Goal: Information Seeking & Learning: Learn about a topic

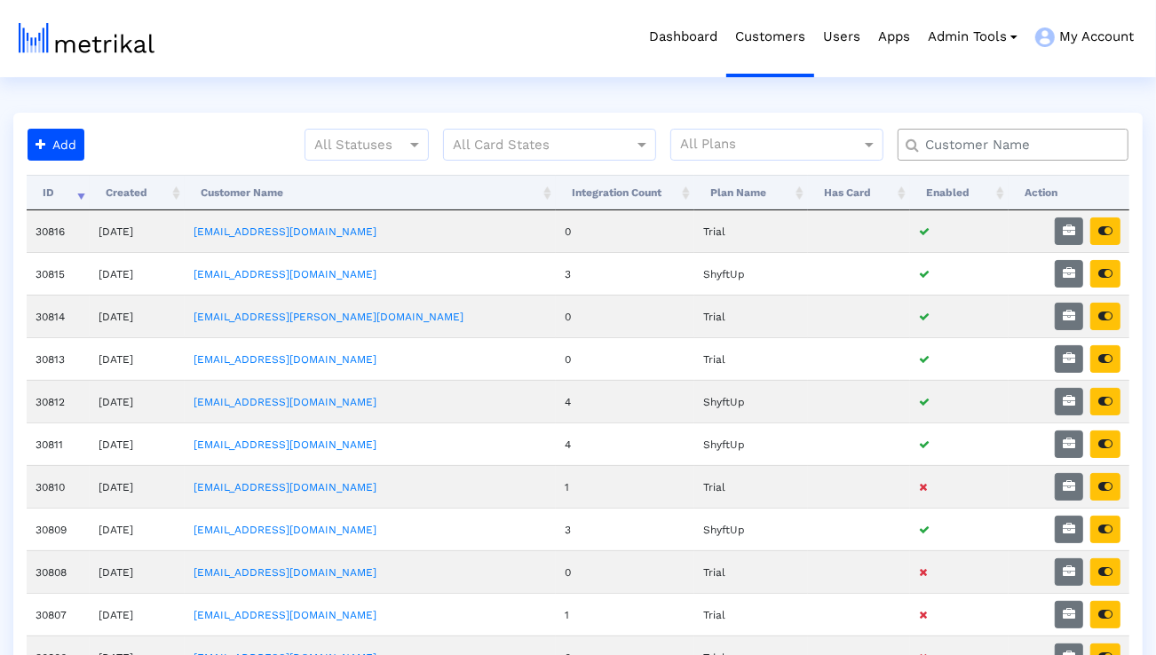
click at [951, 154] on input "text" at bounding box center [1017, 145] width 209 height 19
type input "elevate"
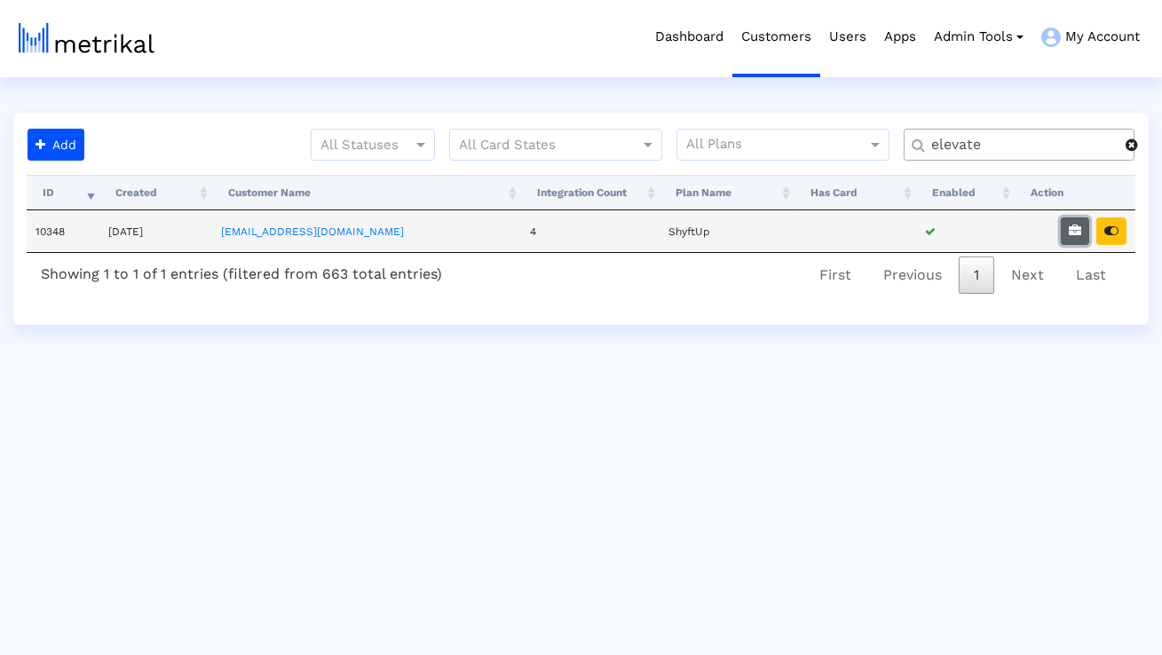
click at [1072, 232] on icon "button" at bounding box center [1075, 231] width 12 height 12
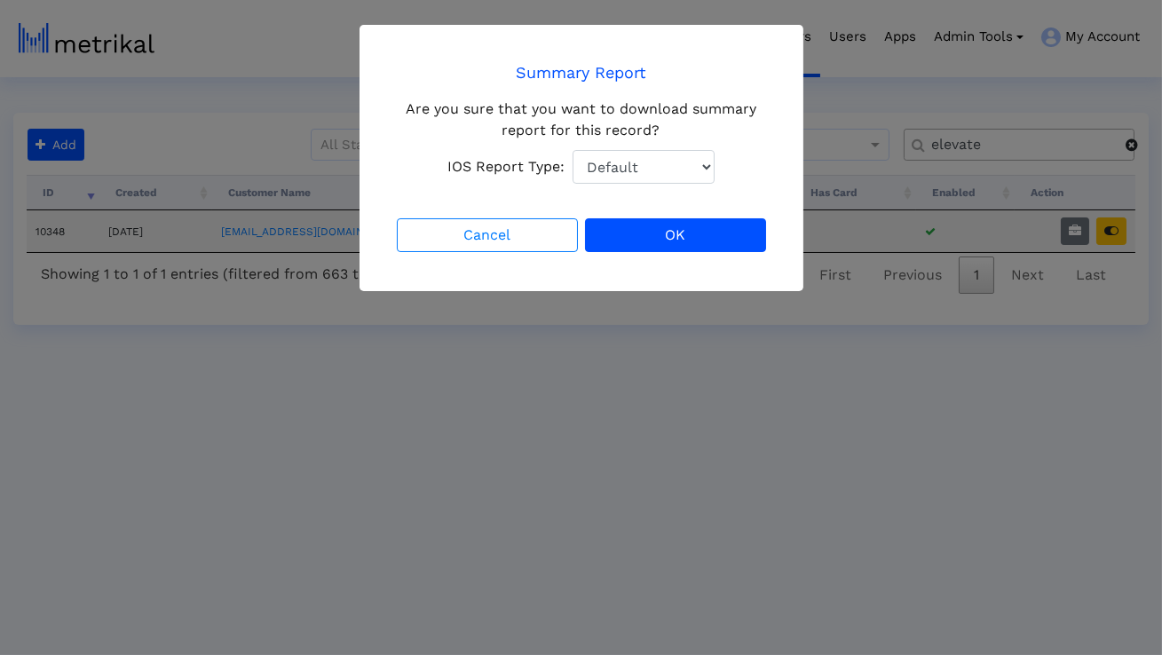
click at [670, 171] on select "Default Total Downloads New Downloads Redownloads" at bounding box center [644, 167] width 142 height 34
select select "1: 1"
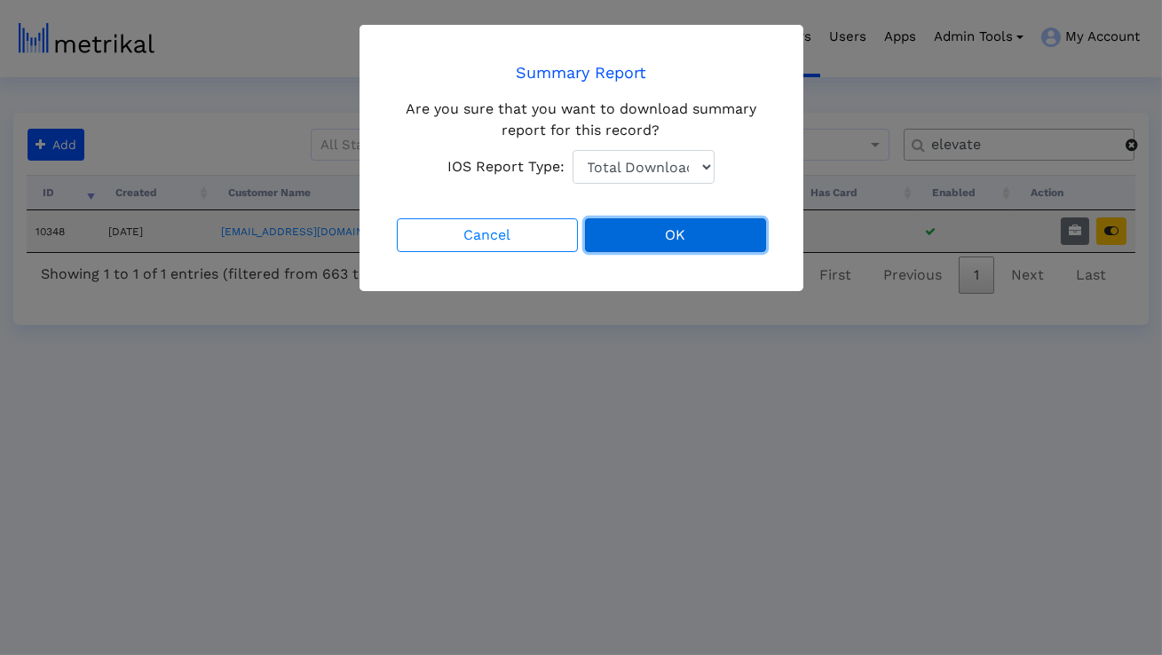
click at [659, 230] on button "OK" at bounding box center [675, 235] width 181 height 34
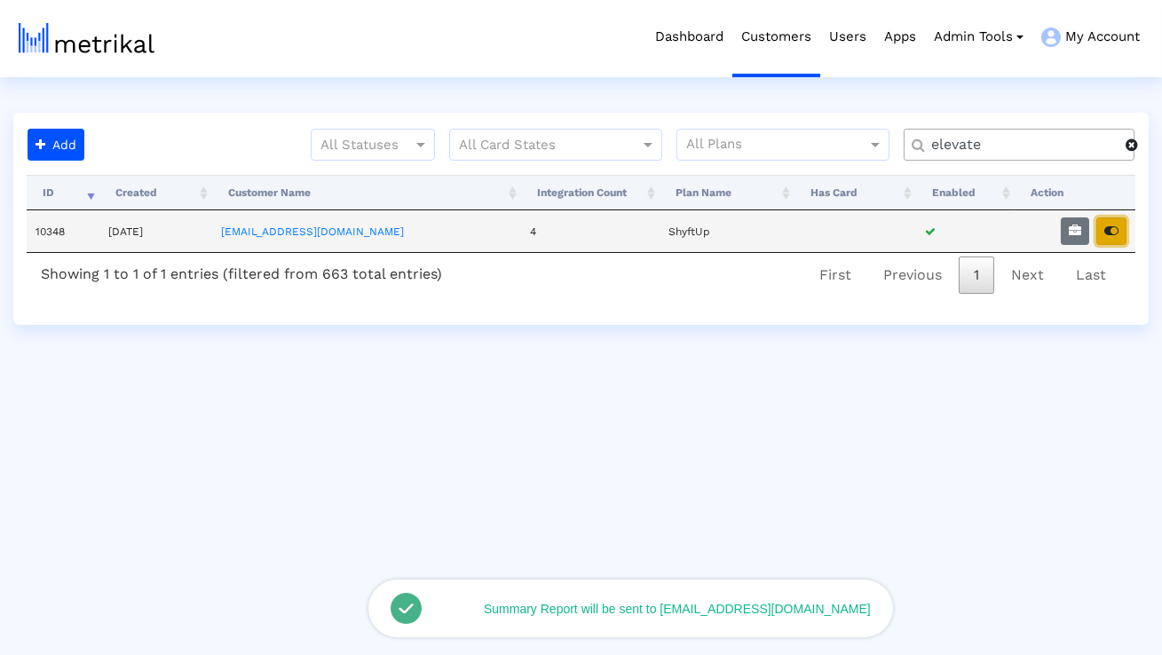
click at [1118, 235] on icon "button" at bounding box center [1112, 231] width 14 height 12
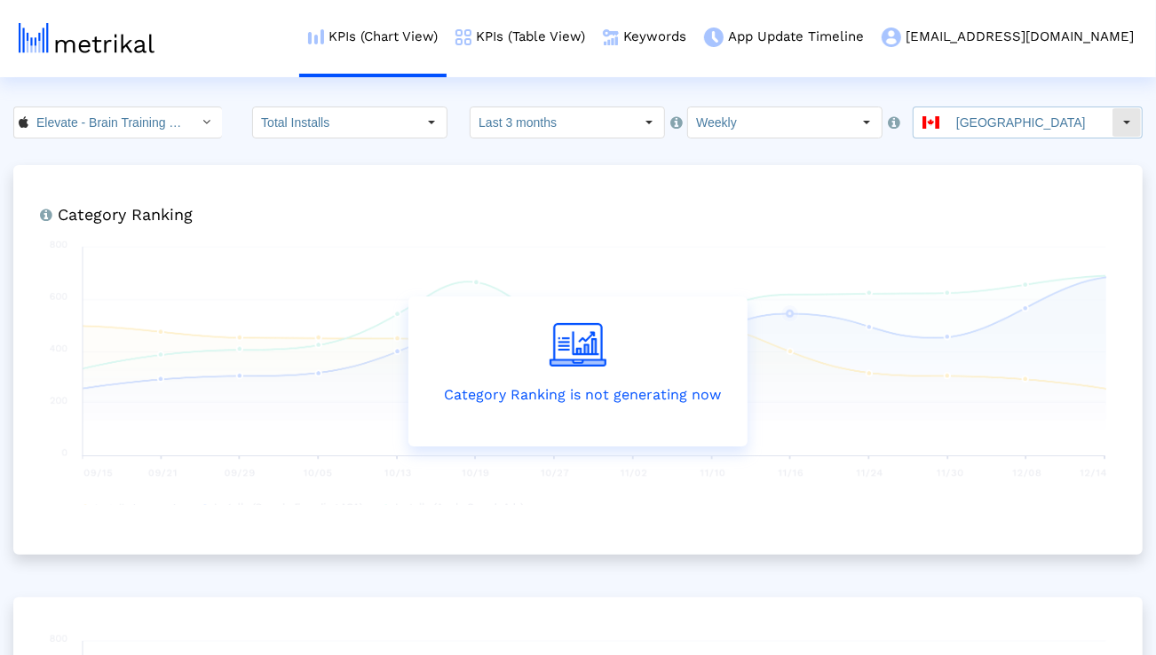
click at [1024, 126] on input "Canada" at bounding box center [1029, 122] width 163 height 30
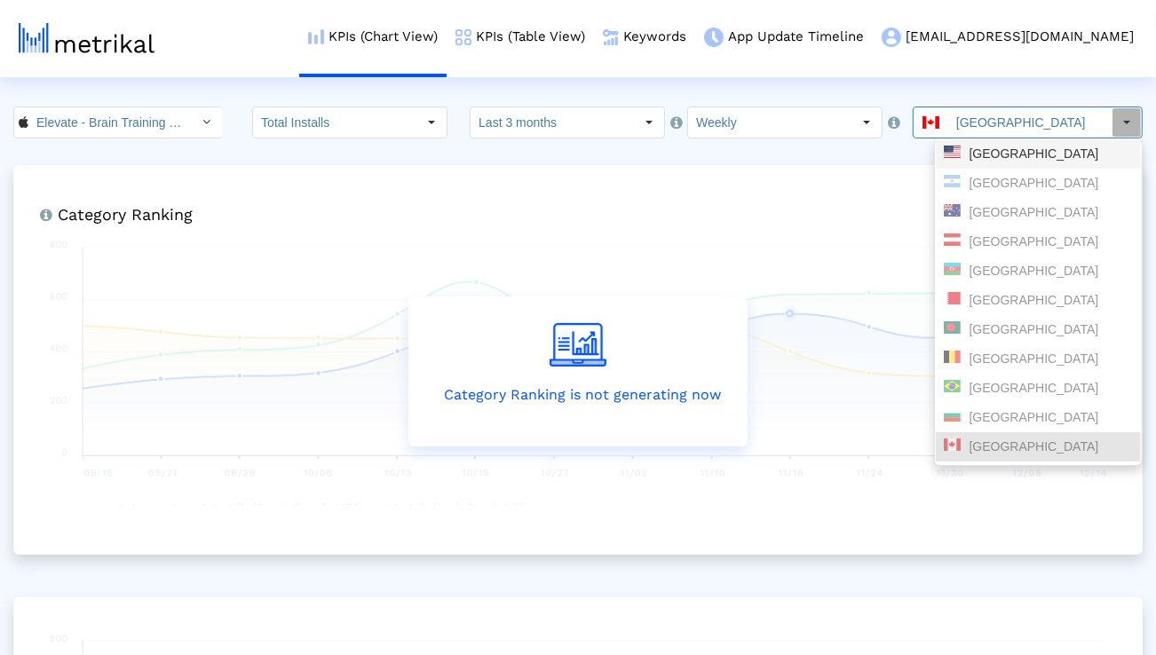
click at [1016, 158] on div "United States" at bounding box center [1038, 154] width 189 height 17
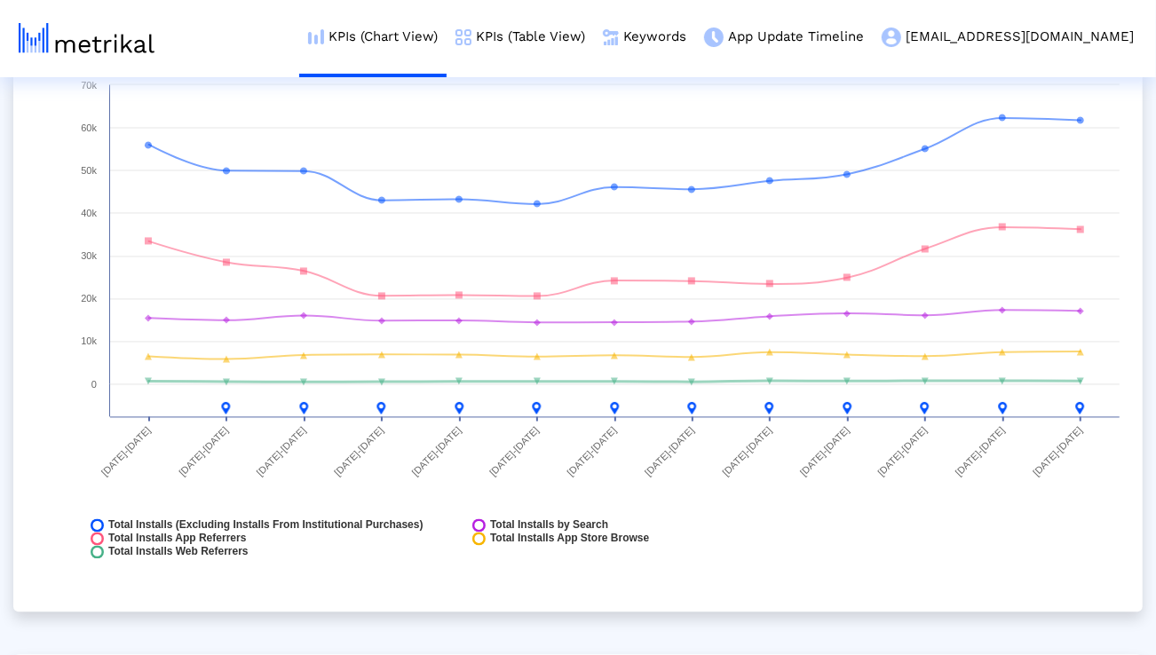
scroll to position [2092, 0]
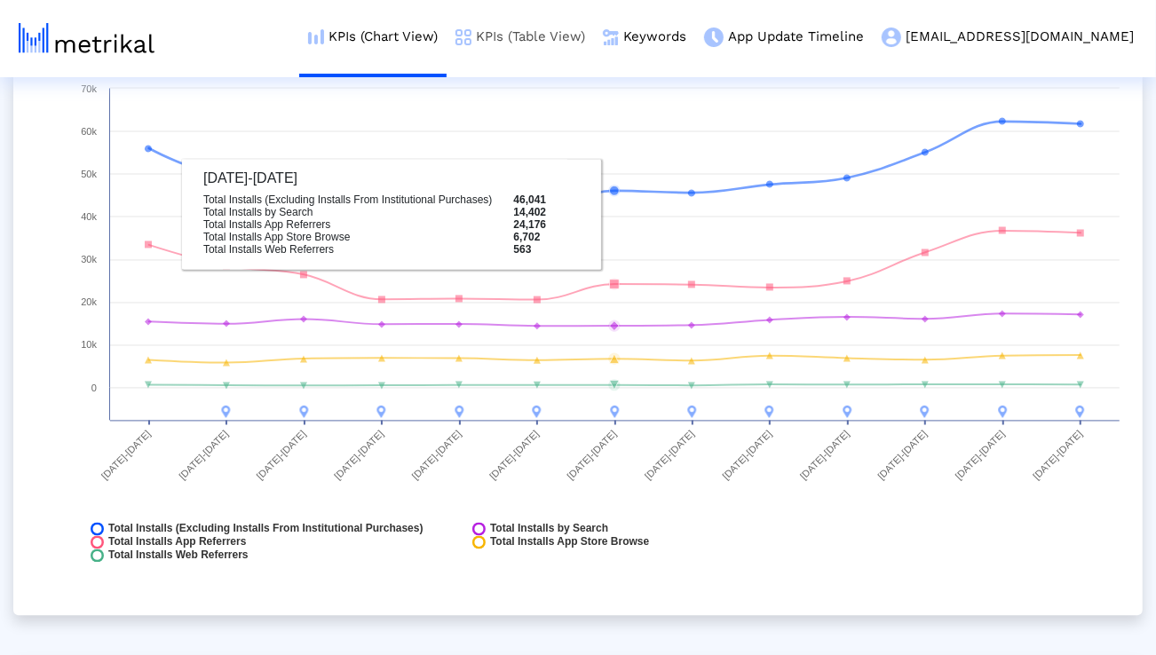
click at [594, 37] on link "KPIs (Table View)" at bounding box center [520, 37] width 147 height 74
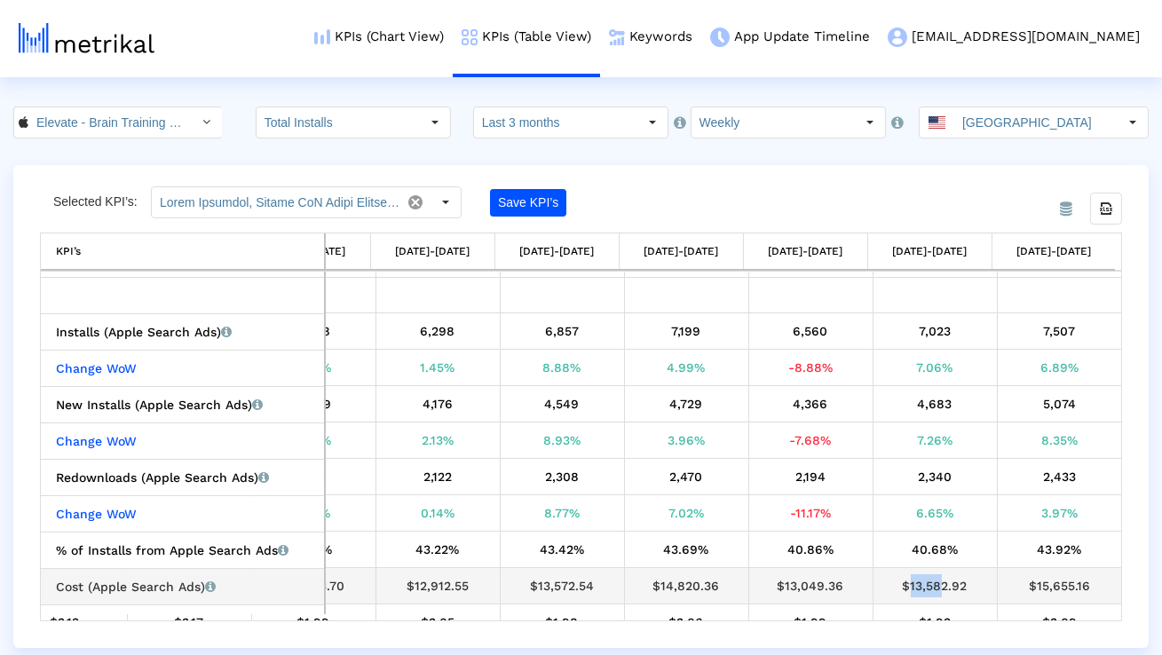
drag, startPoint x: 927, startPoint y: 587, endPoint x: 897, endPoint y: 588, distance: 30.2
click at [897, 588] on div "$13,582.92" at bounding box center [935, 586] width 111 height 23
copy div "$13,5"
drag, startPoint x: 1054, startPoint y: 584, endPoint x: 1024, endPoint y: 584, distance: 30.2
click at [1024, 584] on div "$15,655.16" at bounding box center [1060, 586] width 112 height 23
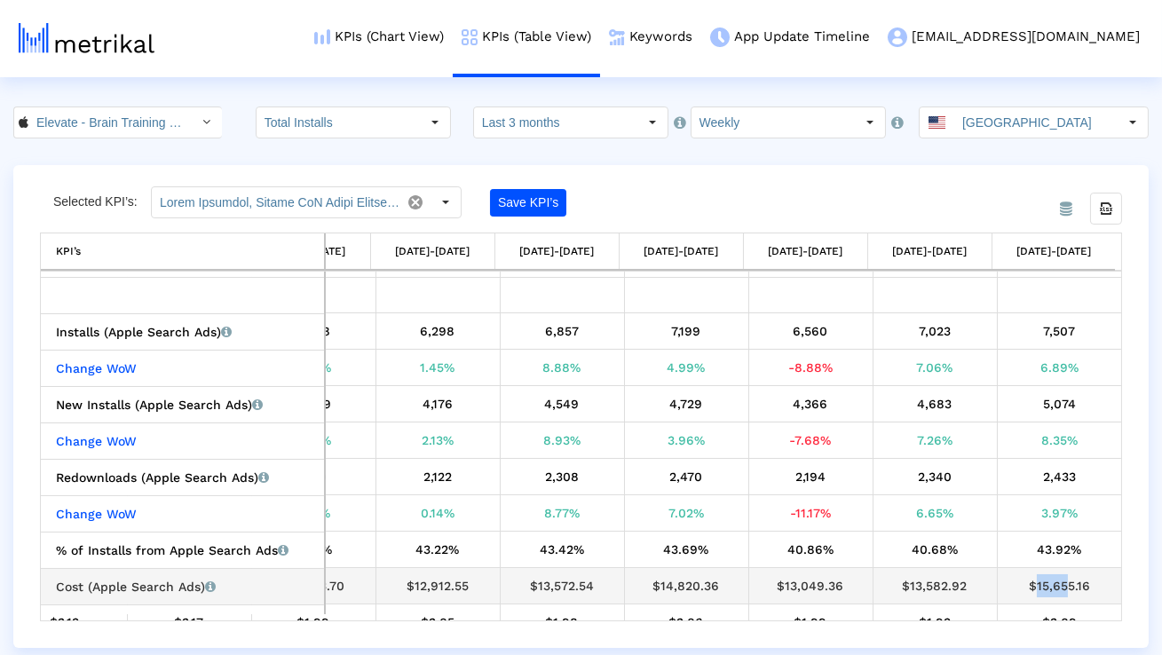
copy div "$15,6"
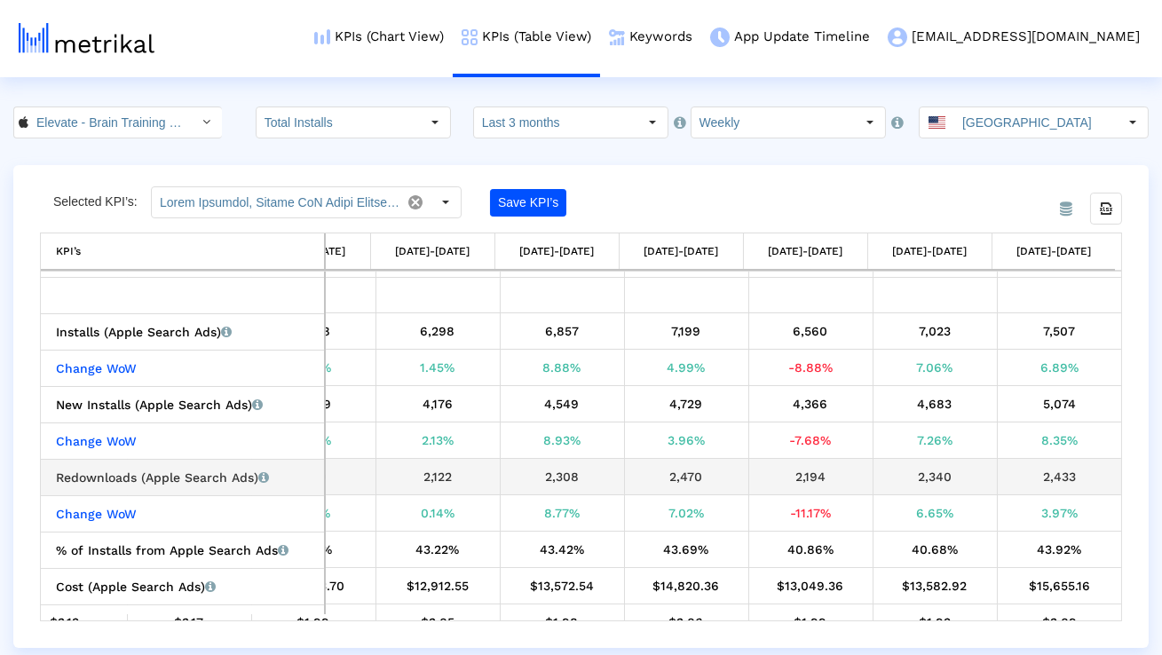
click at [794, 488] on td "2,194" at bounding box center [811, 477] width 124 height 36
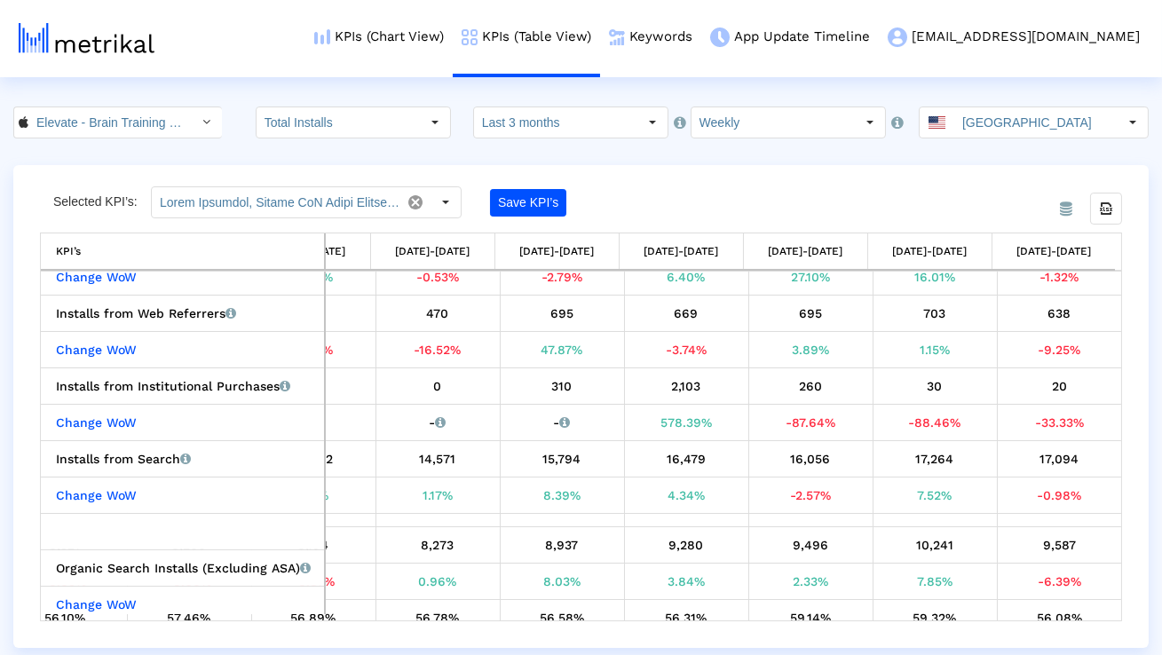
scroll to position [206, 0]
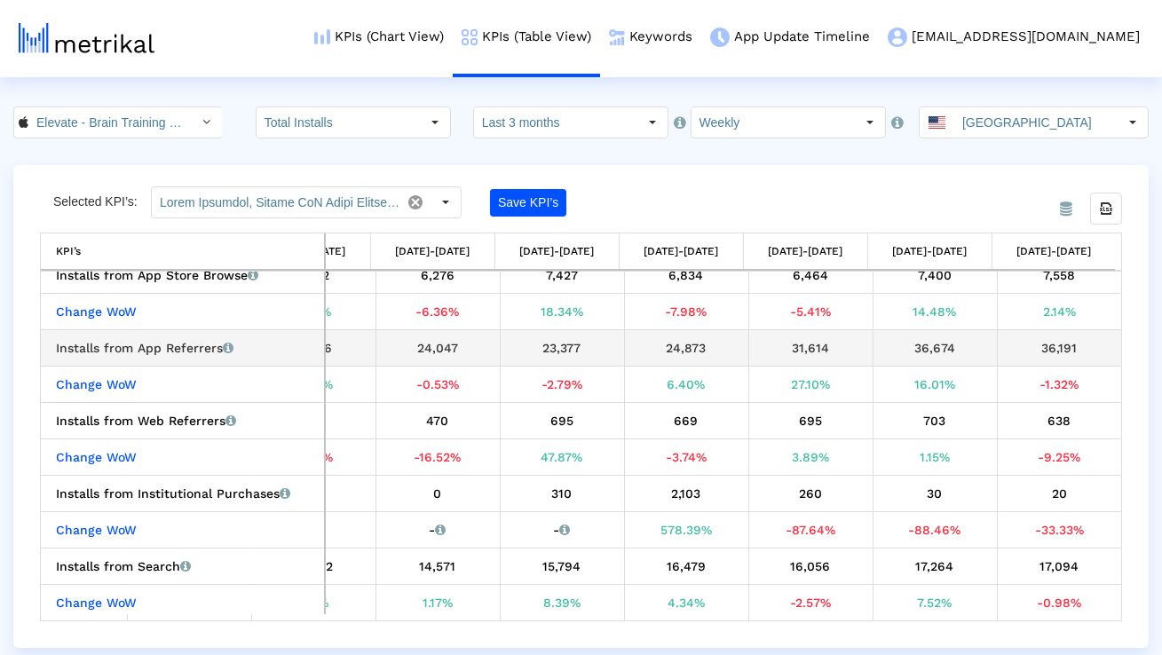
drag, startPoint x: 218, startPoint y: 350, endPoint x: 55, endPoint y: 345, distance: 163.5
click at [55, 345] on td "Installs from App Referrers Installs that the app received from other apps link…" at bounding box center [183, 347] width 284 height 36
copy div "Installs from App Referrers"
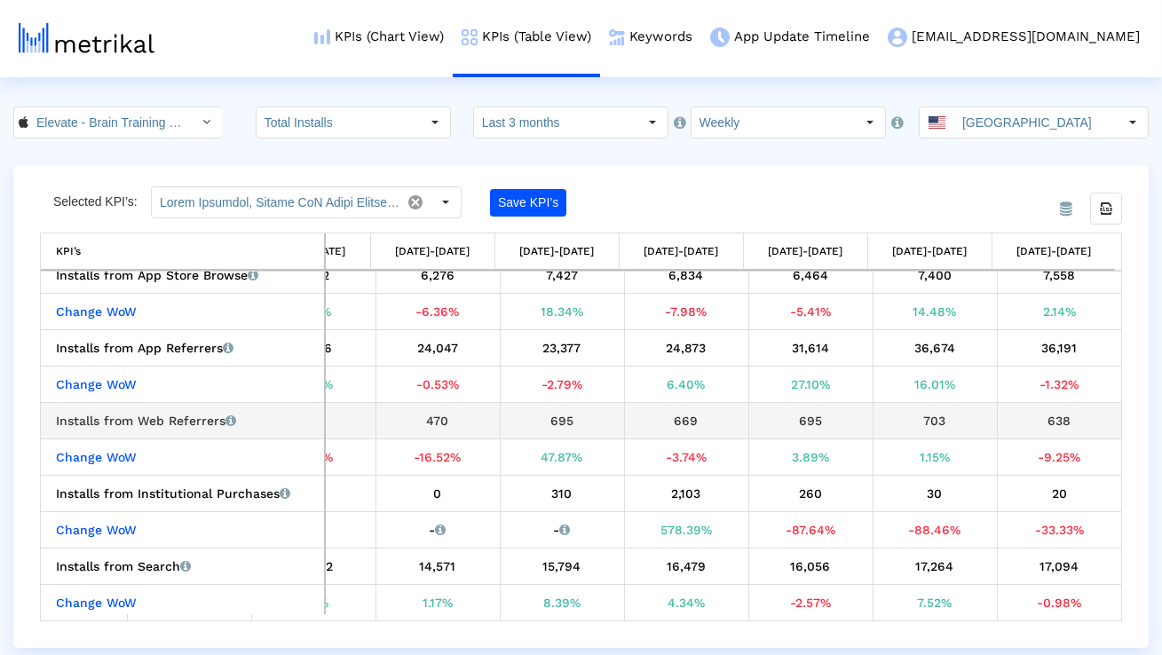
click at [187, 416] on div "Installs from Web Referrers Installs that the app received from web pages linki…" at bounding box center [187, 420] width 262 height 23
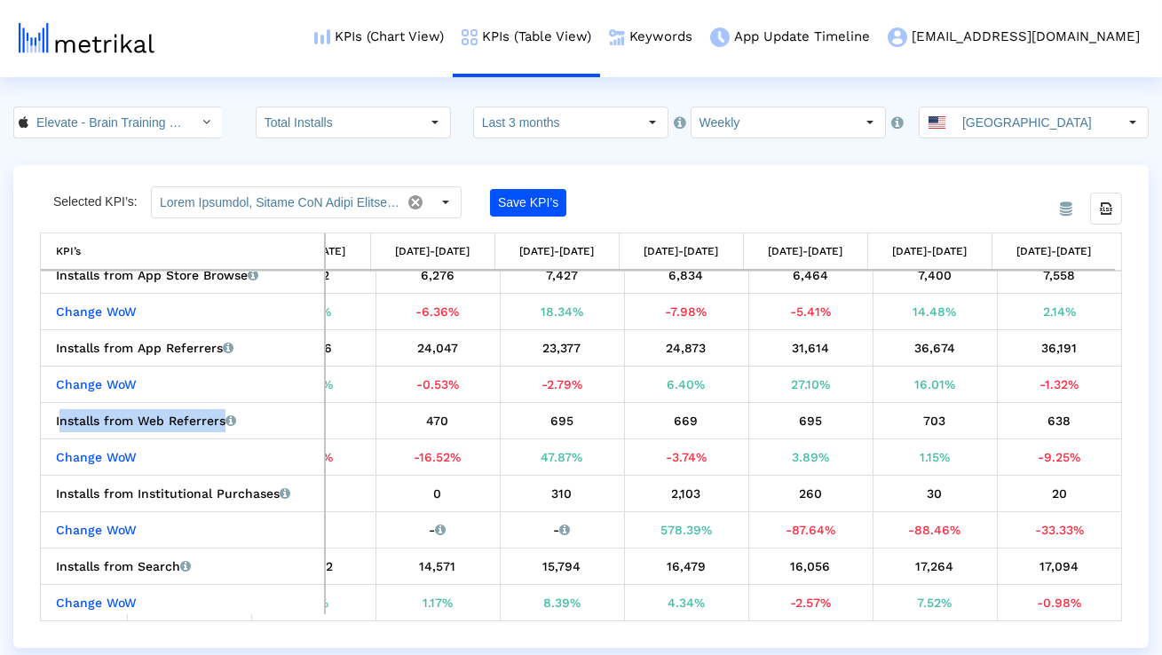
copy div "Installs from Web Referrers"
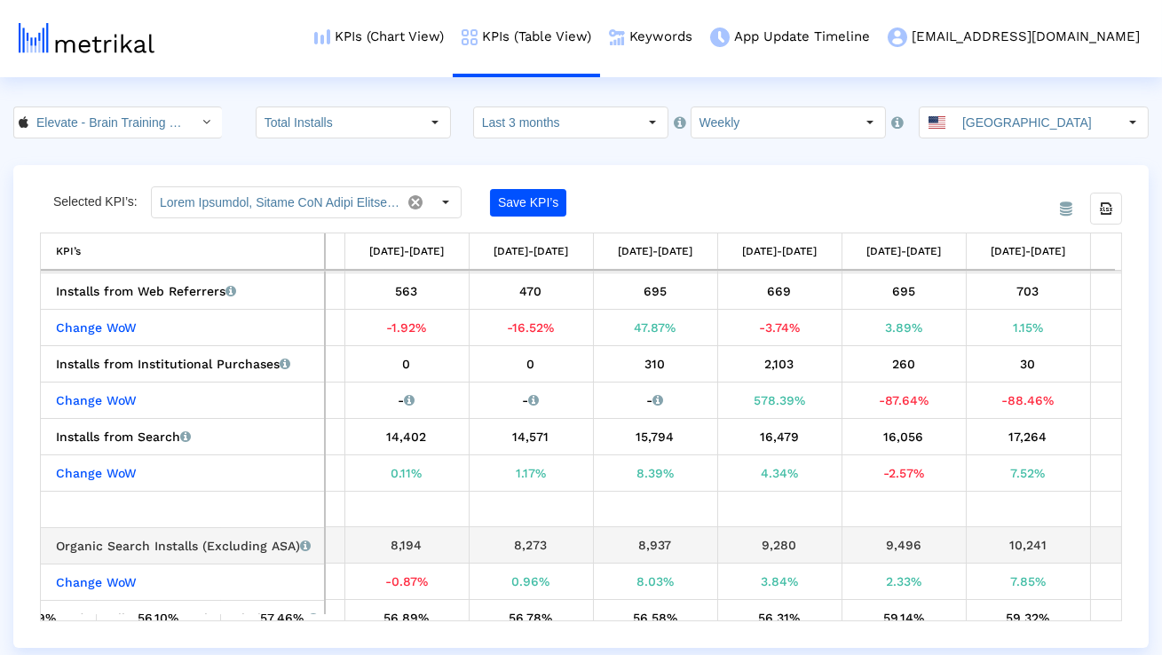
scroll to position [0, 658]
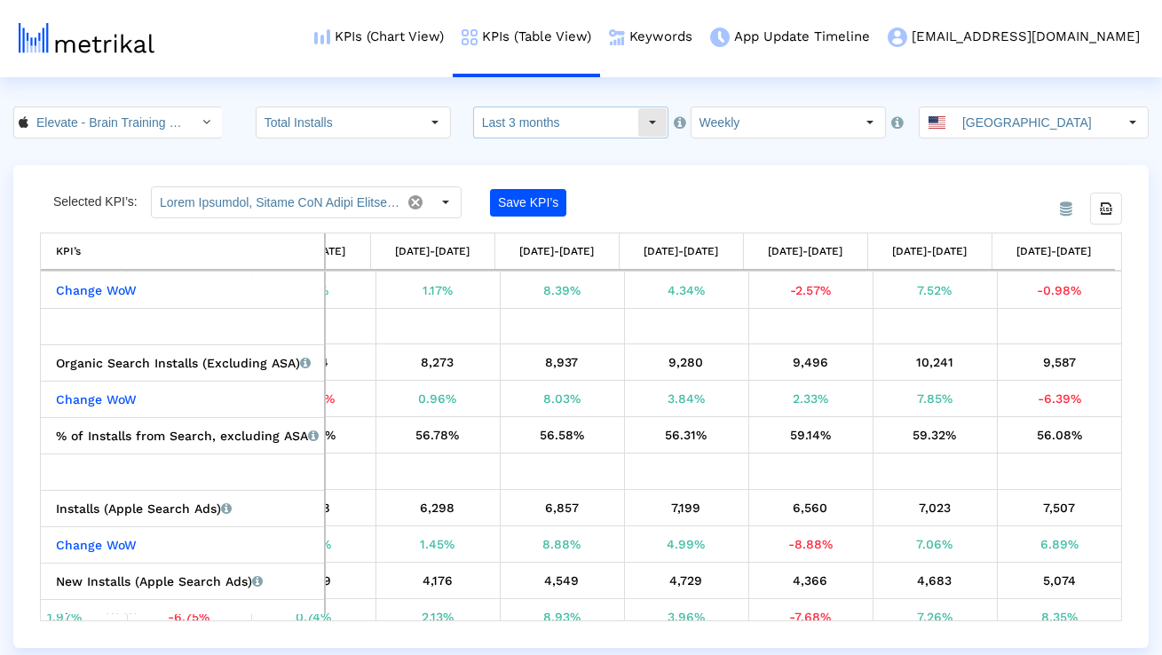
click at [543, 117] on input "Last 3 months" at bounding box center [555, 122] width 163 height 30
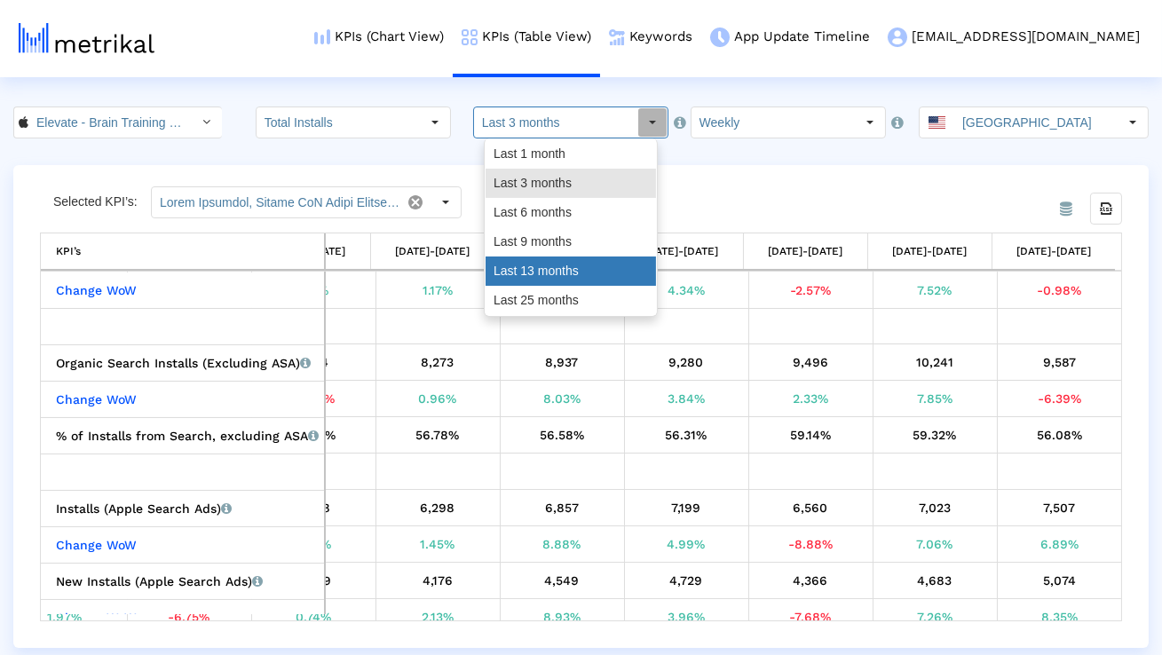
click at [522, 268] on div "Last 13 months" at bounding box center [571, 271] width 170 height 29
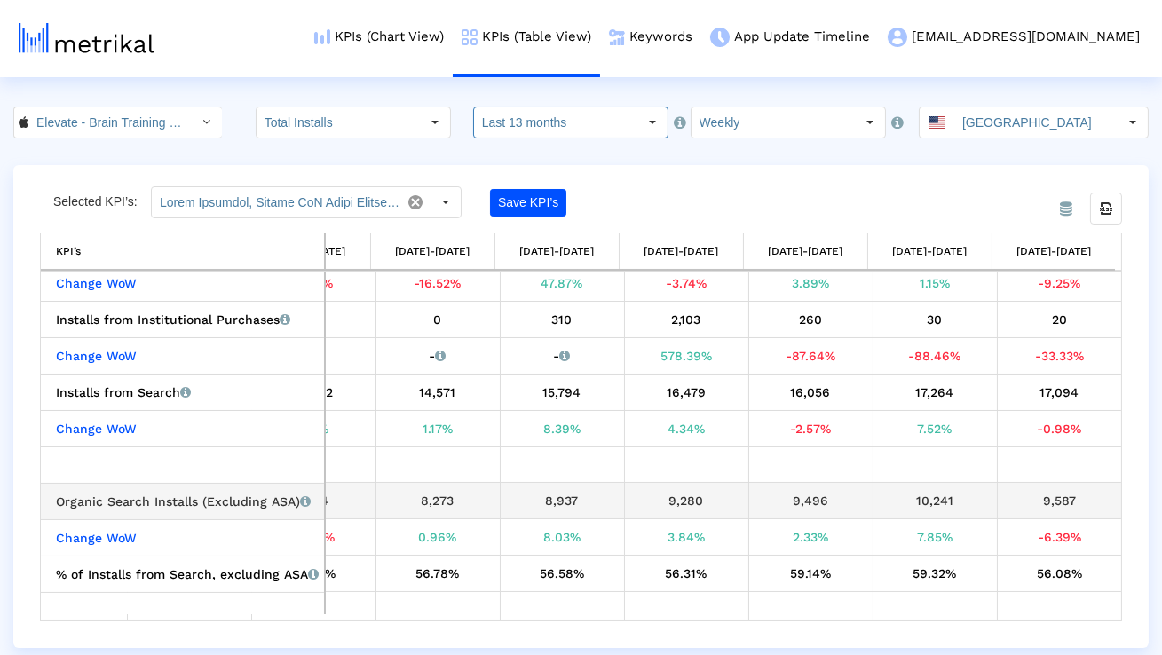
click at [936, 498] on div "10,241" at bounding box center [935, 500] width 111 height 23
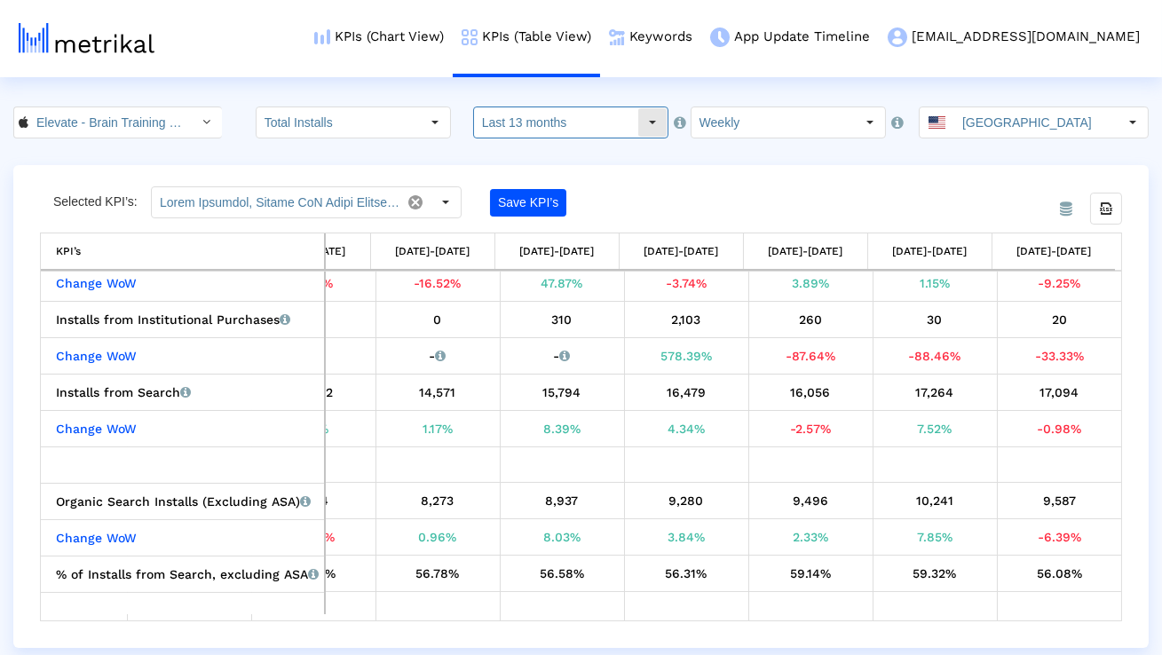
click at [583, 118] on input "Last 13 months" at bounding box center [555, 122] width 163 height 30
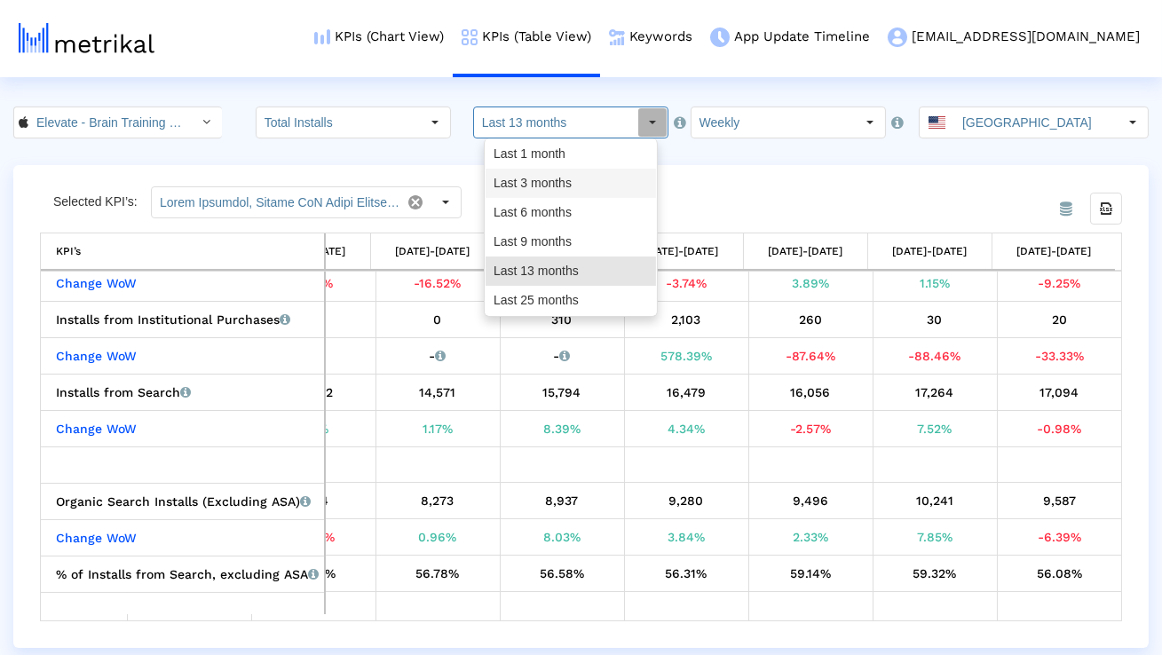
click at [573, 180] on div "Last 3 months" at bounding box center [571, 183] width 170 height 29
type input "Last 3 months"
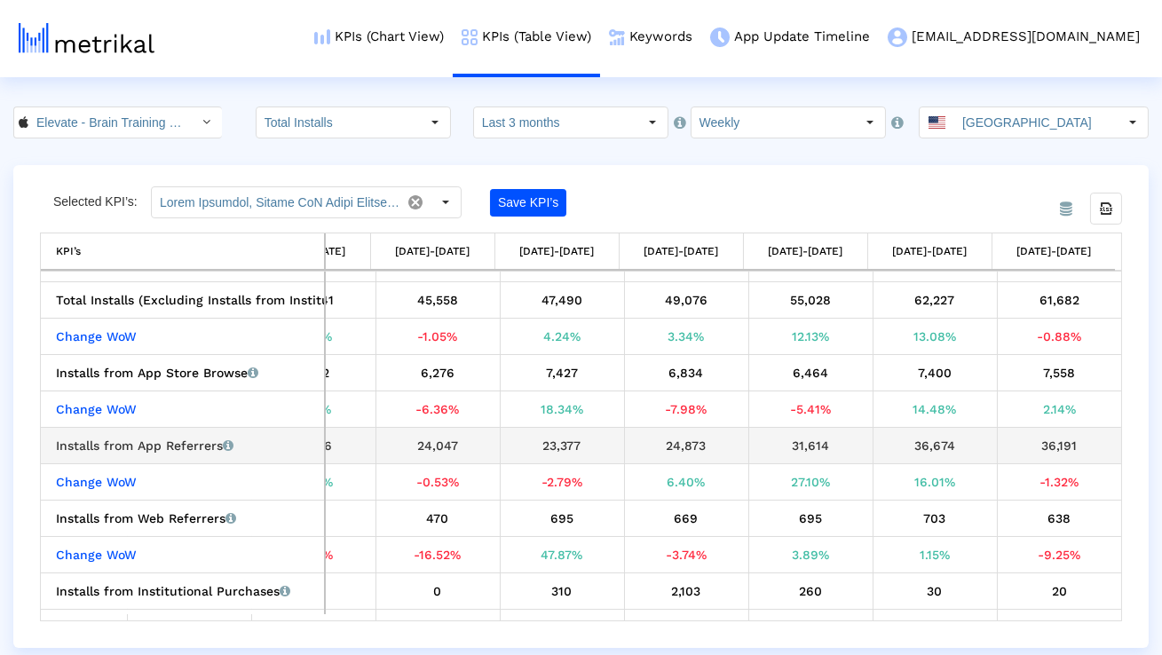
click at [155, 442] on div "Installs from App Referrers Installs that the app received from other apps link…" at bounding box center [187, 445] width 262 height 23
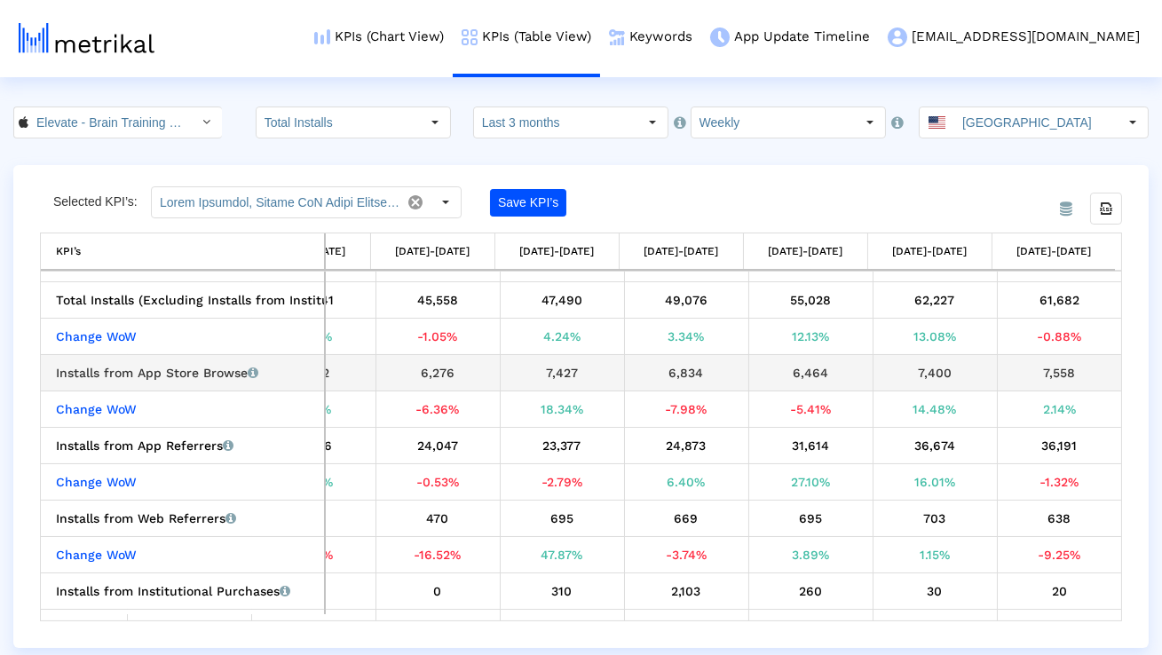
click at [145, 377] on div "Installs from App Store Browse Installs that the app received from App Store Br…" at bounding box center [187, 372] width 262 height 23
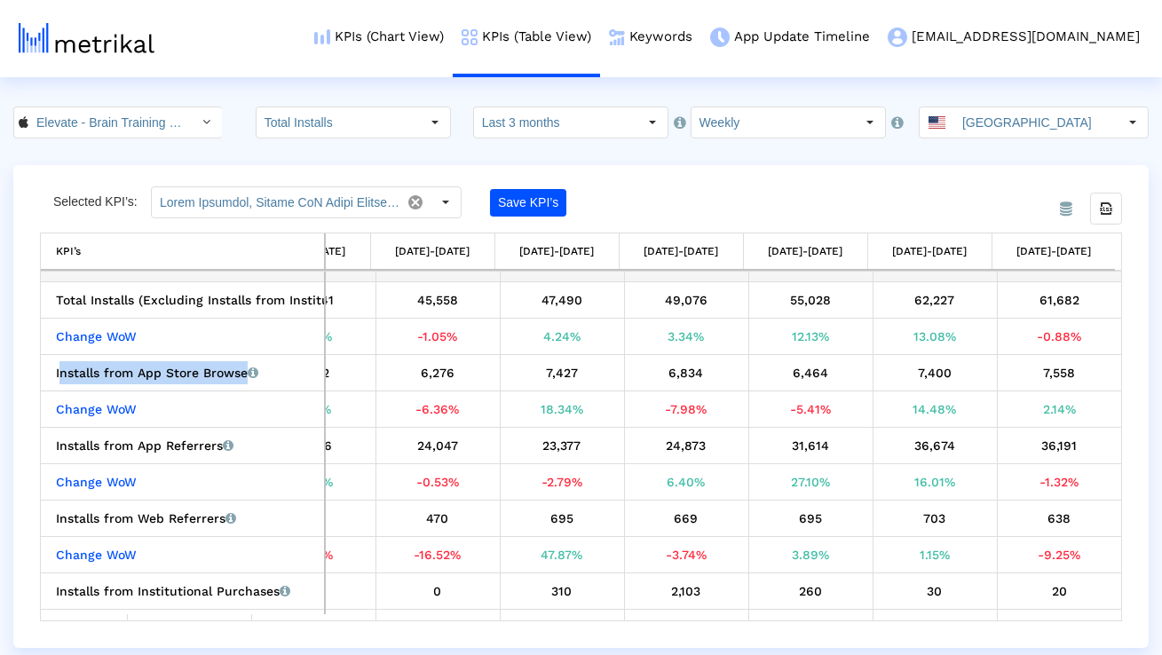
copy div "Installs from App Store Browse"
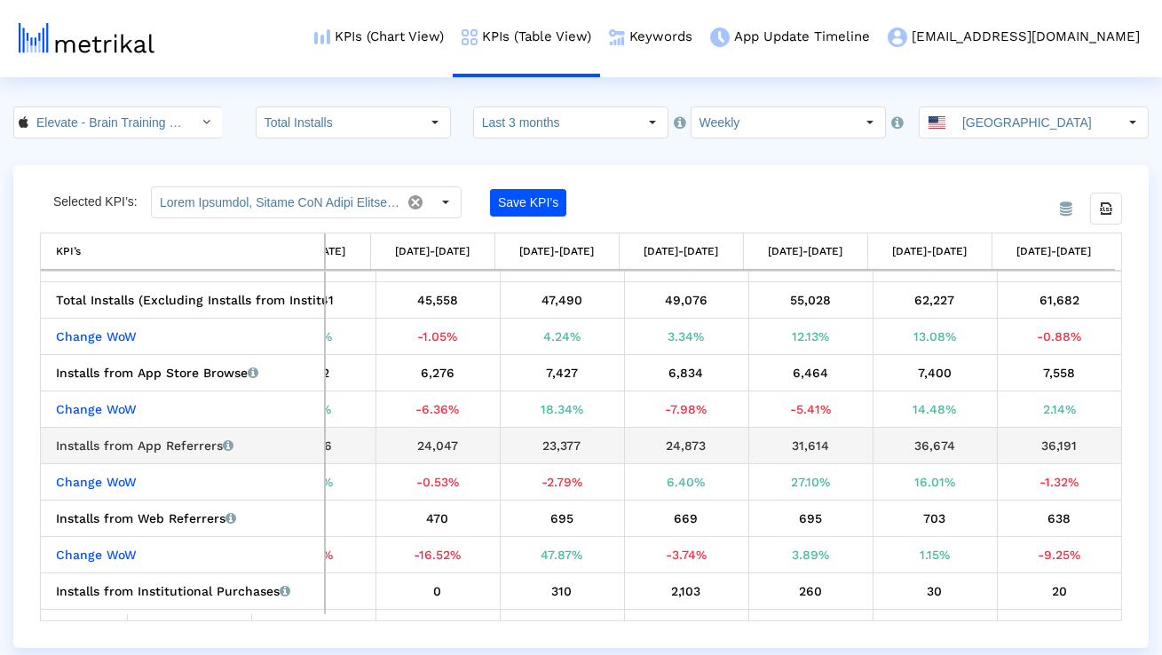
click at [158, 442] on div "Installs from App Referrers Installs that the app received from other apps link…" at bounding box center [187, 445] width 262 height 23
click at [157, 442] on div "Installs from App Referrers Installs that the app received from other apps link…" at bounding box center [187, 445] width 262 height 23
copy div "Installs from App Referrers"
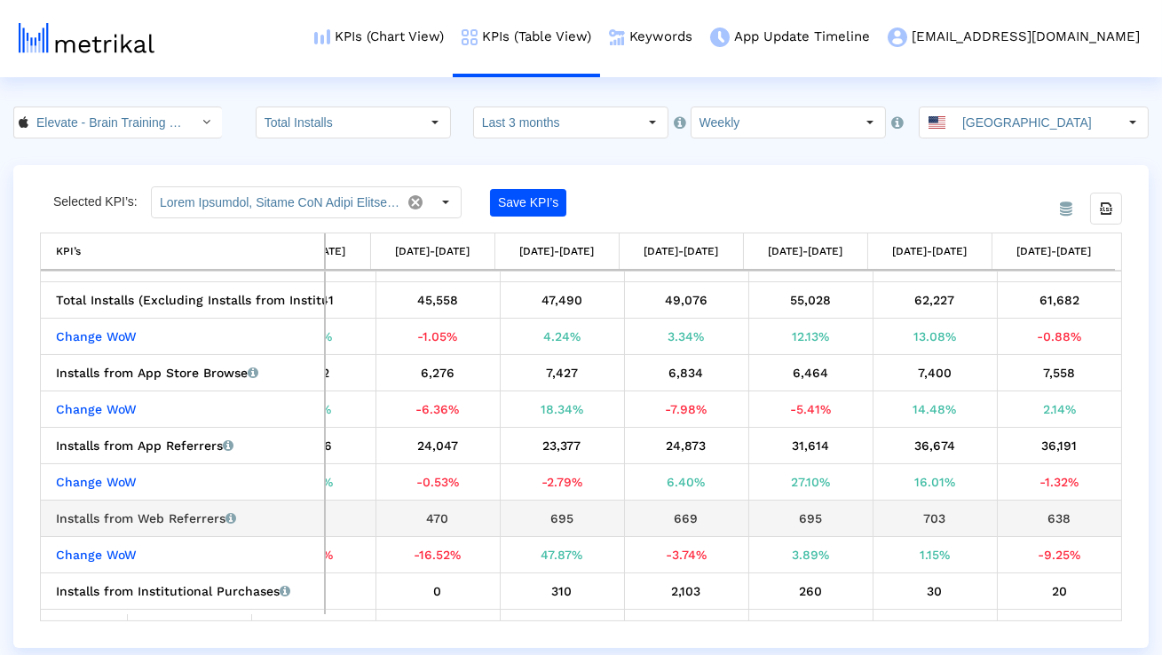
click at [205, 512] on div "Installs from Web Referrers Installs that the app received from web pages linki…" at bounding box center [187, 518] width 262 height 23
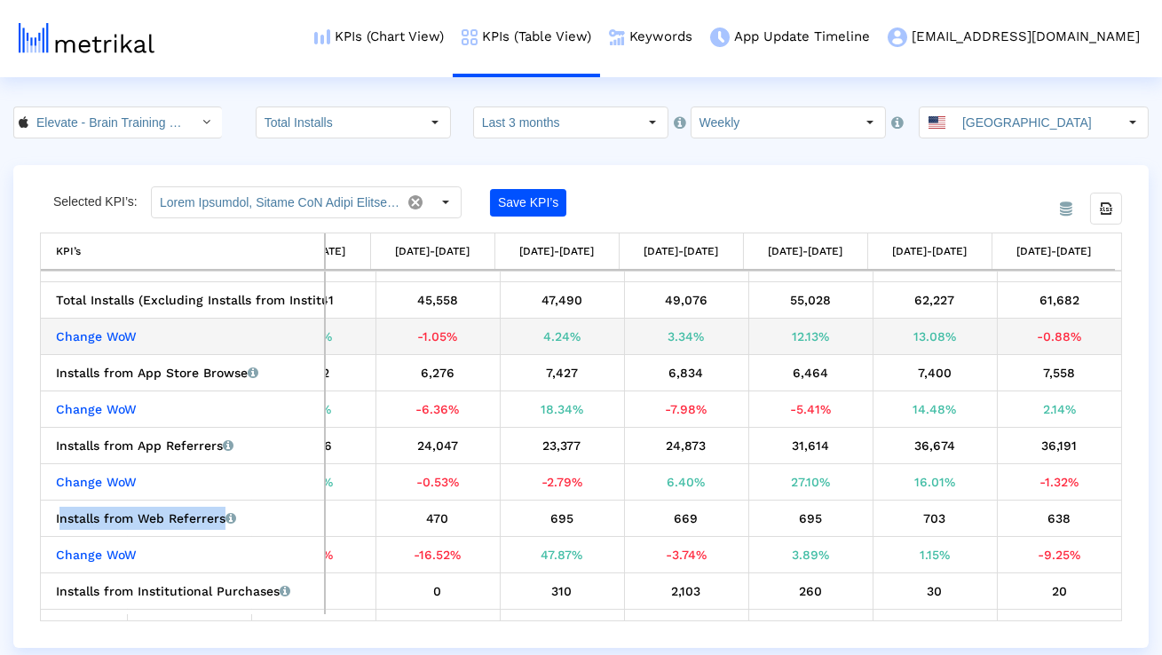
copy div "Installs from Web Referrers"
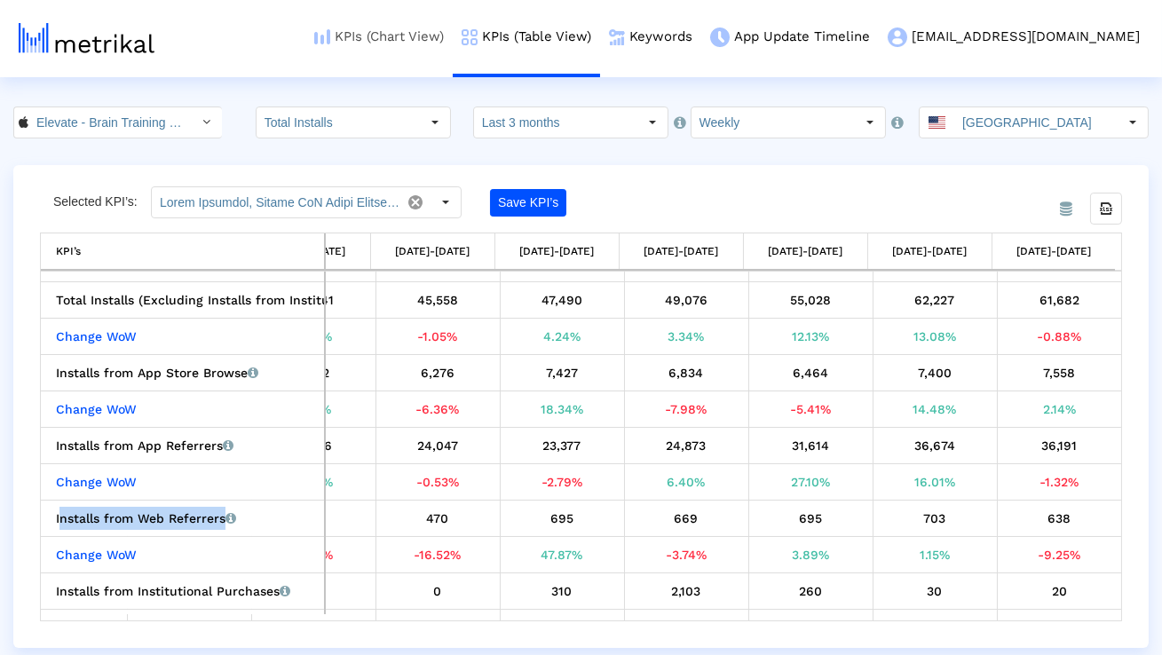
click at [453, 47] on link "KPIs (Chart View)" at bounding box center [378, 37] width 147 height 74
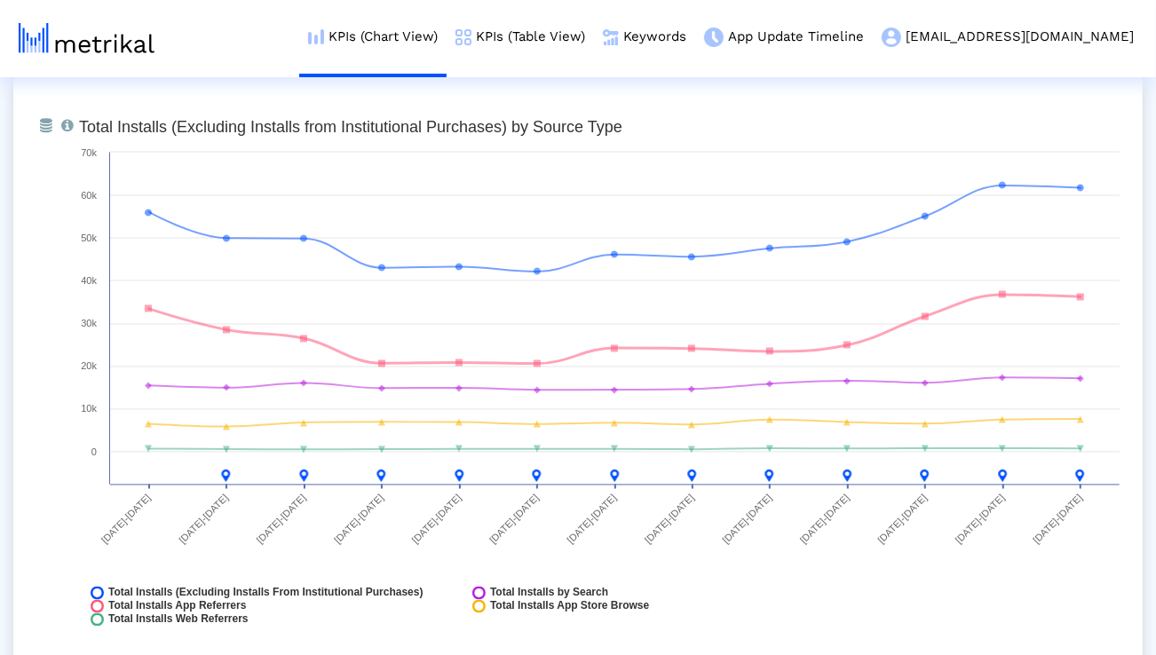
scroll to position [2029, 0]
click at [472, 34] on img at bounding box center [464, 37] width 16 height 16
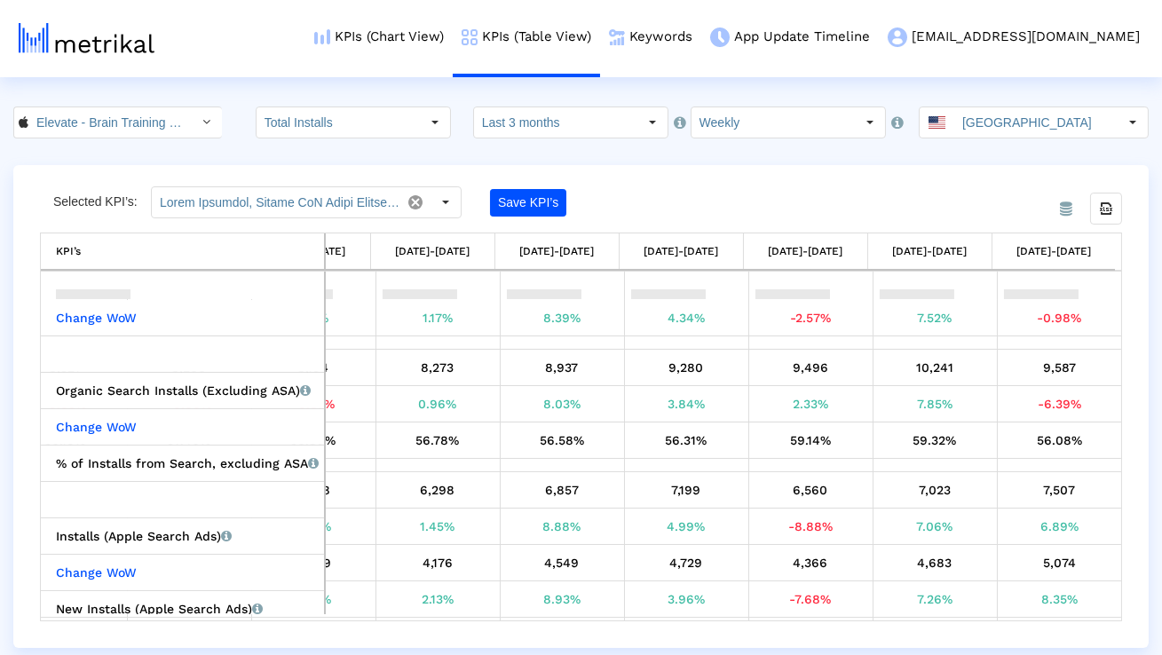
scroll to position [563, 0]
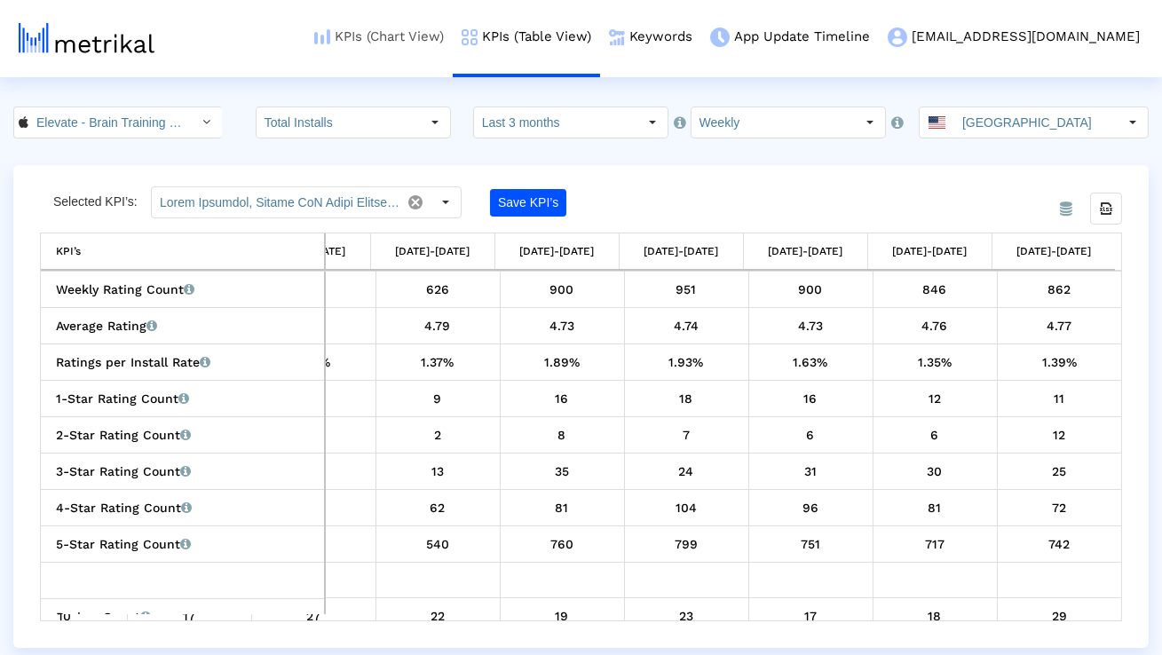
click at [440, 38] on link "KPIs (Chart View)" at bounding box center [378, 37] width 147 height 74
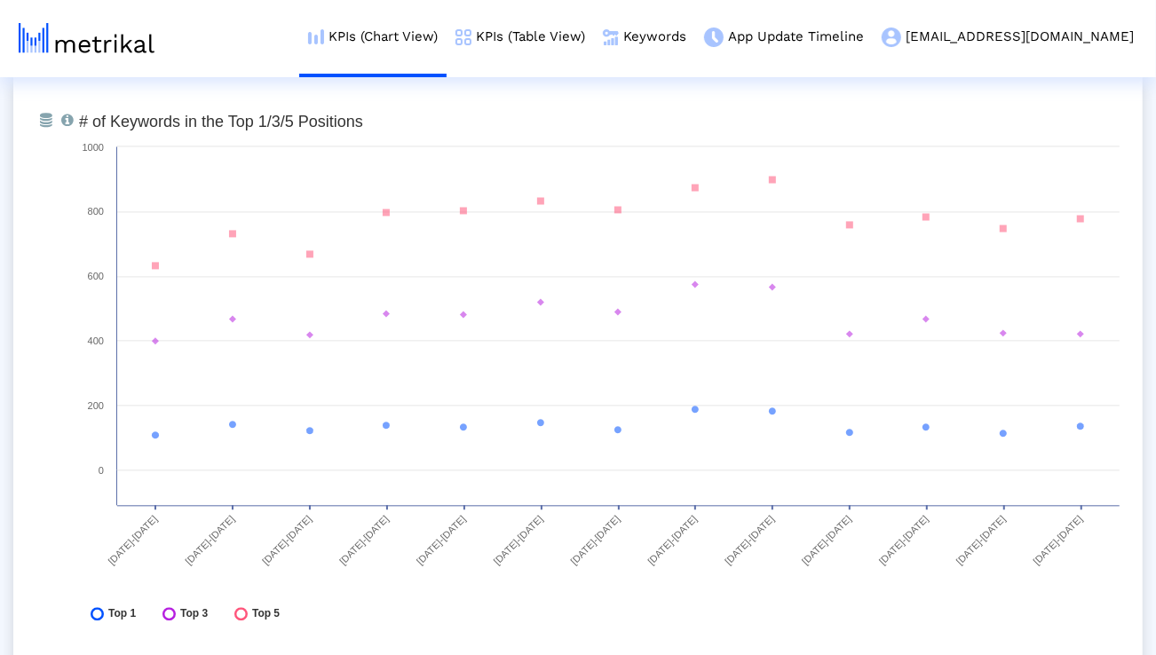
scroll to position [6564, 0]
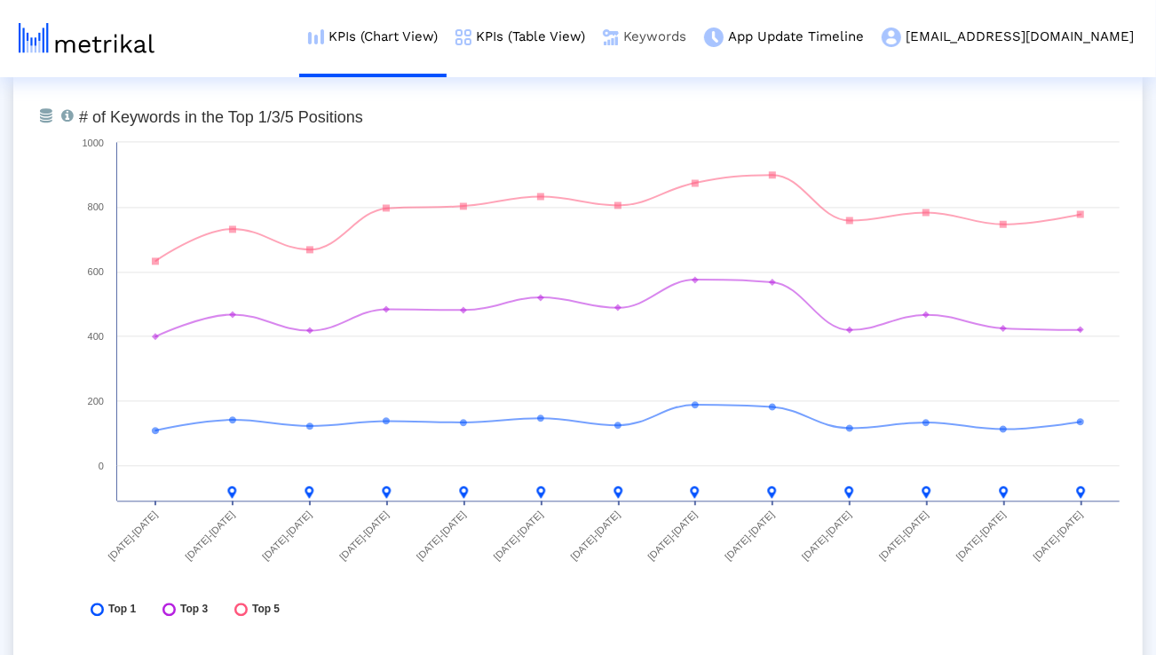
click at [695, 33] on link "Keywords" at bounding box center [644, 37] width 101 height 74
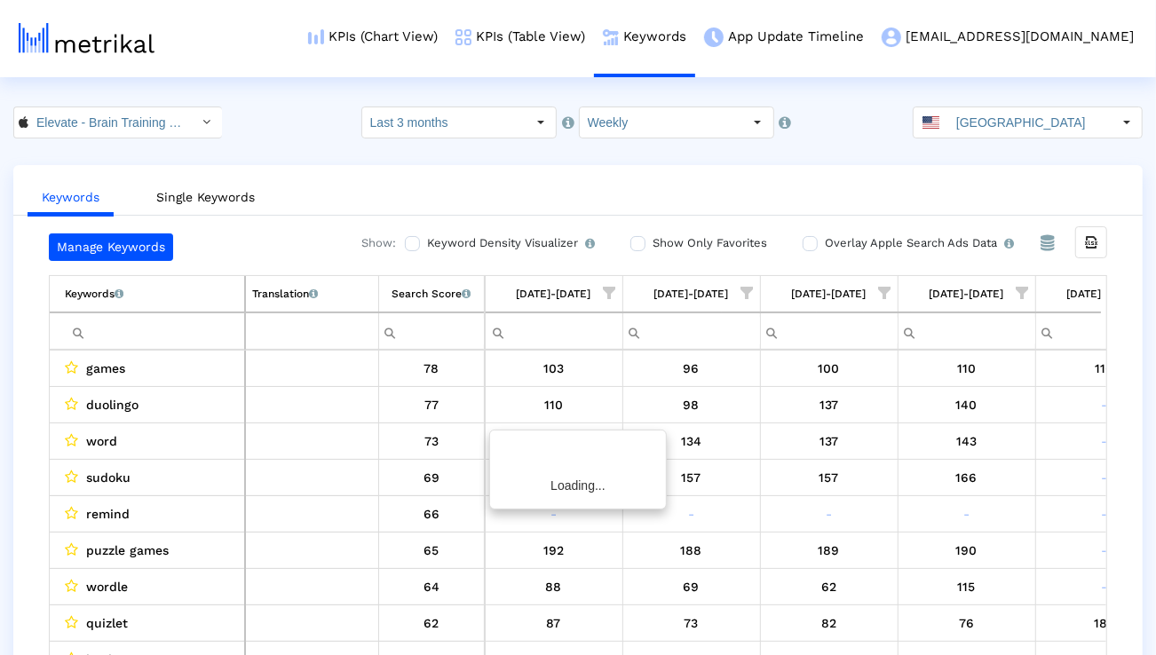
scroll to position [0, 1172]
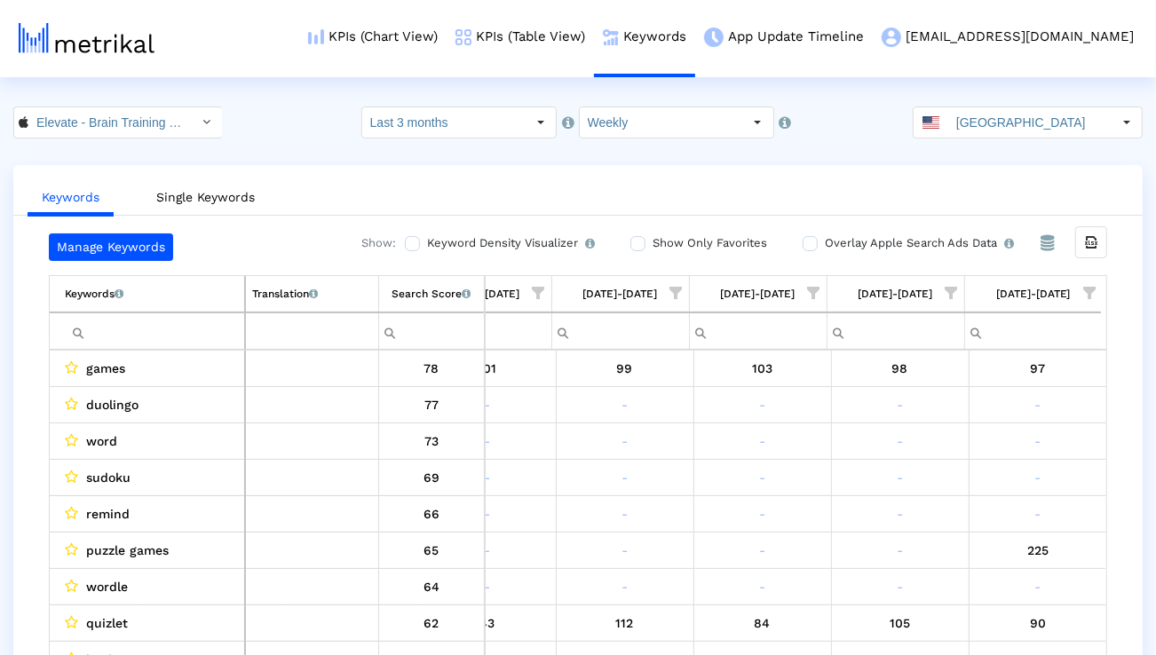
click at [1095, 289] on span "Show filter options for column '08/03/25-08/09/25'" at bounding box center [1089, 293] width 12 height 12
click at [992, 413] on div "Is One" at bounding box center [1003, 419] width 159 height 35
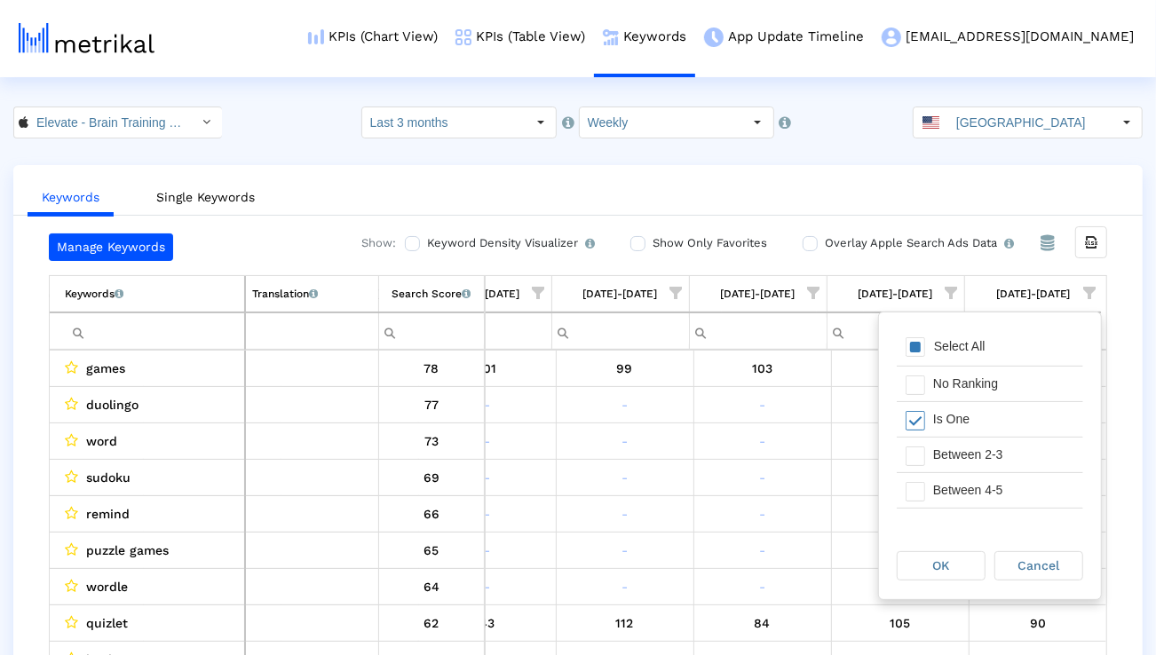
click at [986, 448] on div "Between 2-3" at bounding box center [1003, 455] width 159 height 35
click at [986, 478] on div "Between 4-5" at bounding box center [1003, 490] width 159 height 35
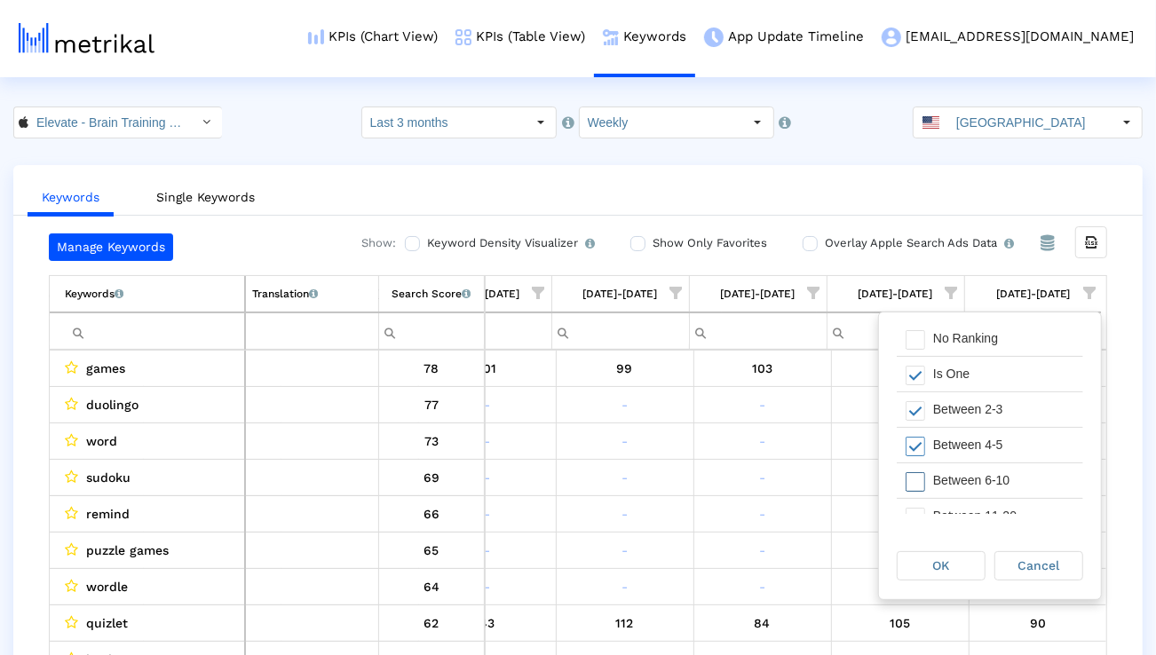
click at [986, 478] on div "Between 6-10" at bounding box center [1003, 481] width 159 height 35
click at [951, 551] on div "OK" at bounding box center [941, 565] width 89 height 29
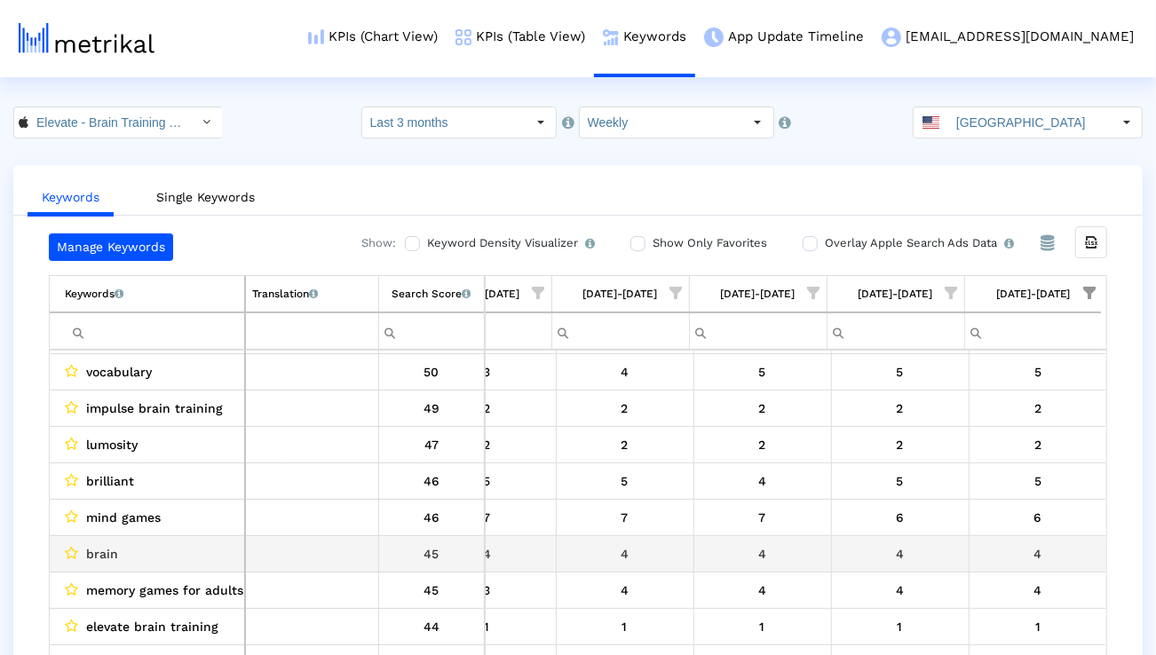
scroll to position [215, 0]
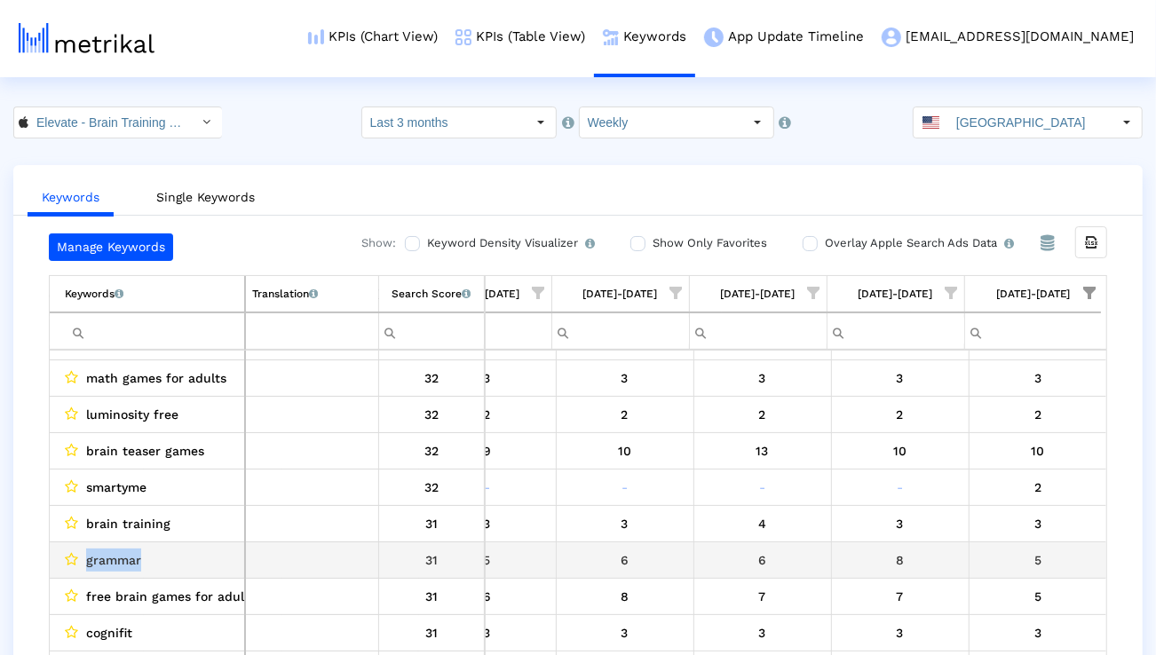
drag, startPoint x: 208, startPoint y: 558, endPoint x: 87, endPoint y: 559, distance: 120.8
click at [88, 559] on div "grammar" at bounding box center [151, 560] width 173 height 23
copy span "grammar"
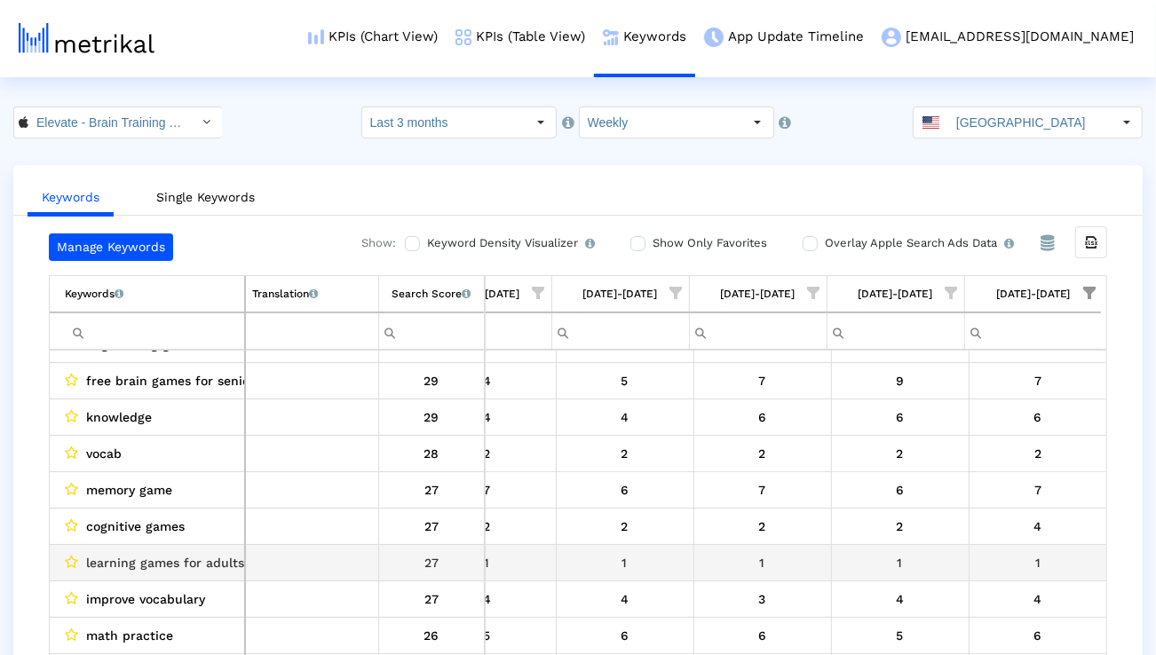
click at [181, 560] on span "learning games for adults" at bounding box center [165, 562] width 158 height 23
copy span "learning games for adults"
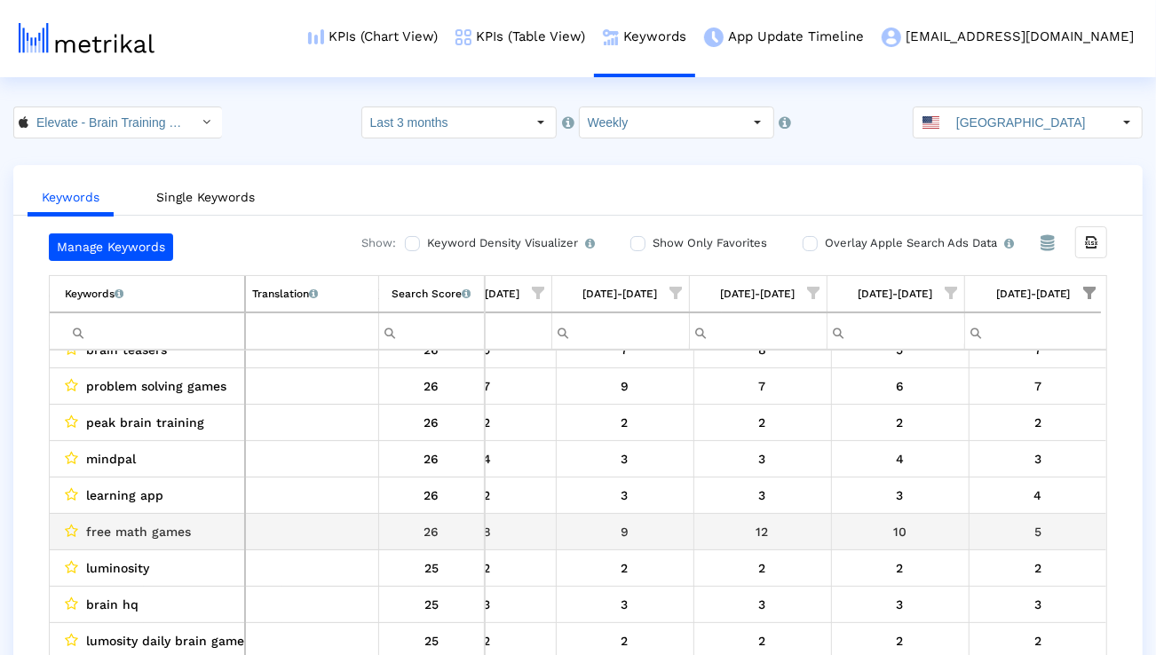
click at [175, 534] on span "free math games" at bounding box center [138, 531] width 105 height 23
copy span "free math games"
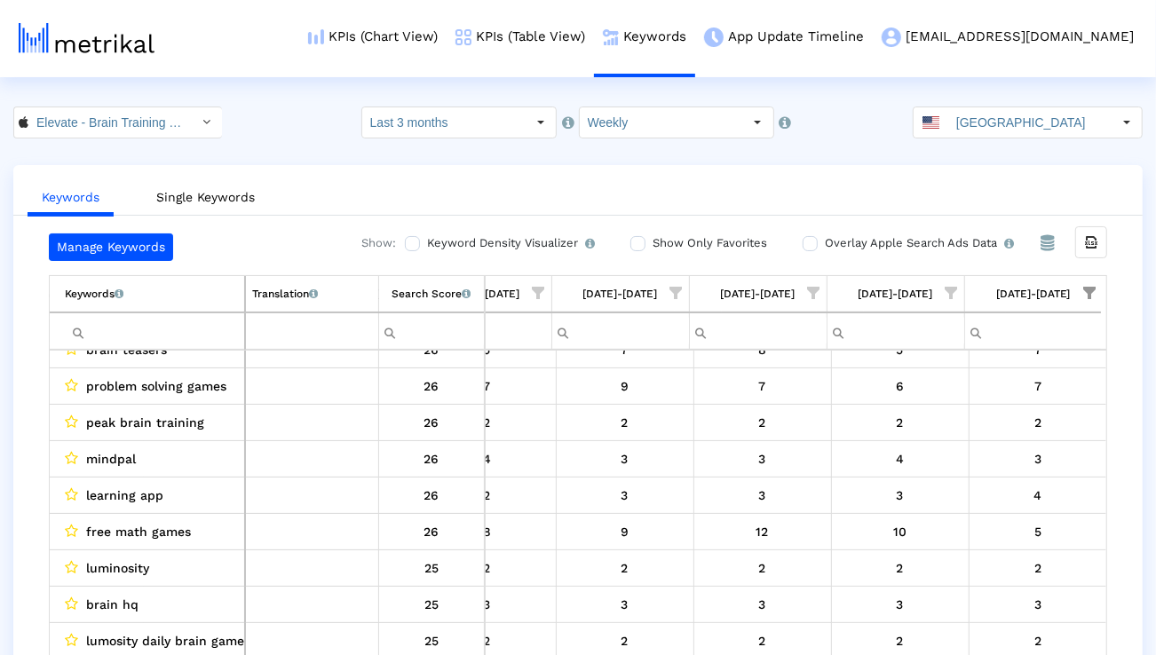
click at [195, 325] on input "Filter cell" at bounding box center [154, 331] width 179 height 29
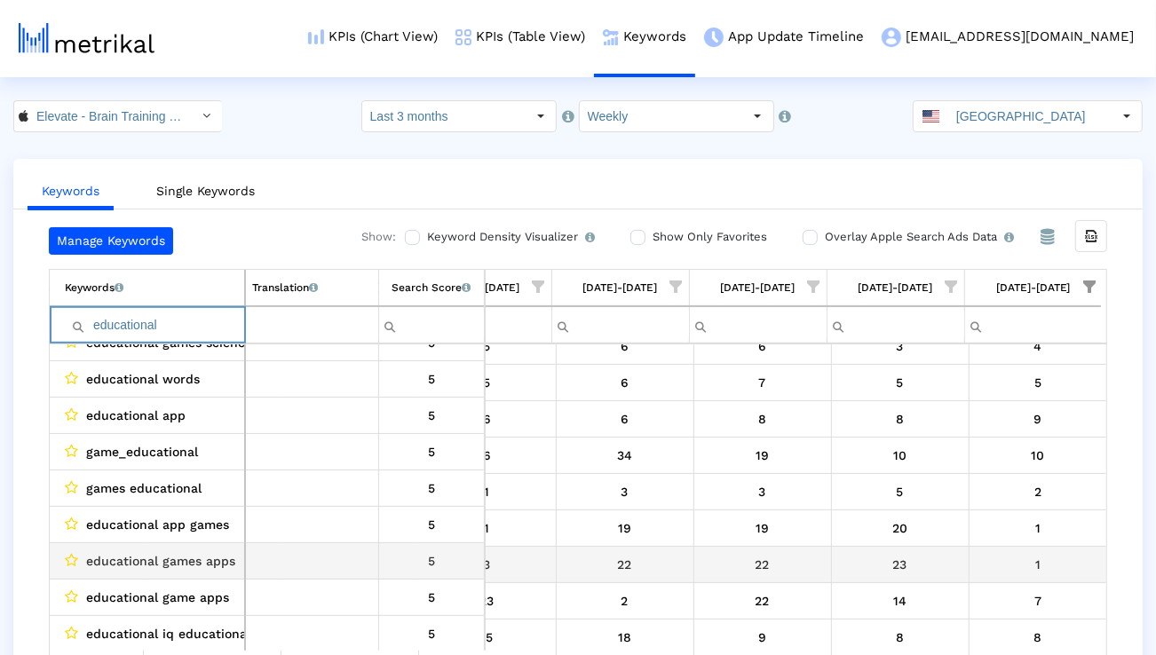
type input "educational"
click at [215, 564] on span "educational games apps" at bounding box center [160, 561] width 149 height 23
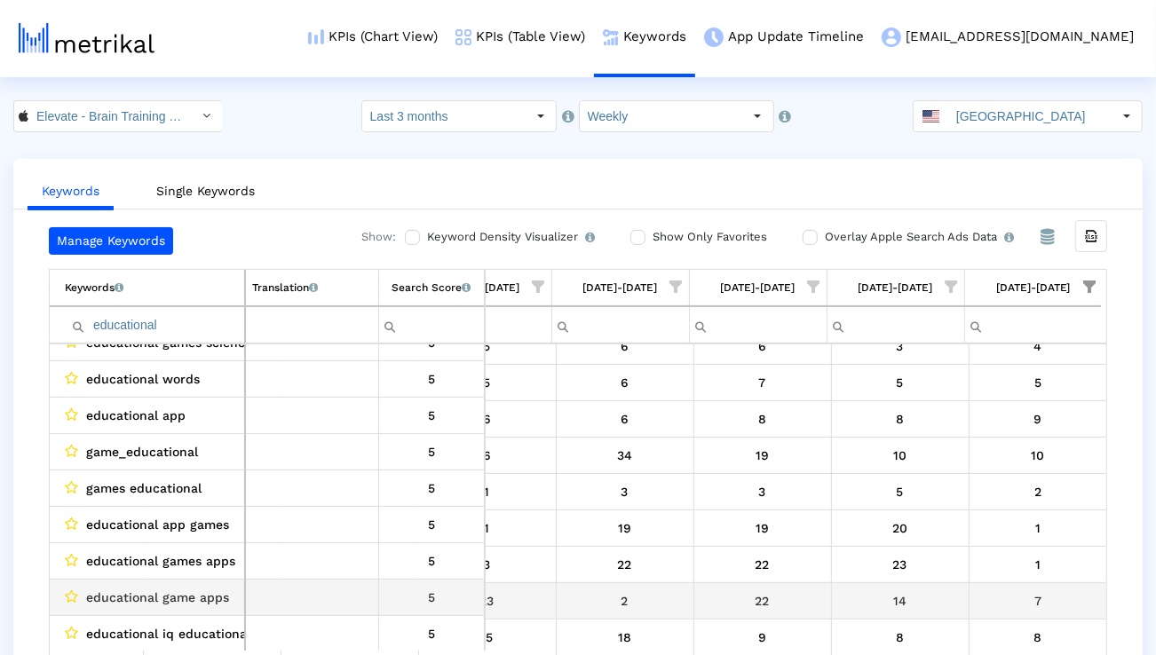
click at [202, 599] on span "educational game apps" at bounding box center [157, 597] width 143 height 23
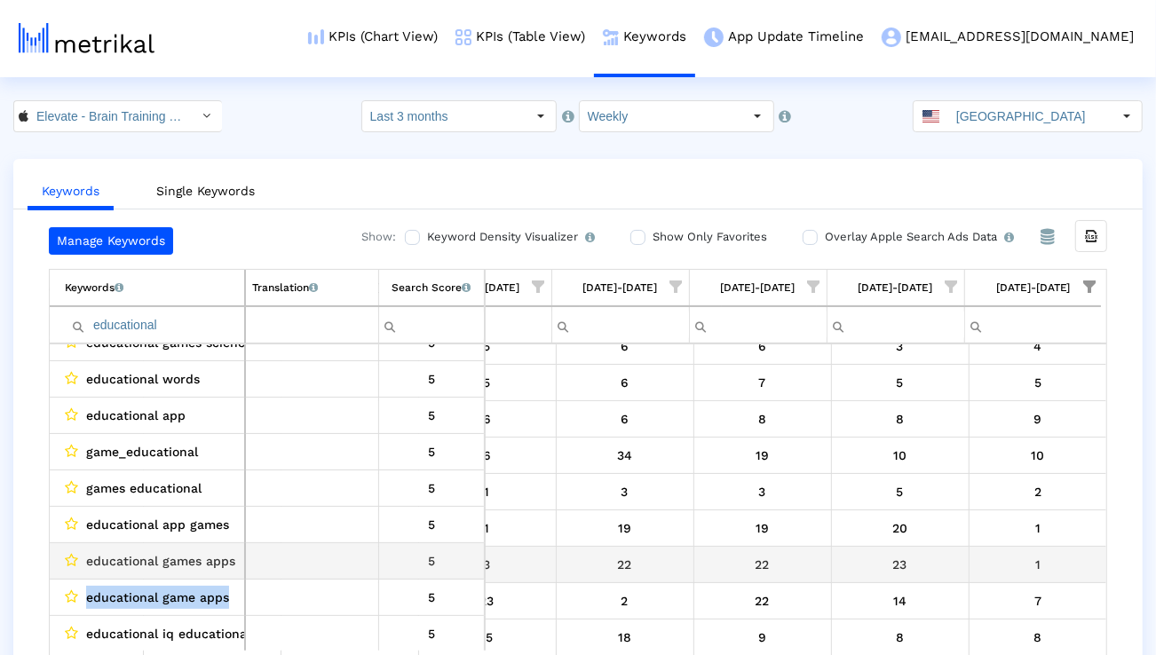
scroll to position [35, 0]
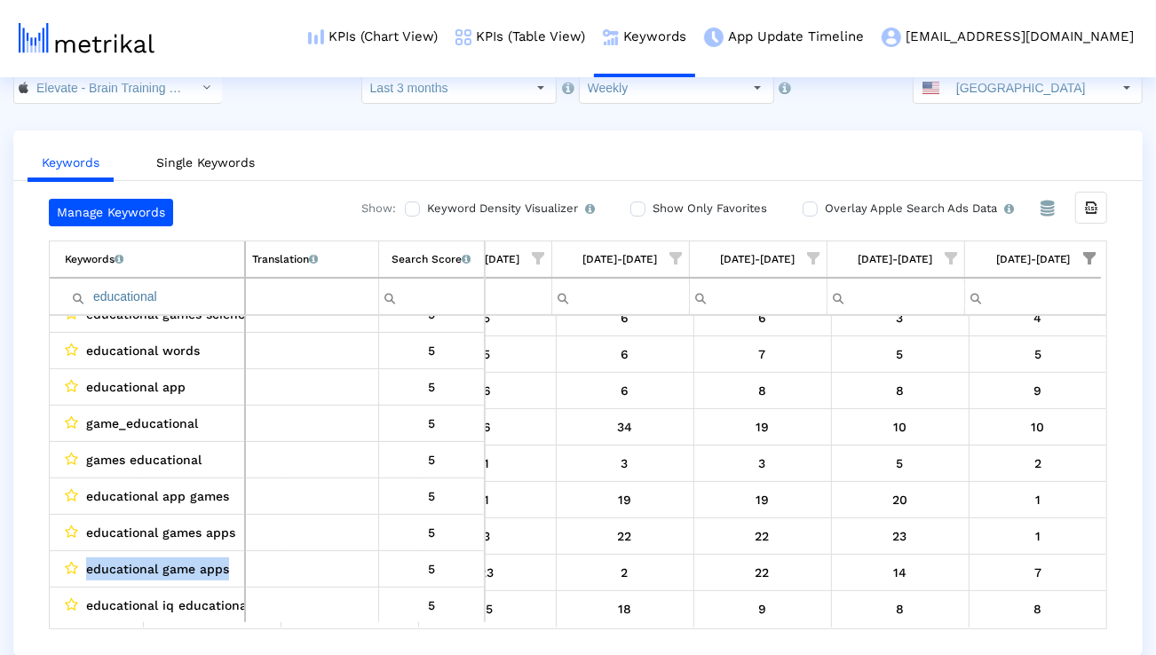
click at [135, 101] on input "Elevate - Brain Training Games < 875063456 >" at bounding box center [108, 88] width 160 height 30
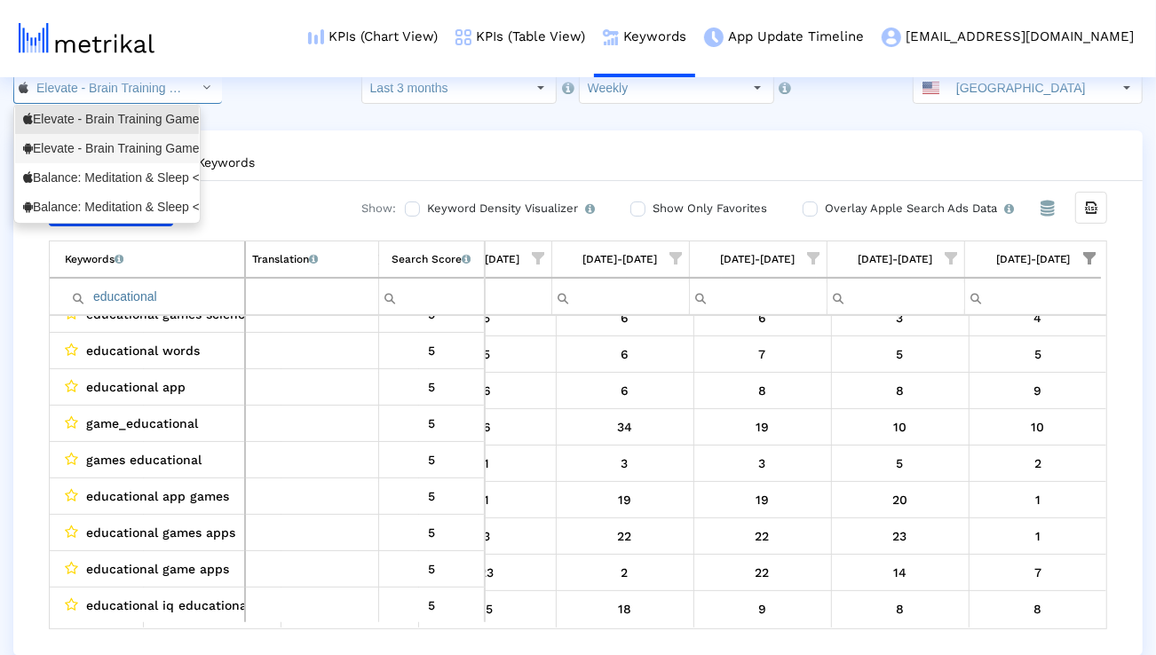
click at [103, 150] on div "Elevate - Brain Training Games <com.wonder>" at bounding box center [107, 148] width 168 height 17
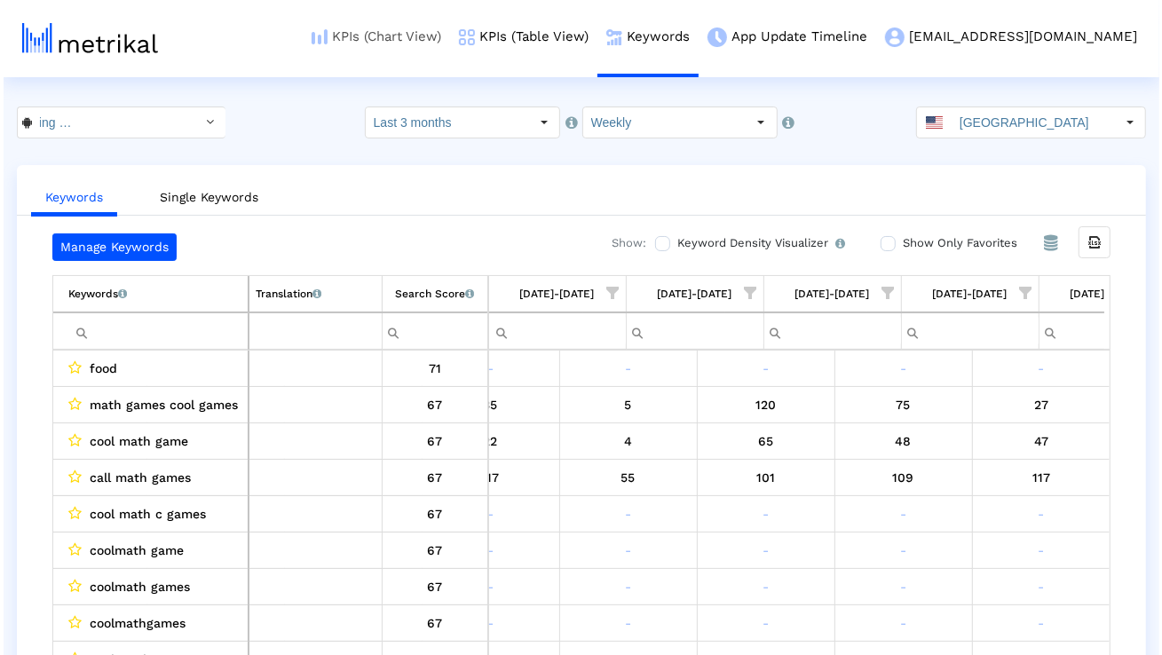
scroll to position [0, 1172]
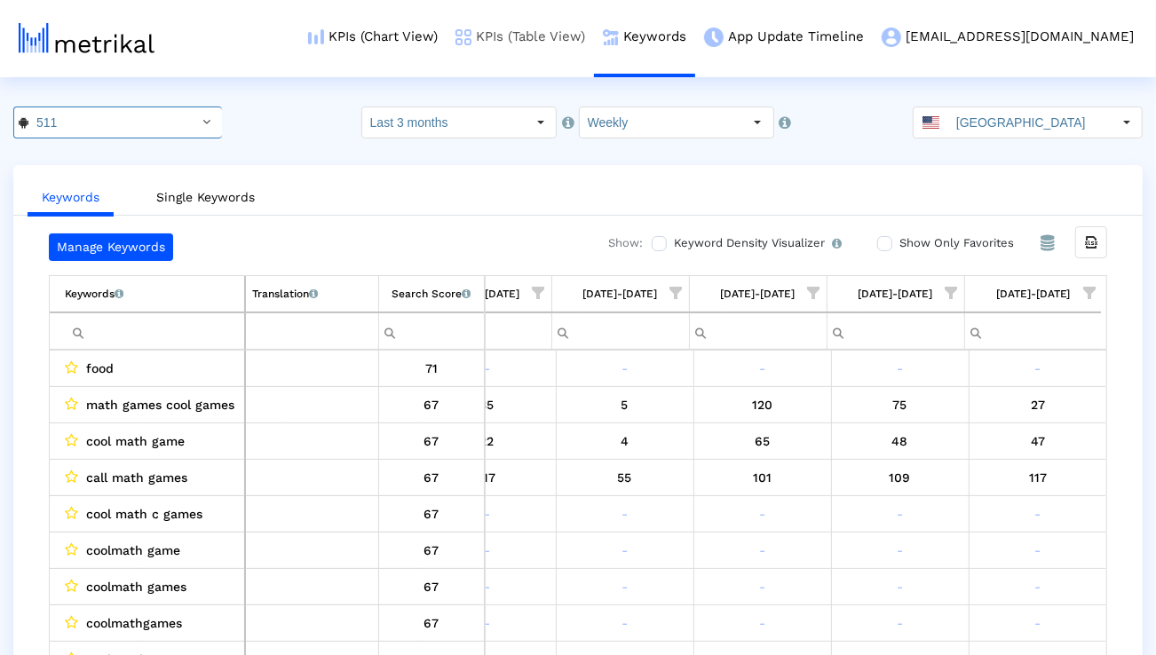
click at [594, 36] on link "KPIs (Table View)" at bounding box center [520, 37] width 147 height 74
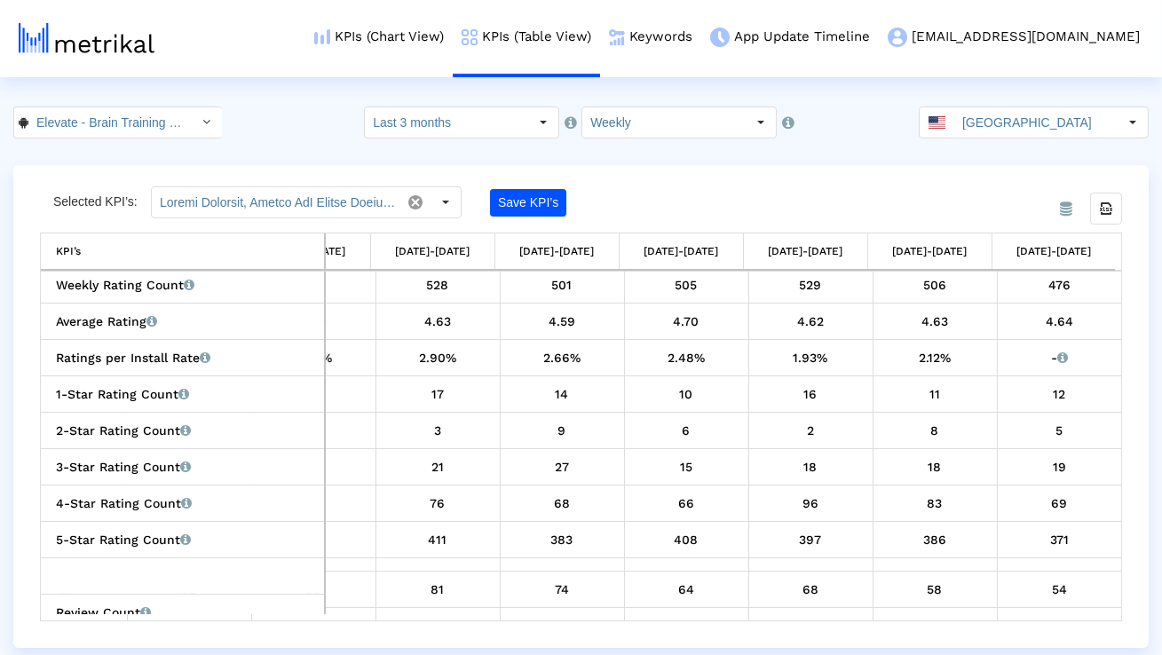
scroll to position [677, 825]
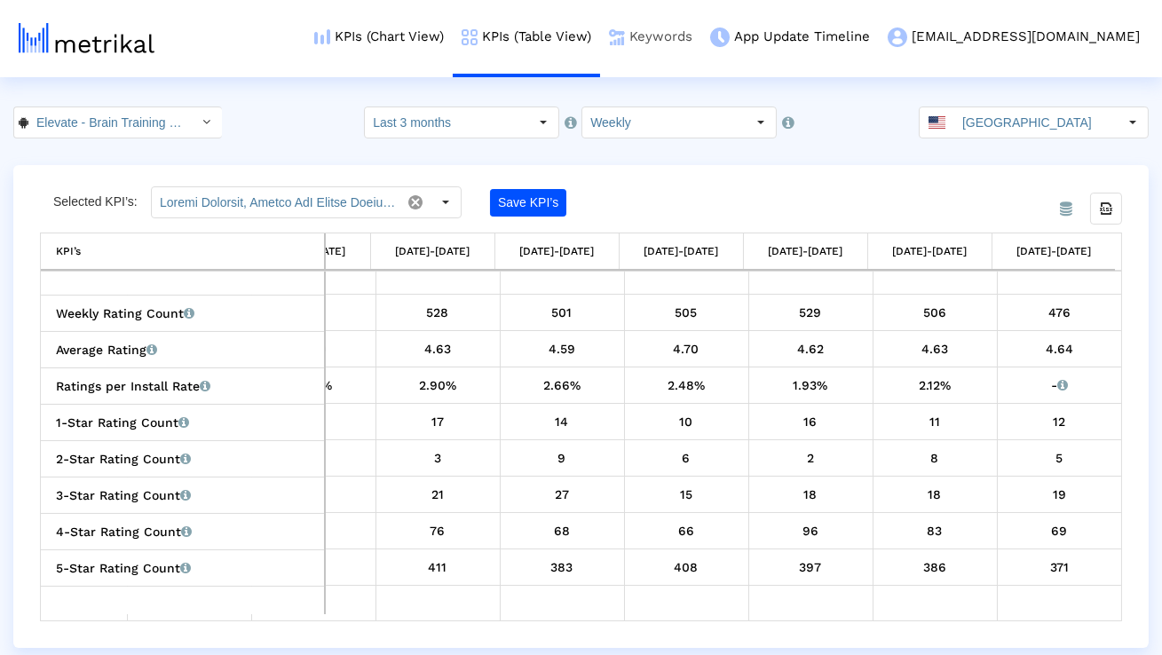
click at [702, 29] on link "Keywords" at bounding box center [650, 37] width 101 height 74
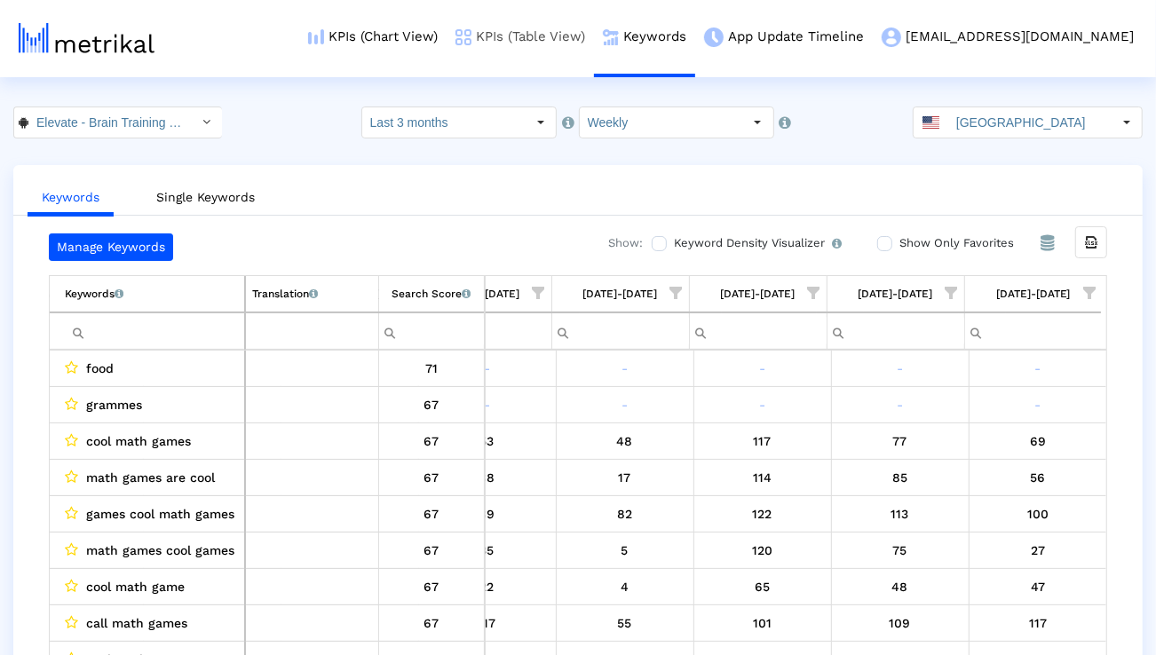
click at [594, 38] on link "KPIs (Table View)" at bounding box center [520, 37] width 147 height 74
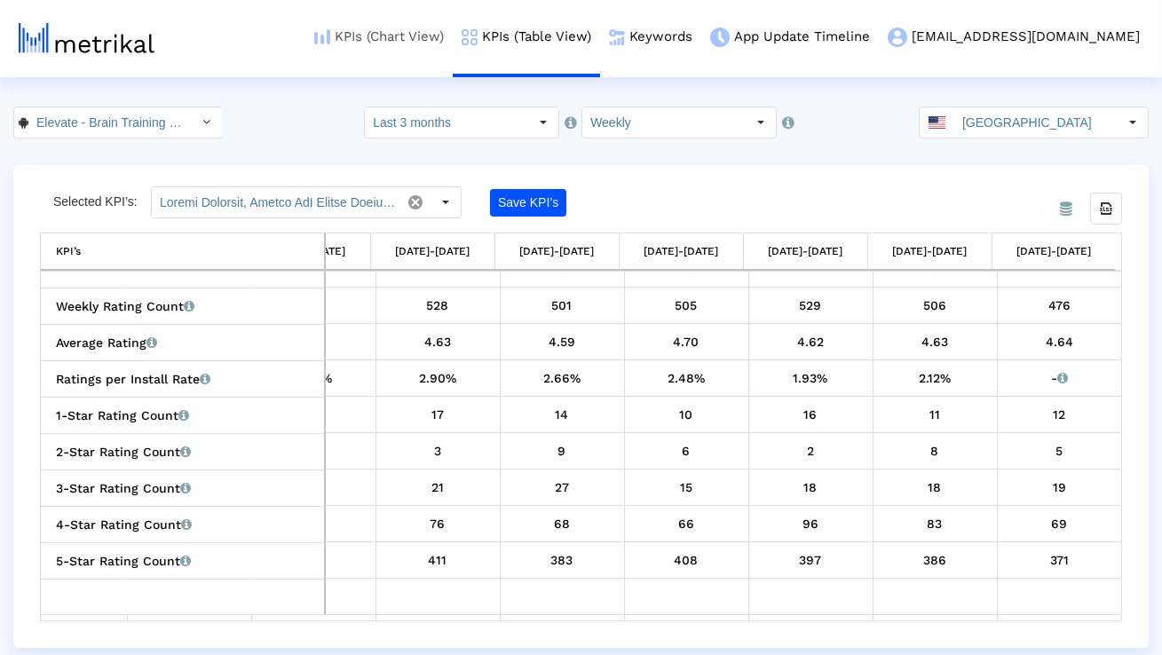
click at [427, 50] on link "KPIs (Chart View)" at bounding box center [378, 37] width 147 height 74
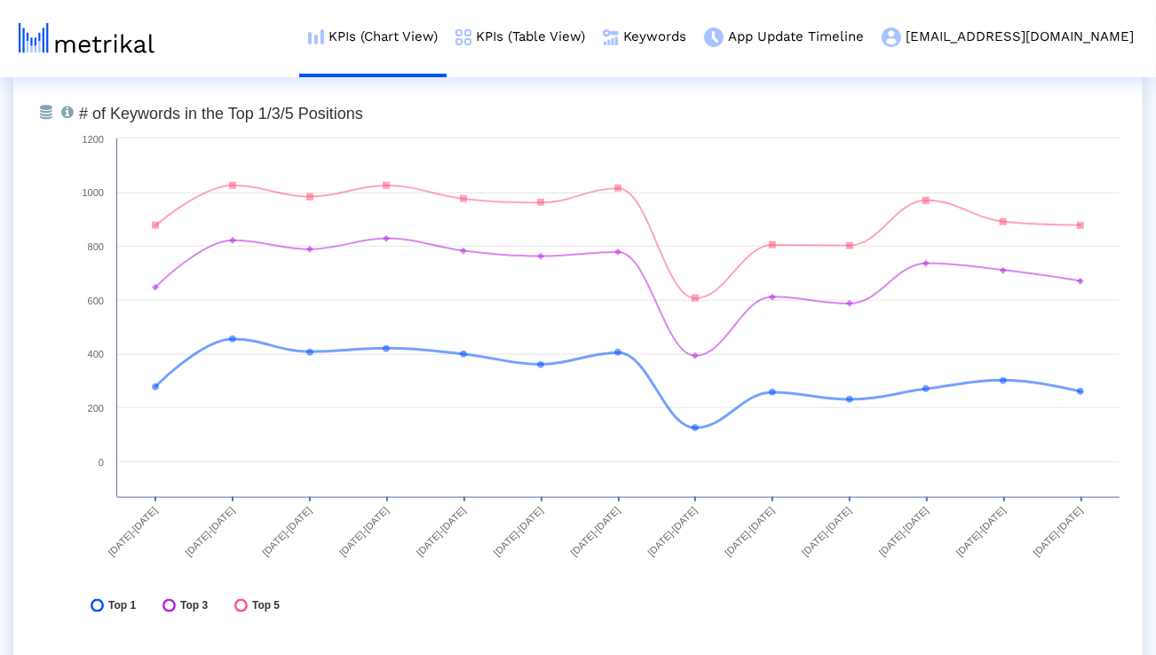
scroll to position [5266, 0]
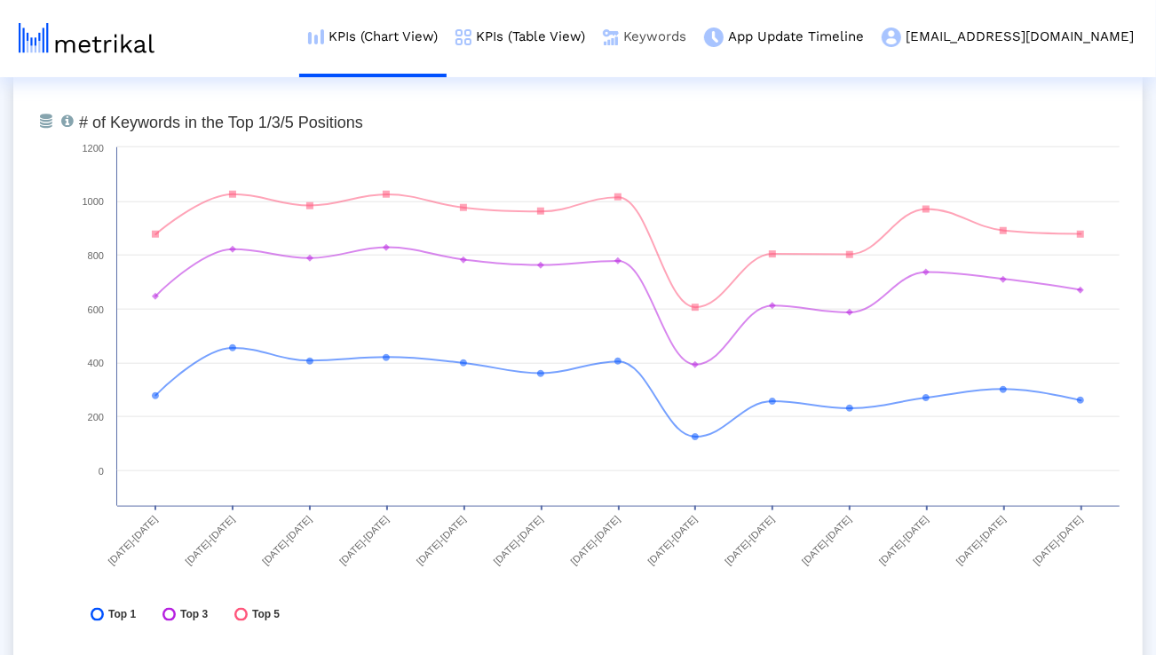
click at [695, 28] on link "Keywords" at bounding box center [644, 37] width 101 height 74
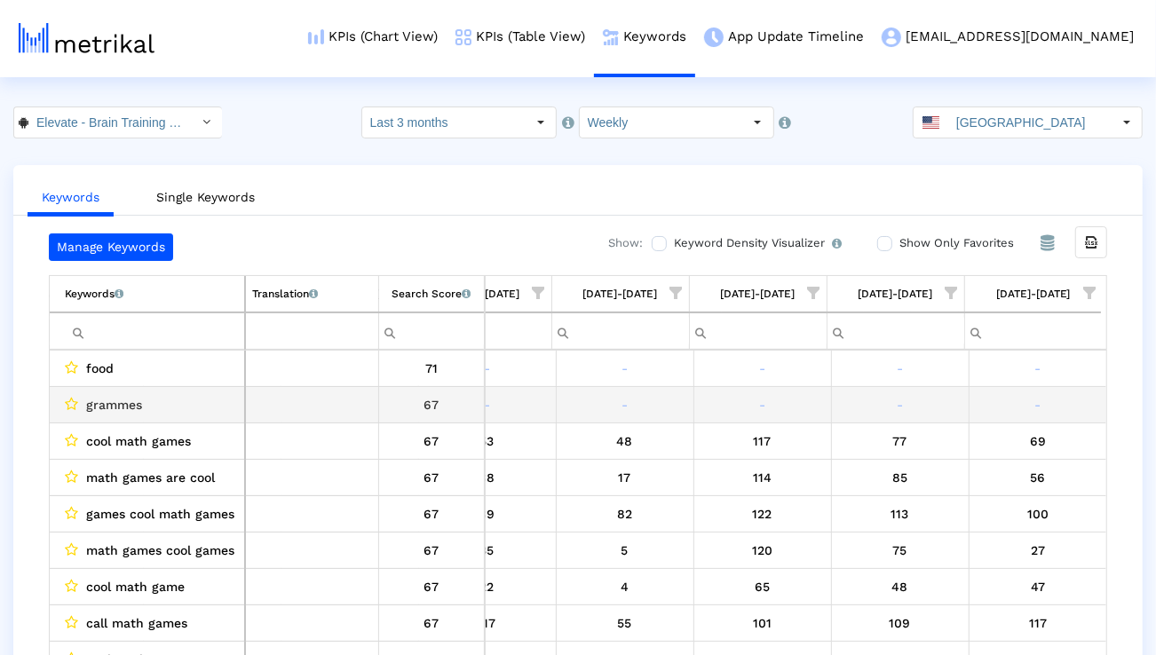
scroll to position [0, 1172]
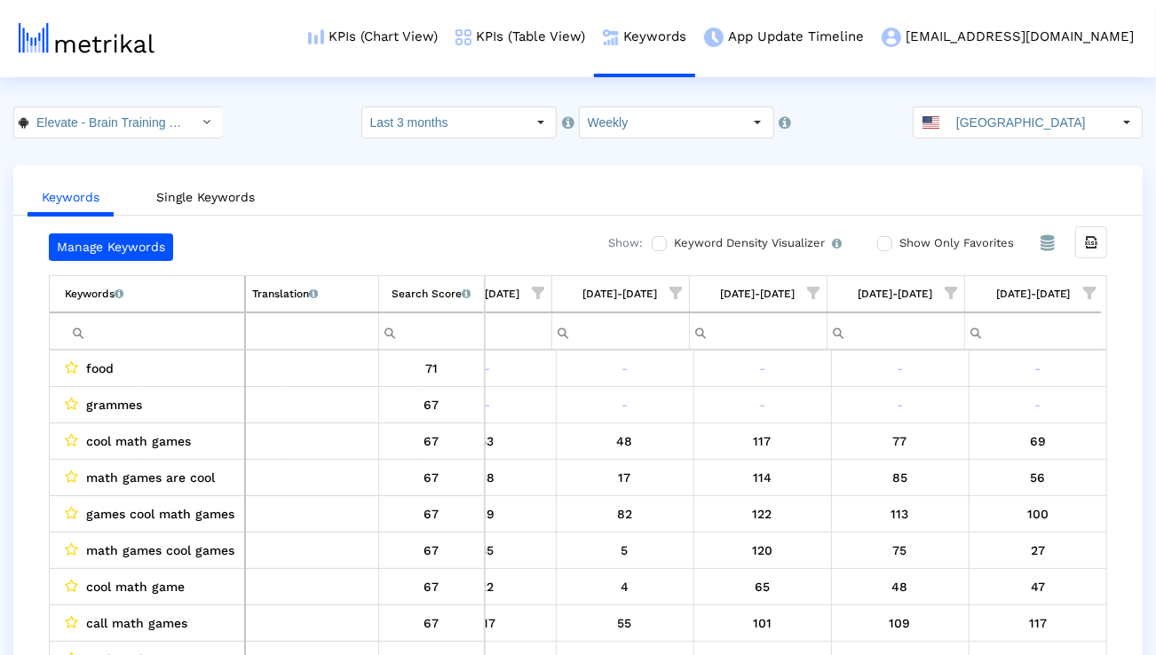
click at [1083, 288] on span "Show filter options for column '08/03/25-08/09/25'" at bounding box center [1089, 293] width 12 height 12
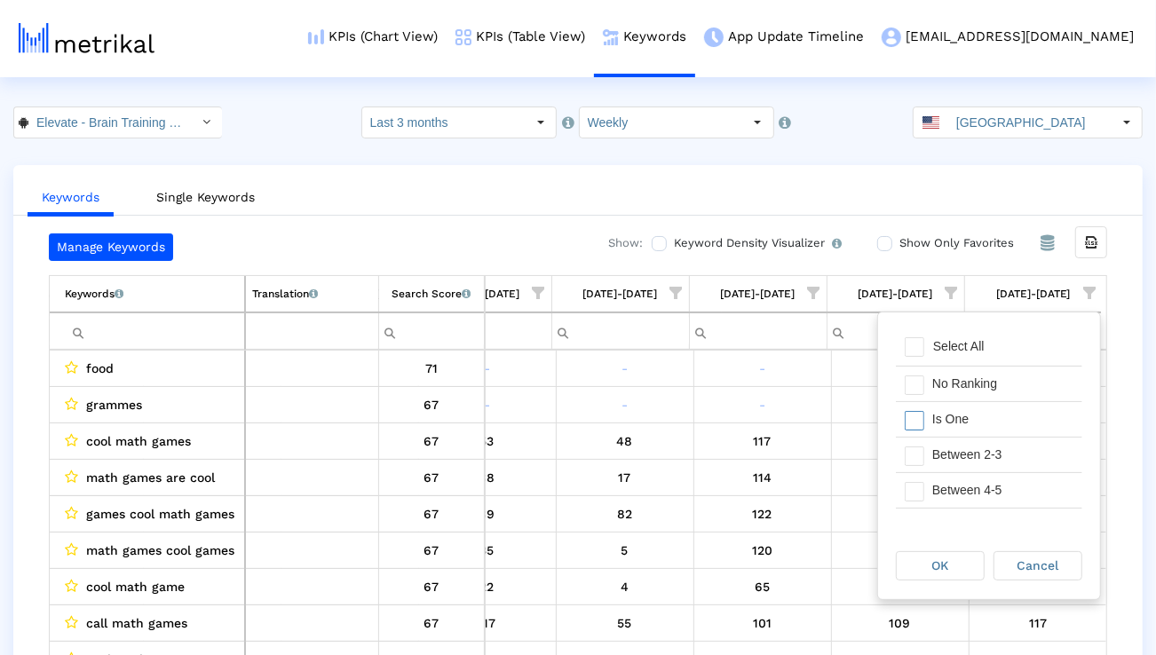
click at [1009, 426] on div "Is One" at bounding box center [1003, 419] width 159 height 35
click at [1008, 463] on div "Between 2-3" at bounding box center [1003, 455] width 159 height 35
click at [1008, 473] on div "Between 4-5" at bounding box center [1003, 490] width 159 height 35
click at [1008, 472] on div "Between 6-10" at bounding box center [1003, 469] width 159 height 35
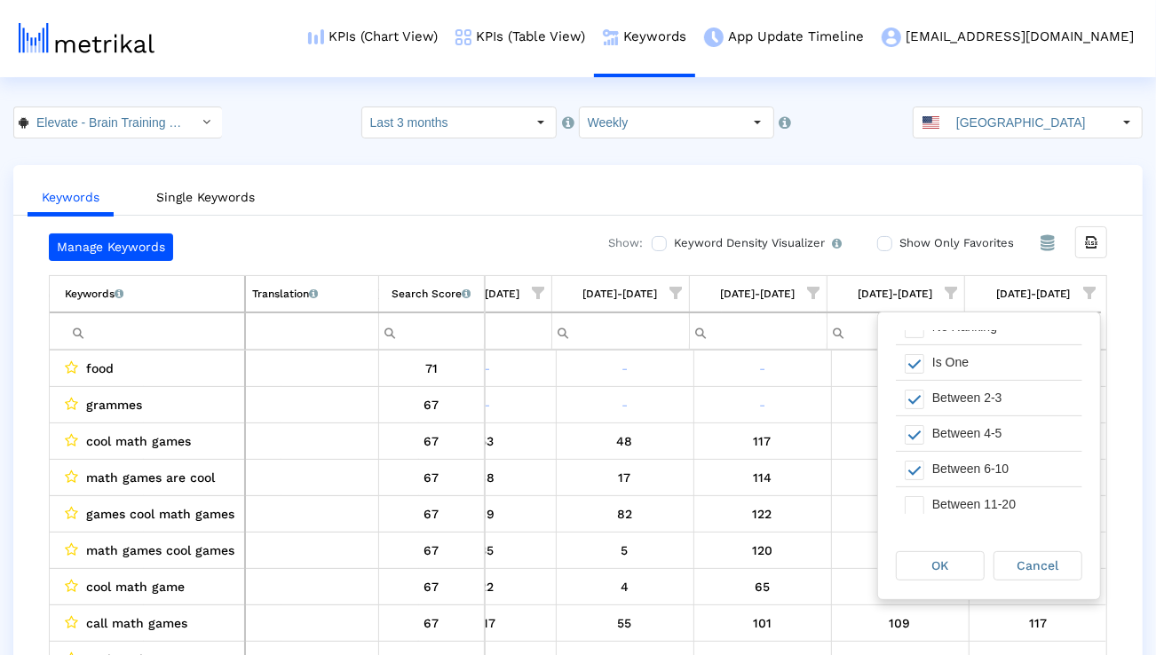
click at [971, 543] on div "OK Cancel" at bounding box center [989, 565] width 222 height 67
click at [970, 549] on div "OK Cancel" at bounding box center [989, 565] width 222 height 67
click at [960, 570] on div "OK" at bounding box center [940, 566] width 87 height 28
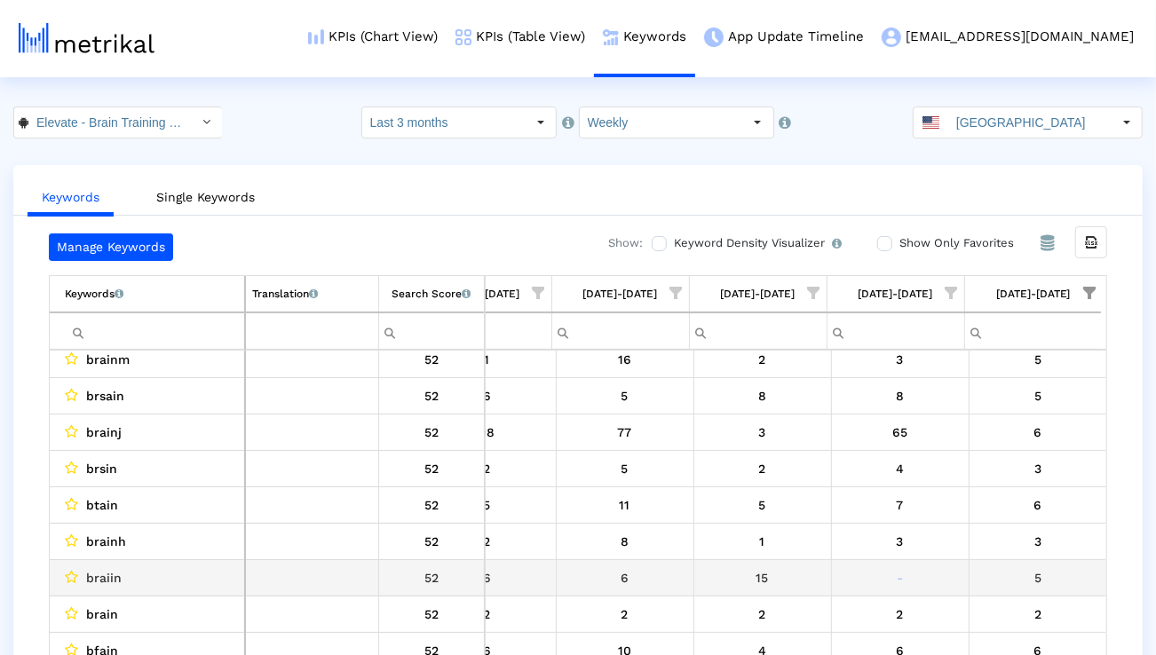
scroll to position [303, 0]
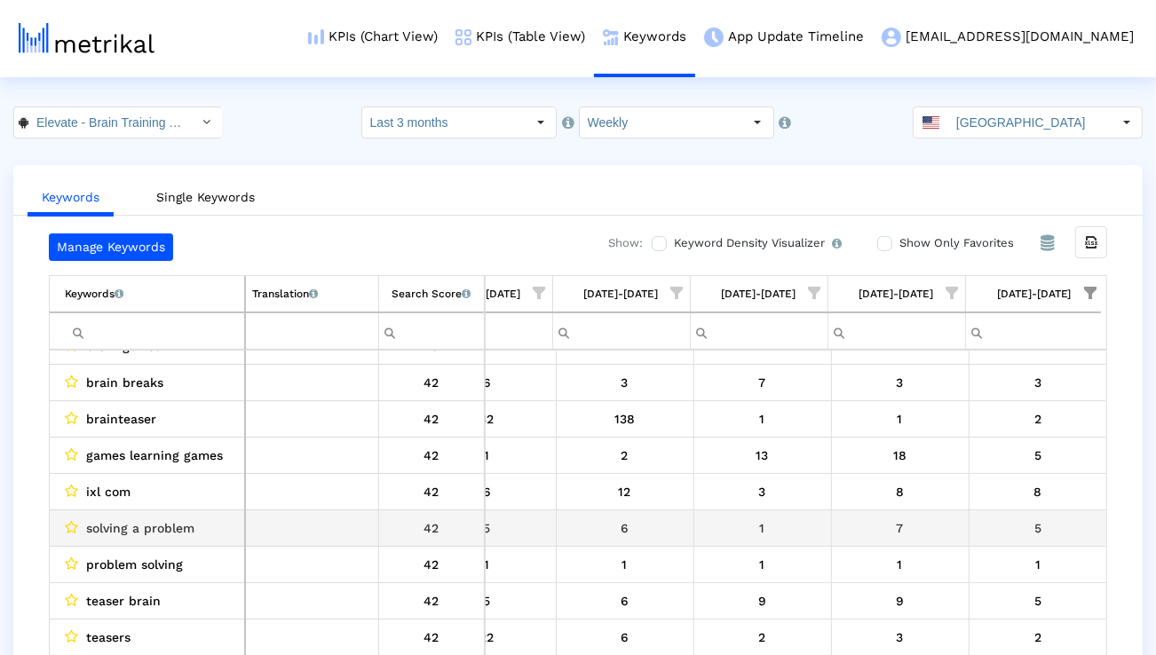
click at [132, 532] on span "solving a problem" at bounding box center [140, 528] width 108 height 23
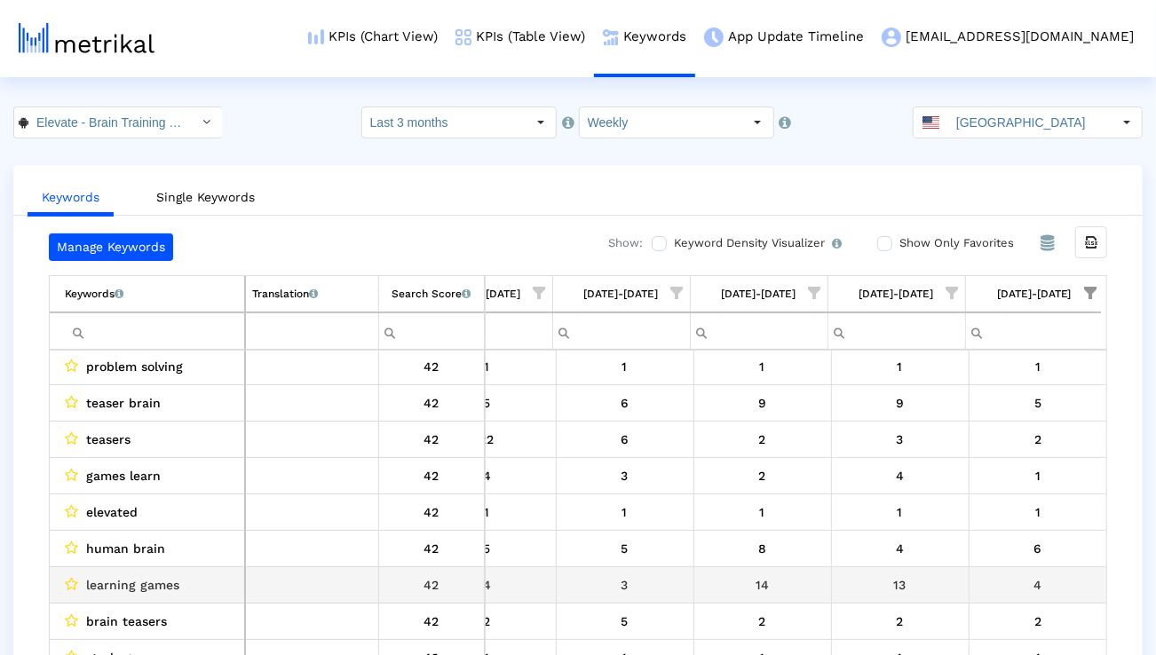
click at [150, 589] on span "learning games" at bounding box center [132, 585] width 93 height 23
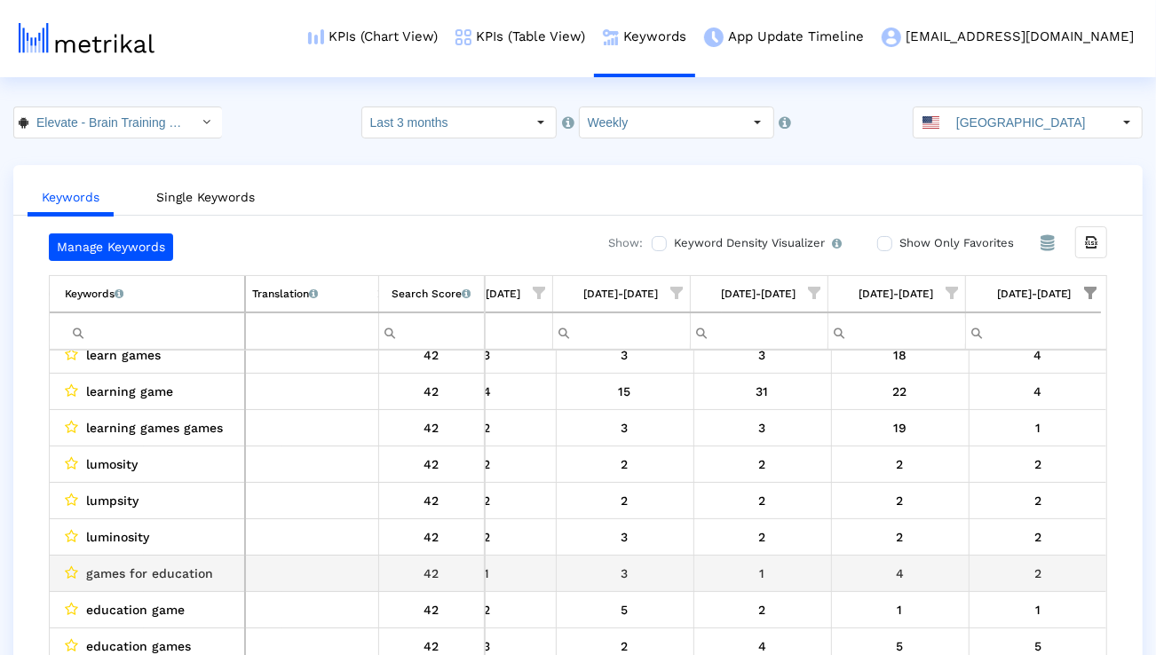
click at [177, 566] on span "games for education" at bounding box center [149, 573] width 127 height 23
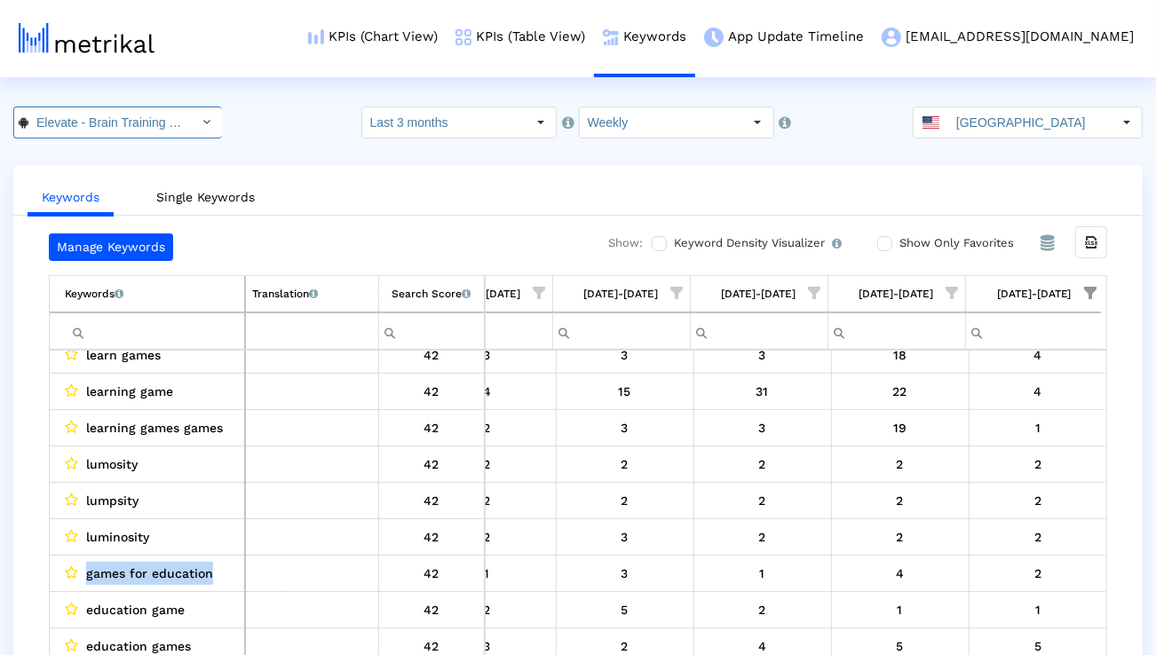
click at [141, 127] on input "Elevate - Brain Training Games < com.wonder >" at bounding box center [108, 122] width 160 height 30
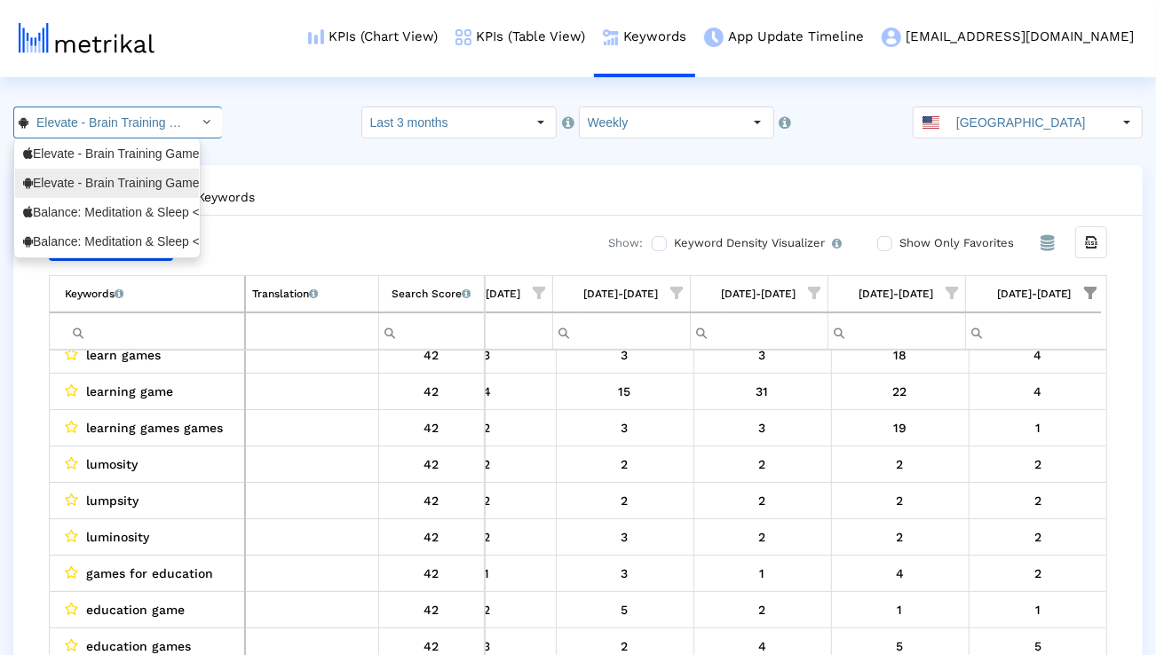
click at [108, 210] on div "Balance: Meditation & Sleep <1361356590>" at bounding box center [107, 212] width 168 height 17
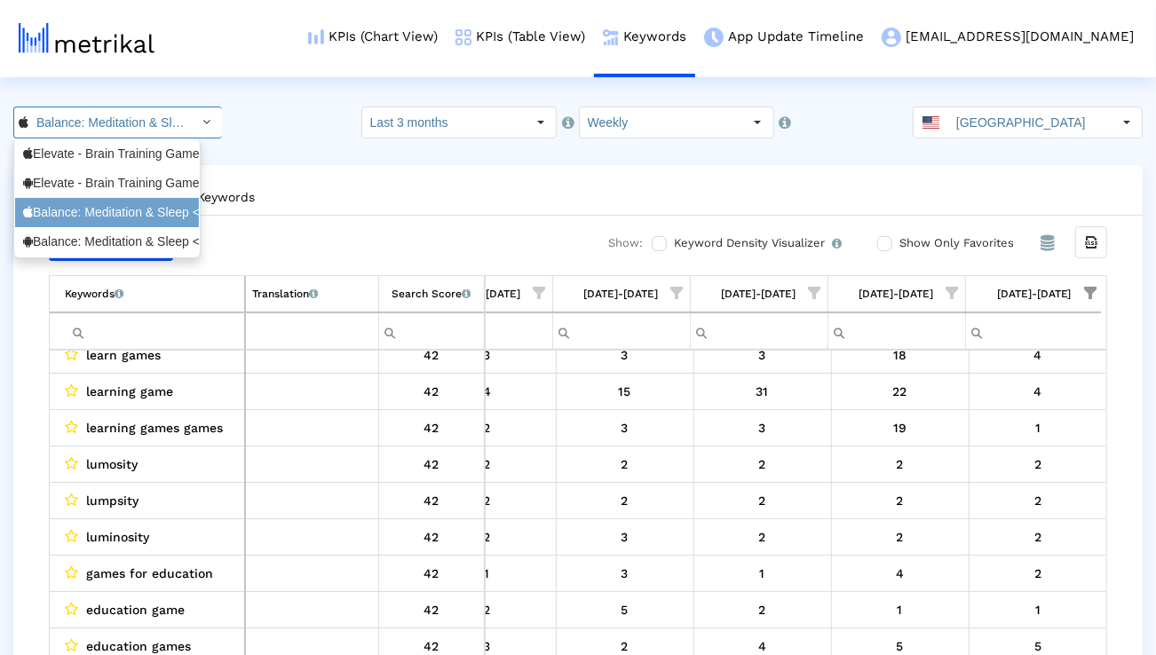
scroll to position [0, 122]
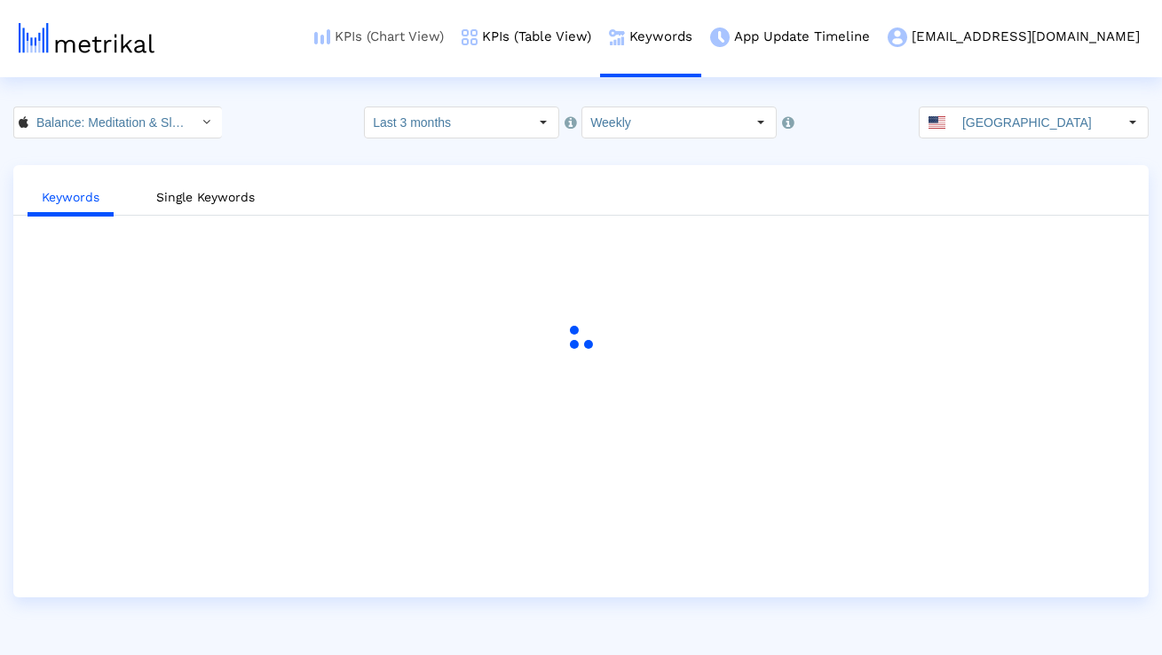
click at [430, 33] on link "KPIs (Chart View)" at bounding box center [378, 37] width 147 height 74
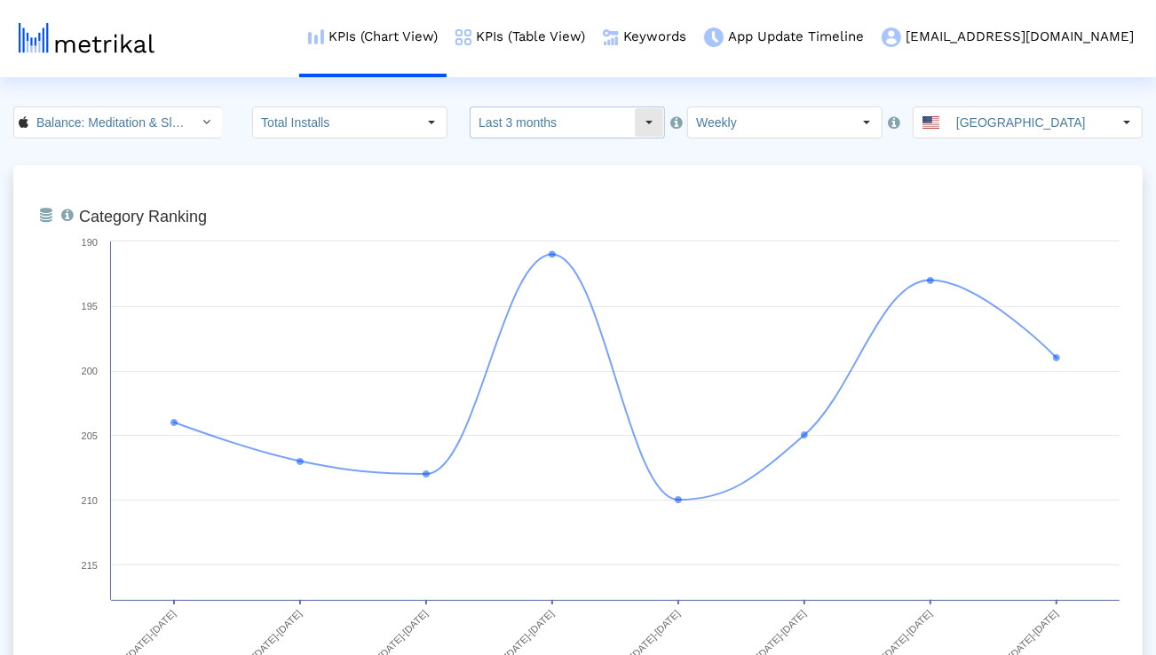
click at [501, 121] on input "Last 3 months" at bounding box center [552, 122] width 163 height 30
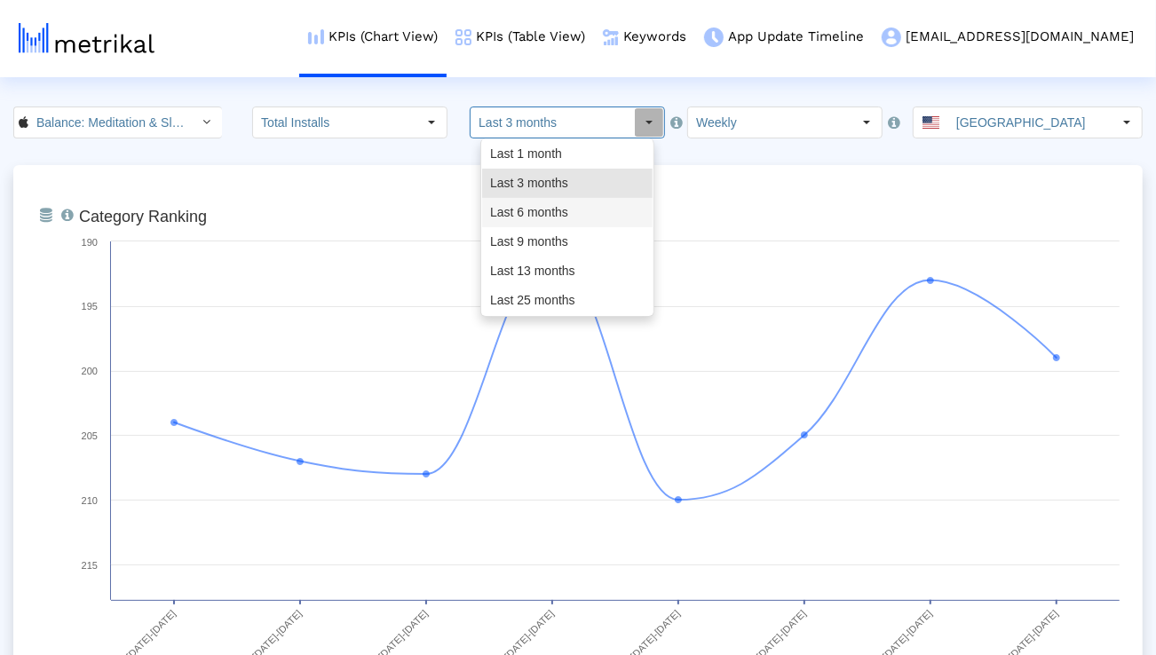
click at [506, 225] on div "Last 6 months" at bounding box center [567, 212] width 170 height 29
type input "Last 6 months"
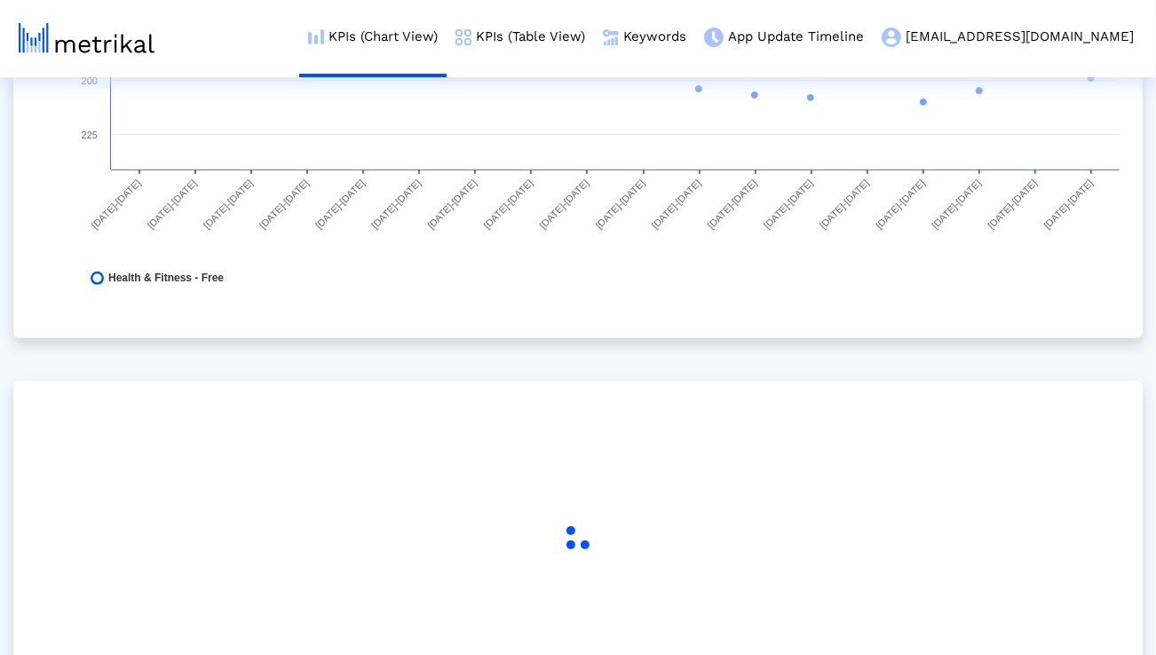
scroll to position [512, 0]
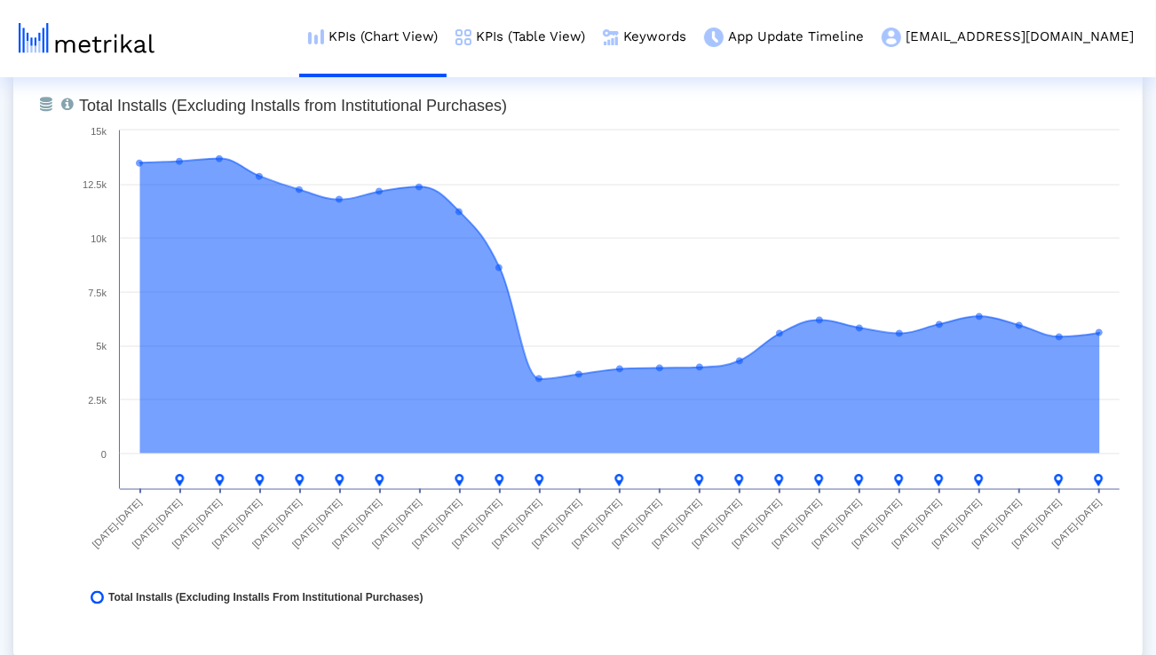
scroll to position [1390, 0]
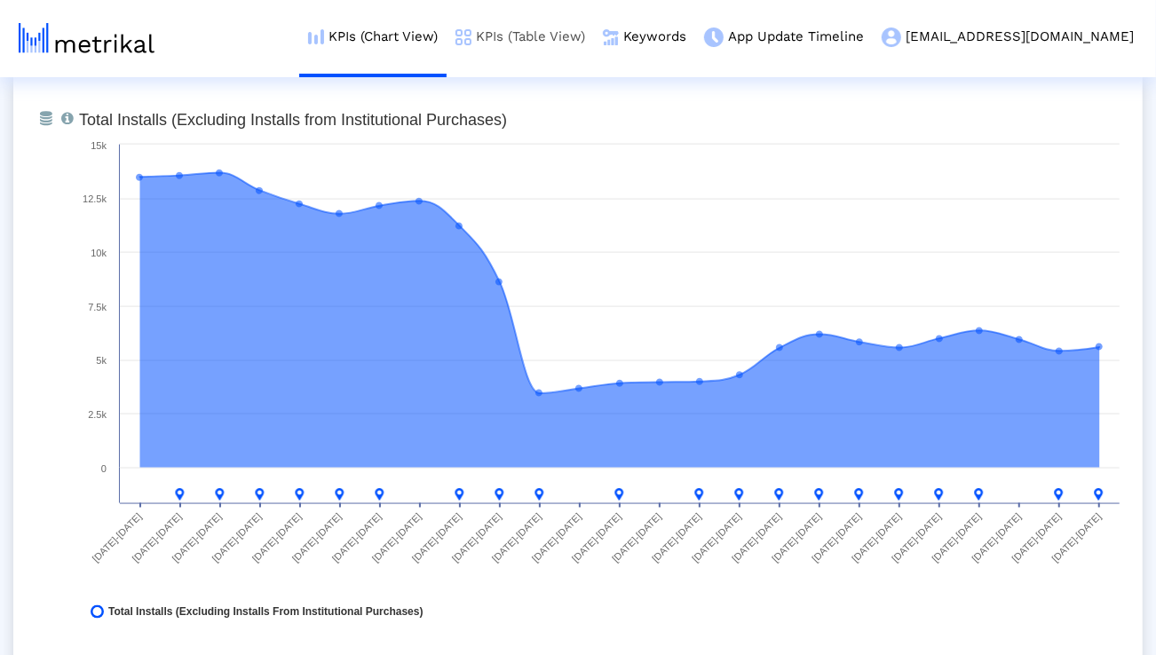
click at [572, 32] on link "KPIs (Table View)" at bounding box center [520, 37] width 147 height 74
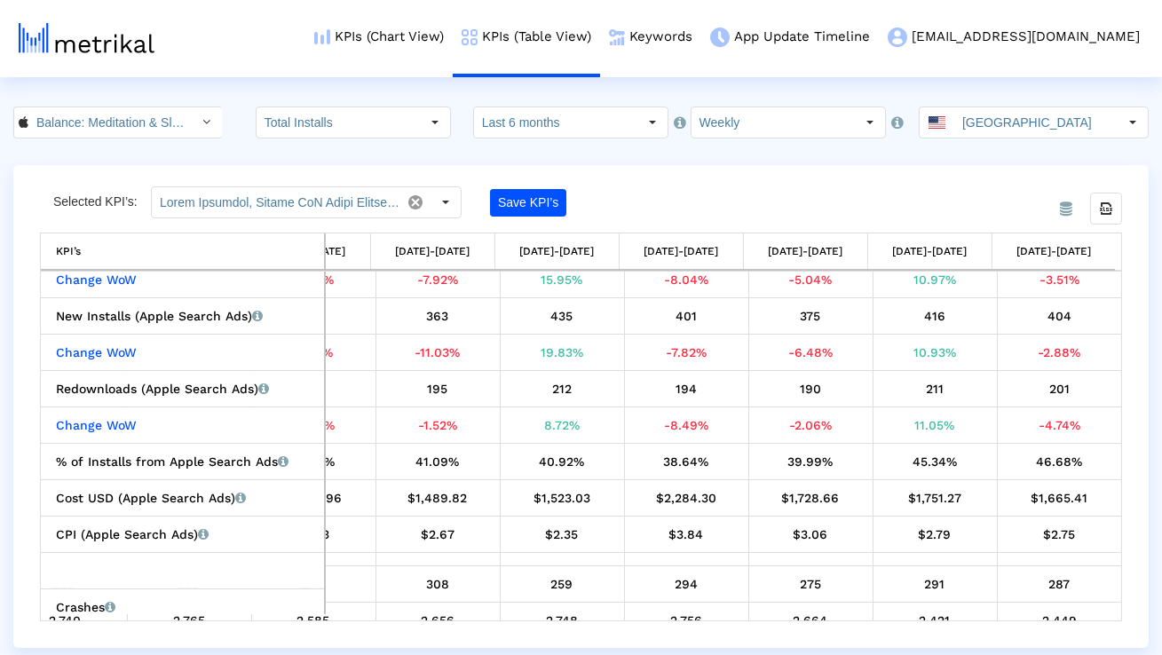
scroll to position [734, 2317]
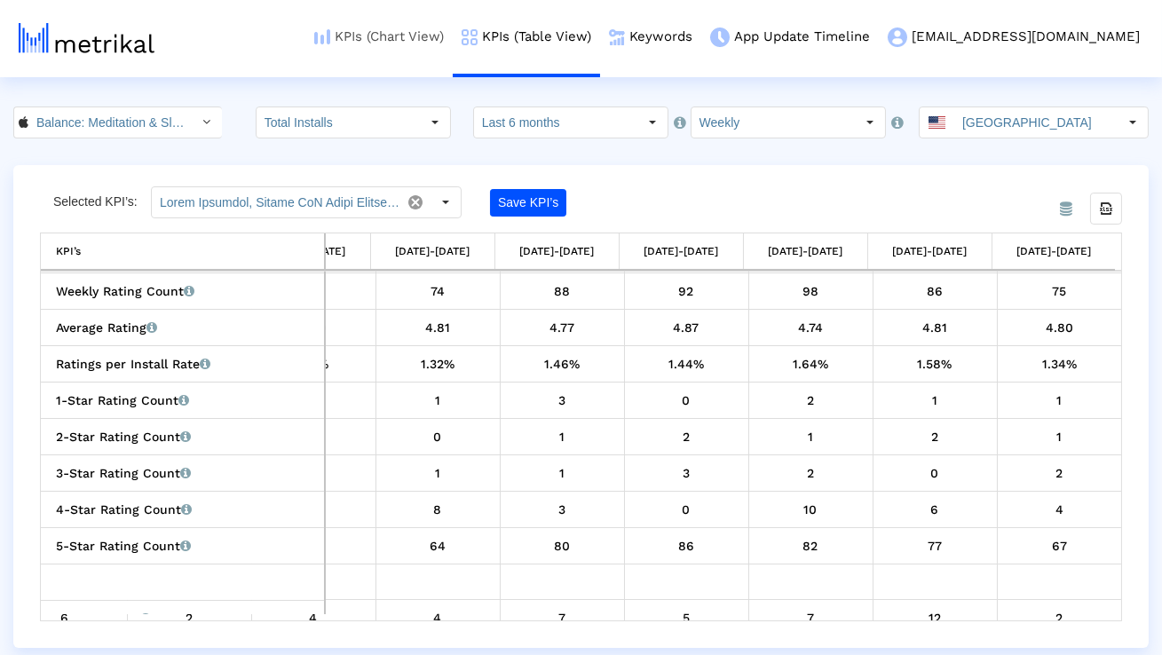
click at [330, 37] on img at bounding box center [322, 36] width 16 height 15
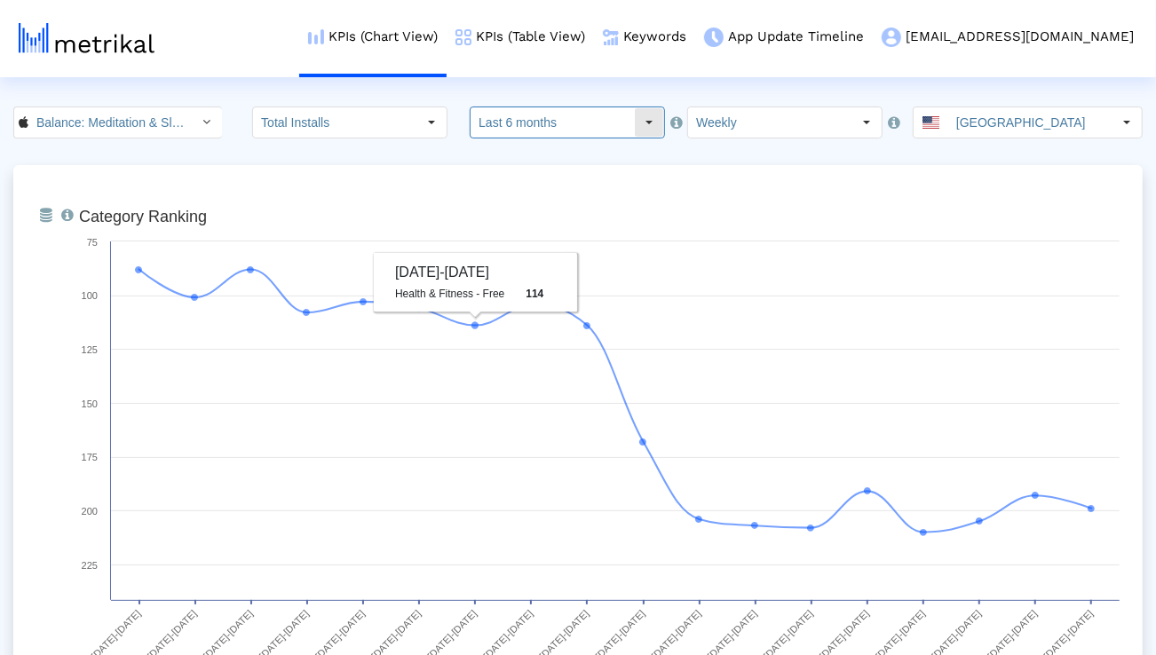
click at [517, 123] on input "Last 6 months" at bounding box center [552, 122] width 163 height 30
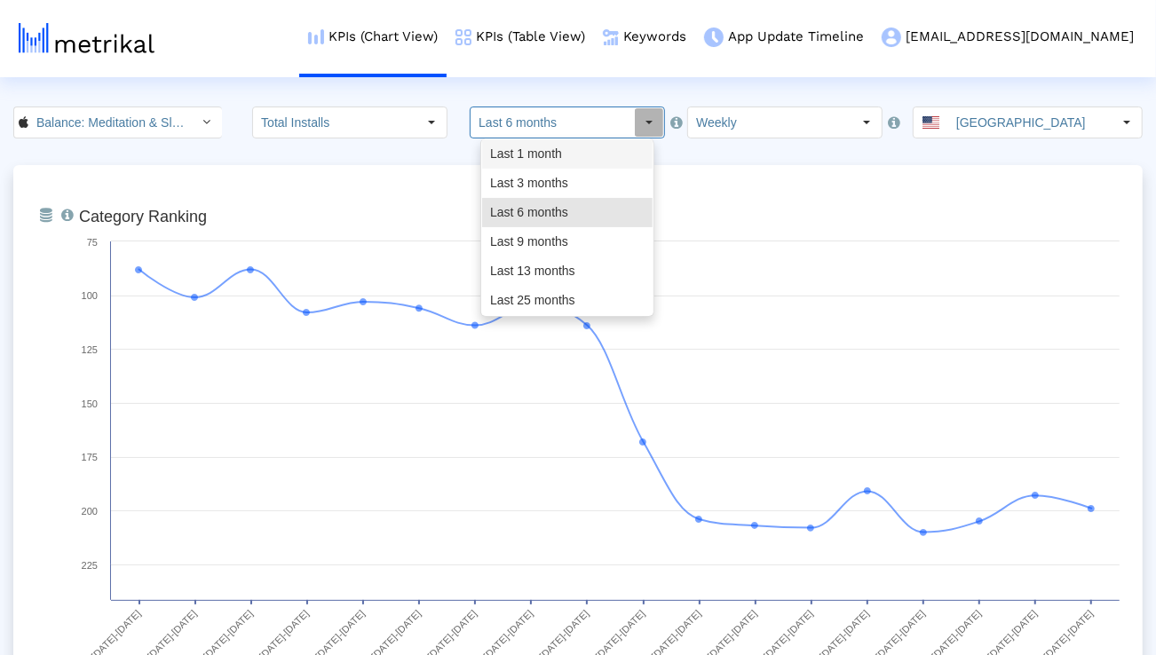
click at [501, 176] on div "Last 3 months" at bounding box center [567, 183] width 170 height 29
type input "Last 3 months"
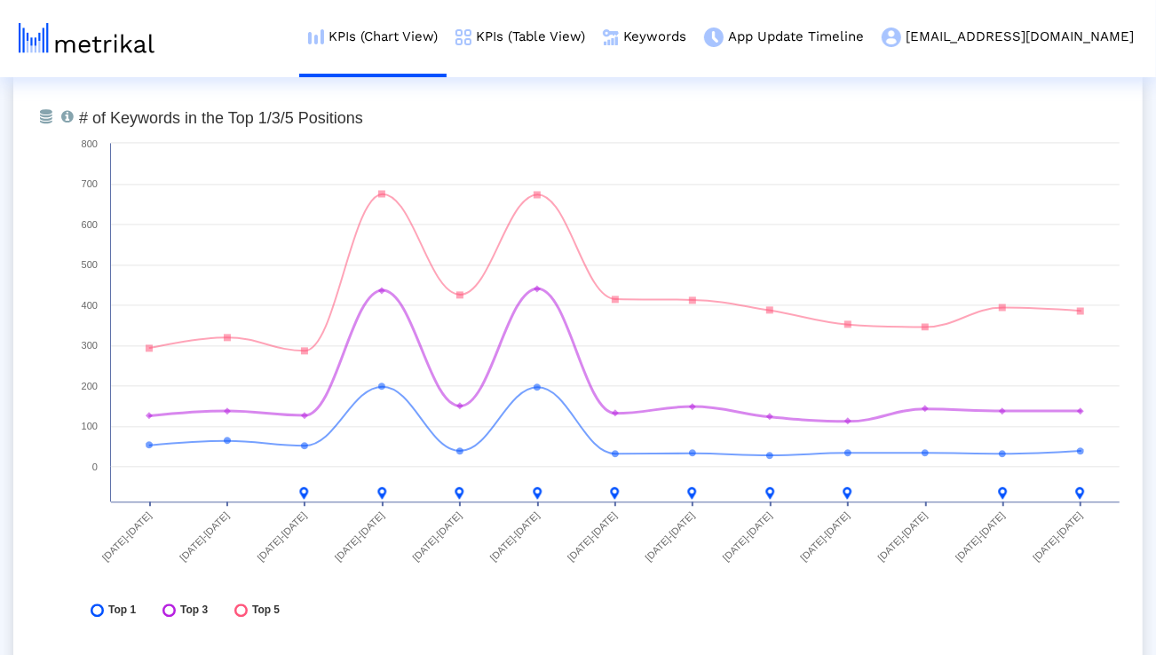
scroll to position [6564, 0]
click at [695, 28] on link "Keywords" at bounding box center [644, 37] width 101 height 74
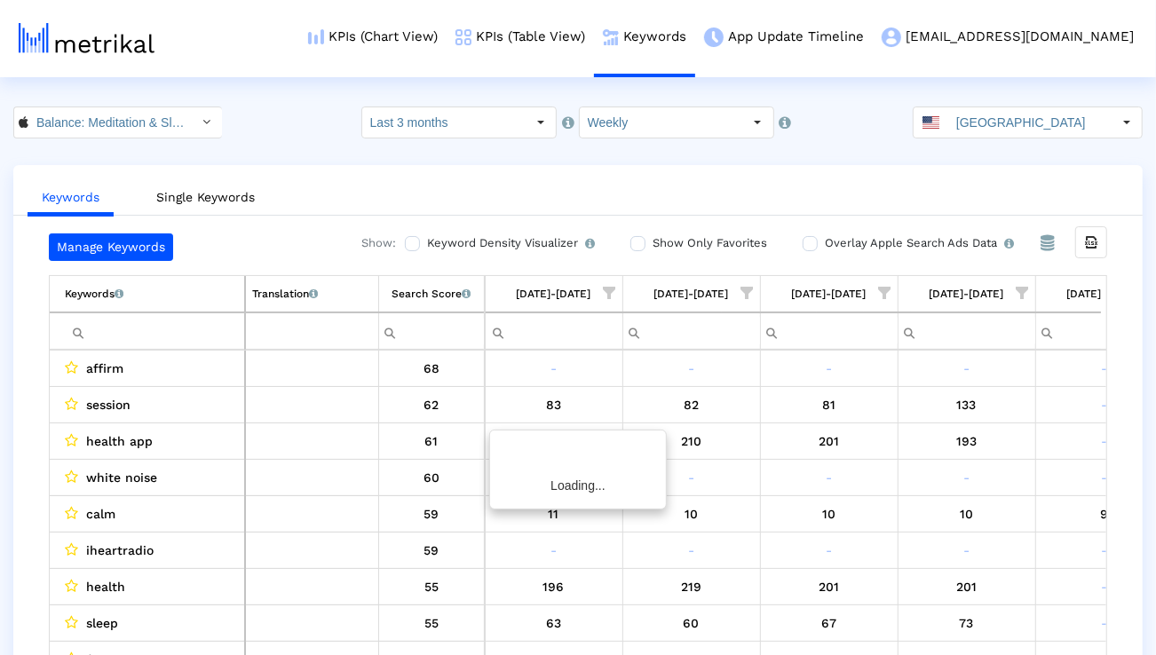
scroll to position [0, 1172]
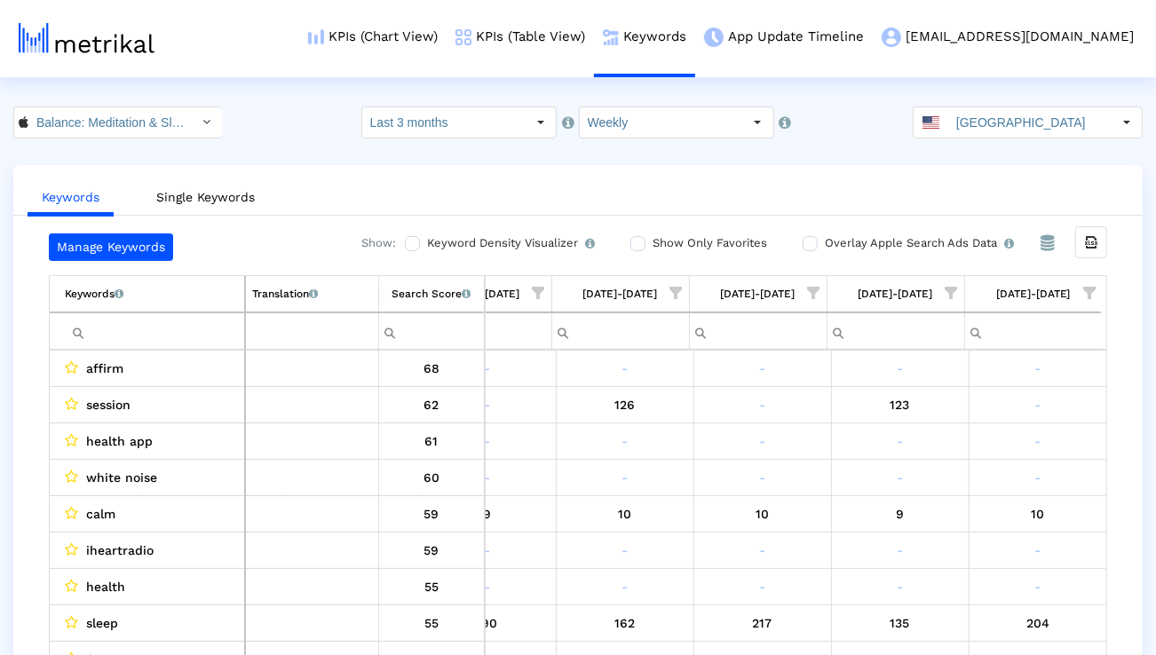
click at [1092, 290] on span "Show filter options for column '08/03/25-08/09/25'" at bounding box center [1089, 293] width 12 height 12
click at [1005, 415] on div "Is One" at bounding box center [1003, 419] width 159 height 35
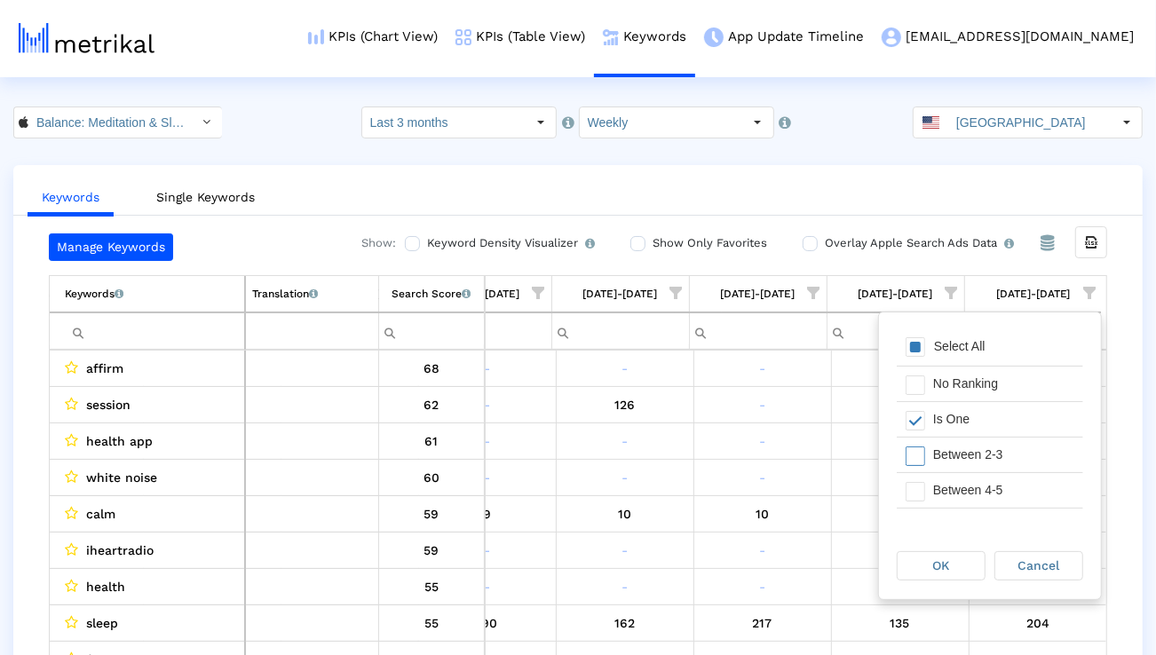
click at [1003, 463] on div "Between 2-3" at bounding box center [1003, 455] width 159 height 35
click at [1003, 480] on div "Between 4-5" at bounding box center [1003, 490] width 159 height 35
click at [1003, 480] on div "Between 6-10" at bounding box center [1003, 489] width 159 height 35
click at [964, 570] on div "OK" at bounding box center [941, 566] width 87 height 28
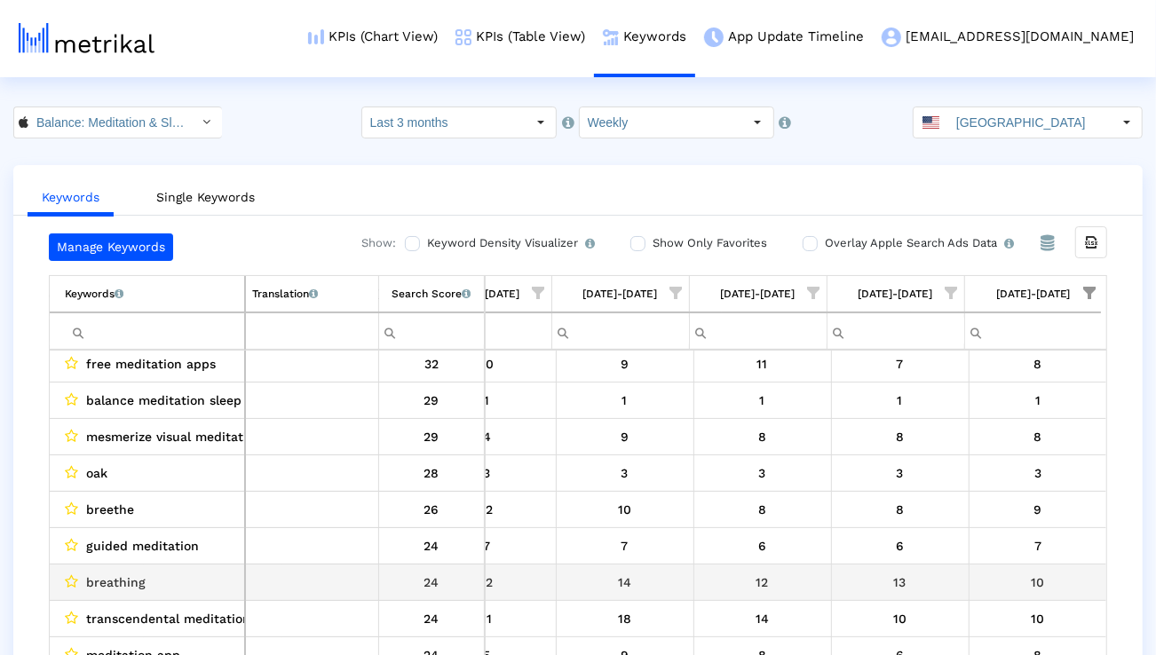
scroll to position [306, 0]
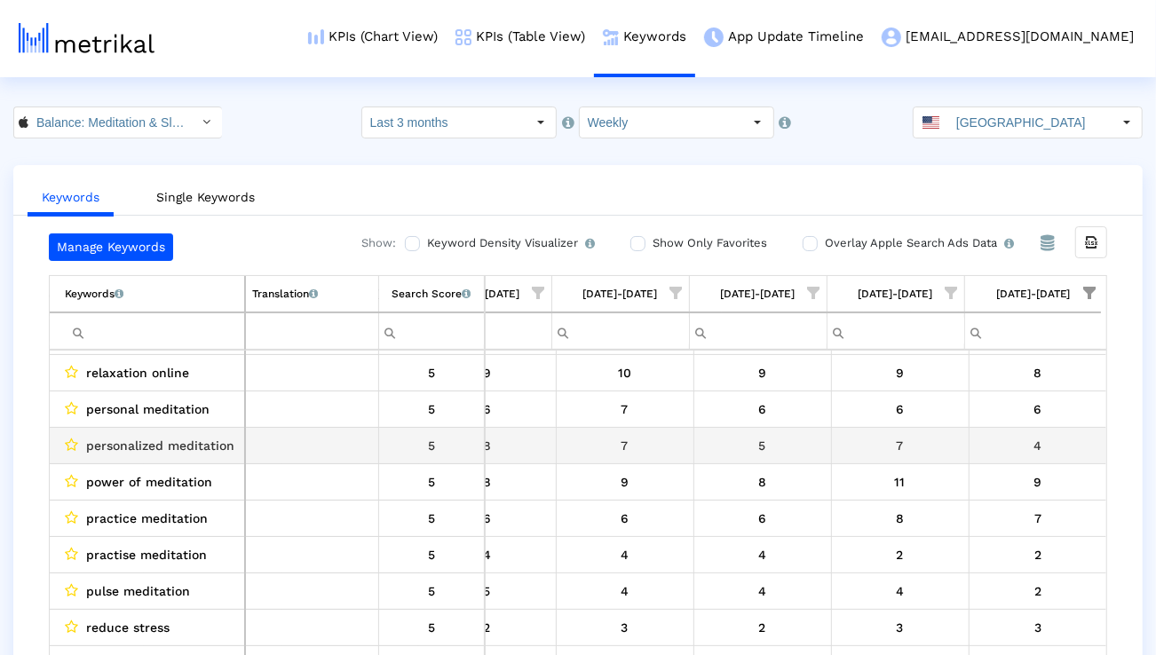
click at [208, 446] on span "personalized meditation" at bounding box center [160, 445] width 148 height 23
copy span "personalized meditation"
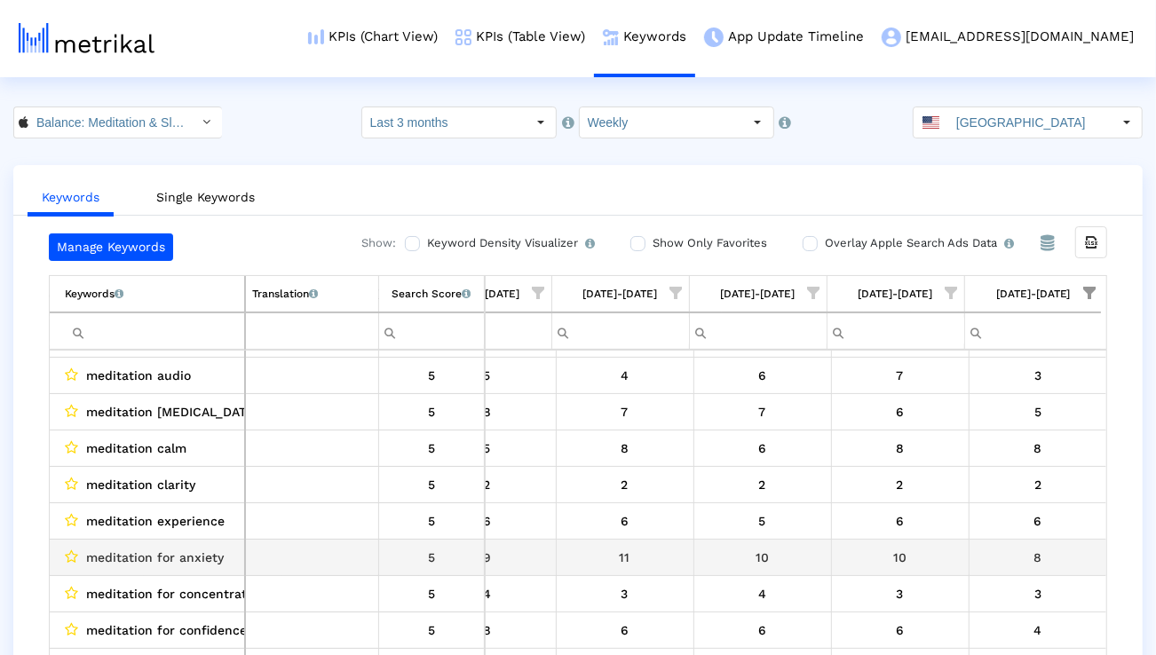
click at [161, 556] on span "meditation for anxiety" at bounding box center [155, 557] width 138 height 23
copy span "meditation for anxiety"
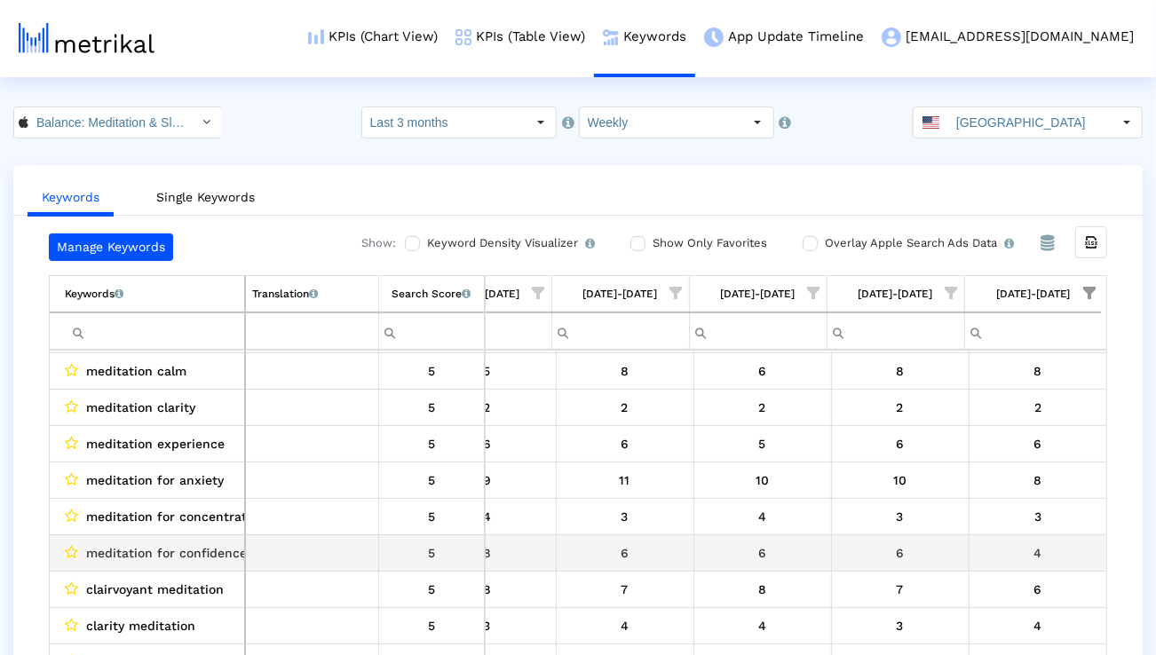
click at [232, 551] on span "meditation for confidence" at bounding box center [166, 553] width 161 height 23
copy span "meditation for confidence"
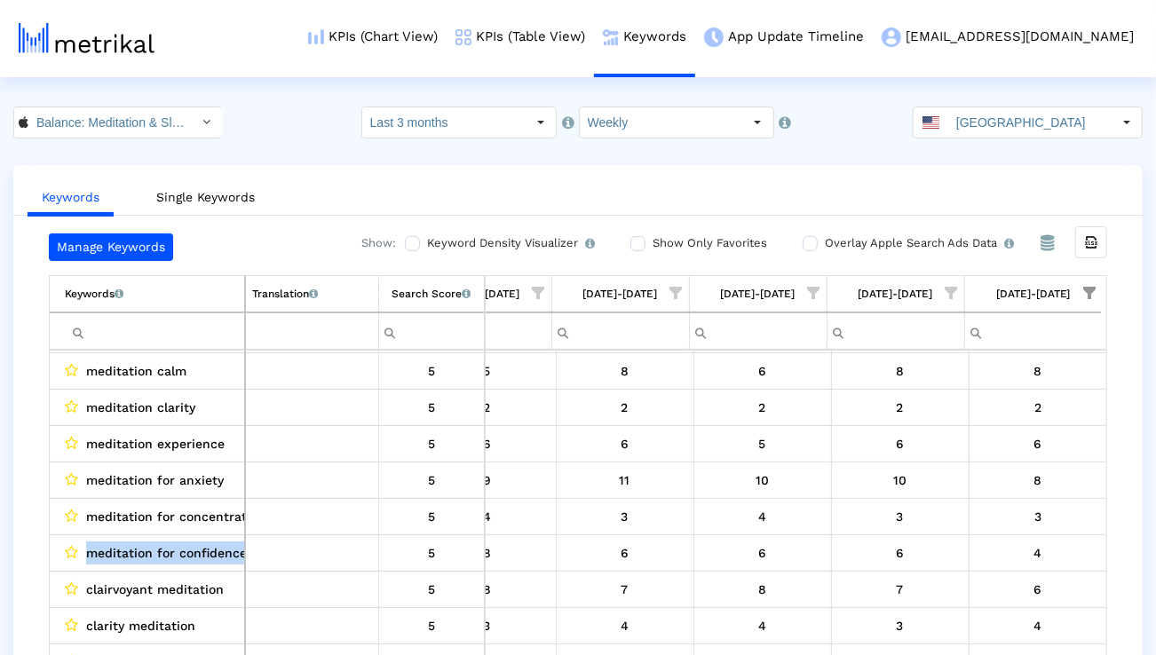
click at [192, 131] on div "Select" at bounding box center [207, 122] width 30 height 30
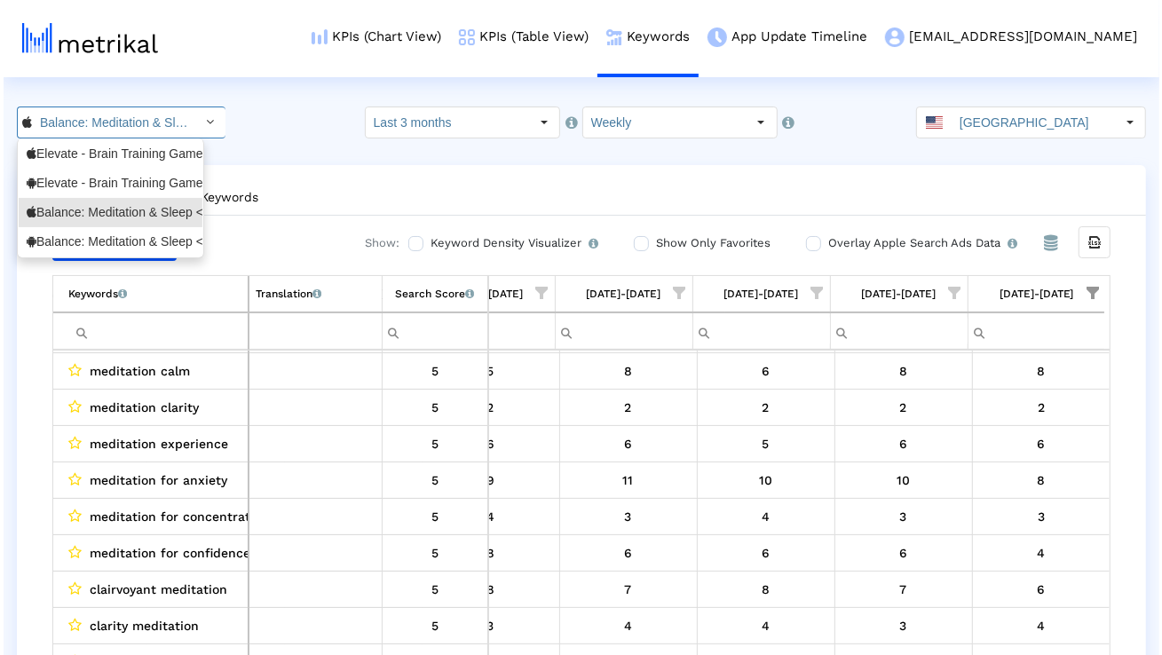
scroll to position [0, 122]
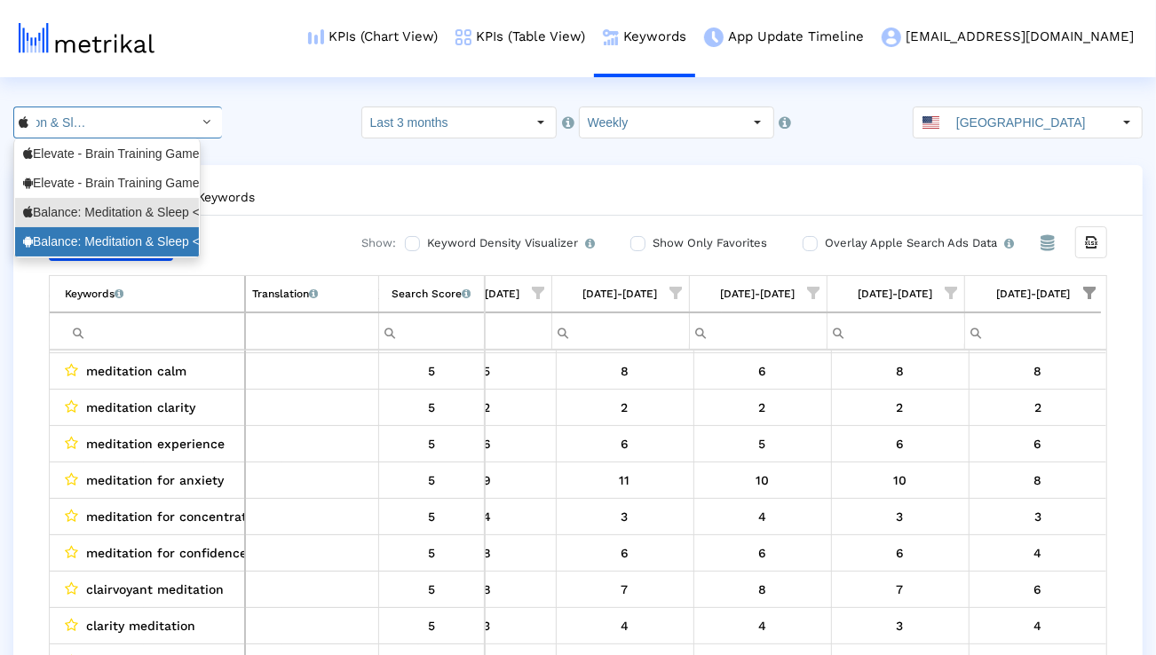
click at [120, 236] on div "Balance: Meditation & Sleep <com.elevatelabs.geonosis>" at bounding box center [107, 242] width 168 height 17
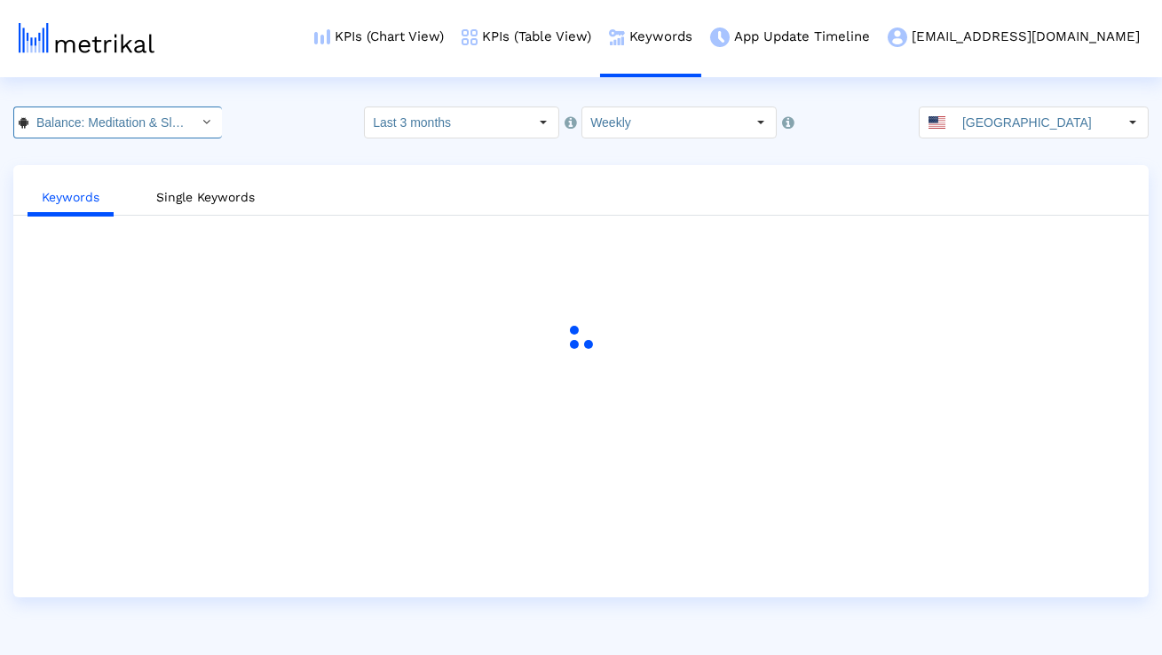
scroll to position [0, 196]
click at [453, 37] on link "KPIs (Chart View)" at bounding box center [378, 37] width 147 height 74
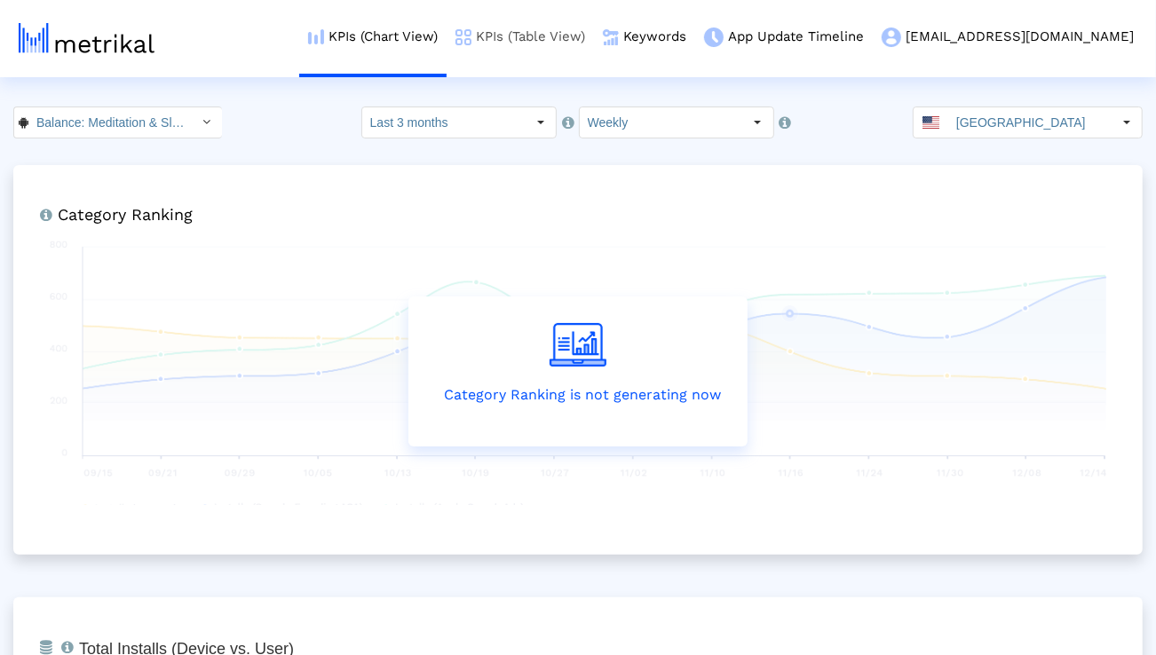
click at [573, 45] on link "KPIs (Table View)" at bounding box center [520, 37] width 147 height 74
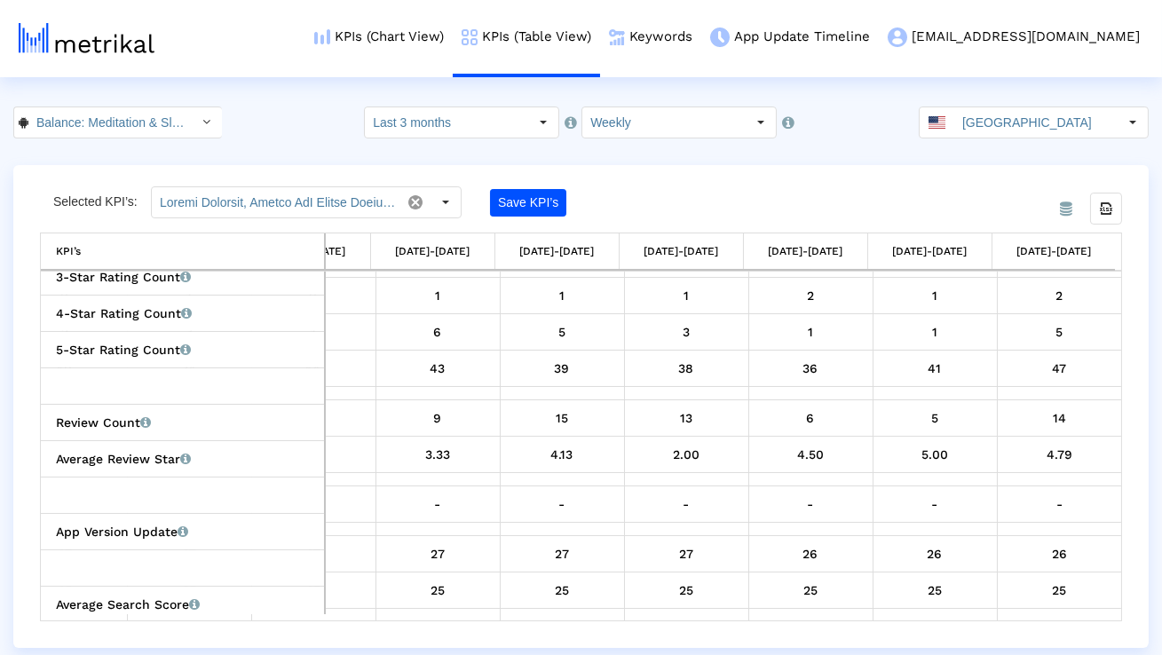
scroll to position [846, 0]
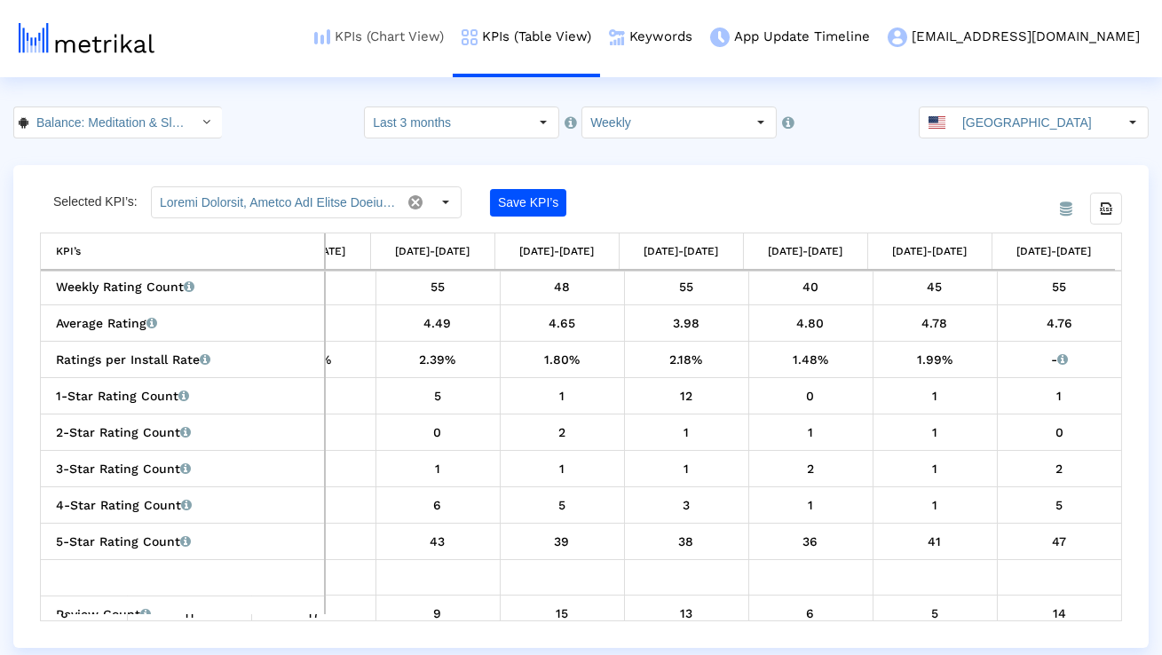
click at [453, 35] on link "KPIs (Chart View)" at bounding box center [378, 37] width 147 height 74
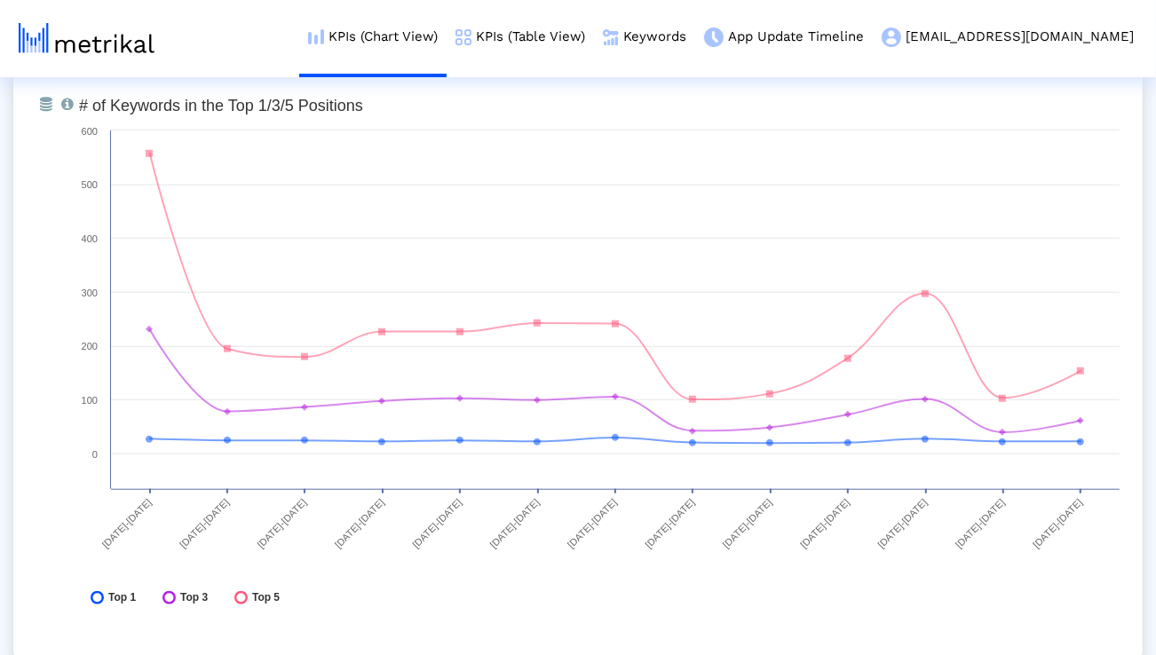
scroll to position [5066, 0]
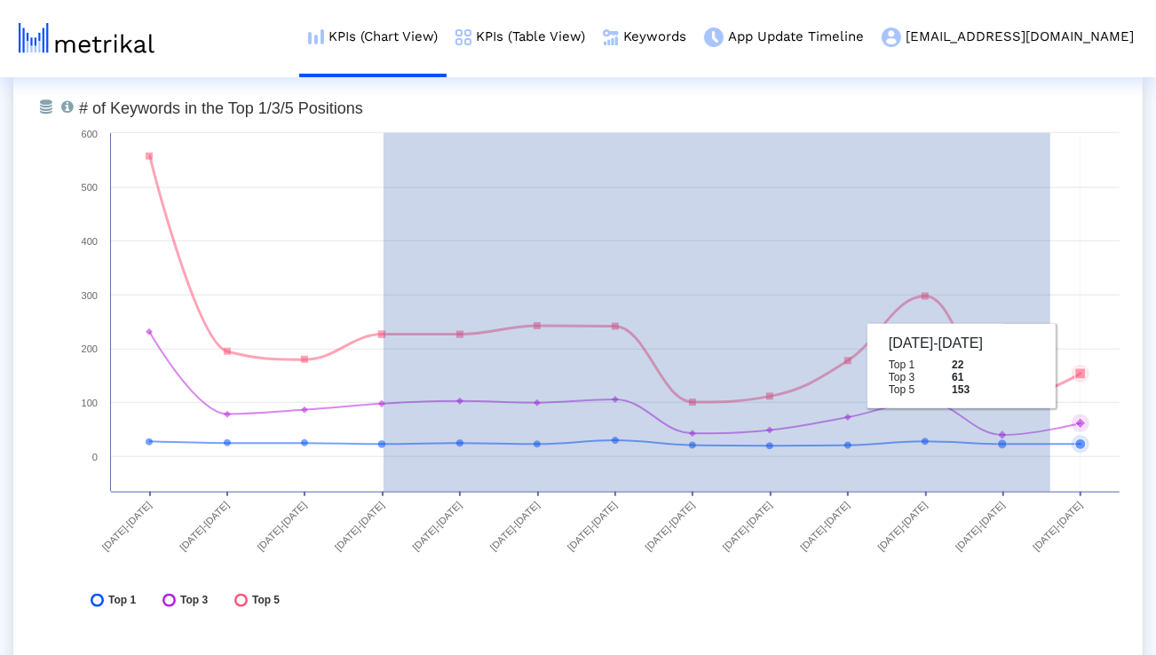
drag, startPoint x: 384, startPoint y: 344, endPoint x: 1051, endPoint y: 364, distance: 667.2
click at [1051, 364] on rect at bounding box center [599, 358] width 1059 height 533
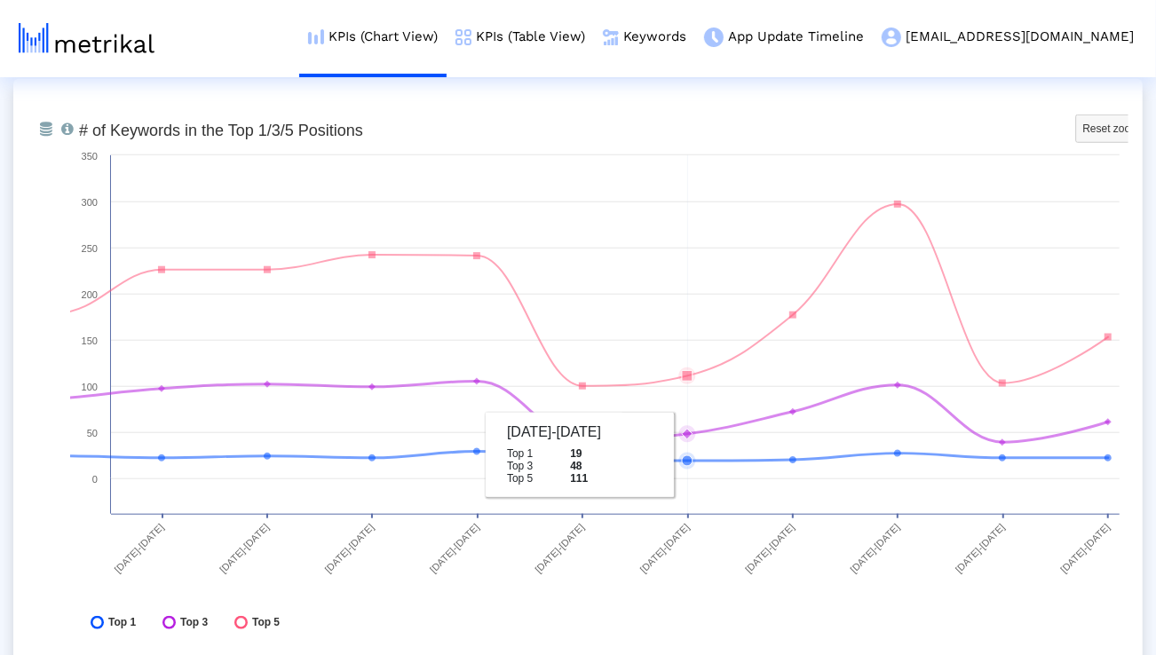
scroll to position [5043, 0]
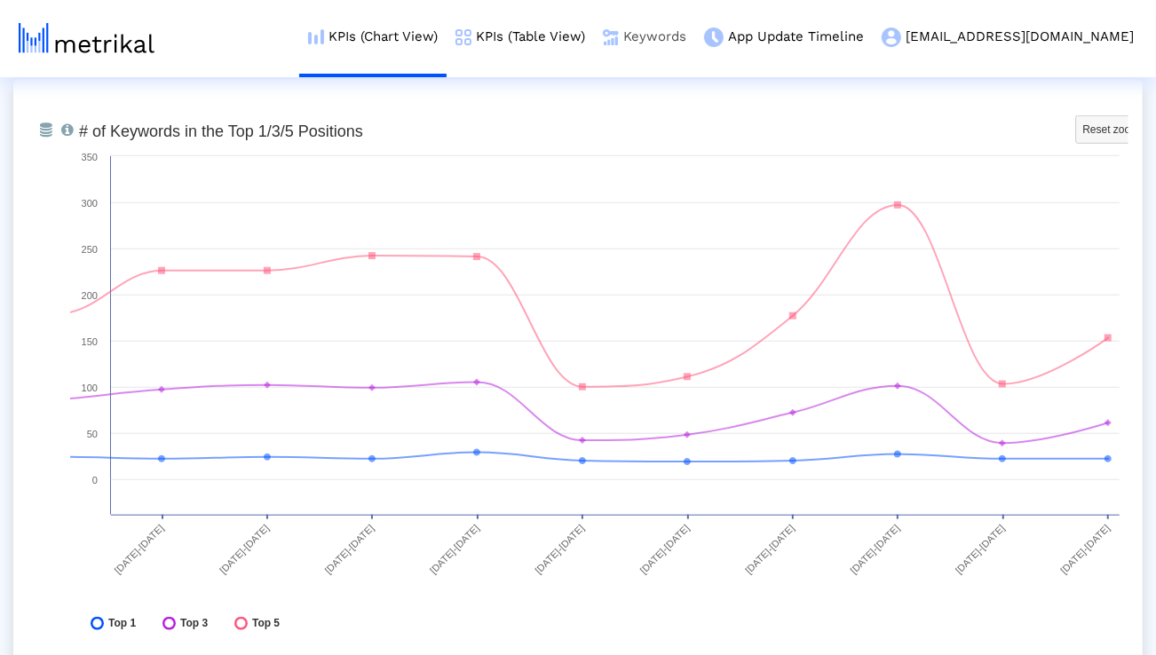
click at [695, 43] on link "Keywords" at bounding box center [644, 37] width 101 height 74
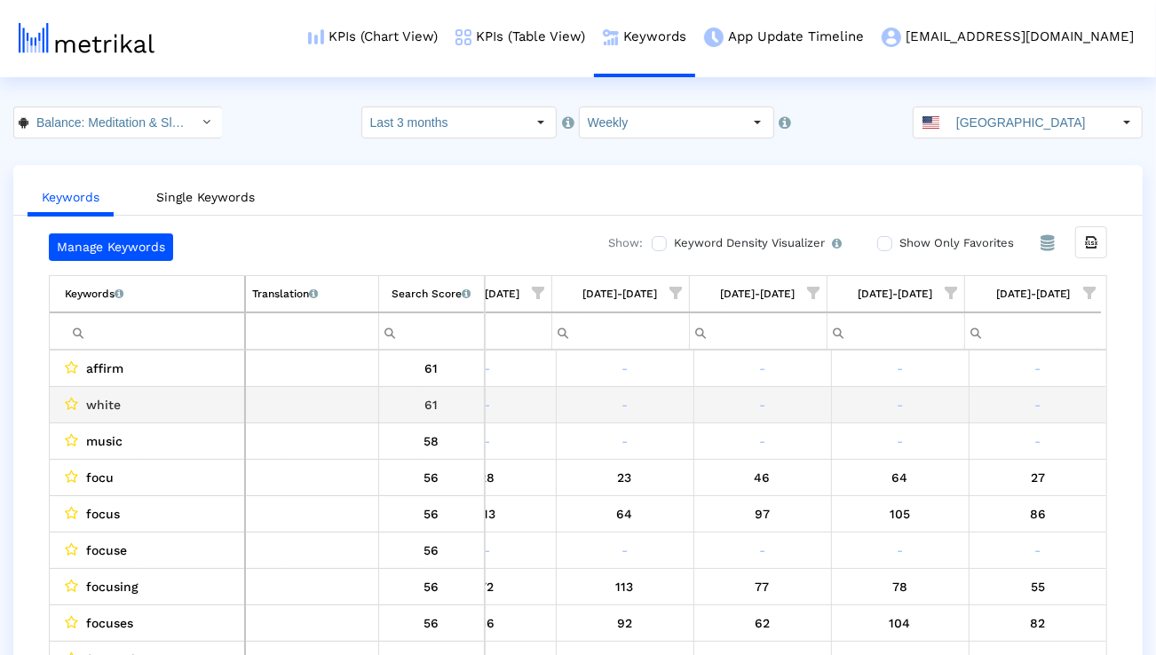
scroll to position [0, 1172]
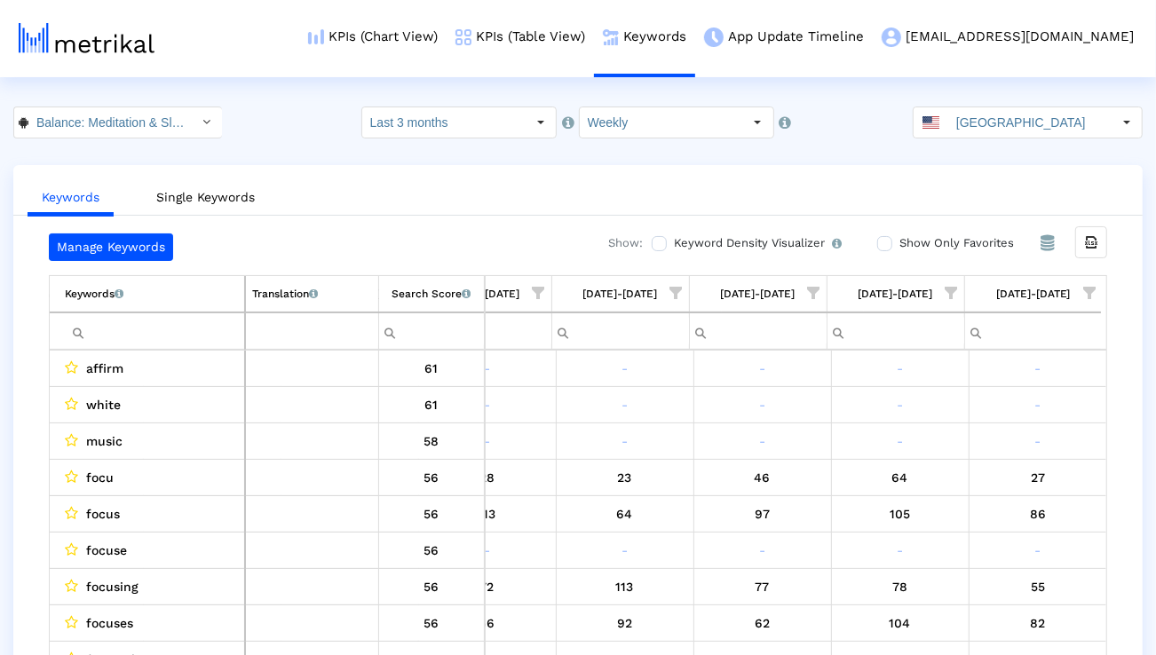
click at [1084, 289] on span "Show filter options for column '08/03/25-08/09/25'" at bounding box center [1089, 293] width 12 height 12
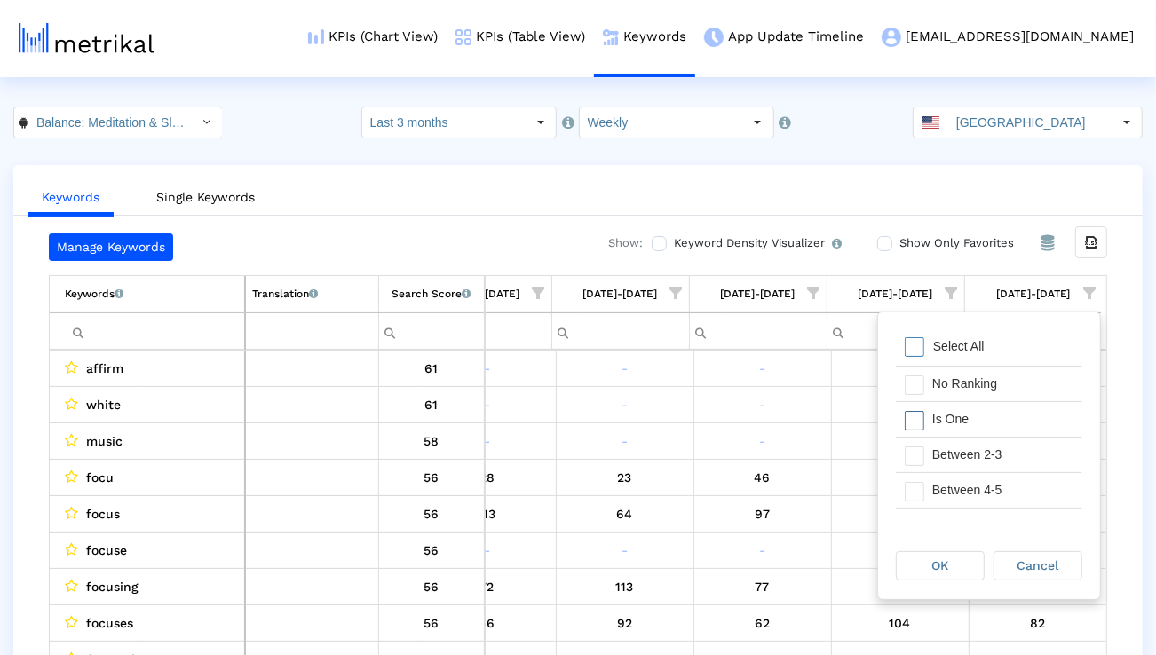
click at [1033, 411] on div "Is One" at bounding box center [1003, 419] width 159 height 35
click at [1026, 454] on div "Between 2-3" at bounding box center [1003, 455] width 159 height 35
click at [1020, 480] on div "Between 4-5" at bounding box center [1003, 490] width 159 height 35
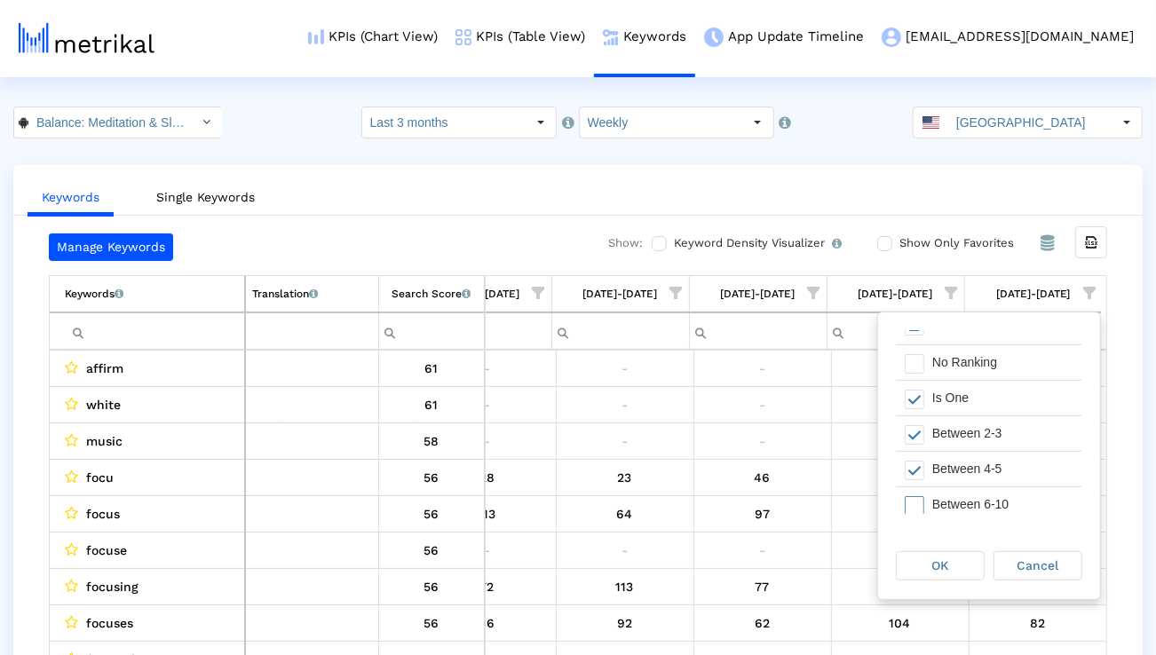
click at [1011, 497] on div "Between 6-10" at bounding box center [1003, 505] width 159 height 35
click at [969, 563] on div "OK" at bounding box center [940, 566] width 87 height 28
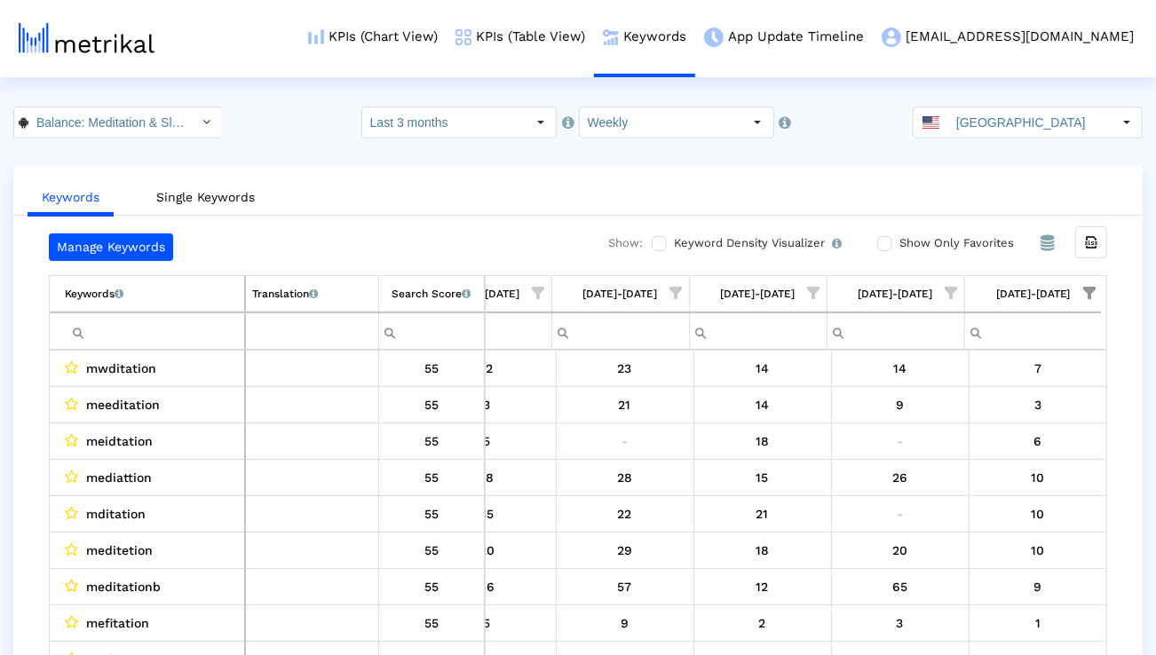
click at [133, 343] on input "Filter cell" at bounding box center [154, 331] width 179 height 29
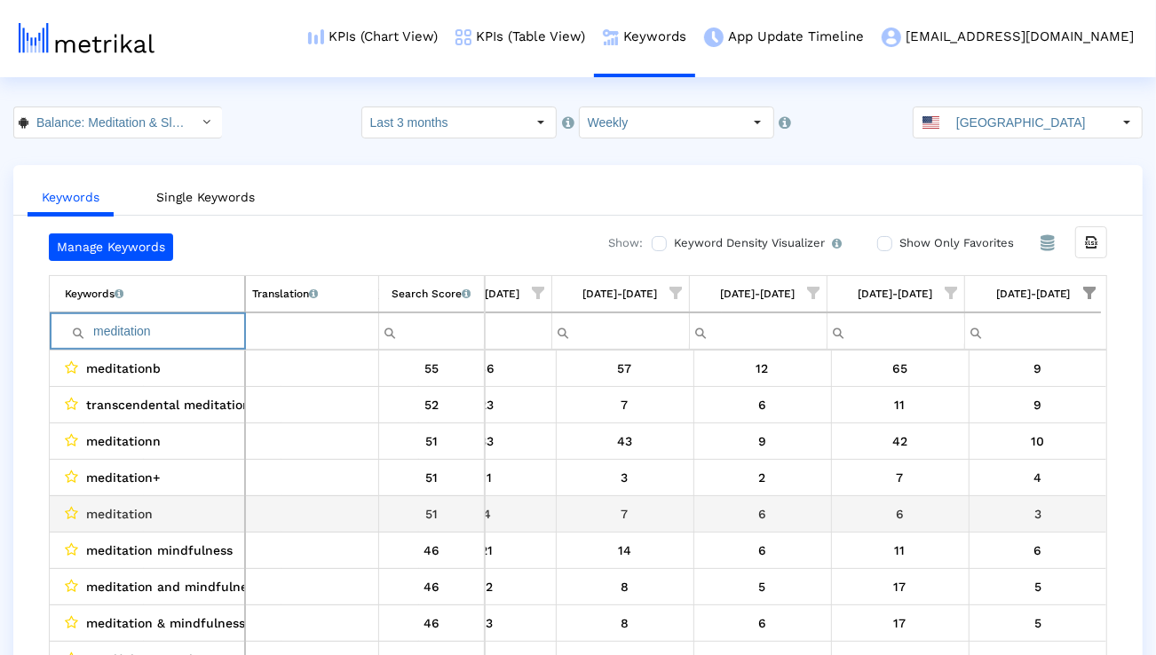
scroll to position [12, 0]
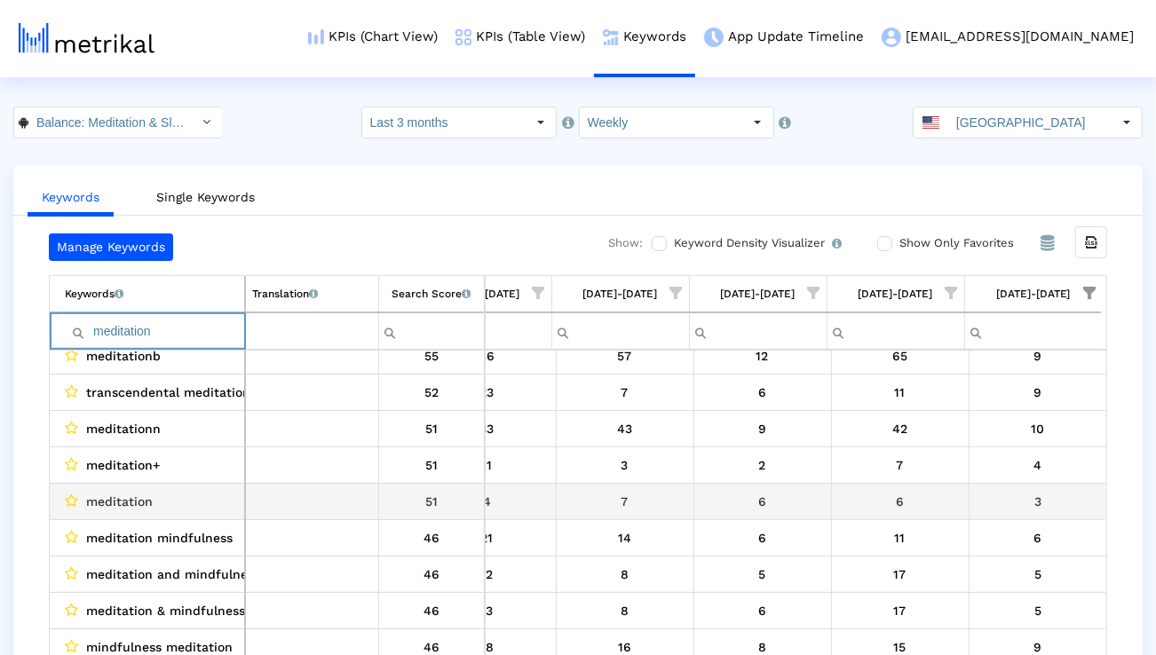
type input "meditation"
click at [105, 503] on span "meditation" at bounding box center [119, 501] width 67 height 23
copy span "meditation"
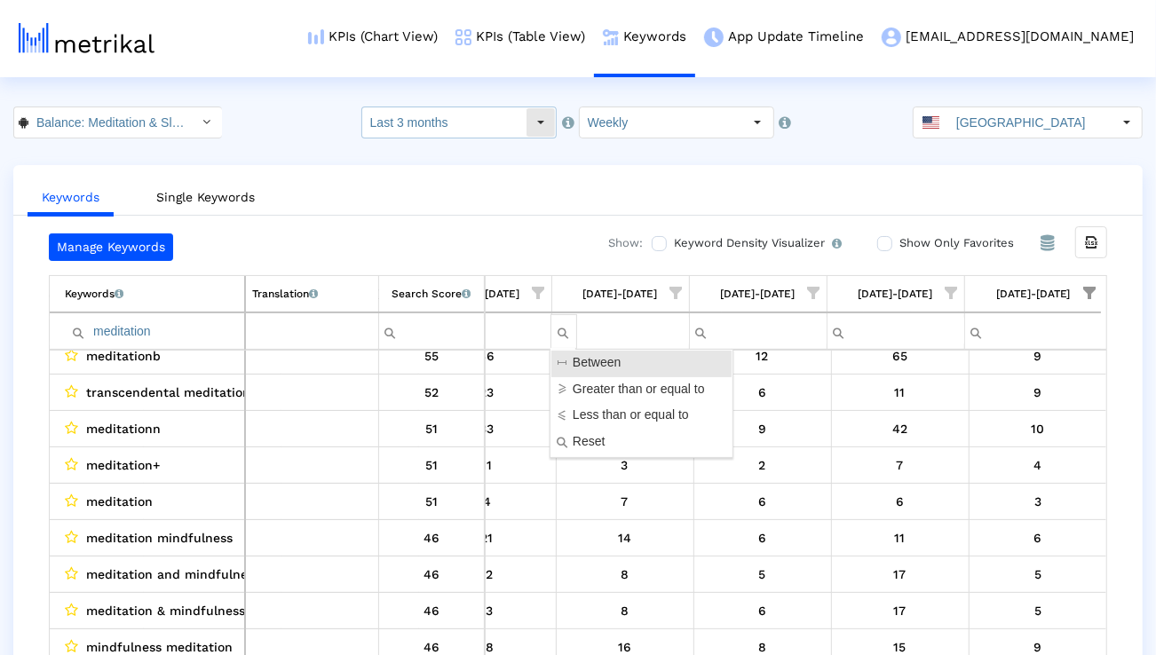
click at [511, 127] on input "Last 3 months" at bounding box center [443, 122] width 163 height 30
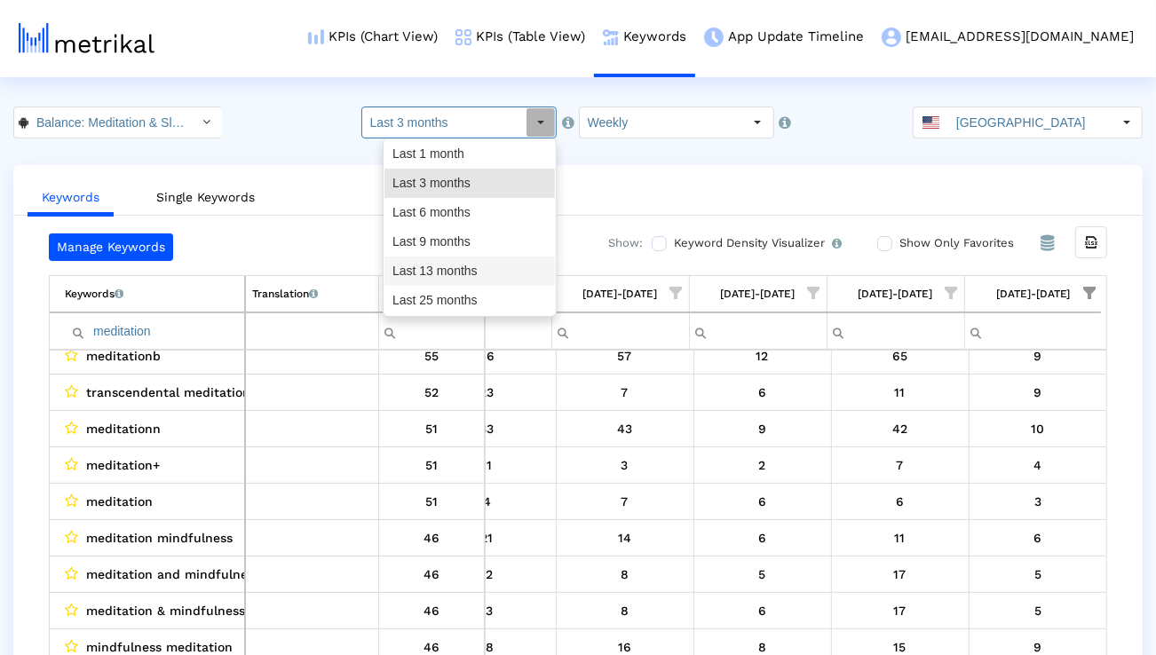
click at [474, 269] on div "Last 13 months" at bounding box center [470, 271] width 170 height 29
type input "Last 13 months"
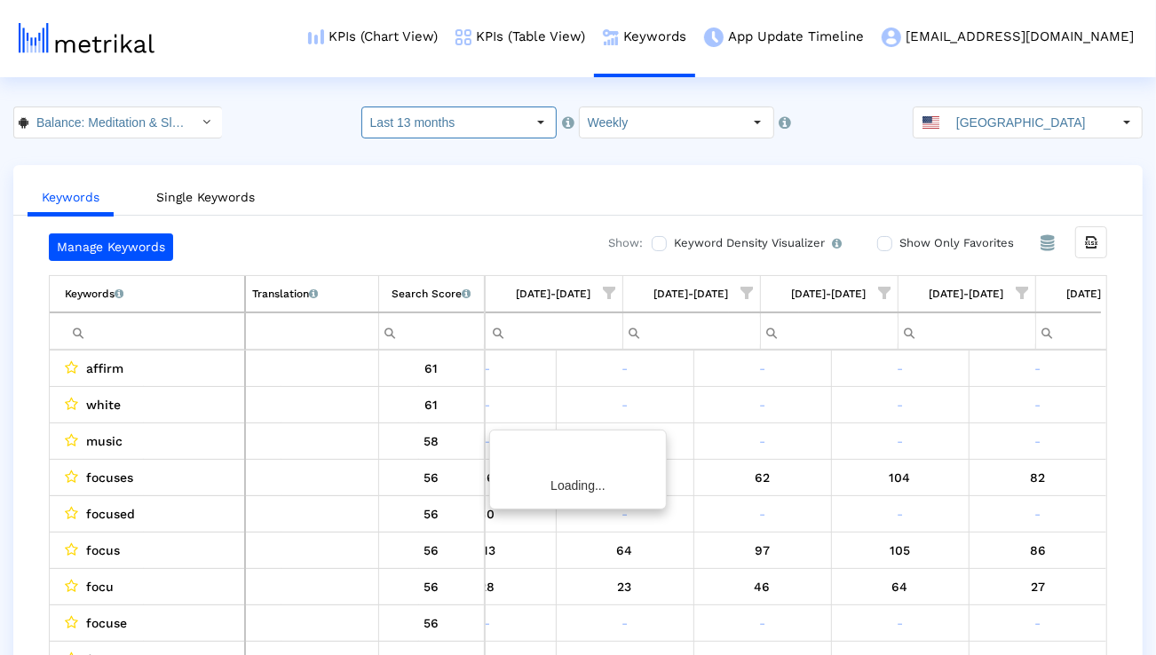
scroll to position [0, 6678]
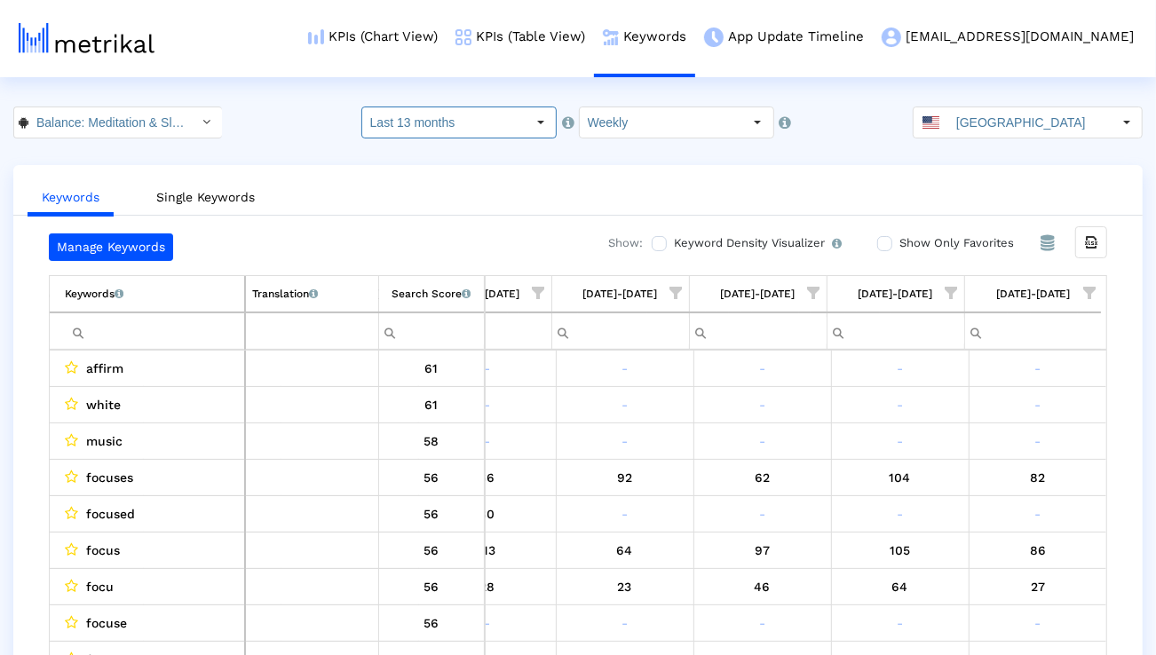
click at [234, 338] on input "Filter cell" at bounding box center [154, 331] width 179 height 29
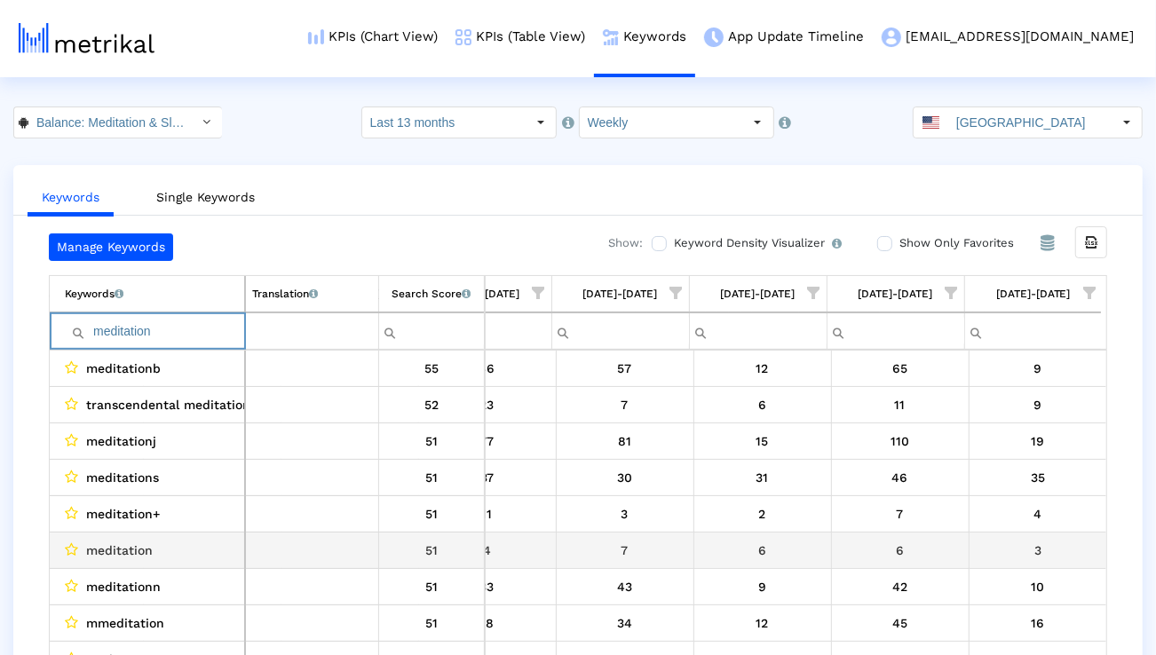
type input "meditation"
click at [202, 549] on div "meditation" at bounding box center [151, 550] width 173 height 23
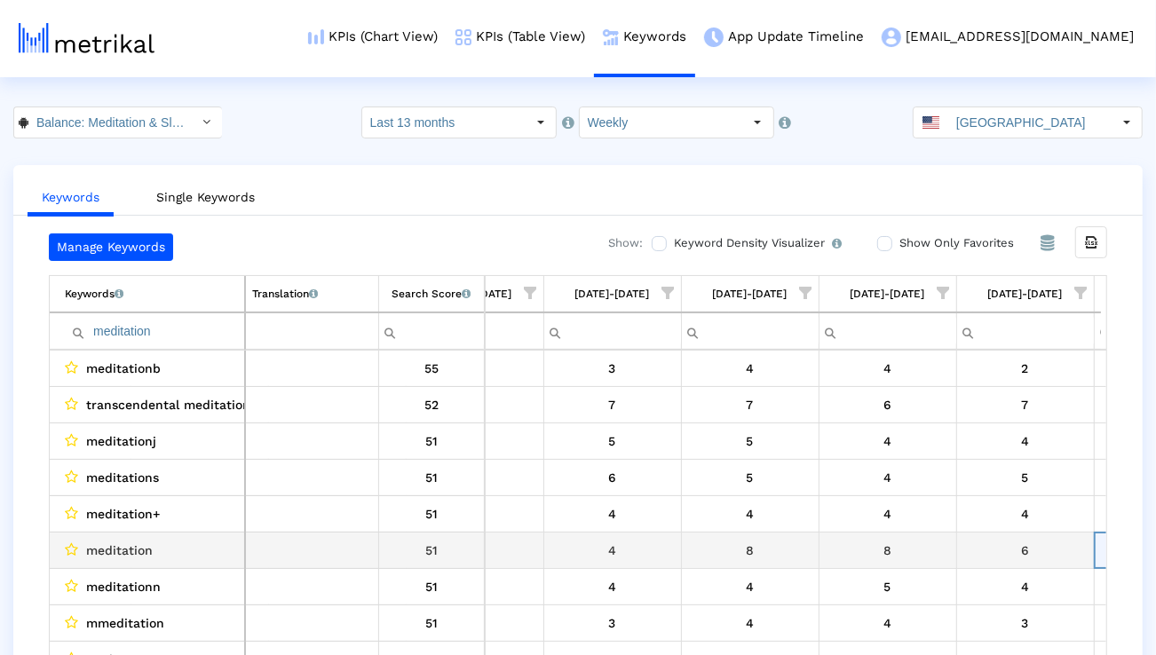
scroll to position [0, 0]
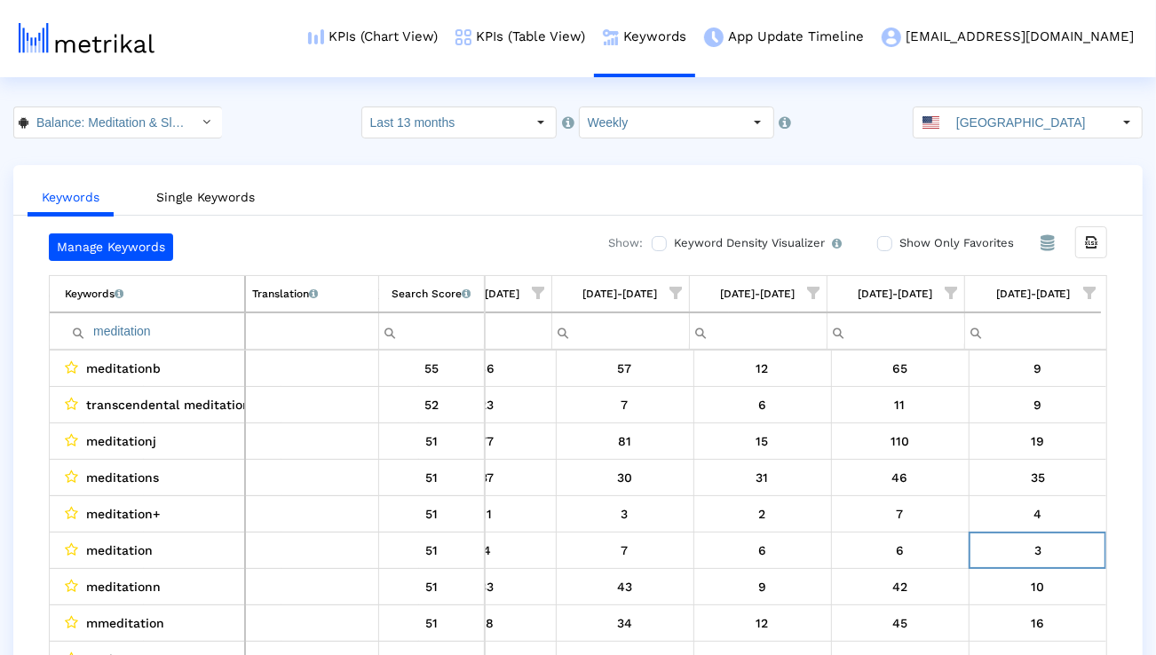
click at [455, 124] on input "Last 13 months" at bounding box center [443, 122] width 163 height 30
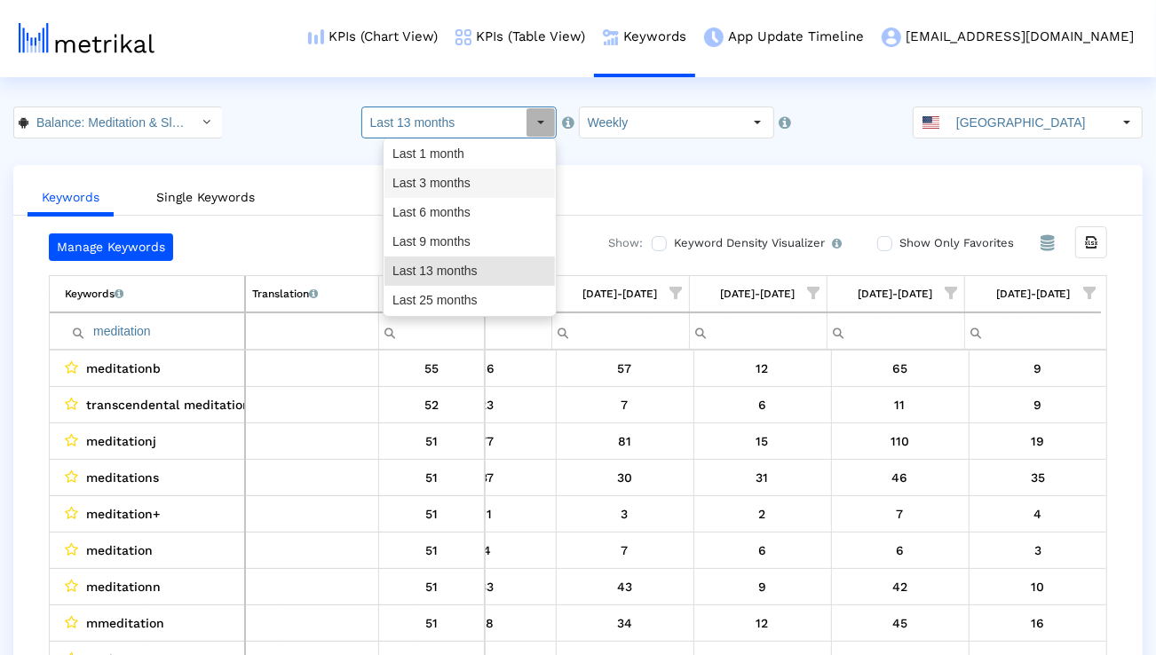
click at [444, 181] on div "Last 3 months" at bounding box center [470, 183] width 170 height 29
type input "Last 3 months"
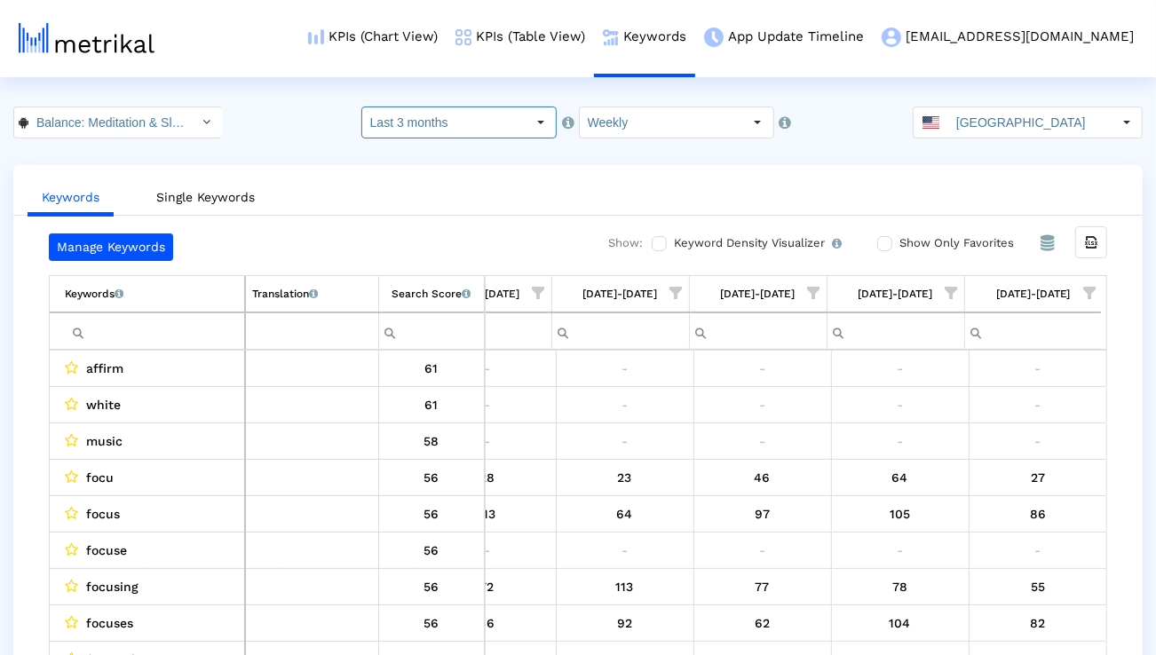
click at [1091, 295] on span "Show filter options for column '08/03/25-08/09/25'" at bounding box center [1089, 293] width 12 height 12
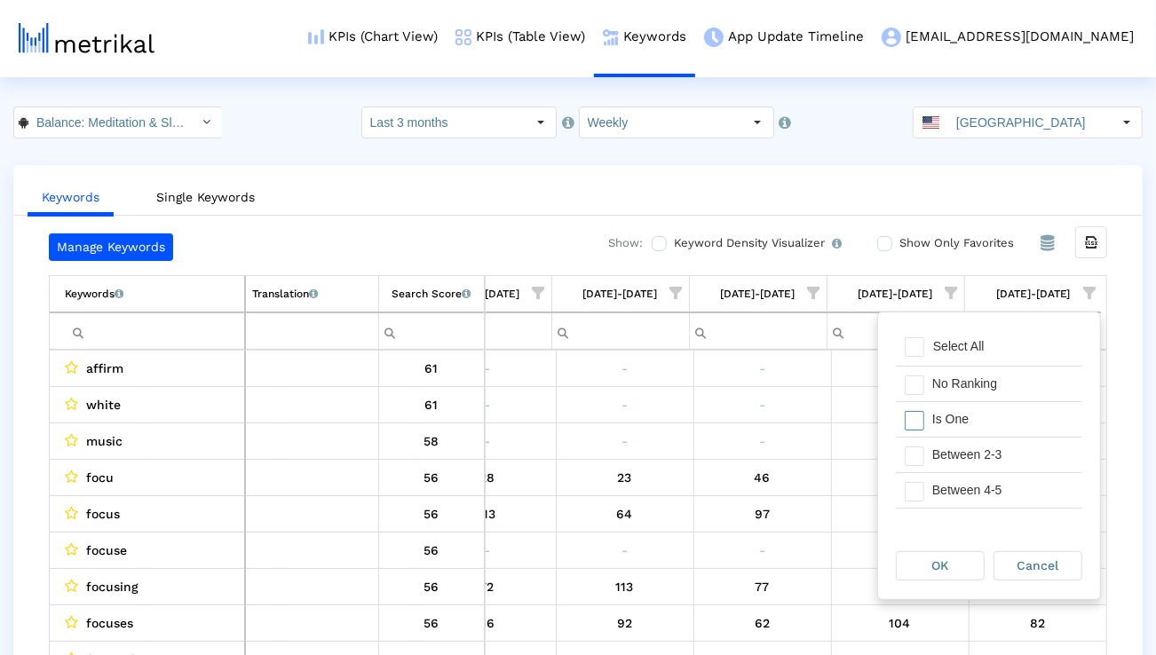
click at [1006, 416] on div "Is One" at bounding box center [1003, 419] width 159 height 35
click at [1006, 448] on div "Between 2-3" at bounding box center [1003, 455] width 159 height 35
click at [1003, 480] on div "Between 4-5" at bounding box center [1003, 490] width 159 height 35
click at [994, 497] on div "Between 6-10" at bounding box center [1003, 505] width 159 height 35
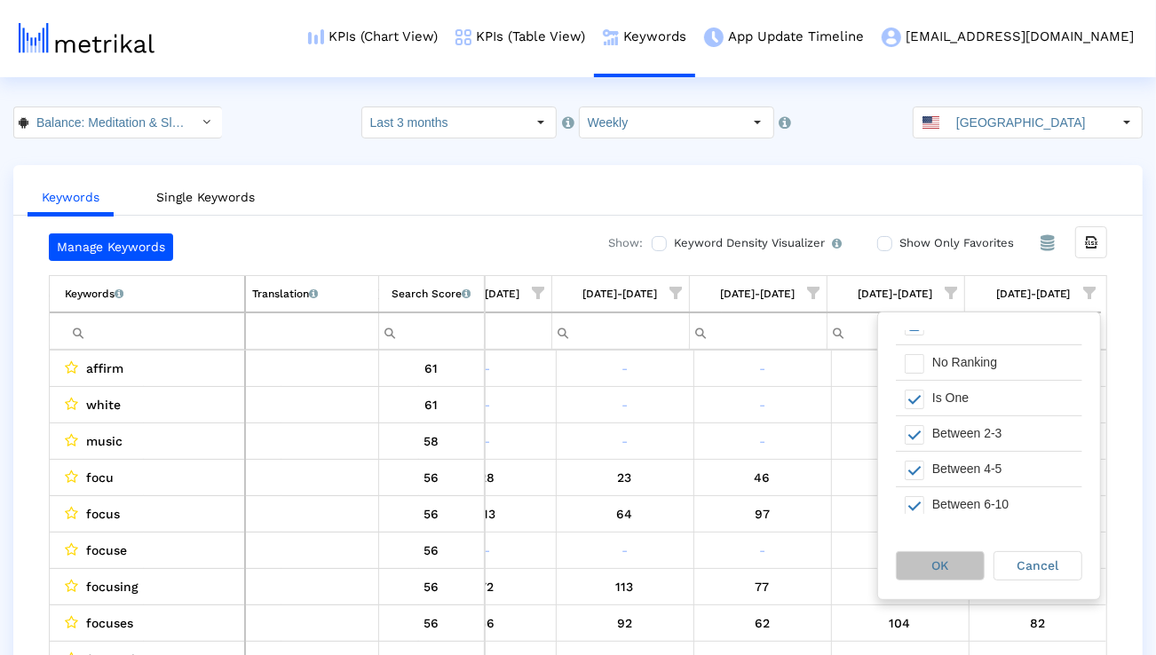
click at [948, 567] on span "OK" at bounding box center [940, 566] width 17 height 14
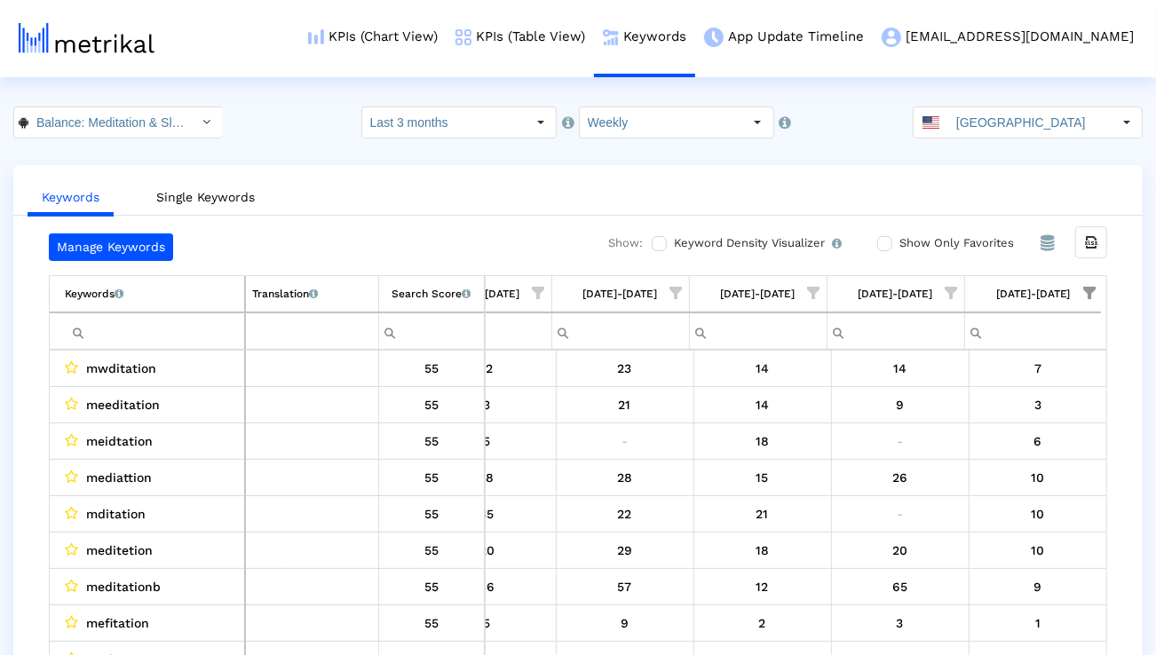
click at [173, 340] on input "Filter cell" at bounding box center [154, 331] width 179 height 29
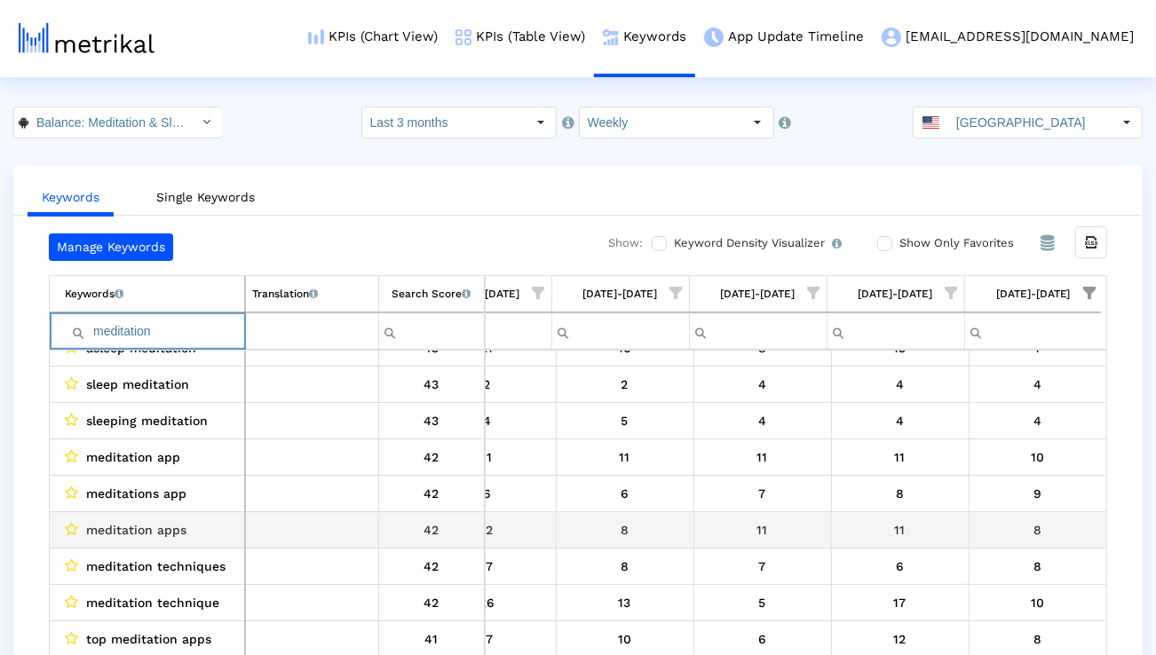
type input "meditation"
click at [131, 534] on span "meditation apps" at bounding box center [136, 530] width 100 height 23
copy span "meditation apps"
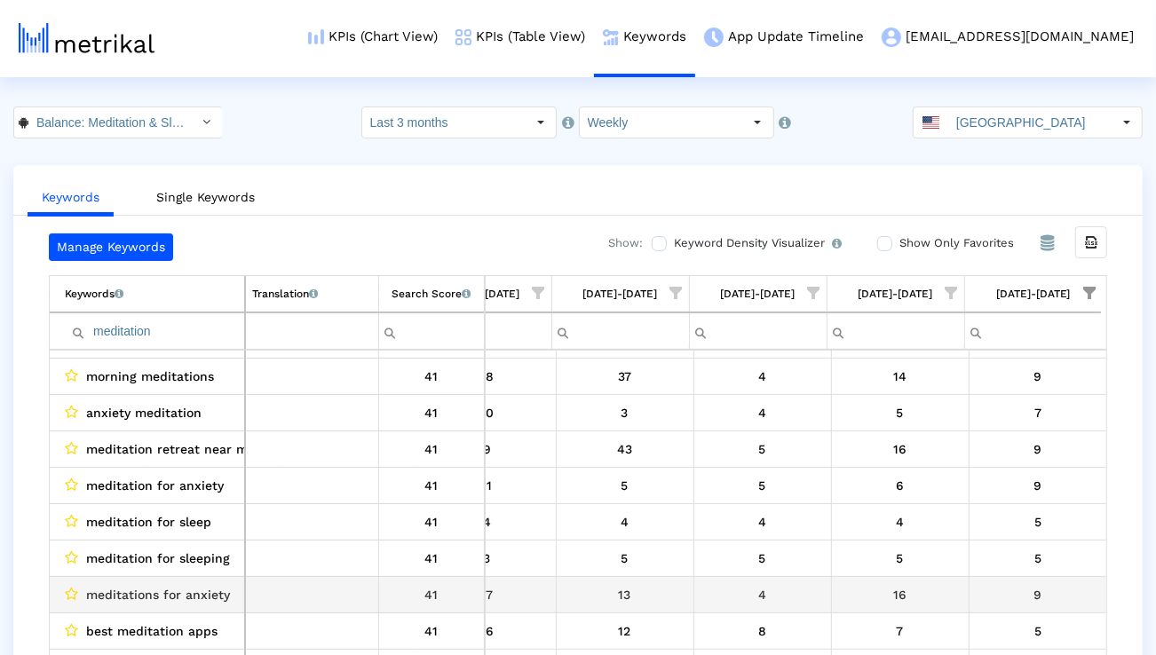
click at [185, 599] on span "meditations for anxiety" at bounding box center [158, 594] width 144 height 23
copy span "meditations for anxiety"
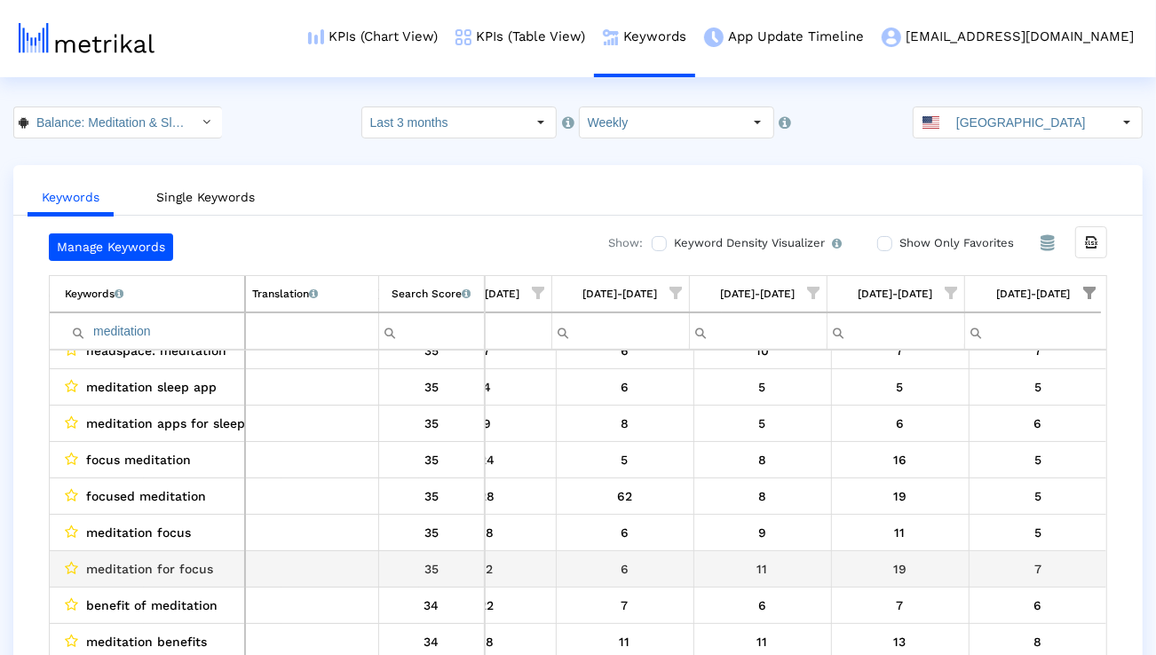
click at [196, 575] on span "meditation for focus" at bounding box center [149, 569] width 127 height 23
copy span "meditation for focus"
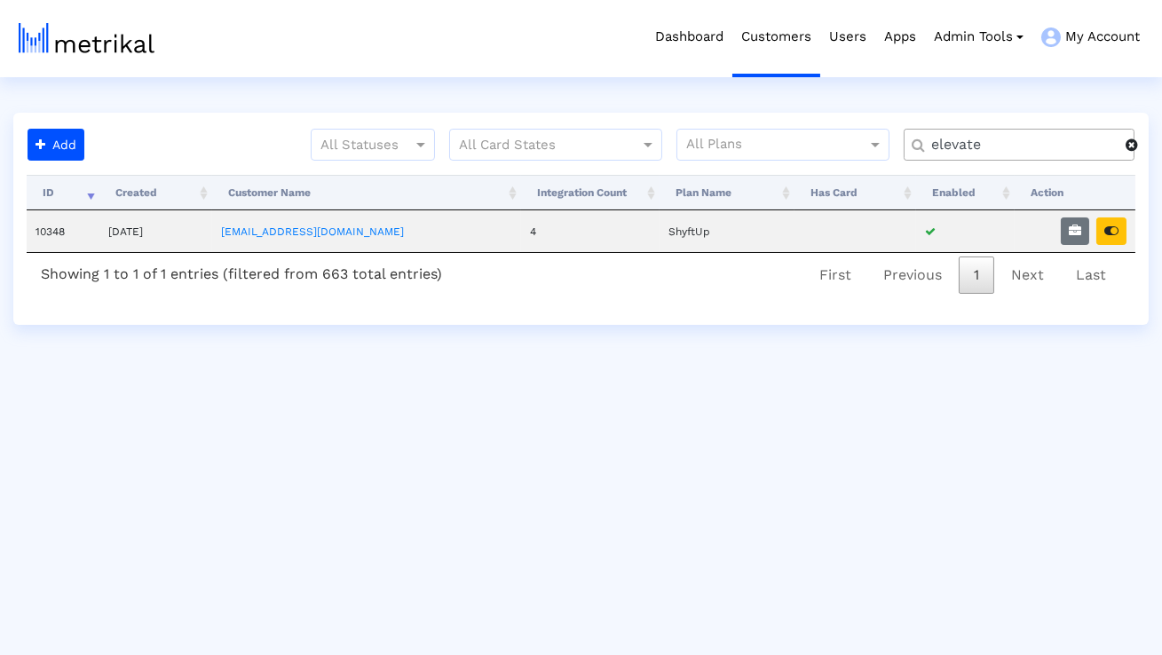
click at [1064, 144] on input "elevate" at bounding box center [1022, 145] width 207 height 19
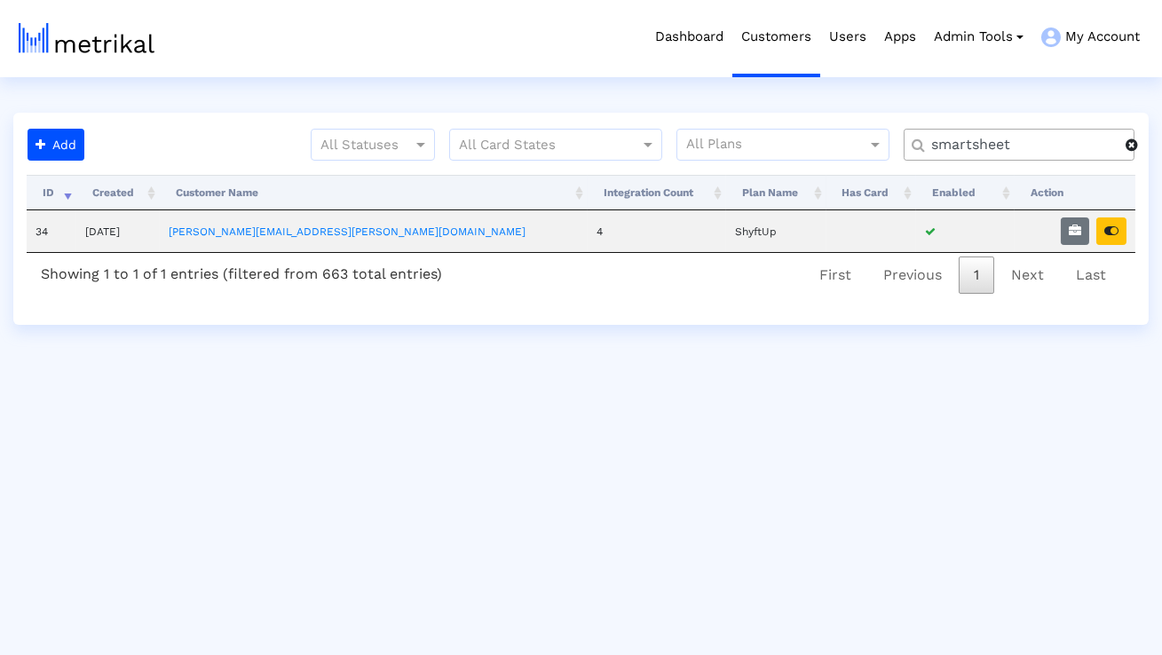
type input "smartsheet"
click at [1083, 230] on button "button" at bounding box center [1075, 232] width 28 height 28
select select "1: 1"
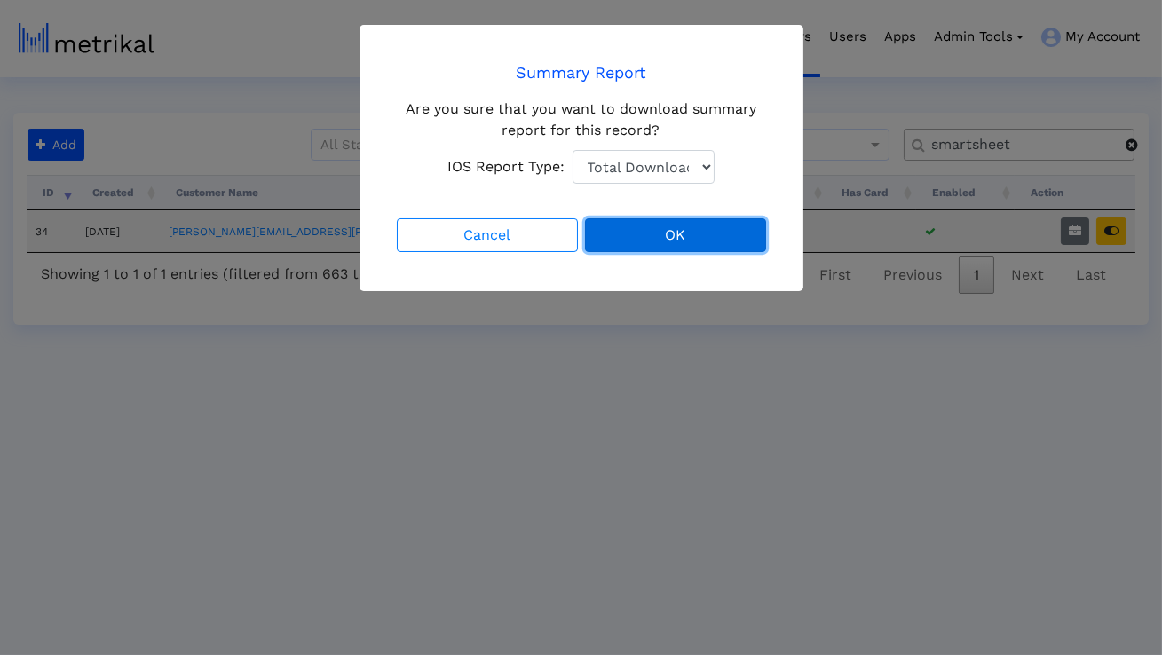
click at [674, 230] on button "OK" at bounding box center [675, 235] width 181 height 34
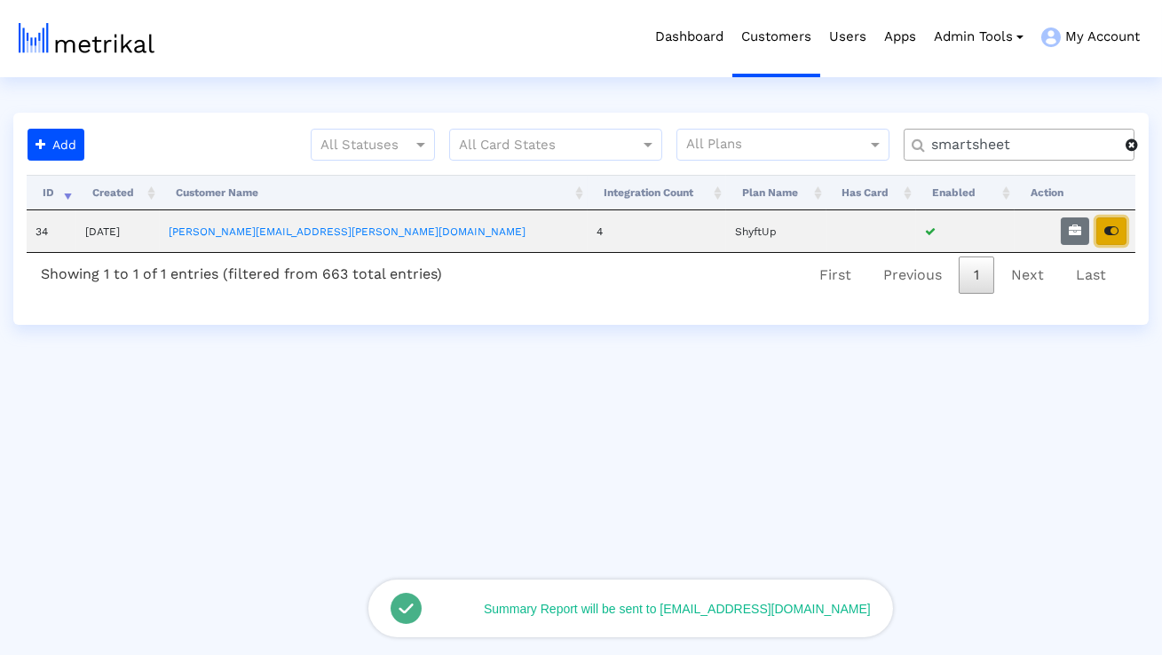
click at [1108, 239] on button "button" at bounding box center [1112, 232] width 30 height 28
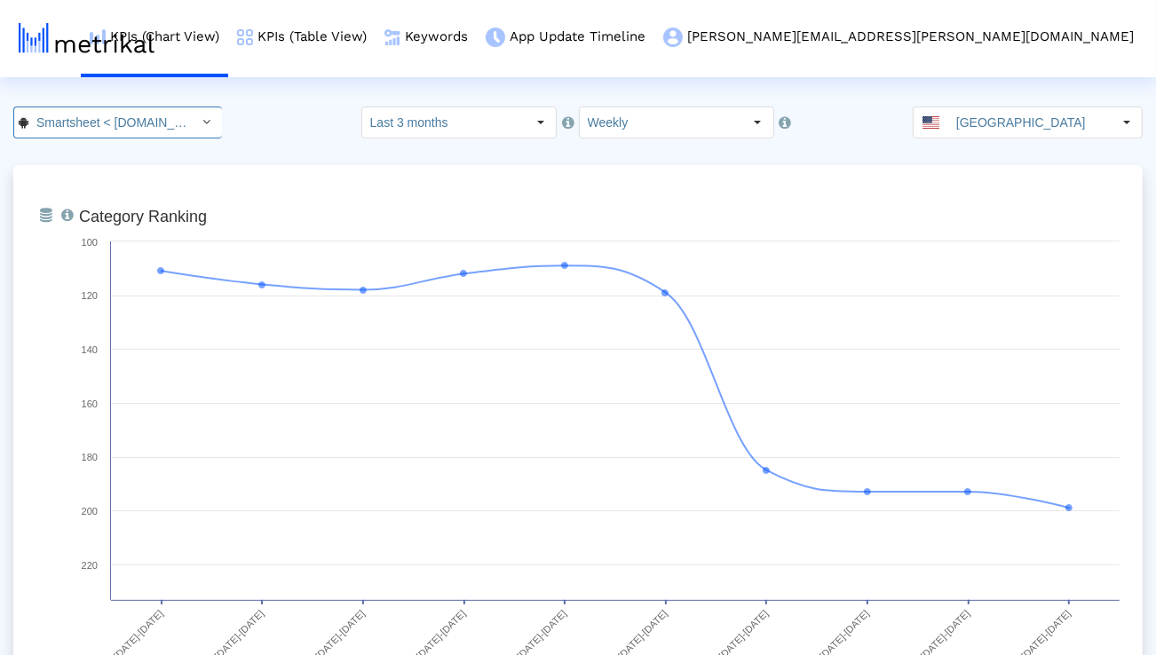
click at [197, 115] on div "Select" at bounding box center [207, 122] width 28 height 28
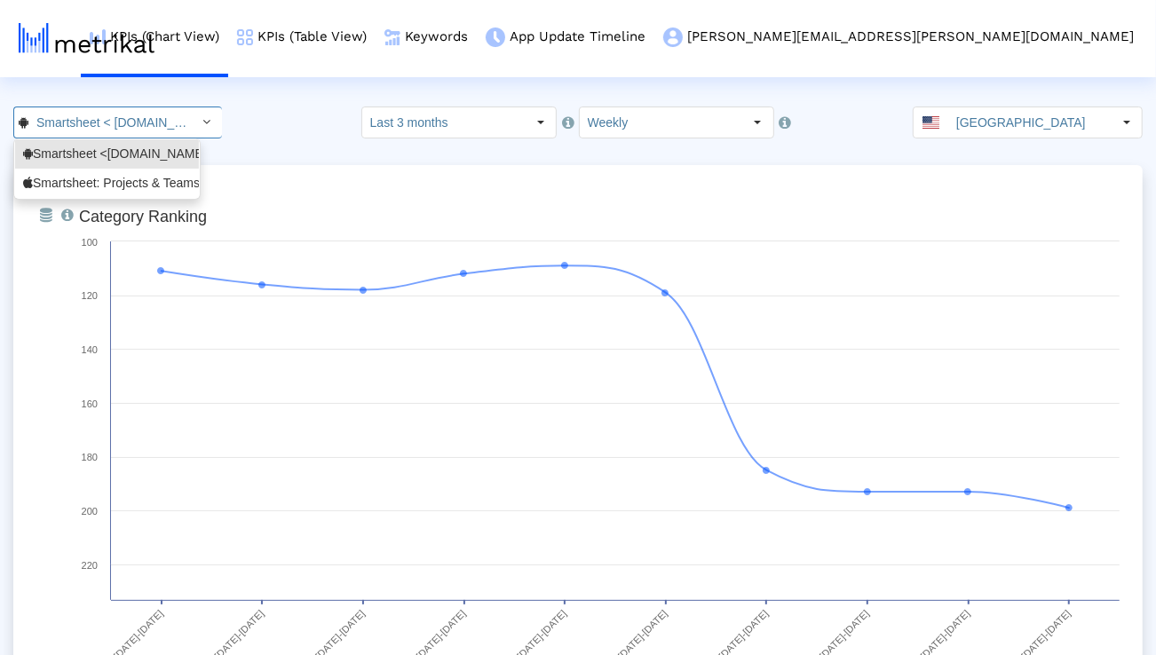
scroll to position [0, 95]
click at [142, 187] on div "Smartsheet: Projects & Teams <568421135>" at bounding box center [107, 183] width 168 height 17
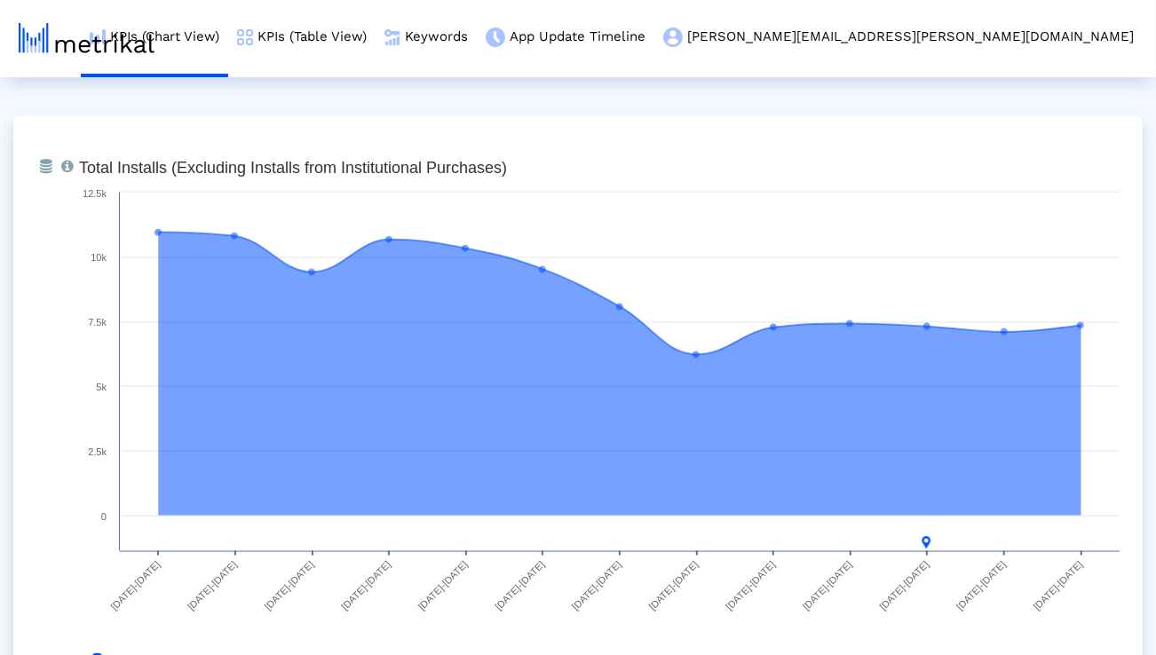
scroll to position [1398, 0]
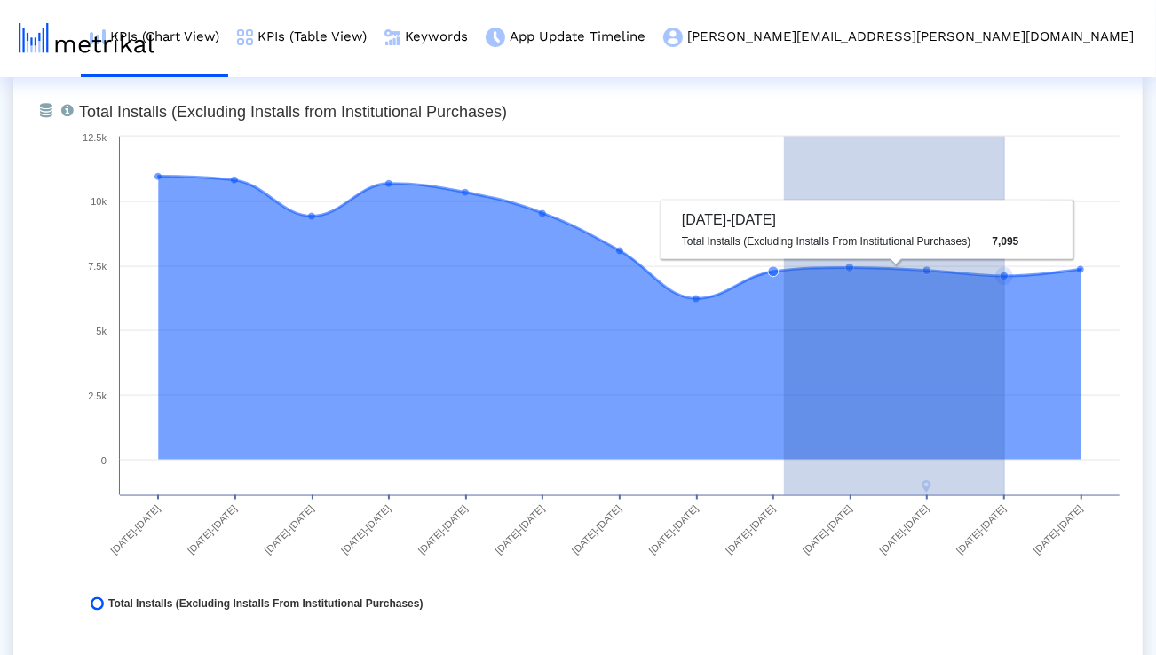
drag, startPoint x: 784, startPoint y: 274, endPoint x: 1071, endPoint y: 277, distance: 286.8
click at [1071, 277] on icon at bounding box center [619, 238] width 923 height 123
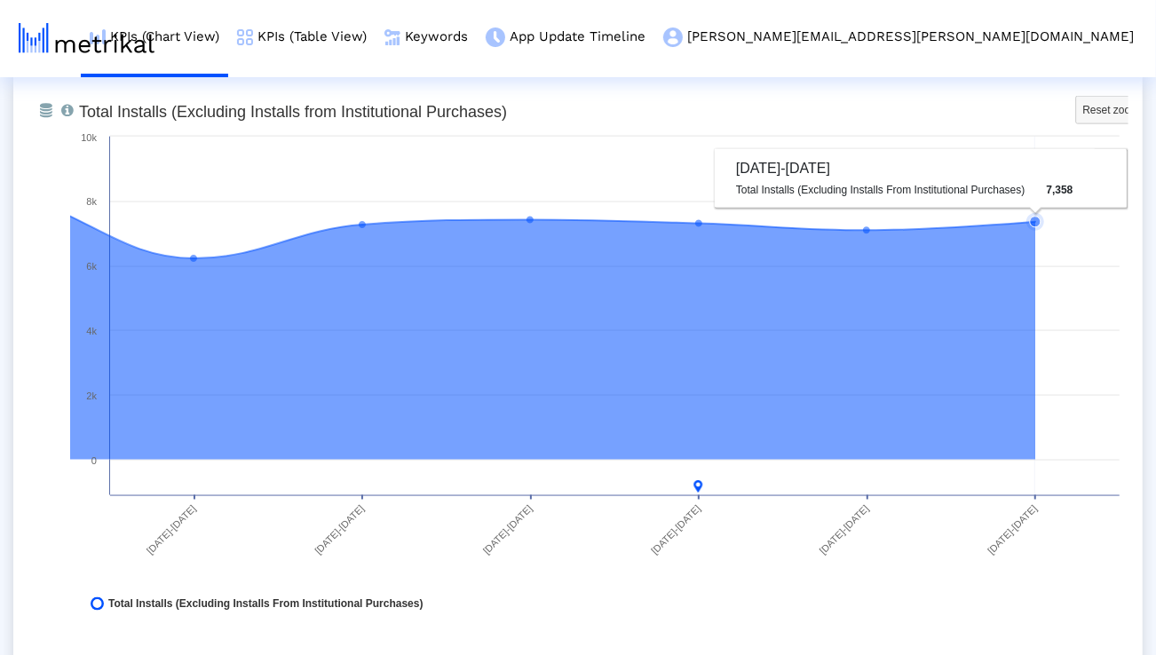
scroll to position [1385, 0]
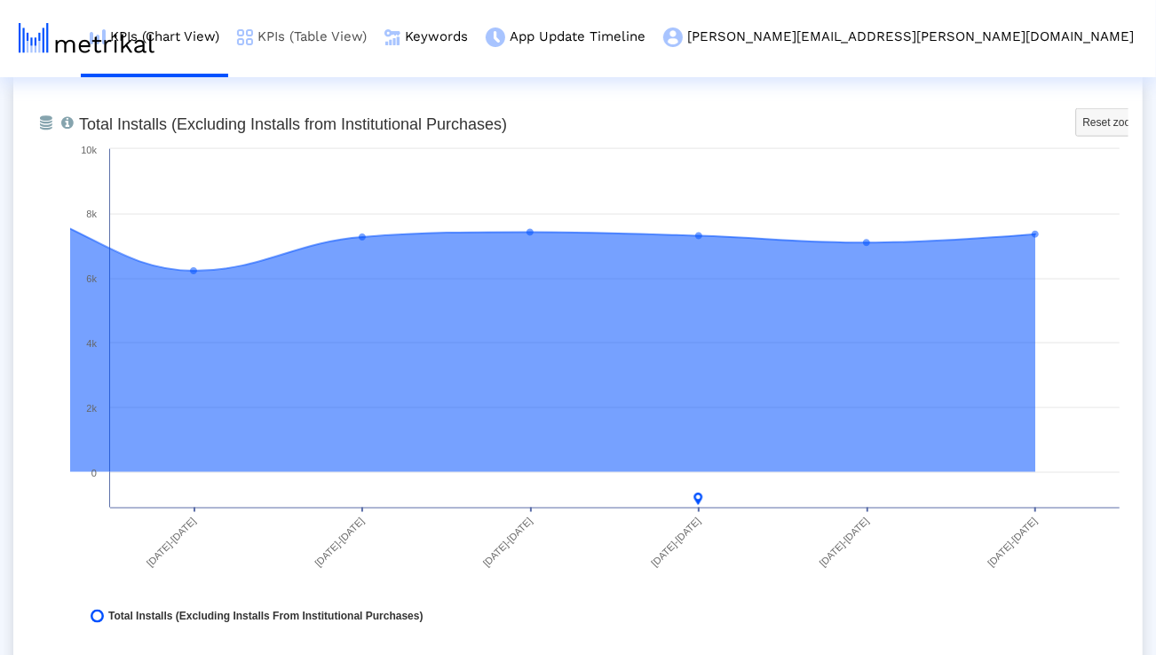
click at [376, 37] on link "KPIs (Table View)" at bounding box center [301, 37] width 147 height 74
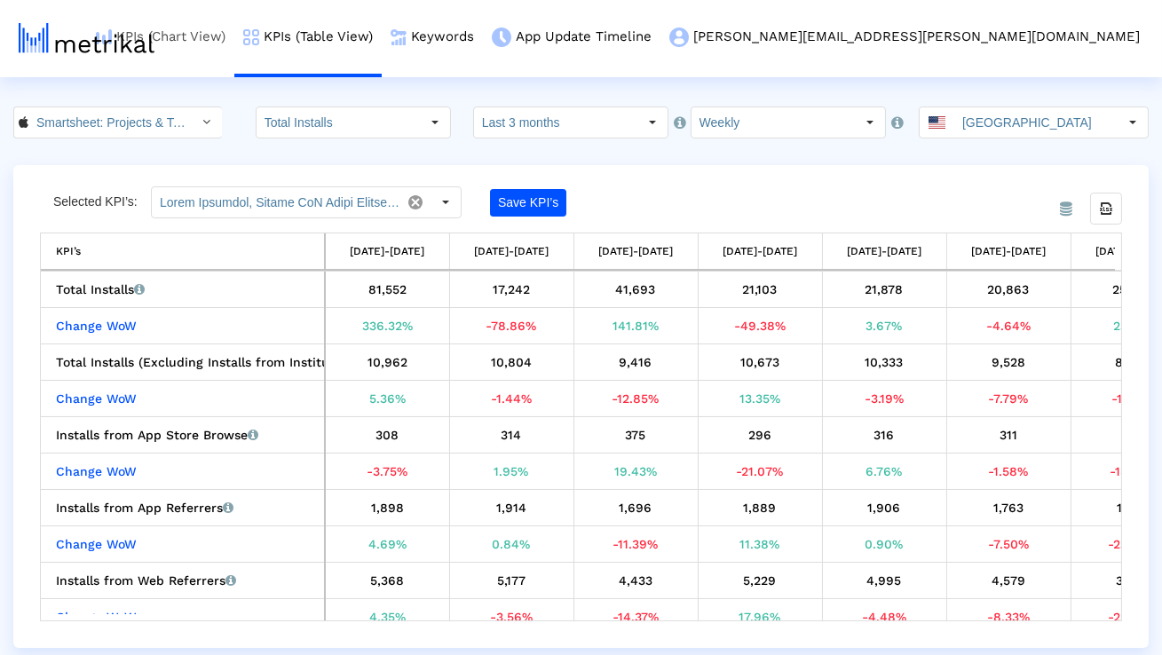
click at [234, 41] on link "KPIs (Chart View)" at bounding box center [160, 37] width 147 height 74
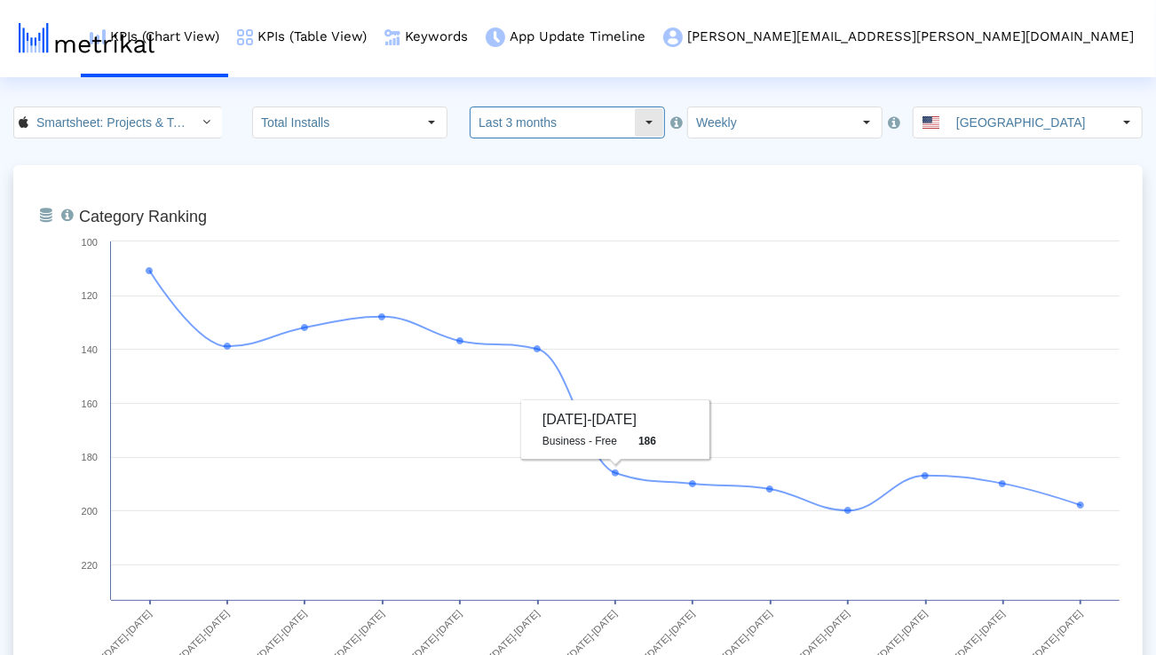
click at [563, 118] on input "Last 3 months" at bounding box center [552, 122] width 163 height 30
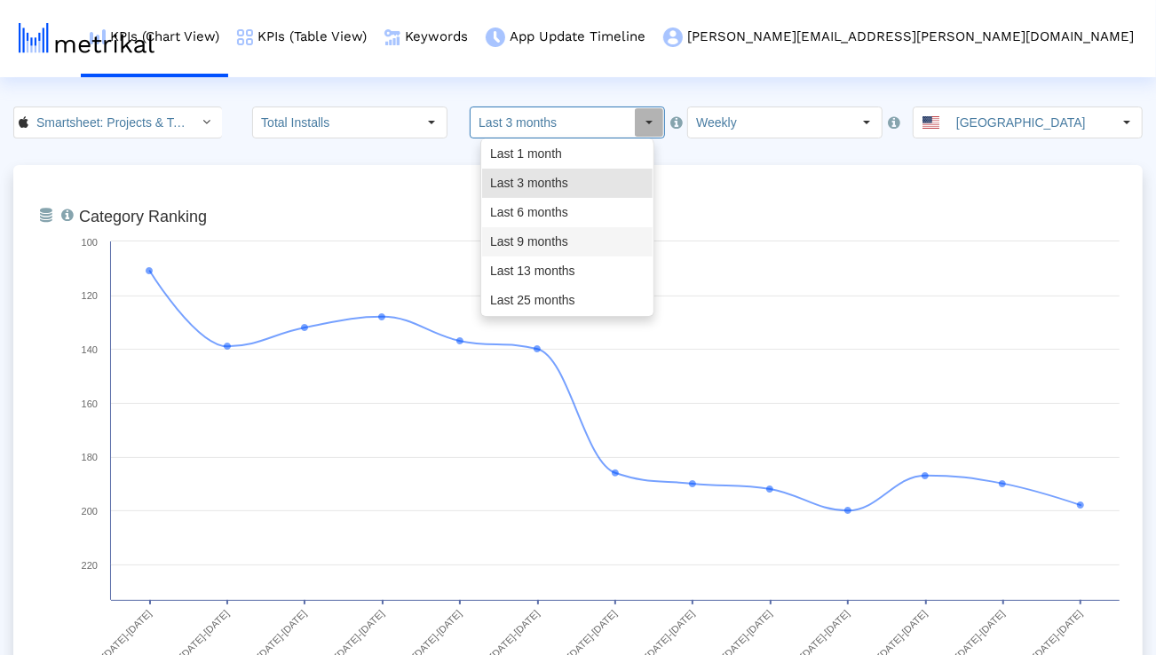
click at [553, 234] on div "Last 9 months" at bounding box center [567, 241] width 170 height 29
type input "Last 9 months"
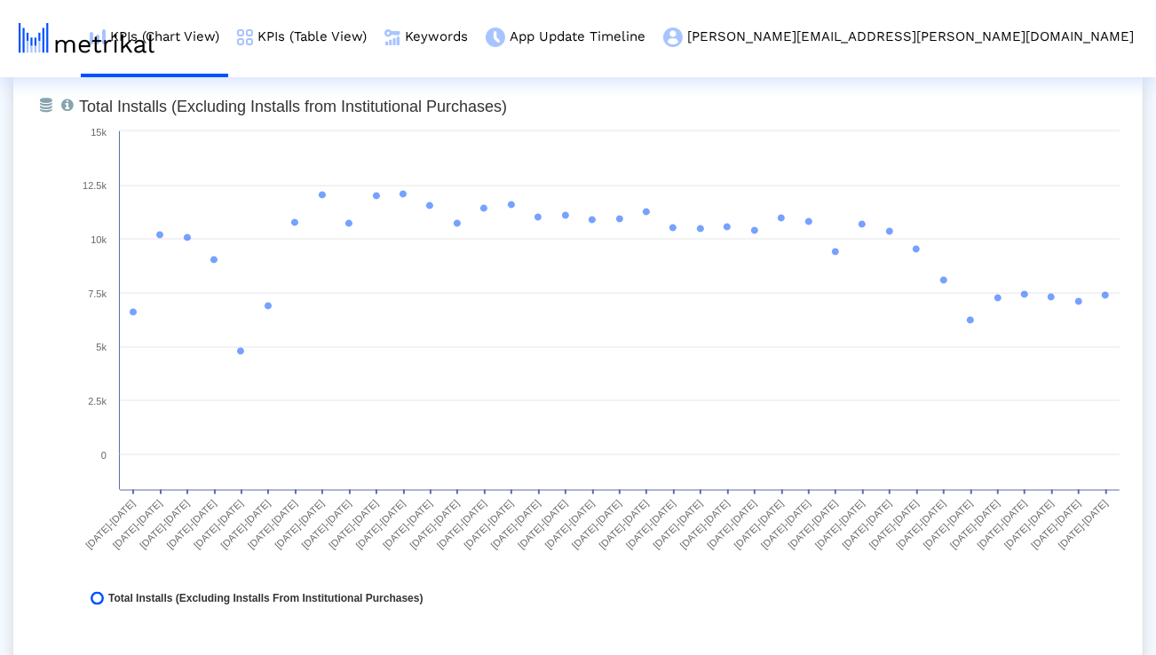
scroll to position [1399, 0]
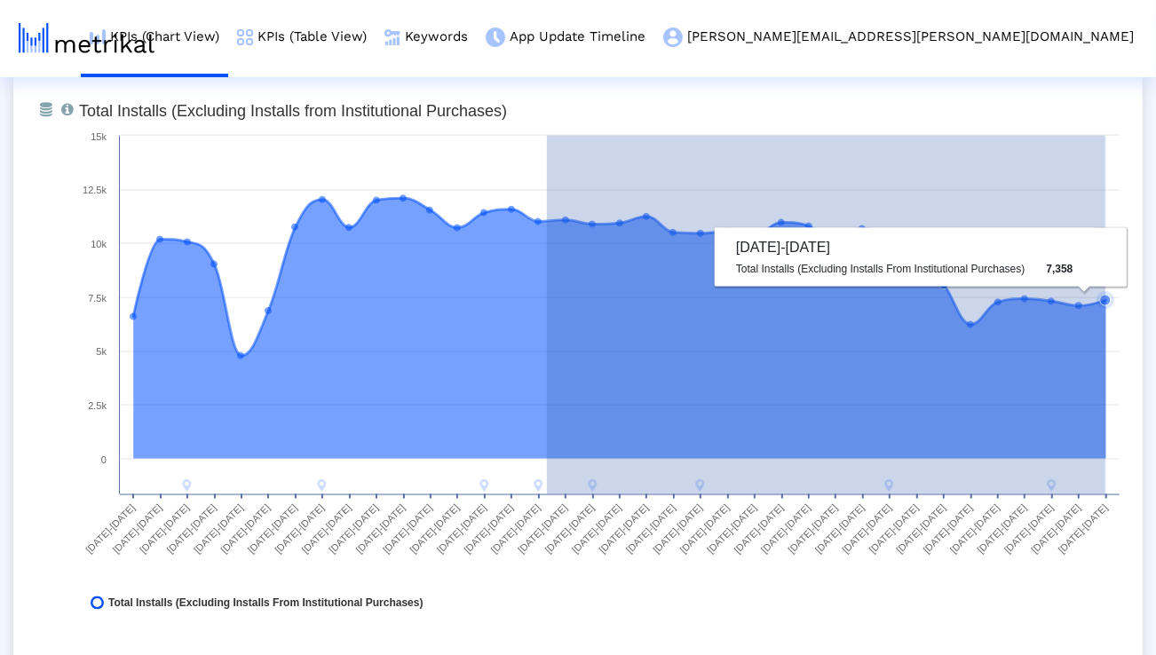
drag, startPoint x: 547, startPoint y: 226, endPoint x: 1109, endPoint y: 218, distance: 562.2
click at [1109, 218] on icon "Created with Highcharts 8.1.2 Total Installs (Excluding Installs from Instituti…" at bounding box center [599, 361] width 1059 height 533
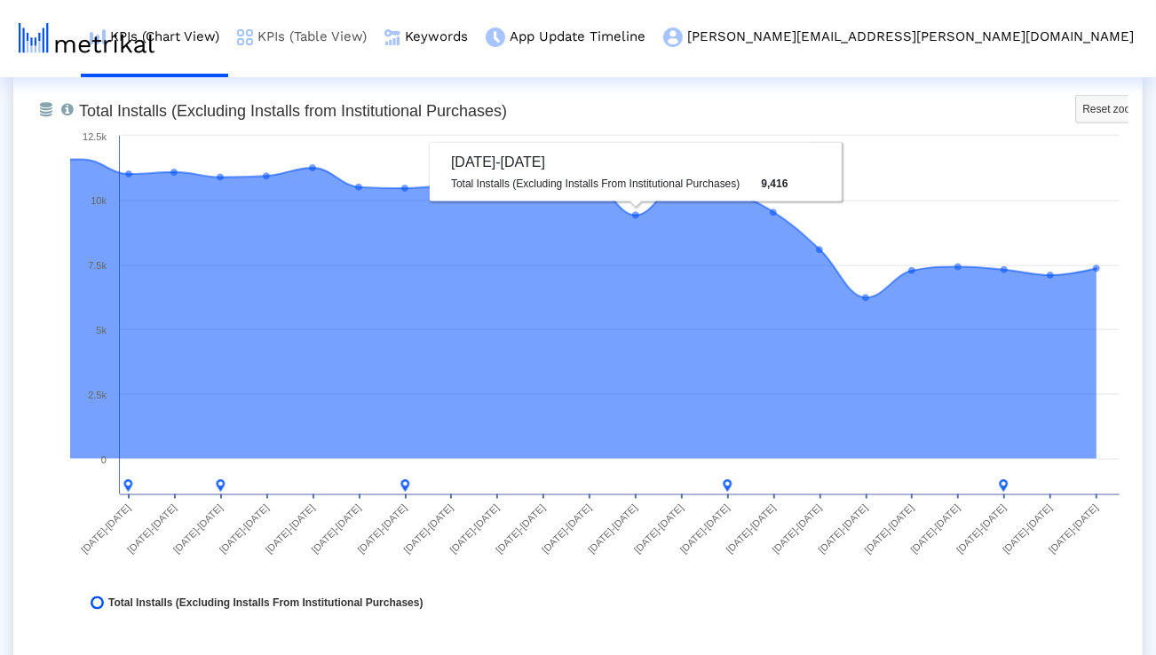
click at [376, 40] on link "KPIs (Table View)" at bounding box center [301, 37] width 147 height 74
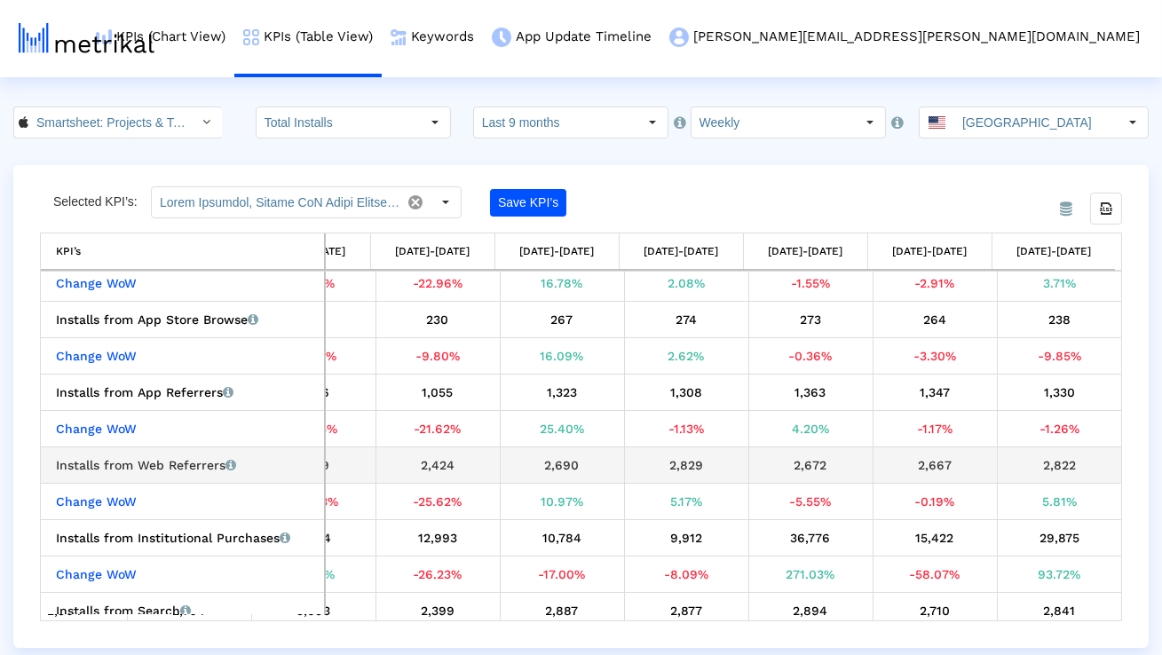
scroll to position [158, 3809]
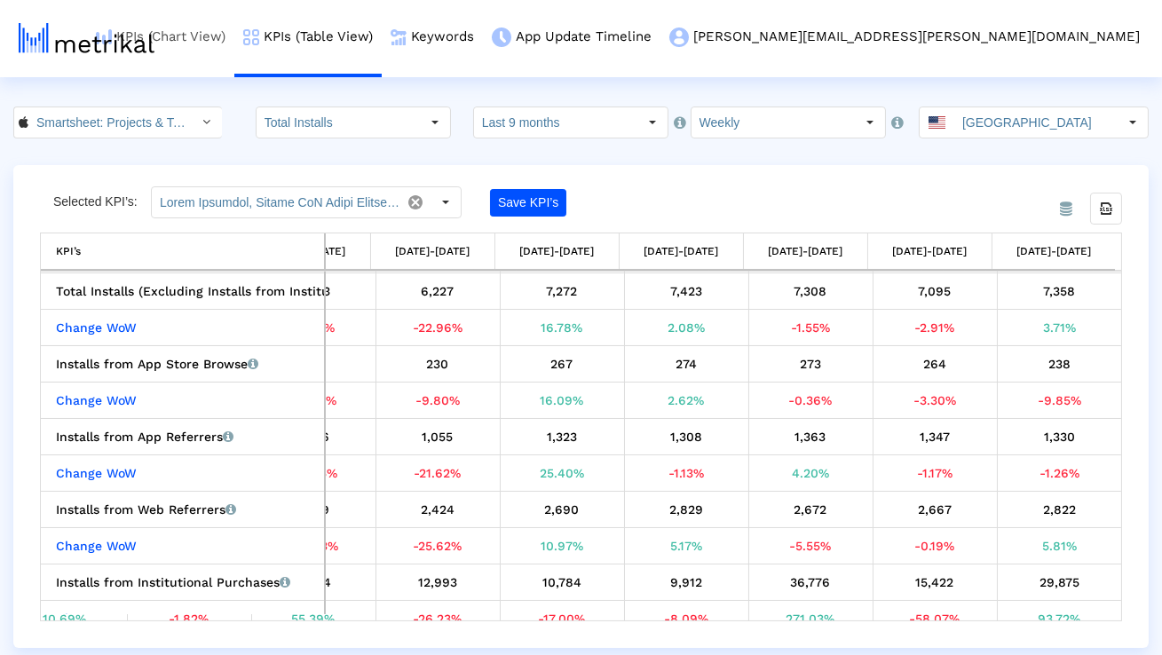
click at [234, 34] on link "KPIs (Chart View)" at bounding box center [160, 37] width 147 height 74
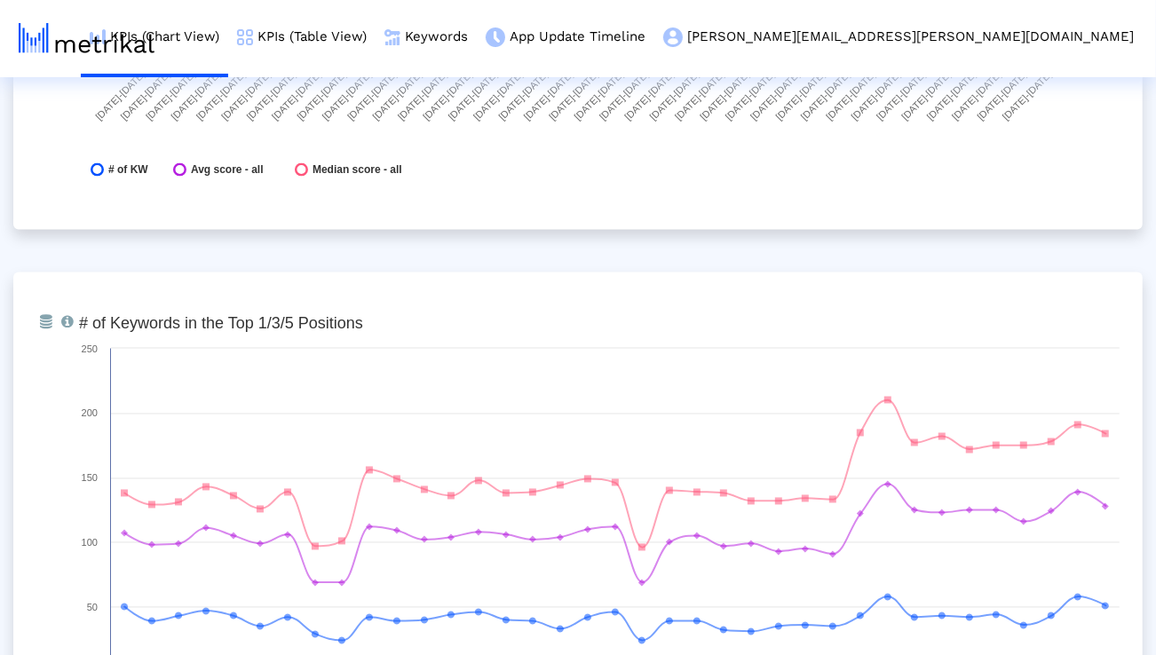
scroll to position [6347, 0]
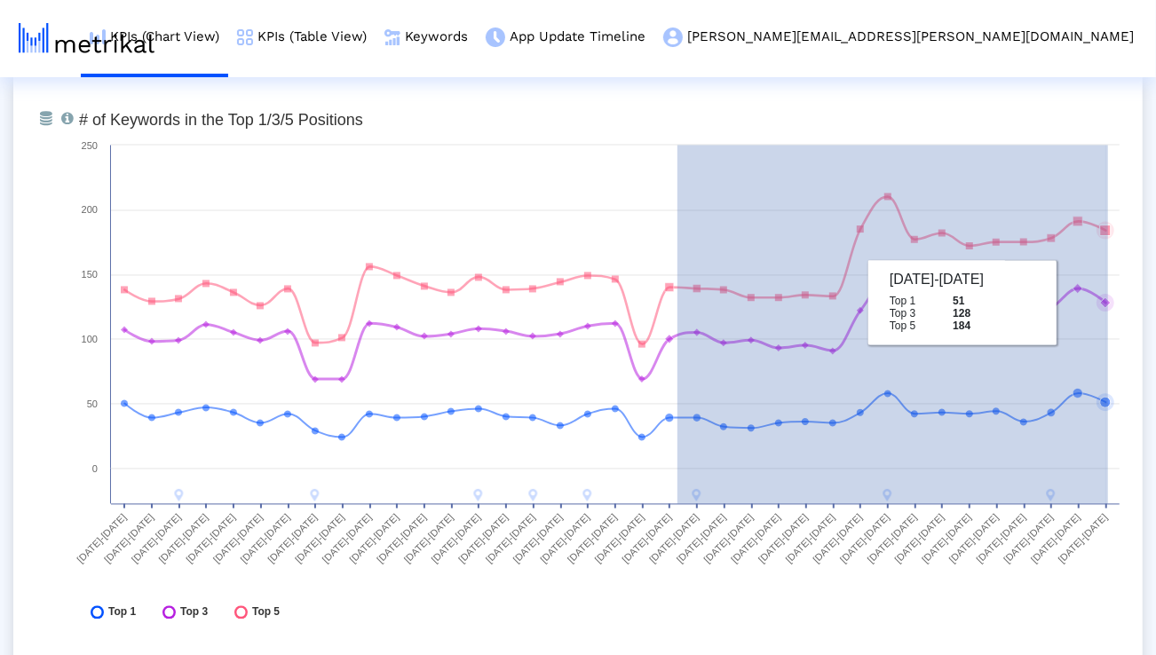
drag, startPoint x: 678, startPoint y: 285, endPoint x: 1127, endPoint y: 307, distance: 449.9
click at [1127, 307] on icon "Created with Highcharts 8.1.2 # of Keywords in the Top 1/3/5 Positions [DATE]-[…" at bounding box center [599, 371] width 1059 height 533
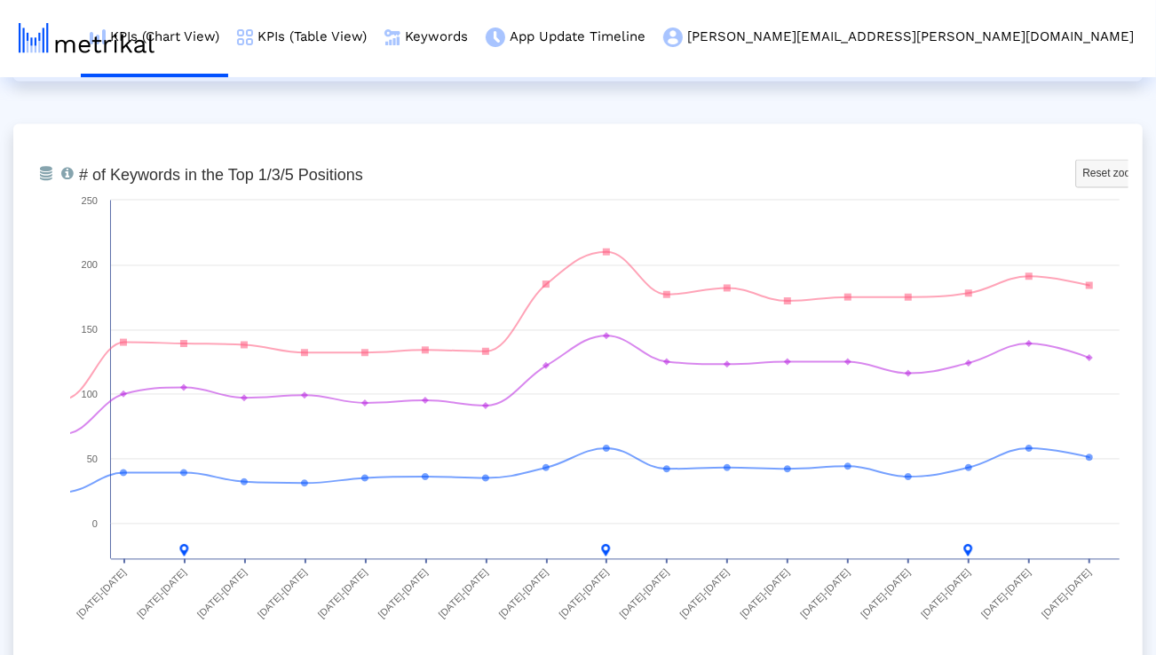
scroll to position [6339, 0]
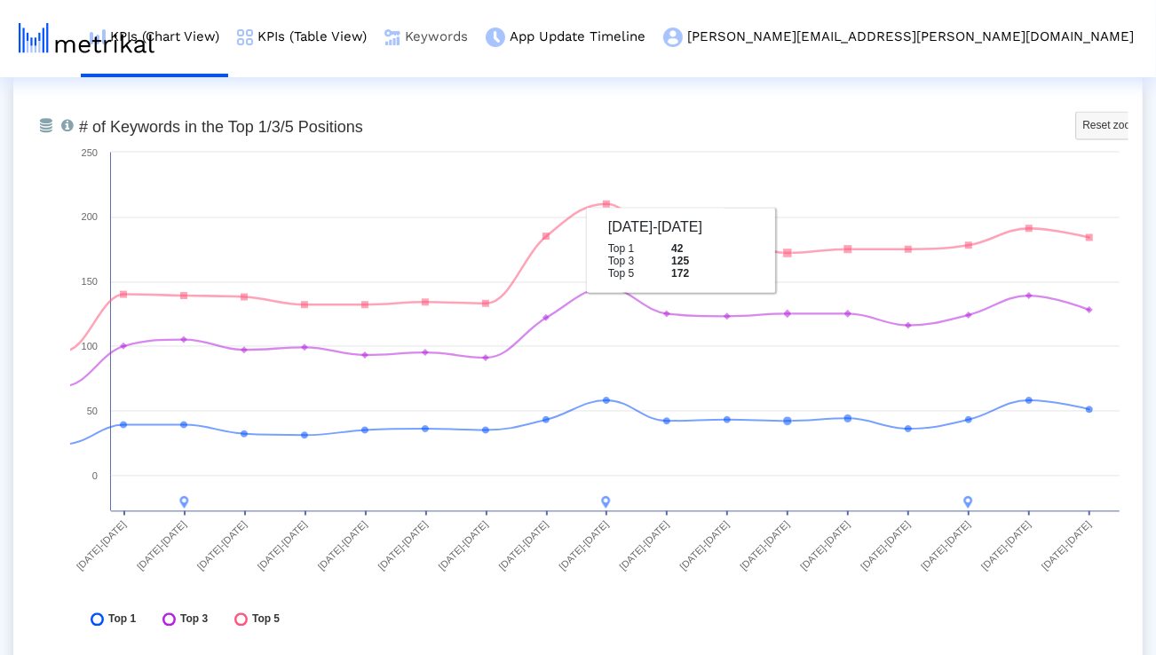
click at [477, 48] on link "Keywords" at bounding box center [426, 37] width 101 height 74
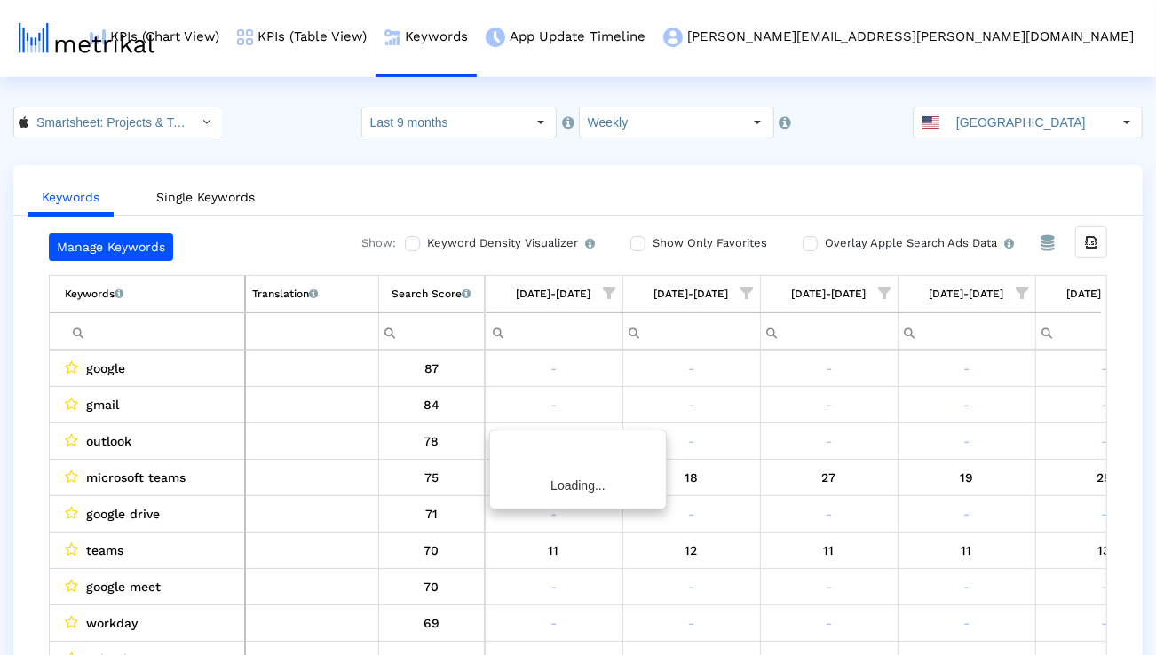
scroll to position [0, 4476]
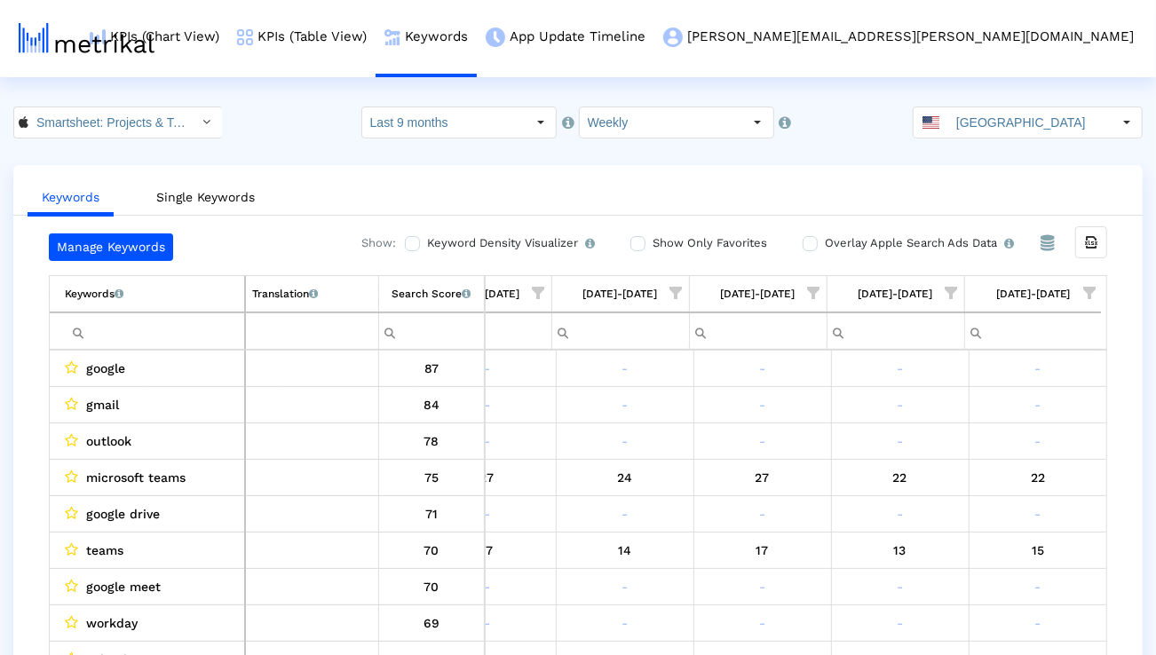
click at [1091, 289] on span "Show filter options for column '08/03/25-08/09/25'" at bounding box center [1089, 293] width 12 height 12
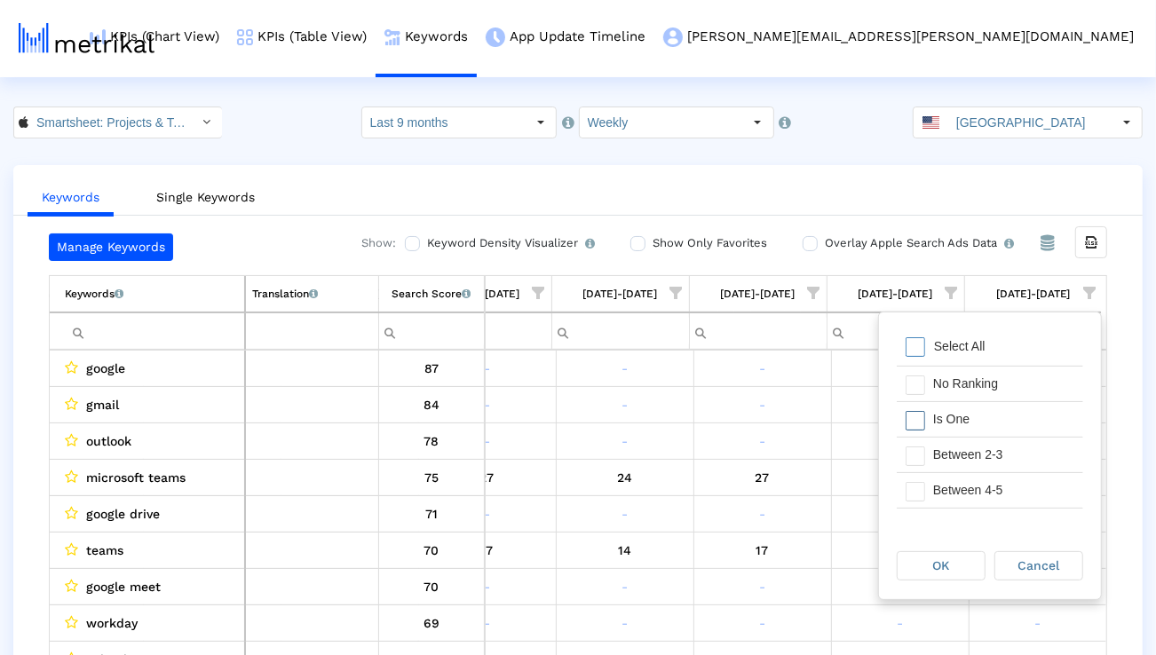
click at [1006, 424] on div "Is One" at bounding box center [1003, 419] width 159 height 35
click at [1006, 463] on div "Between 2-3" at bounding box center [1003, 455] width 159 height 35
click at [1006, 487] on div "Between 4-5" at bounding box center [1003, 490] width 159 height 35
click at [1006, 487] on div "Between 6-10" at bounding box center [1003, 497] width 159 height 35
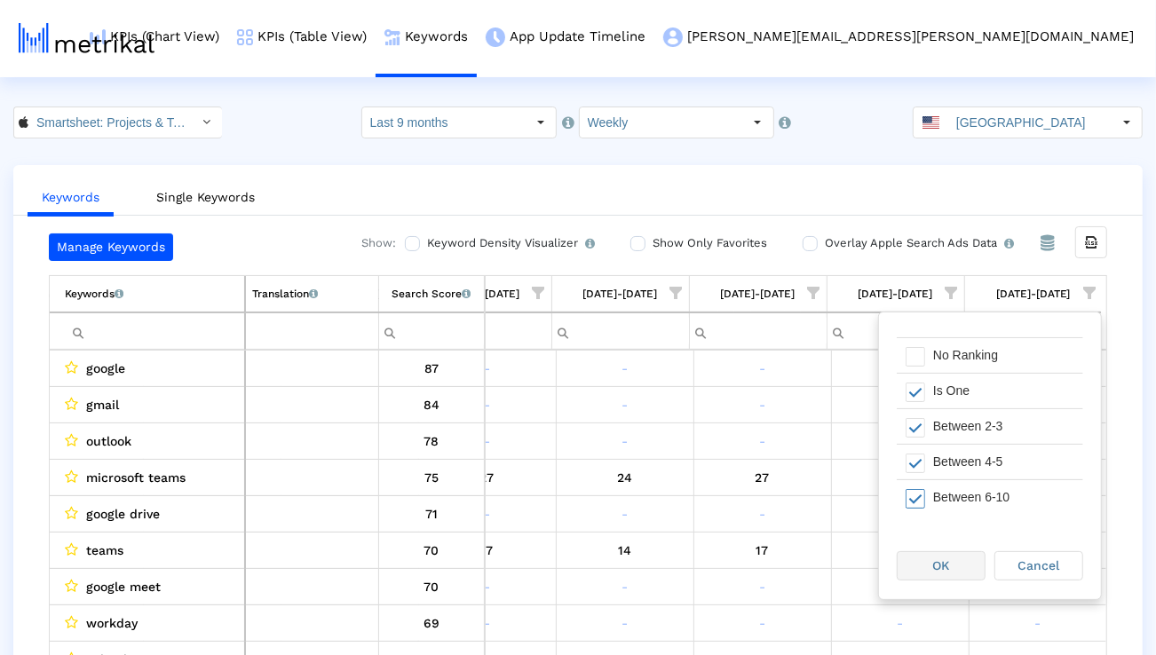
click at [945, 562] on span "OK" at bounding box center [941, 566] width 17 height 14
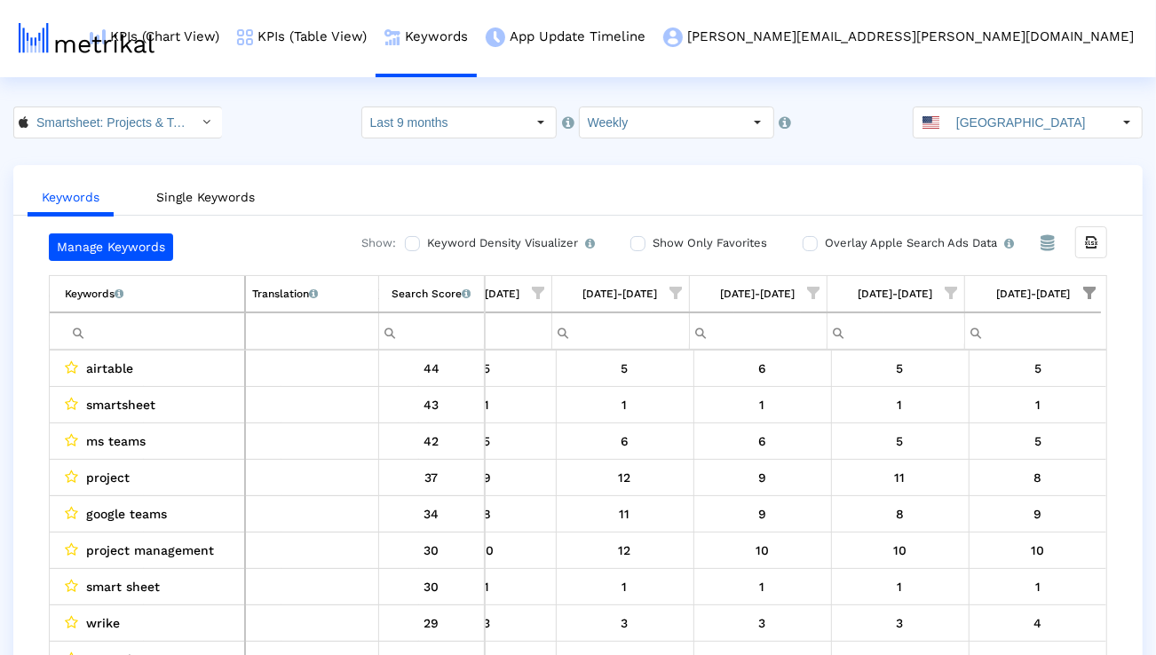
click at [1096, 292] on span "Show filter options for column '08/03/25-08/09/25'" at bounding box center [1089, 293] width 12 height 12
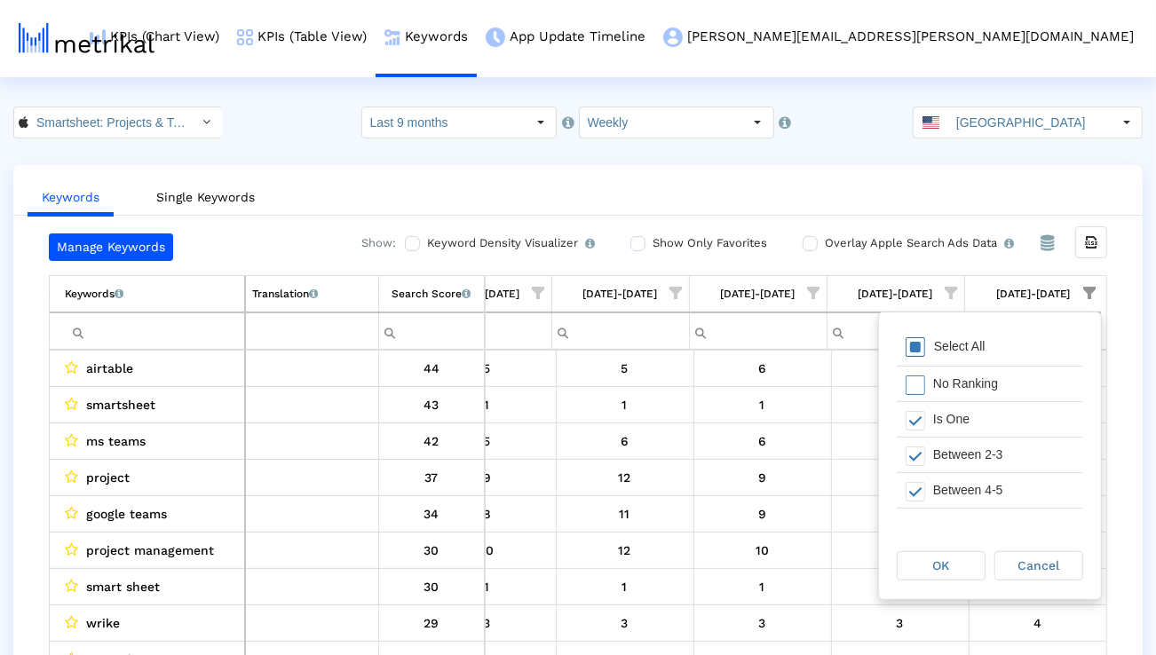
click at [937, 362] on div "Select All" at bounding box center [990, 348] width 186 height 36
click at [920, 559] on div "OK" at bounding box center [941, 566] width 87 height 28
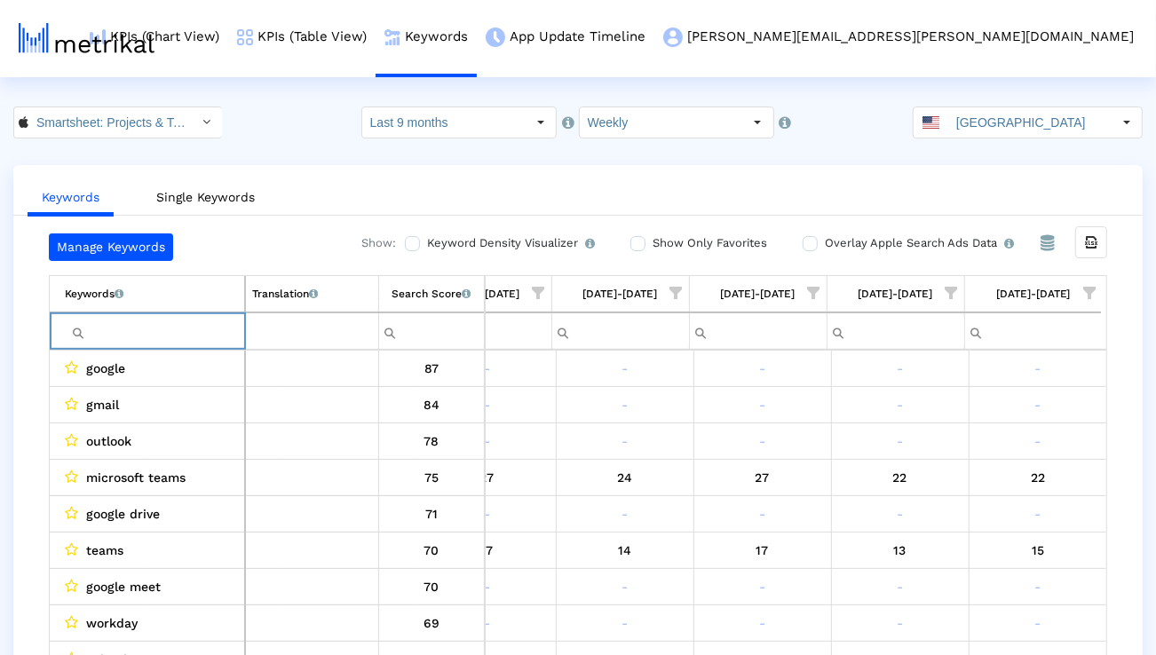
click at [237, 337] on input "Filter cell" at bounding box center [154, 331] width 179 height 29
paste input "program management"
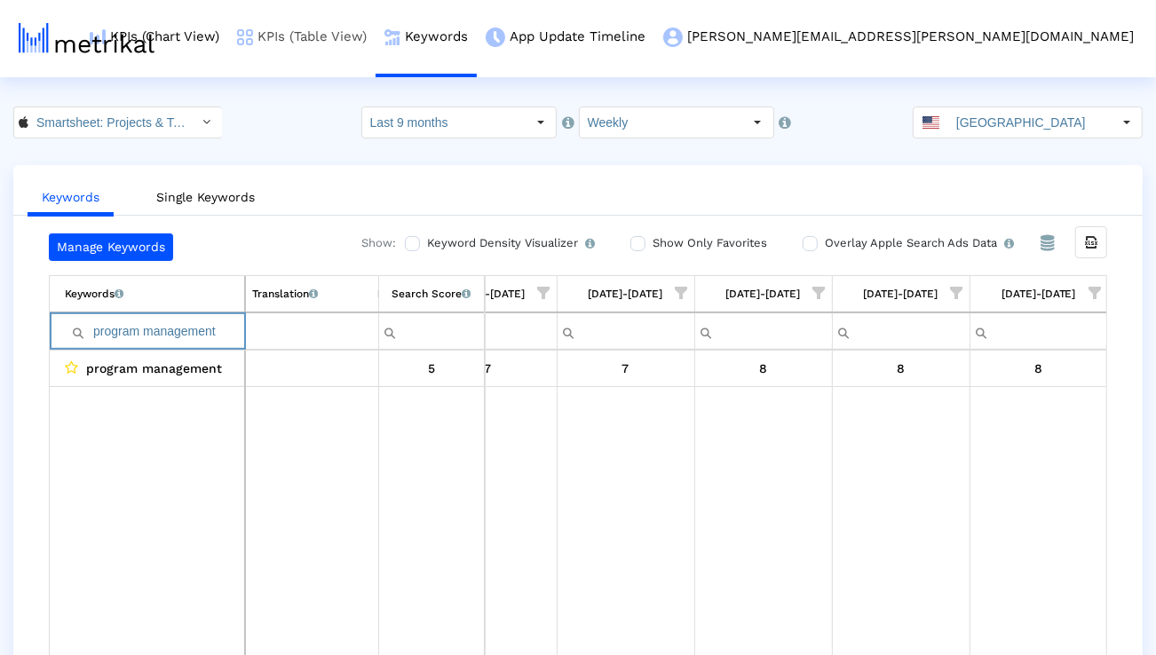
paste input "automate process"
paste input "business"
paste input "project"
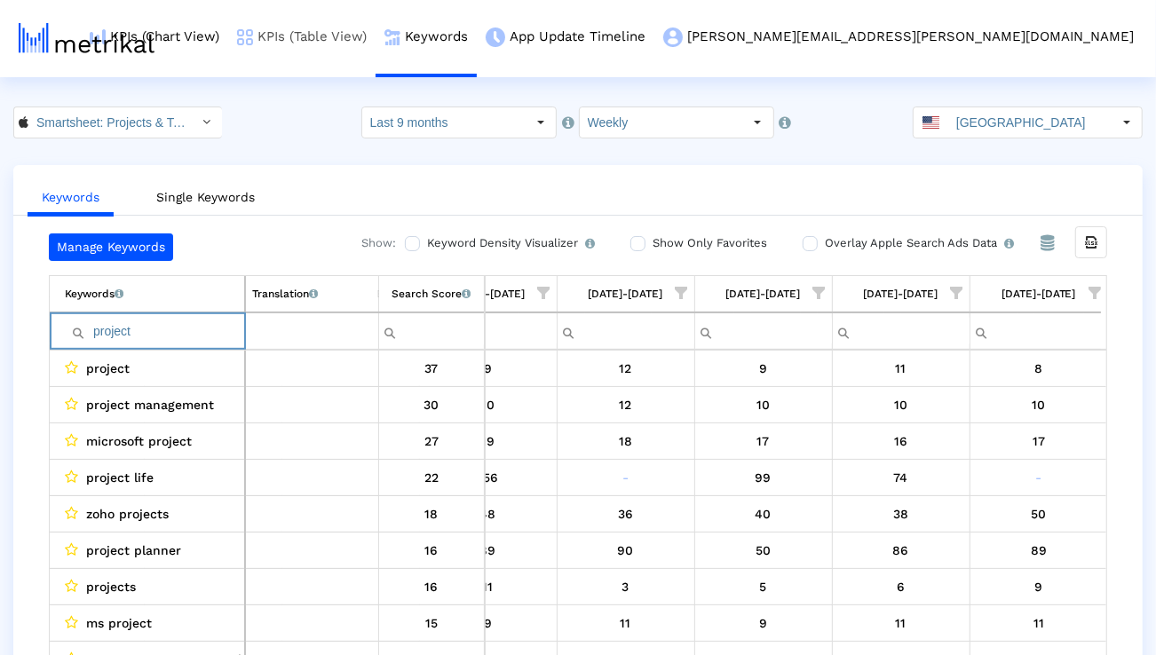
paste input "management"
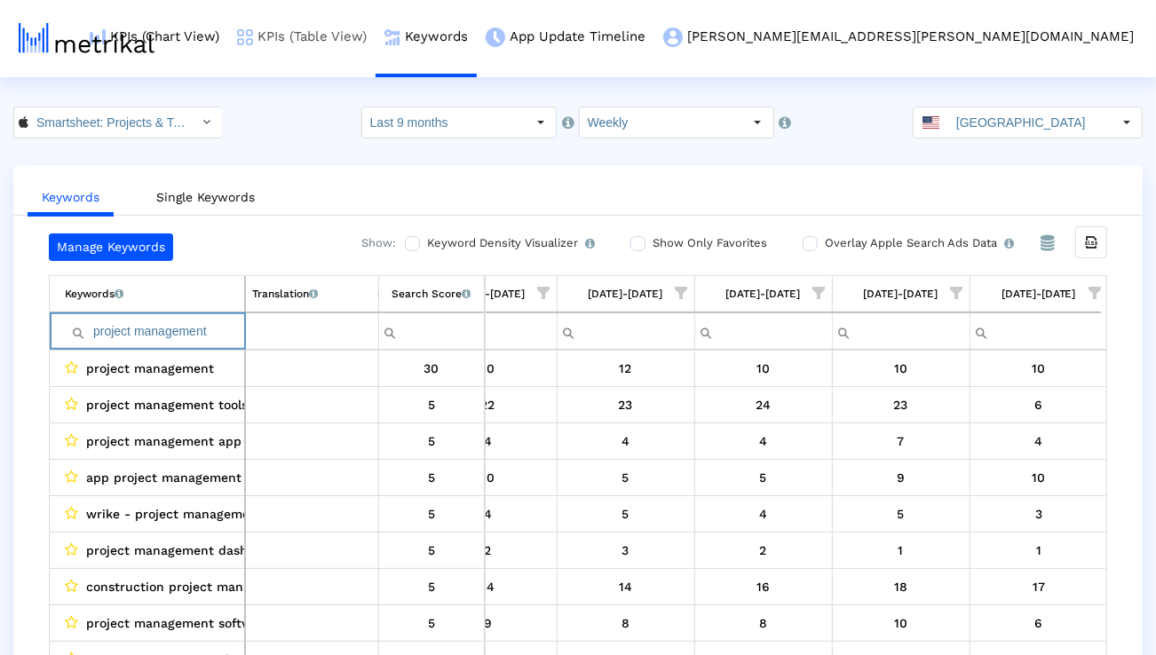
paste input "microsoft projec"
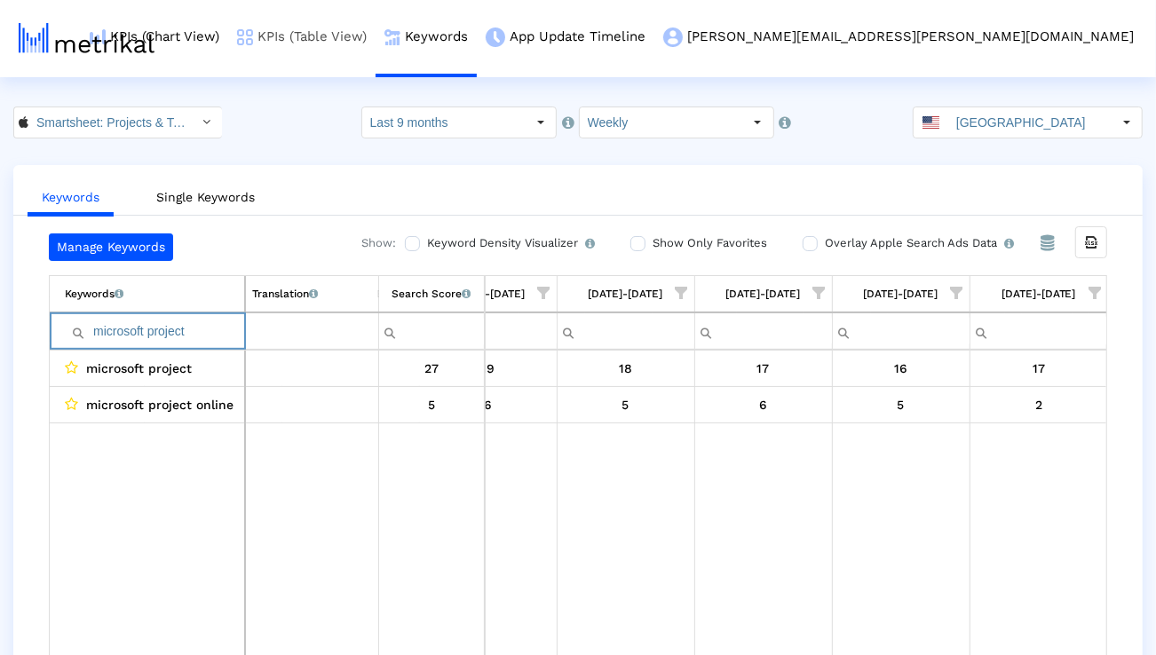
paste input "project manager"
paste input "manage projects"
paste input "project management app"
paste input "organizer"
paste input "planning"
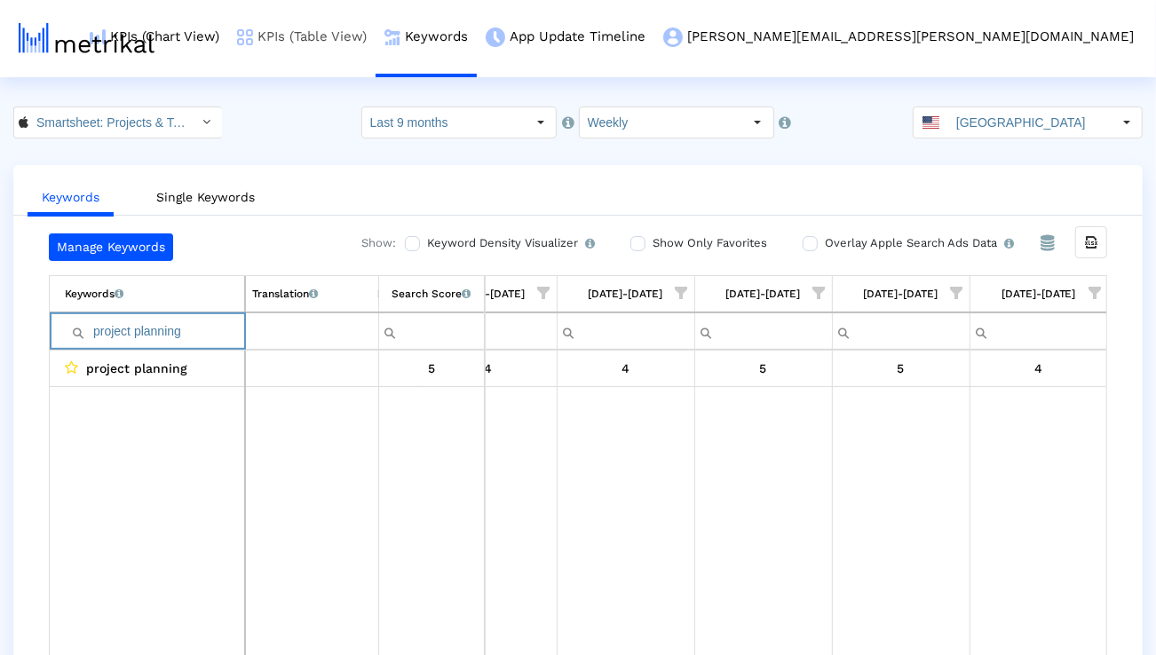
paste input "task"
paste input "create projects"
paste input "team"
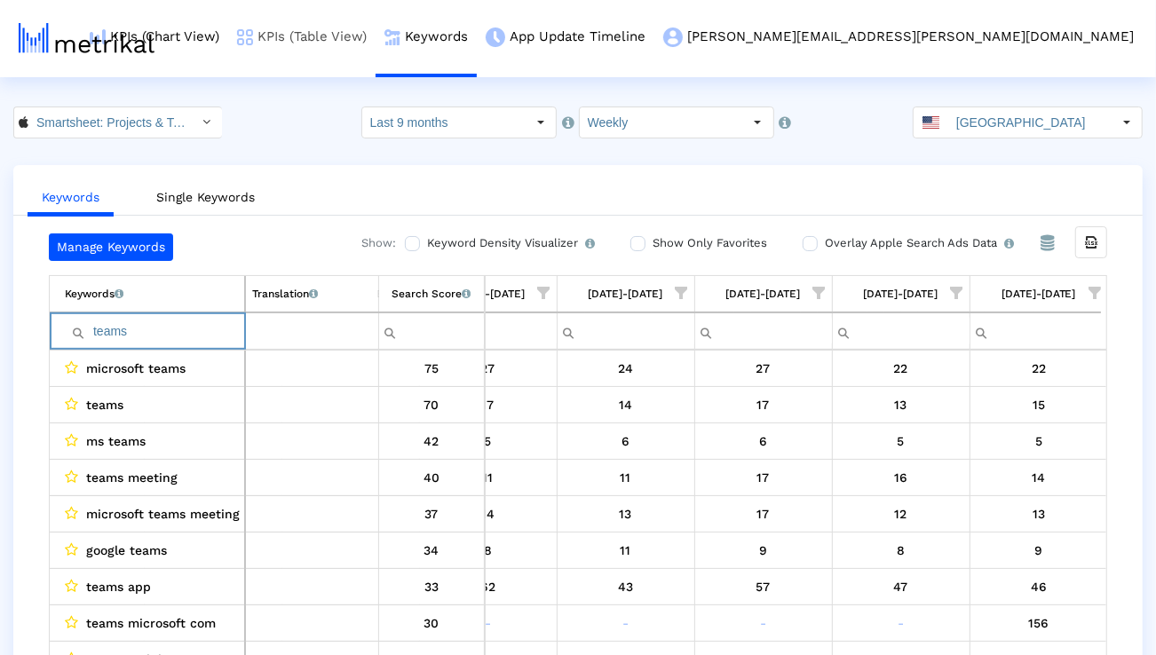
paste input "rello"
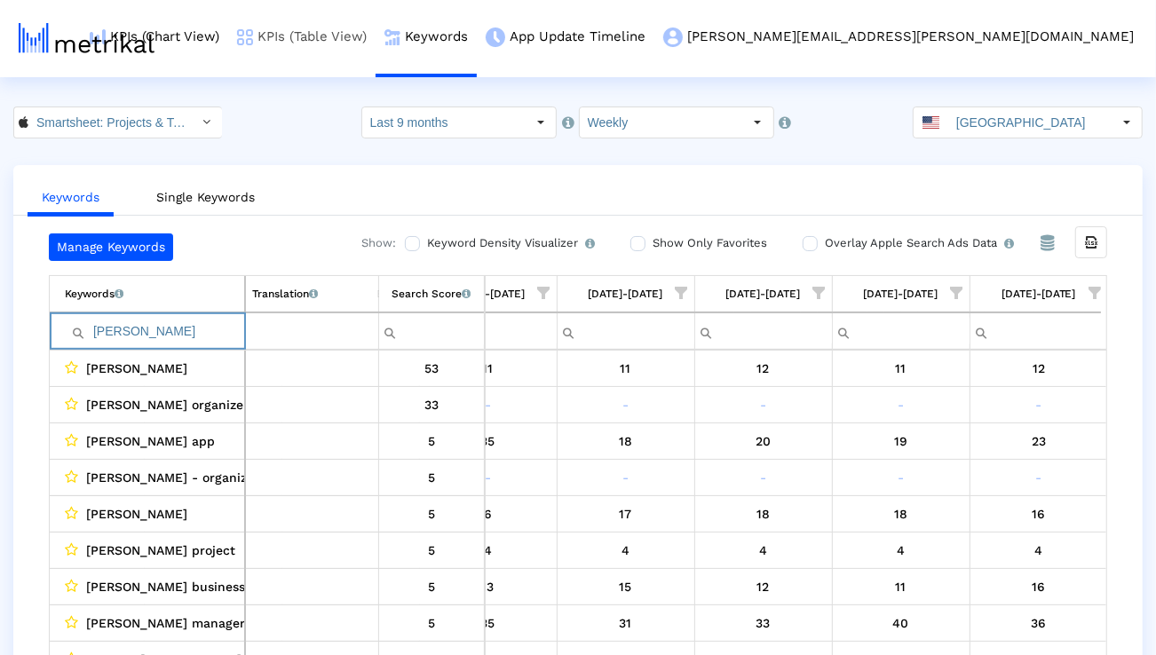
paste input "ms teams"
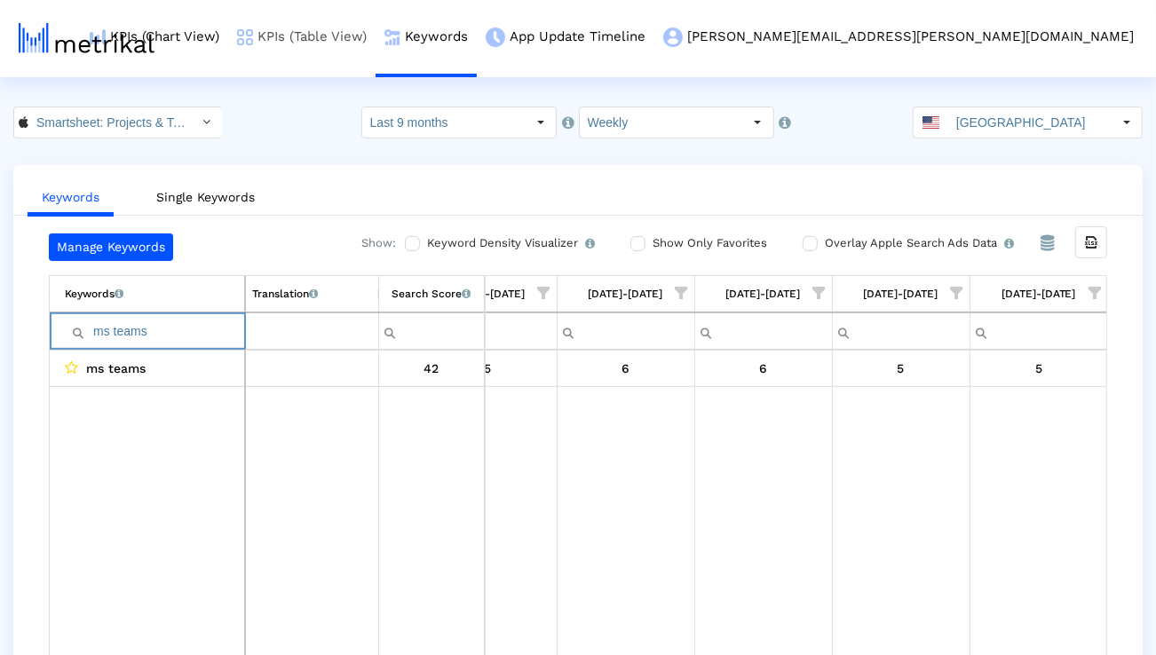
paste input "airtable"
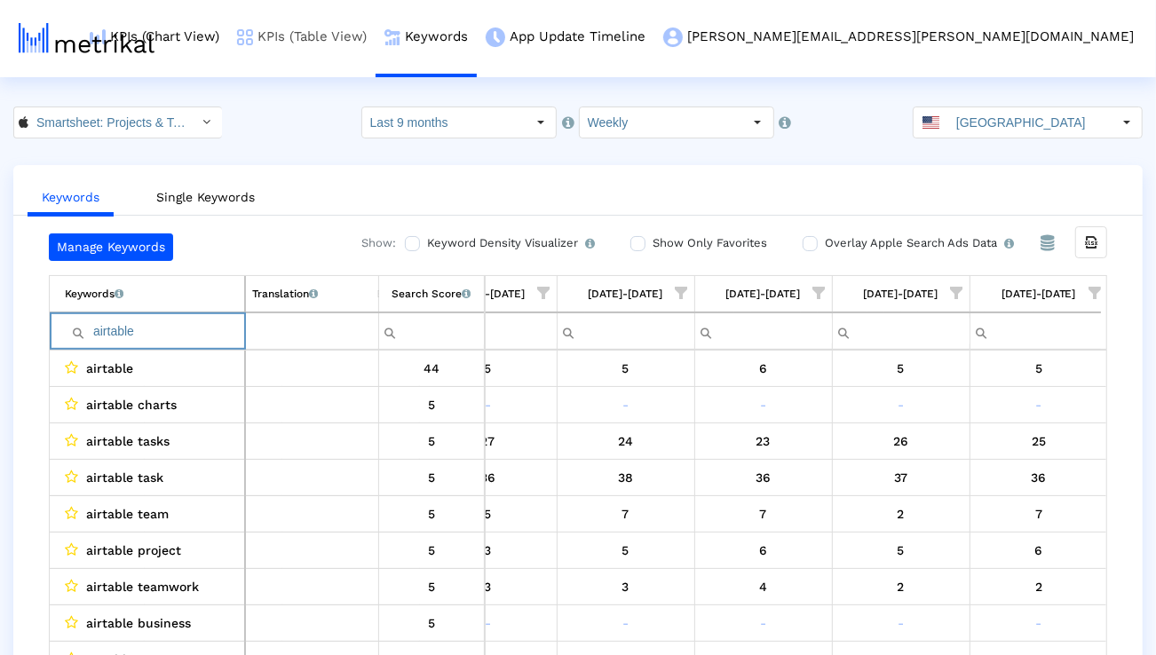
paste input "teamwork"
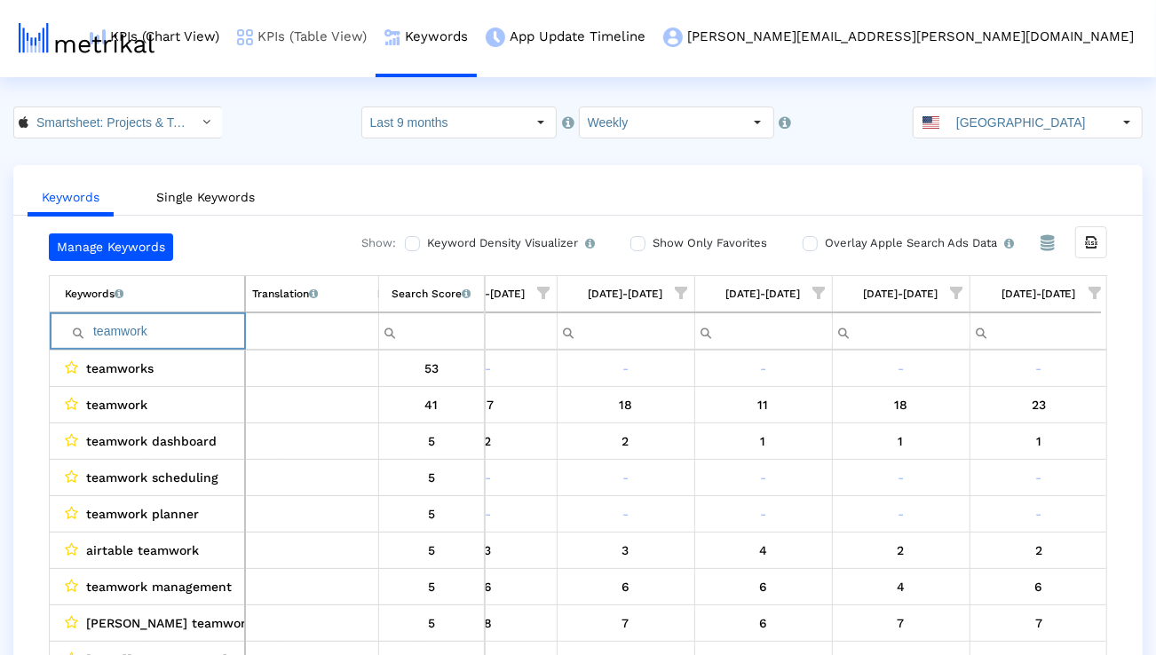
paste input "workflow"
paste input "project management tools"
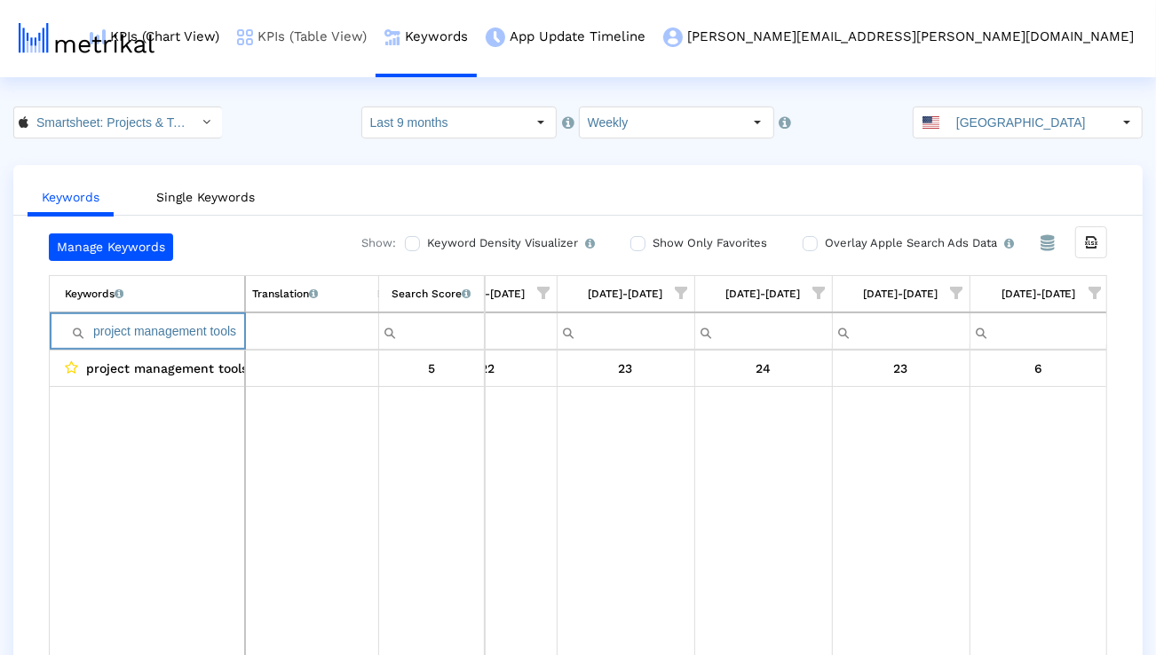
paste input "manage team"
paste input "plan project"
paste input "automate workflows"
type input "automate workflows"
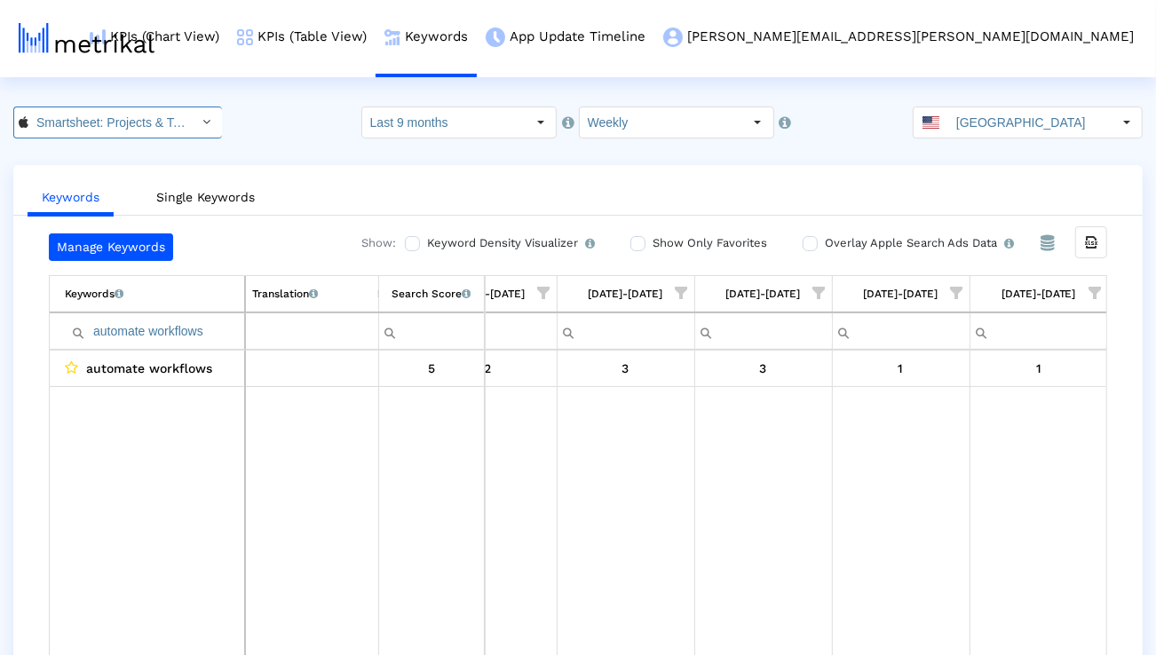
click at [129, 131] on input "Smartsheet: Projects & Teams < 568421135 >" at bounding box center [108, 122] width 160 height 30
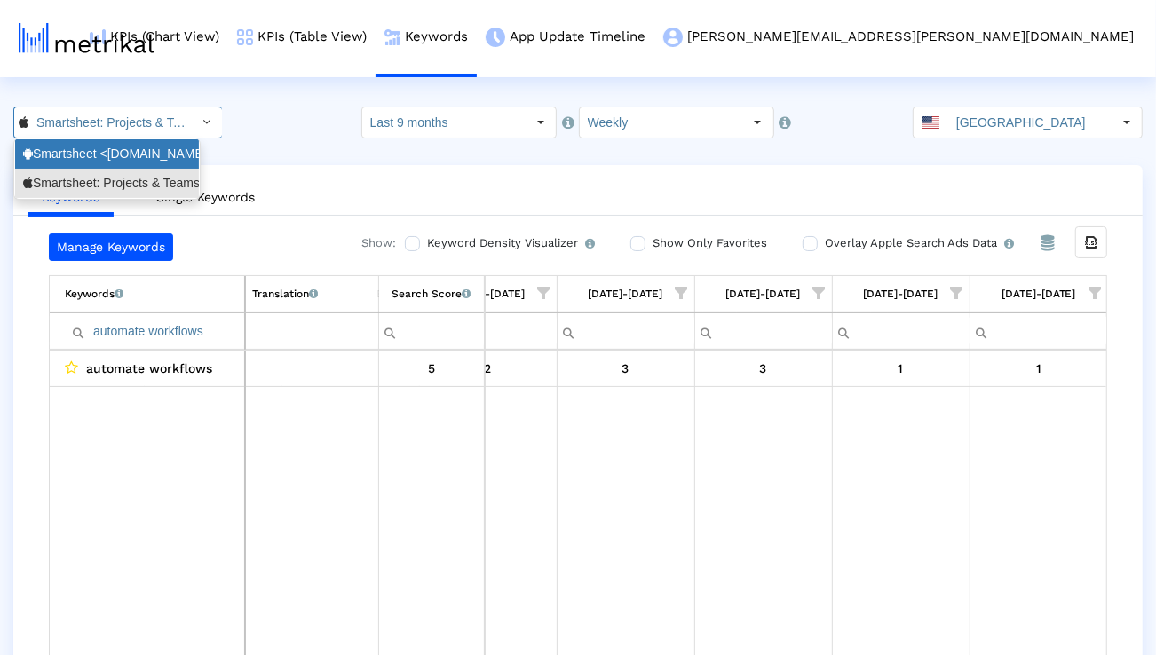
click at [121, 155] on div "Smartsheet <[DOMAIN_NAME]>" at bounding box center [107, 154] width 168 height 17
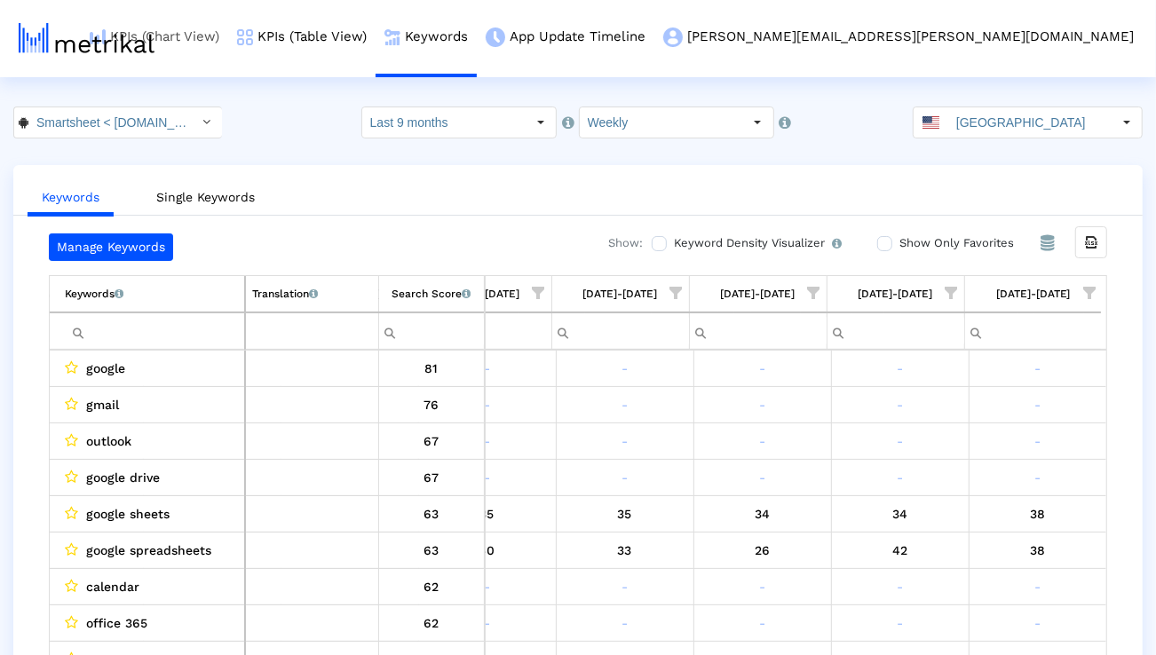
scroll to position [0, 95]
click at [228, 28] on link "KPIs (Chart View)" at bounding box center [154, 37] width 147 height 74
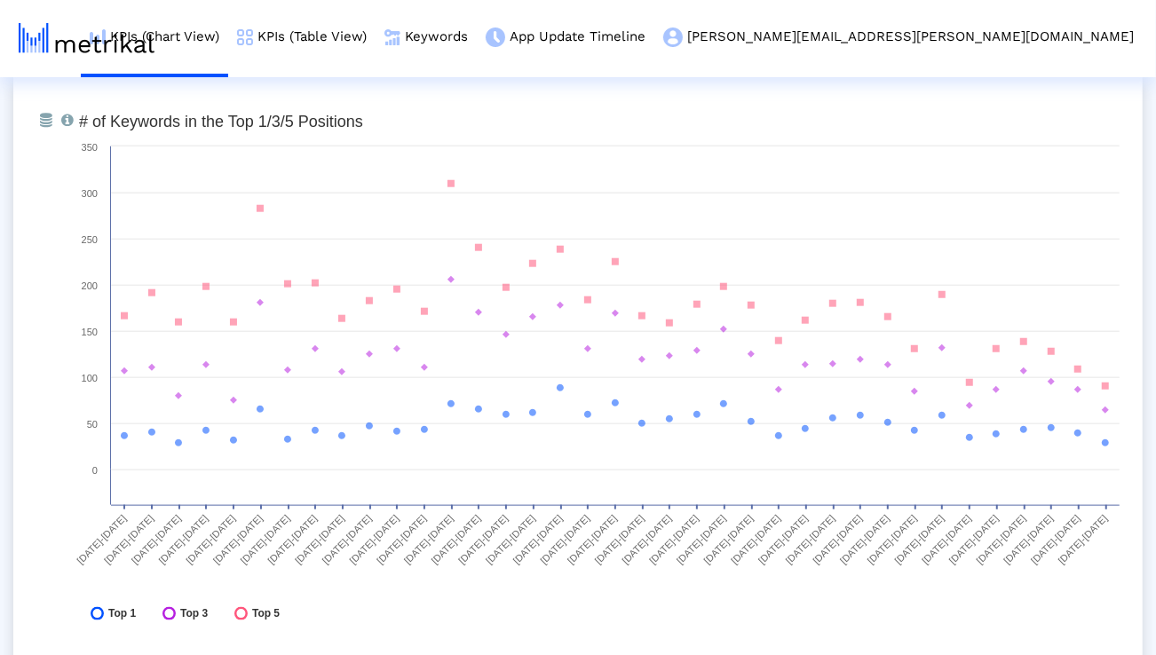
scroll to position [5270, 0]
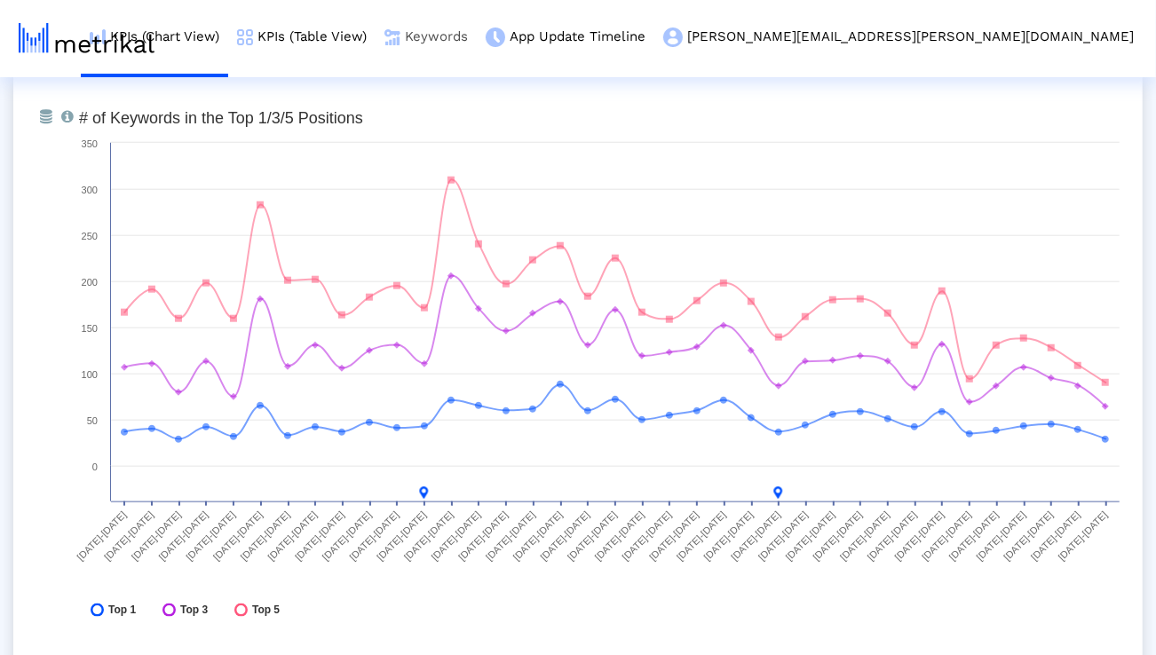
click at [477, 39] on link "Keywords" at bounding box center [426, 37] width 101 height 74
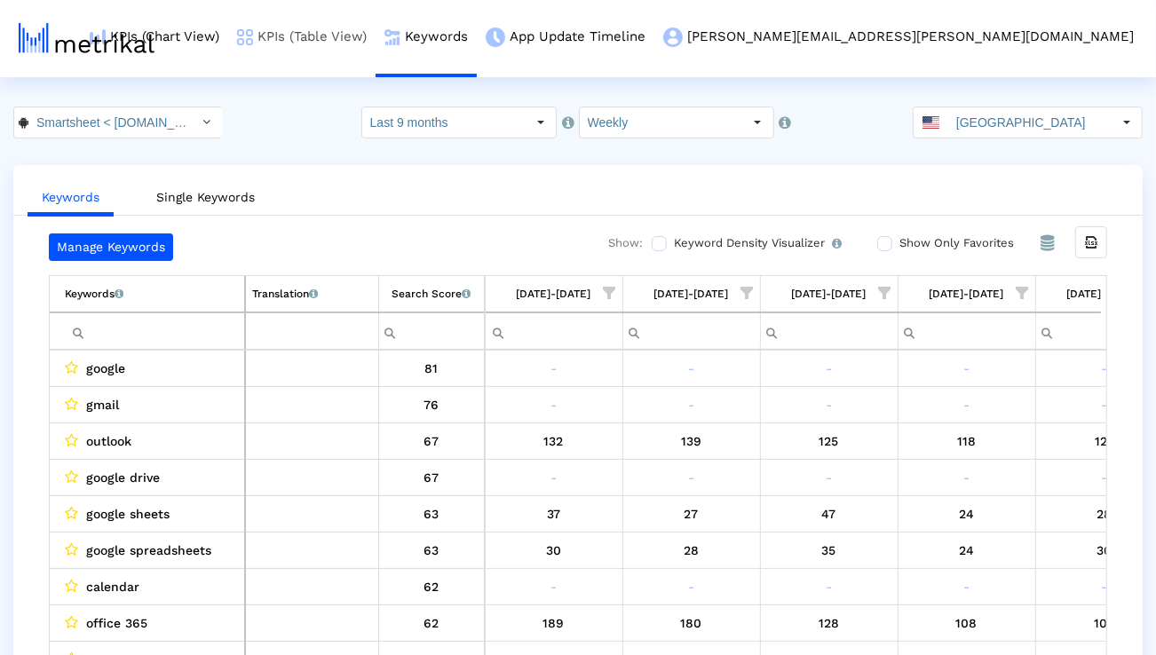
scroll to position [0, 4476]
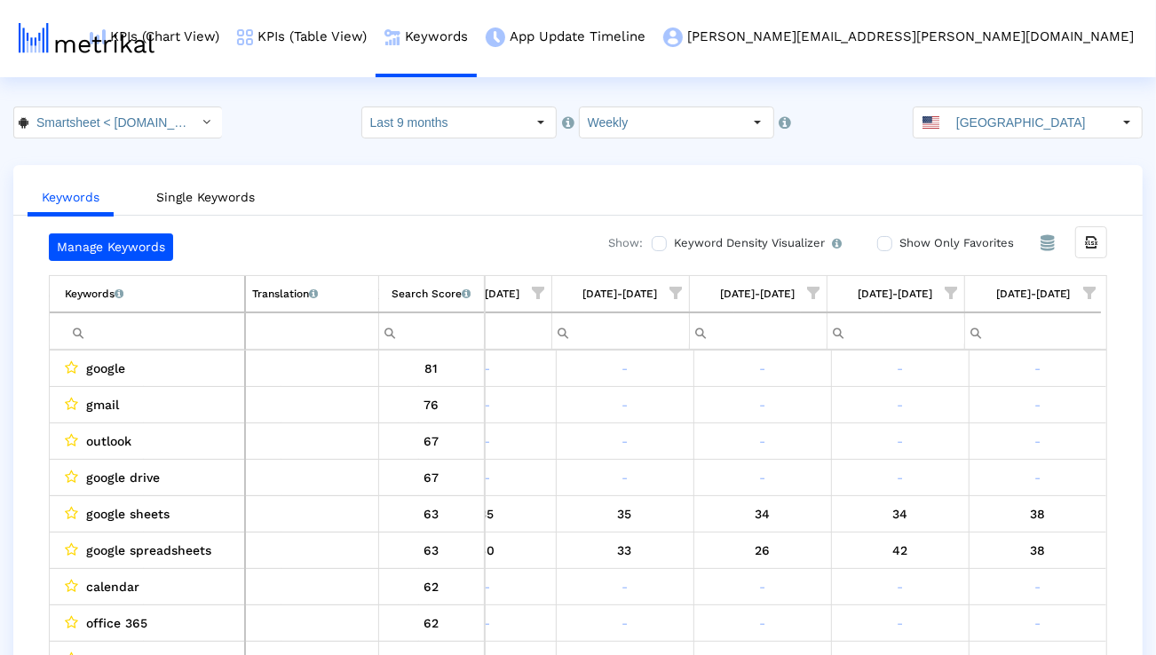
click at [194, 332] on input "Filter cell" at bounding box center [154, 331] width 179 height 29
paste input "program management"
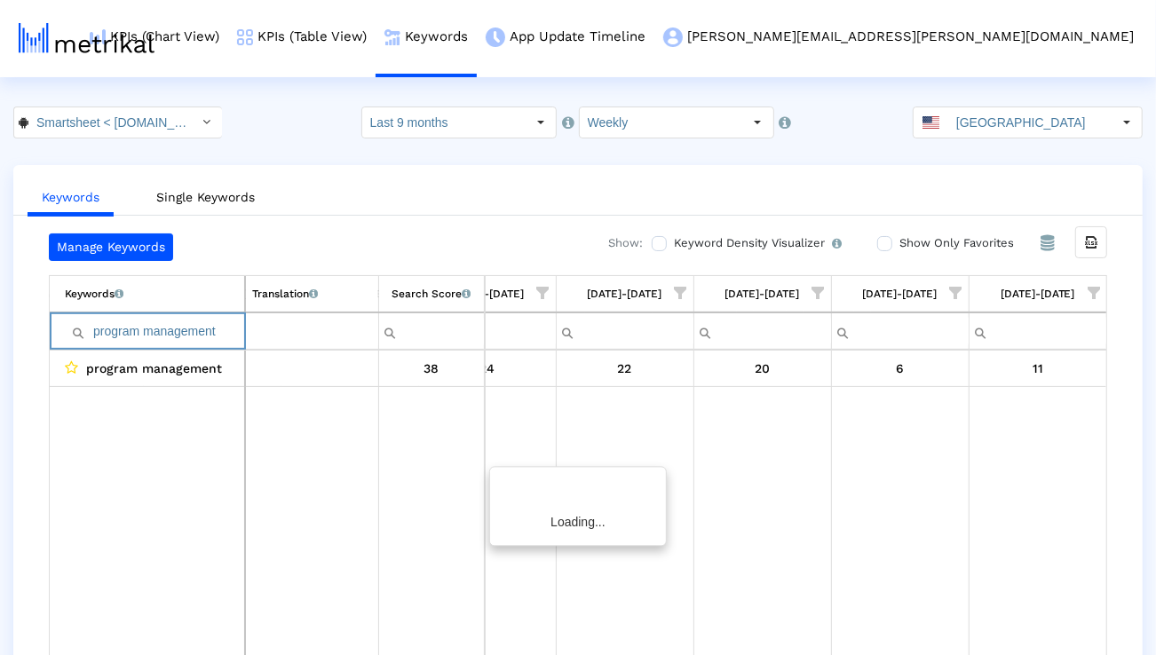
scroll to position [0, 4470]
paste input "automate process"
paste input "business"
paste input "project"
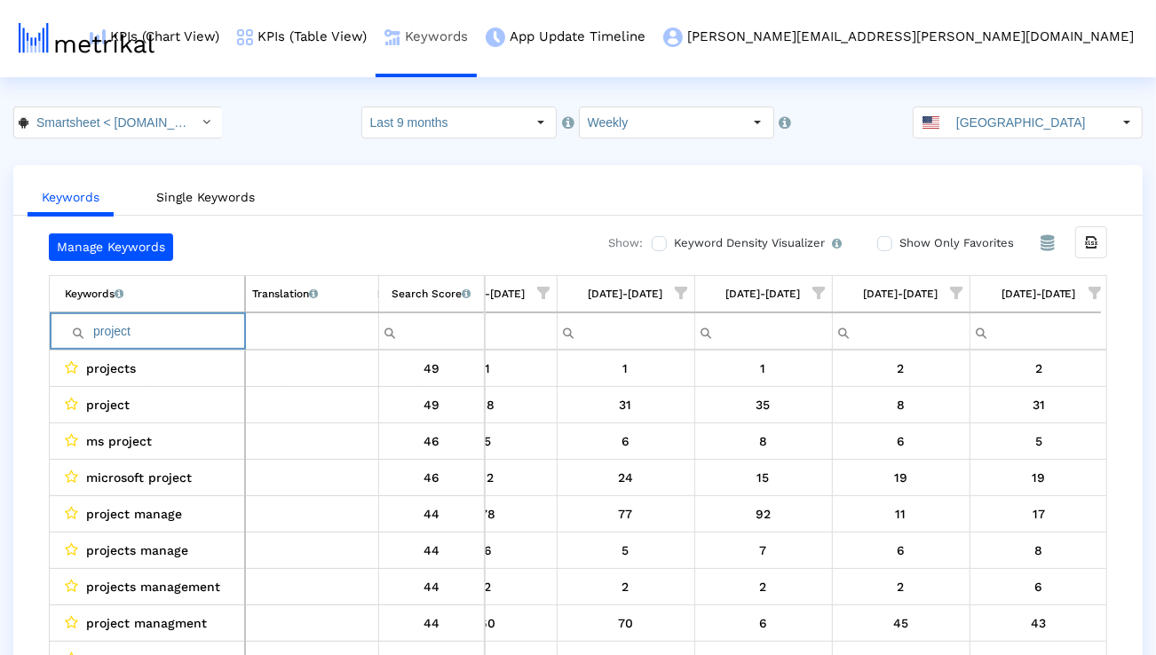
paste input "management"
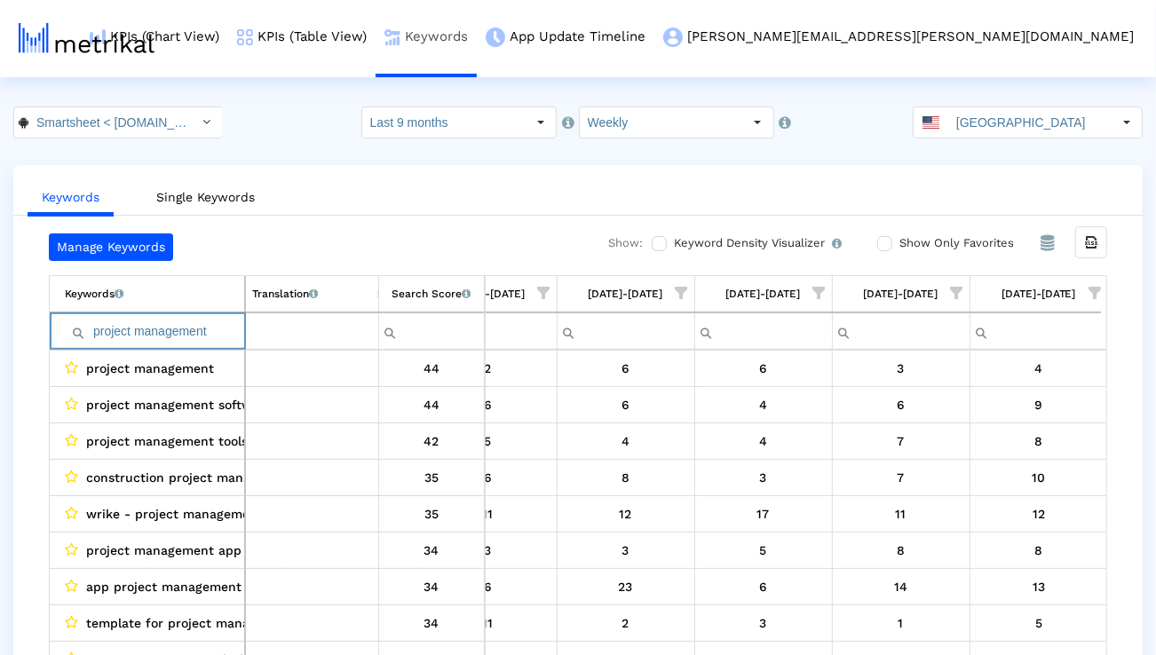
paste input "microsoft projec"
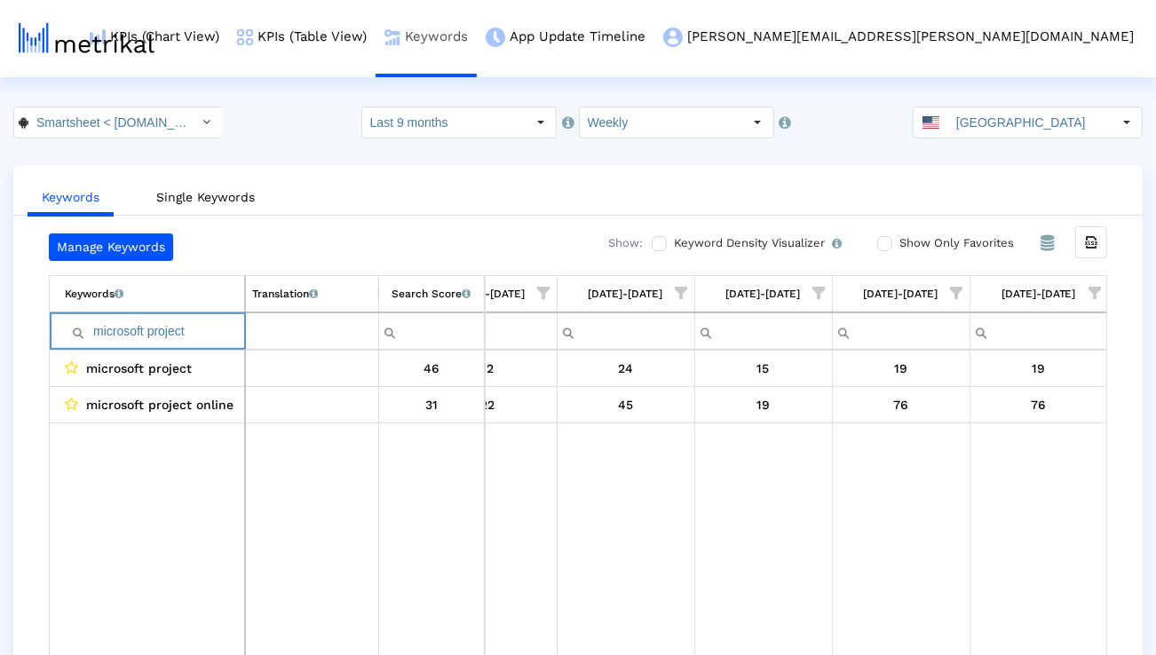
paste input "project manager"
paste input "manage projects"
paste input "project management app"
paste input "organizer"
paste input "planning"
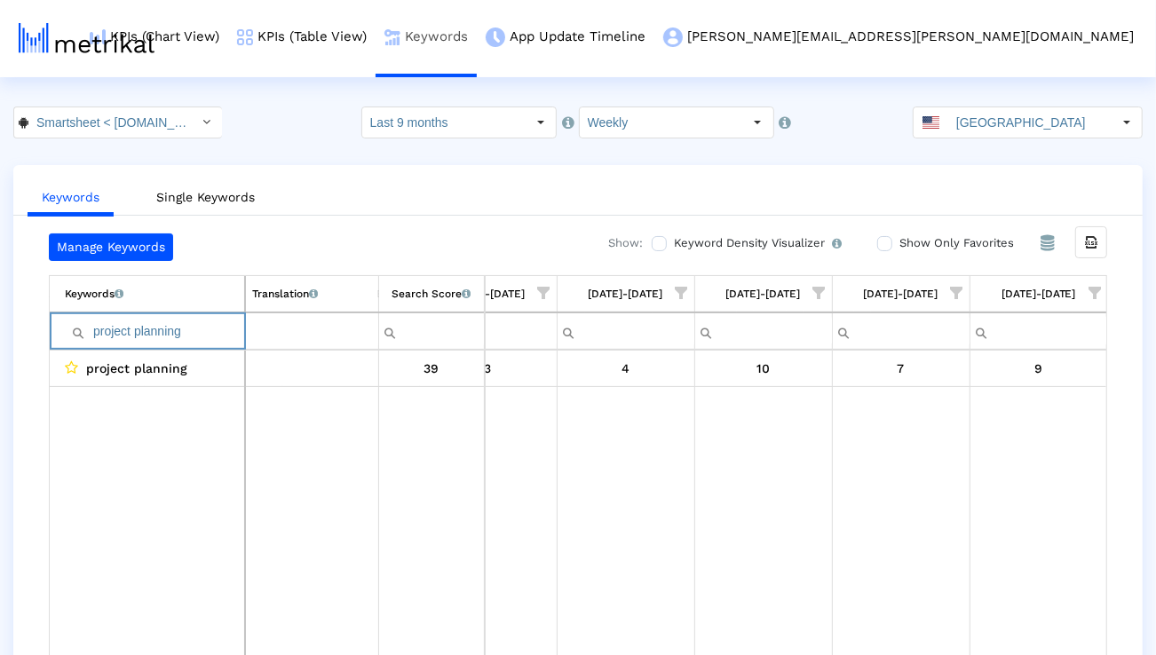
paste input "task"
paste input "track projects"
paste input "eam"
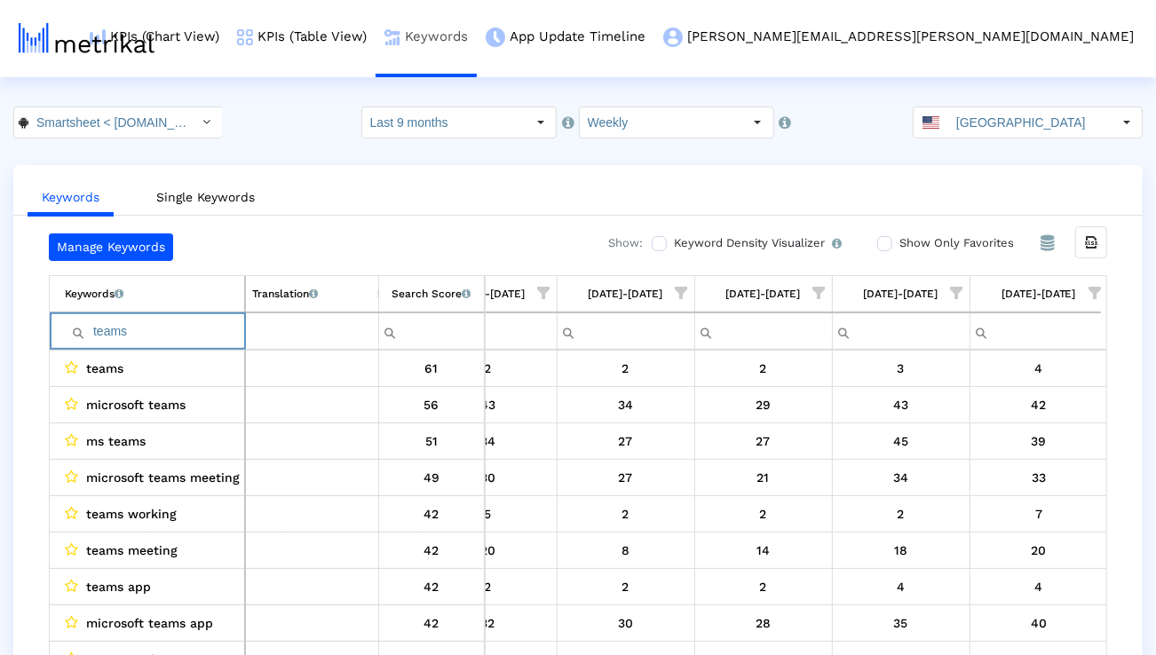
paste input "rello"
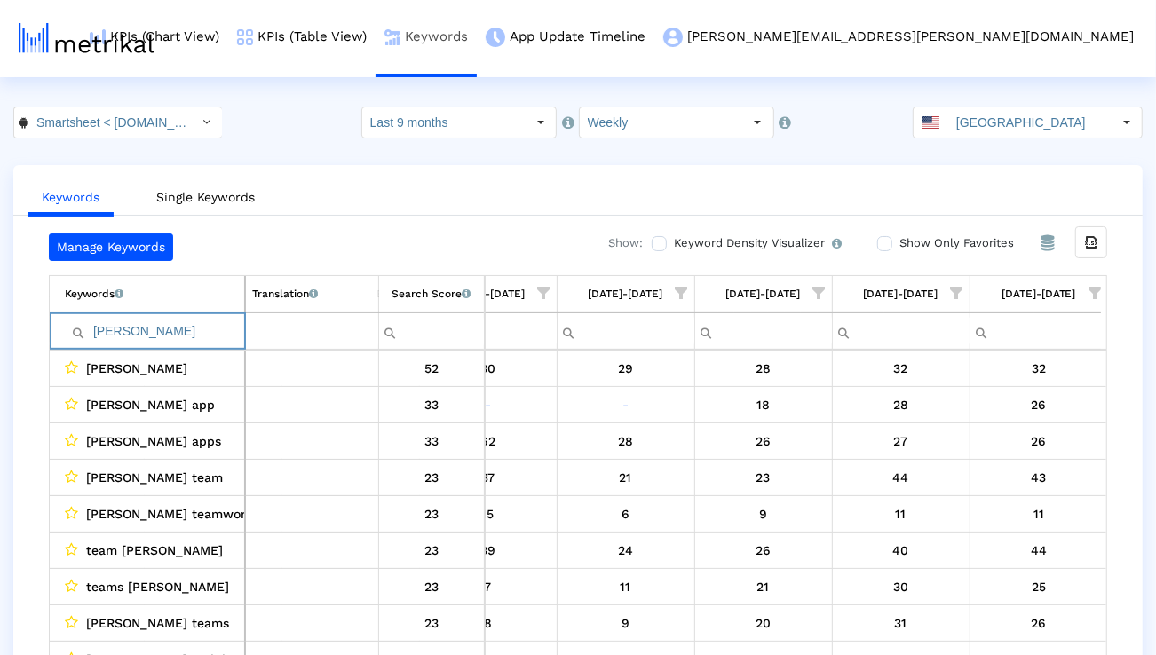
paste input "[DATE] com"
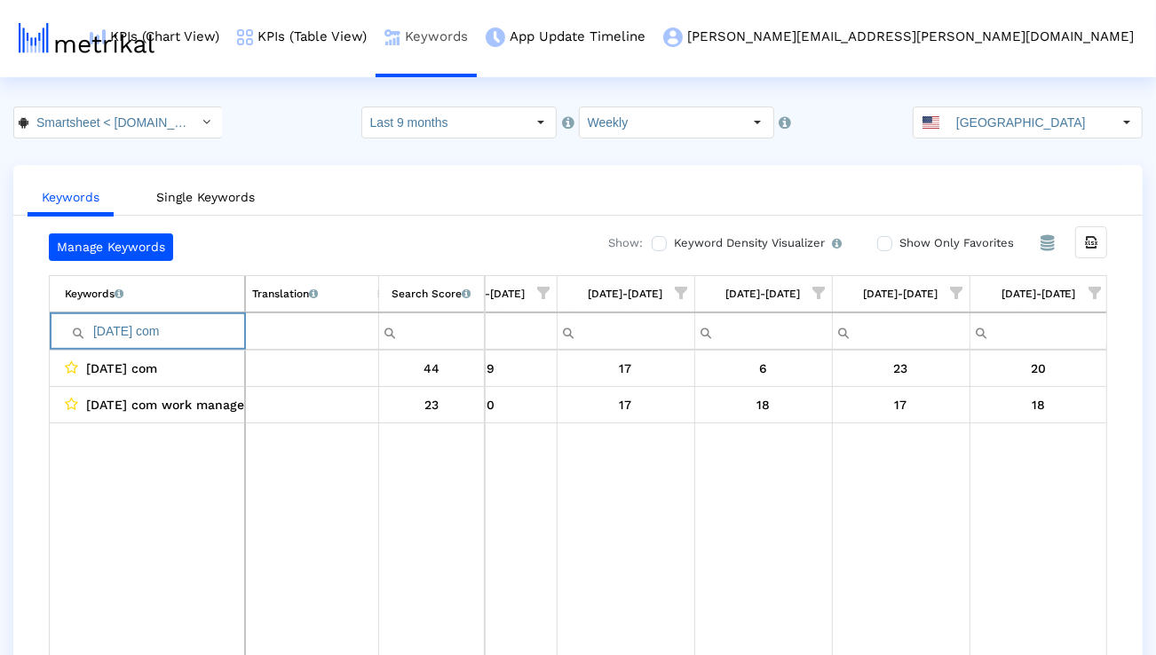
paste input "project dashboard"
paste input "airtable"
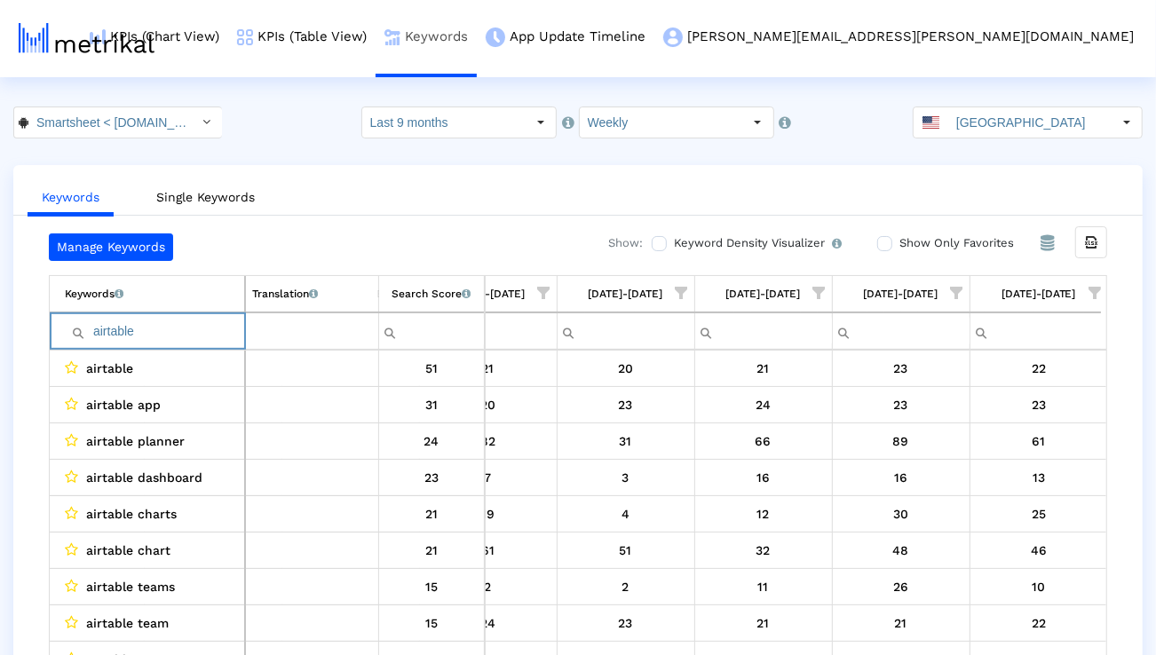
paste input "teamwork"
paste input "workflow"
paste input "project management tools"
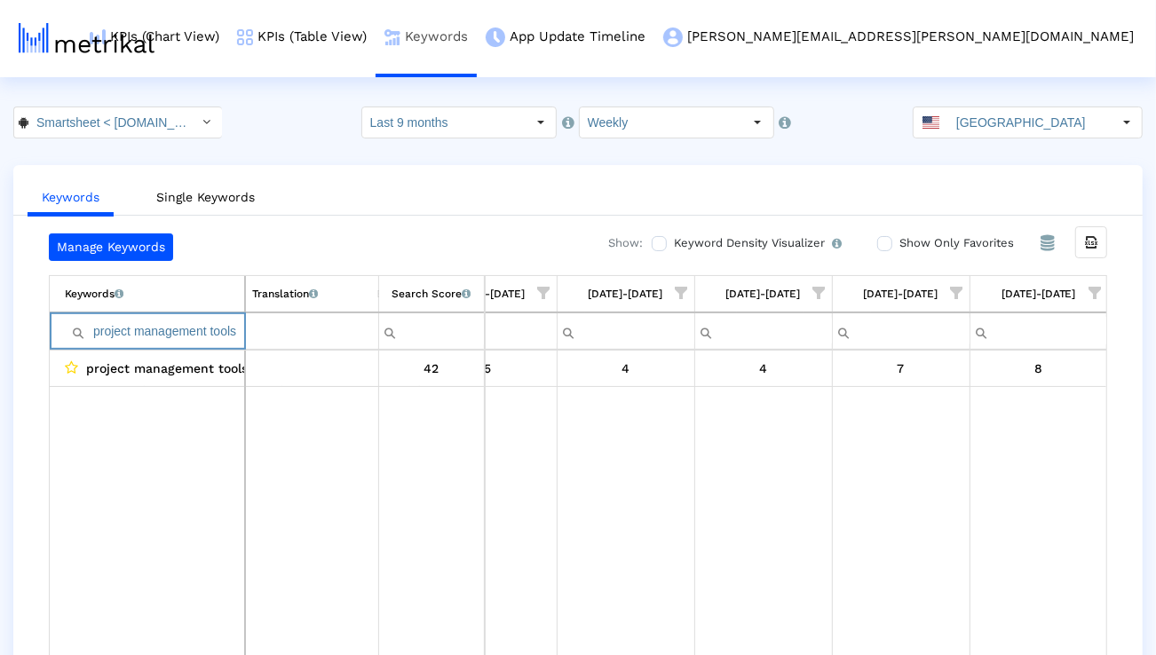
paste input "manage team"
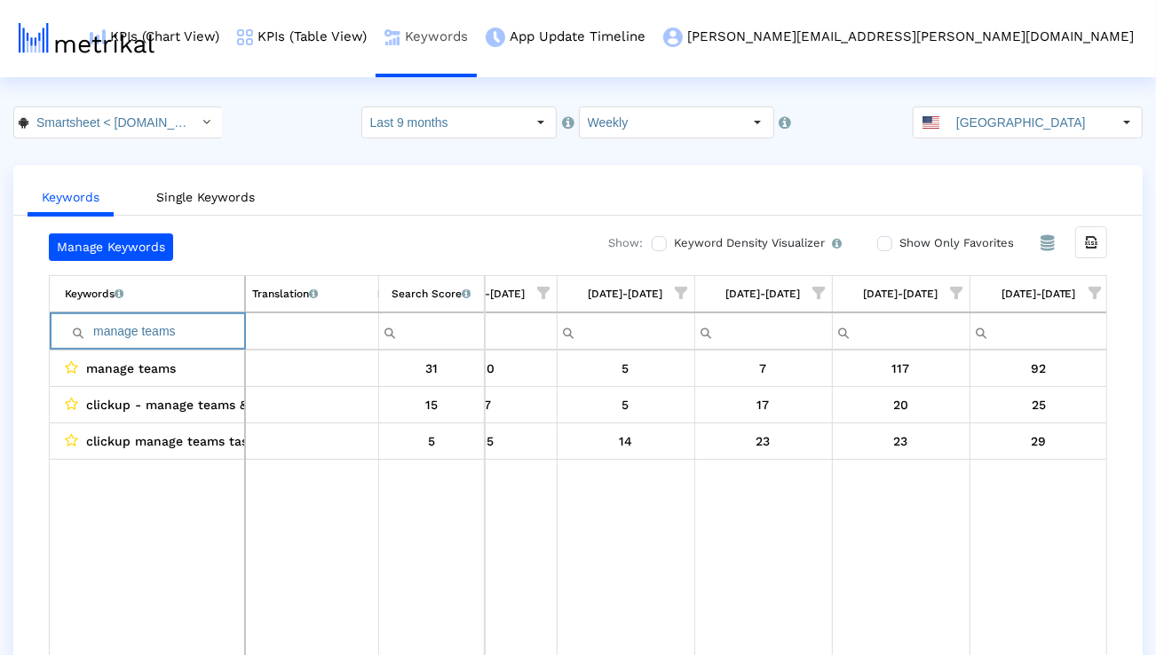
paste input "plan project"
paste input "automate workflows"
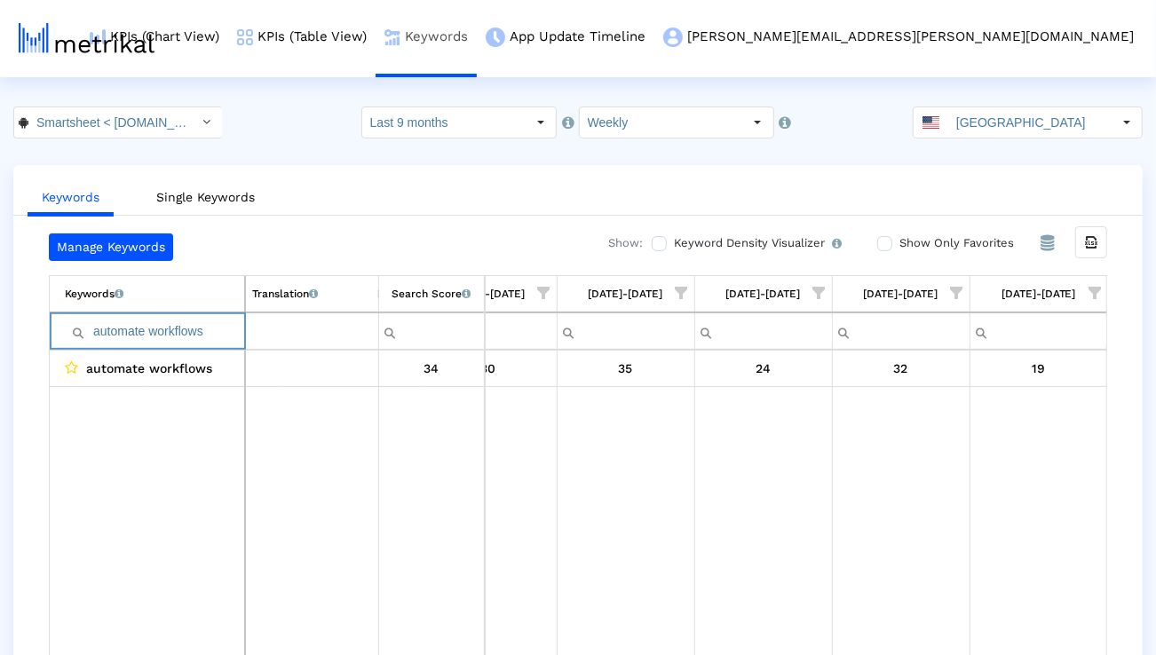
type input "automate workflows"
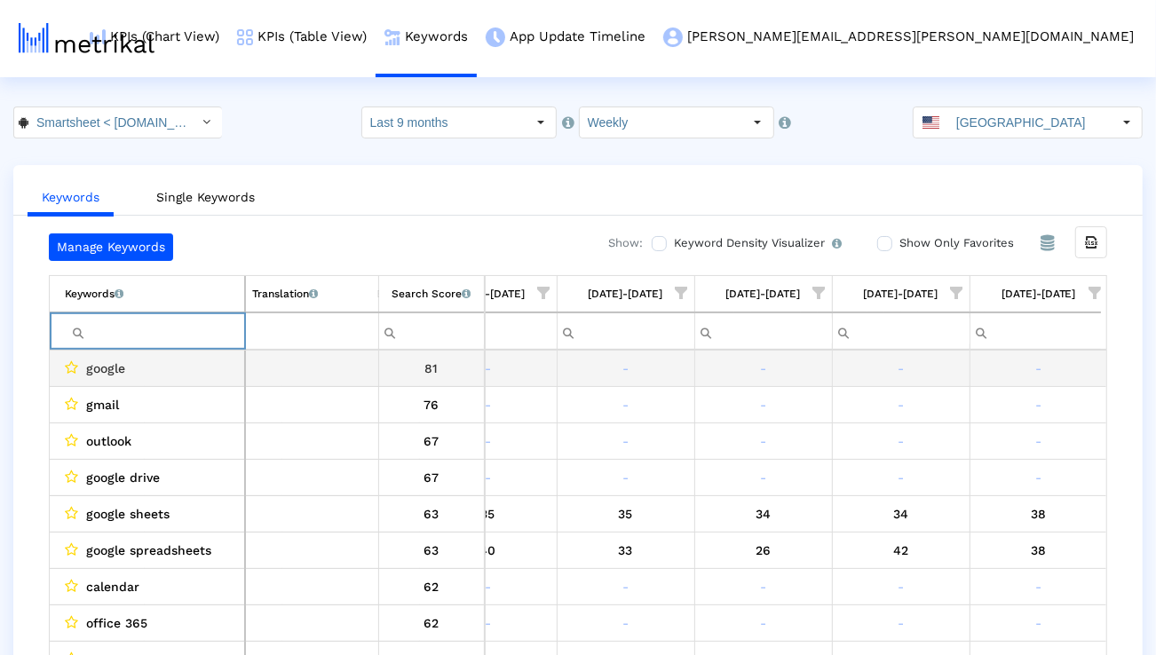
scroll to position [0, 4476]
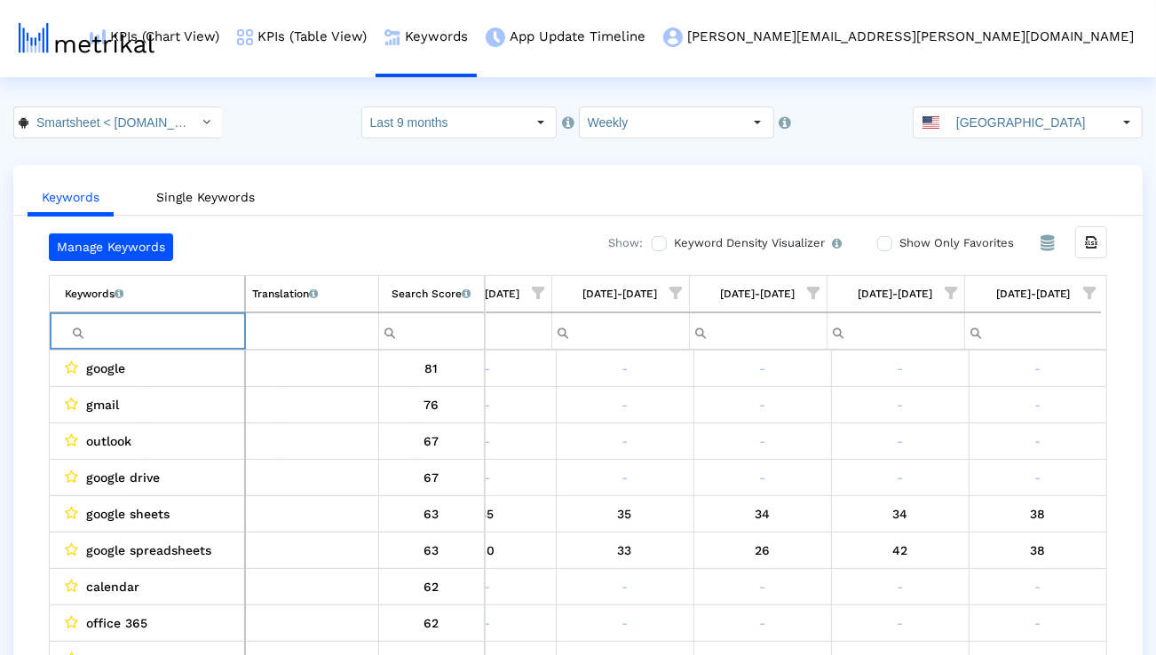
click at [1086, 289] on span "Show filter options for column '08/03/25-08/09/25'" at bounding box center [1089, 293] width 12 height 12
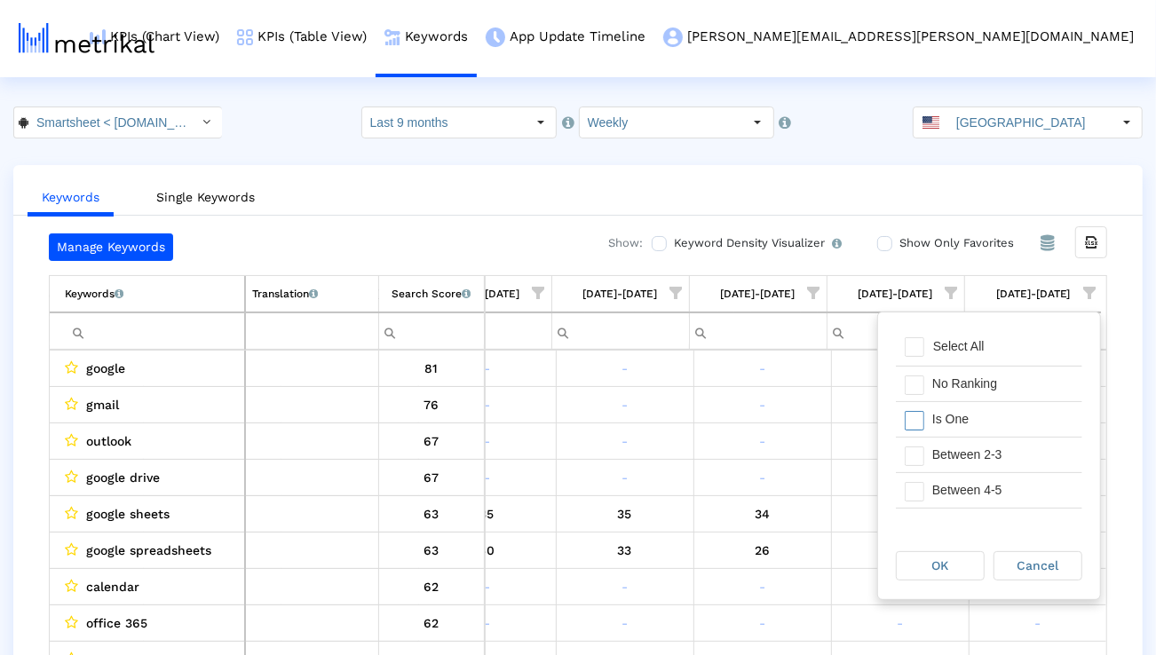
click at [997, 415] on div "Is One" at bounding box center [1003, 419] width 159 height 35
click at [997, 448] on div "Between 2-3" at bounding box center [1003, 455] width 159 height 35
click at [996, 488] on div "Between 4-5" at bounding box center [1003, 490] width 159 height 35
click at [996, 488] on div "Between 4-5" at bounding box center [1003, 479] width 159 height 35
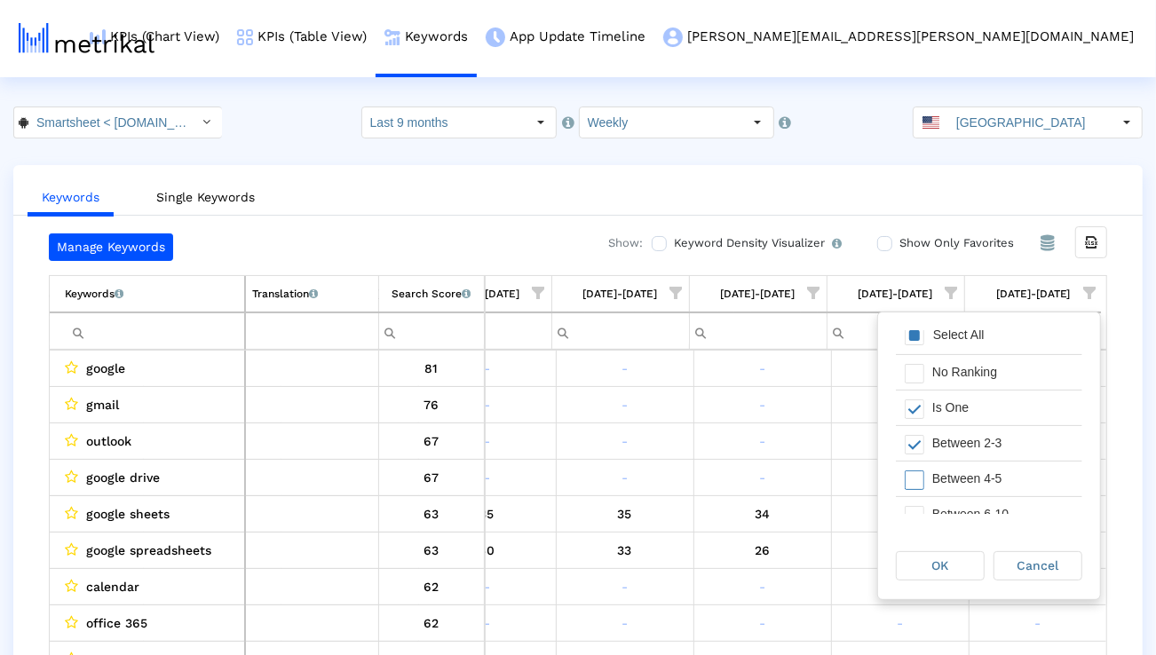
click at [996, 490] on div "Between 4-5" at bounding box center [1003, 479] width 159 height 35
click at [995, 505] on div "Between 6-10" at bounding box center [1003, 514] width 159 height 35
click at [960, 563] on div "OK" at bounding box center [940, 566] width 87 height 28
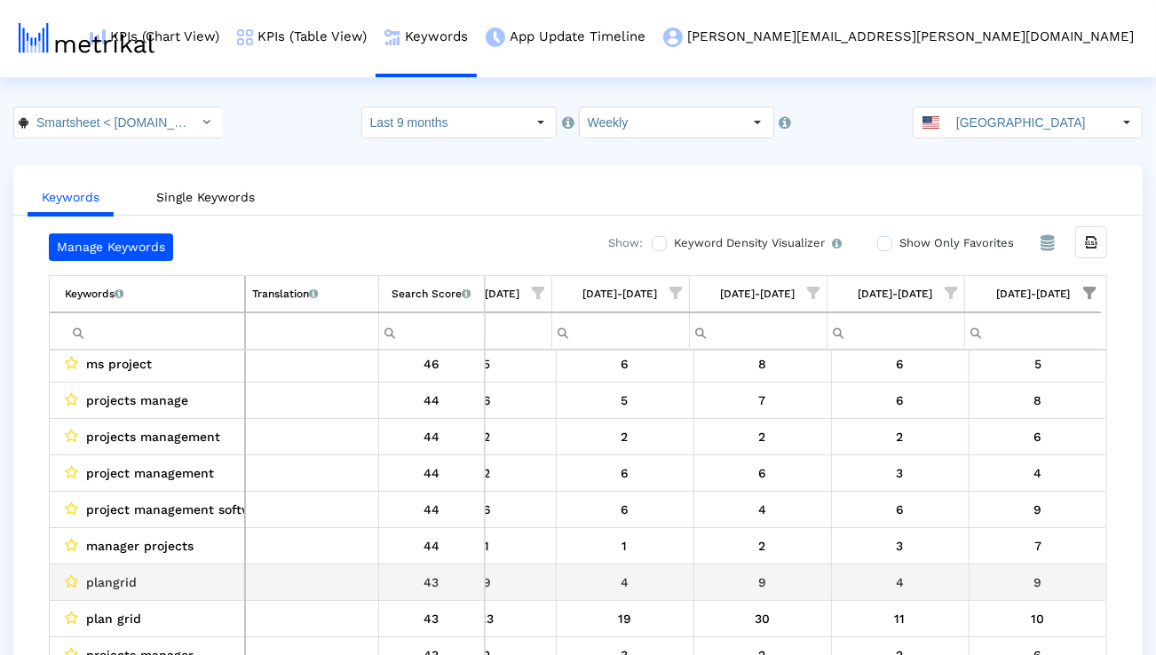
scroll to position [315, 4476]
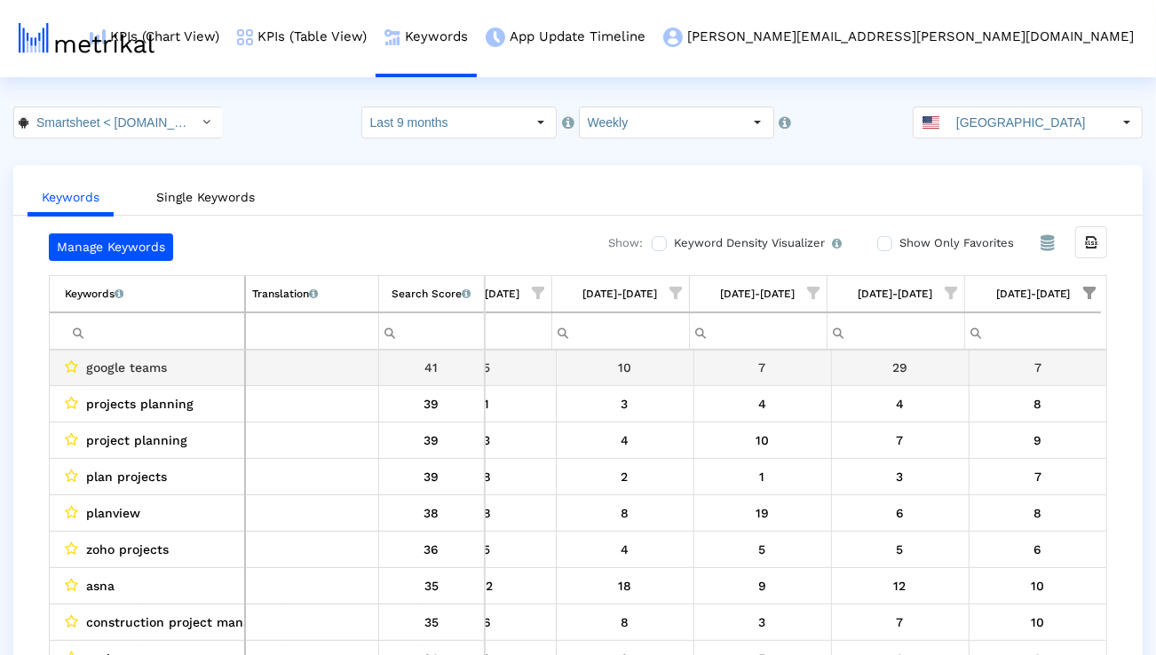
click at [130, 370] on span "google teams" at bounding box center [126, 367] width 81 height 23
click at [130, 370] on span "google teams" at bounding box center [126, 369] width 81 height 23
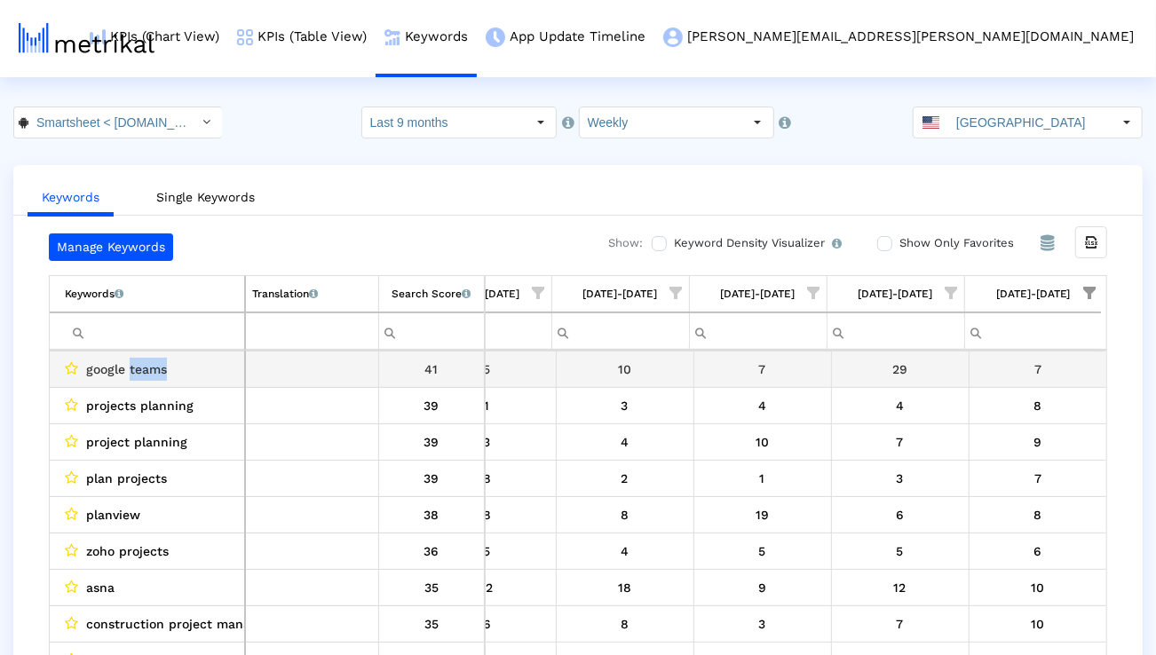
click at [130, 370] on span "google teams" at bounding box center [126, 369] width 81 height 23
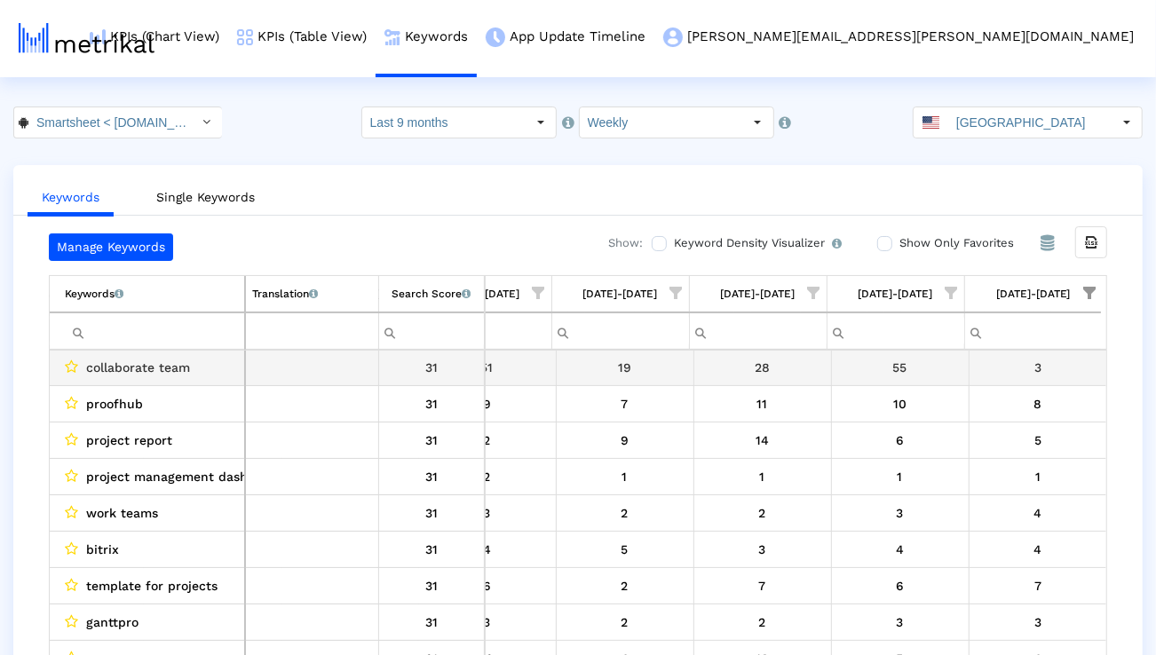
click at [121, 368] on span "collaborate team" at bounding box center [138, 367] width 104 height 23
click at [121, 368] on span "collaborate team" at bounding box center [138, 368] width 104 height 23
copy span "collaborate team"
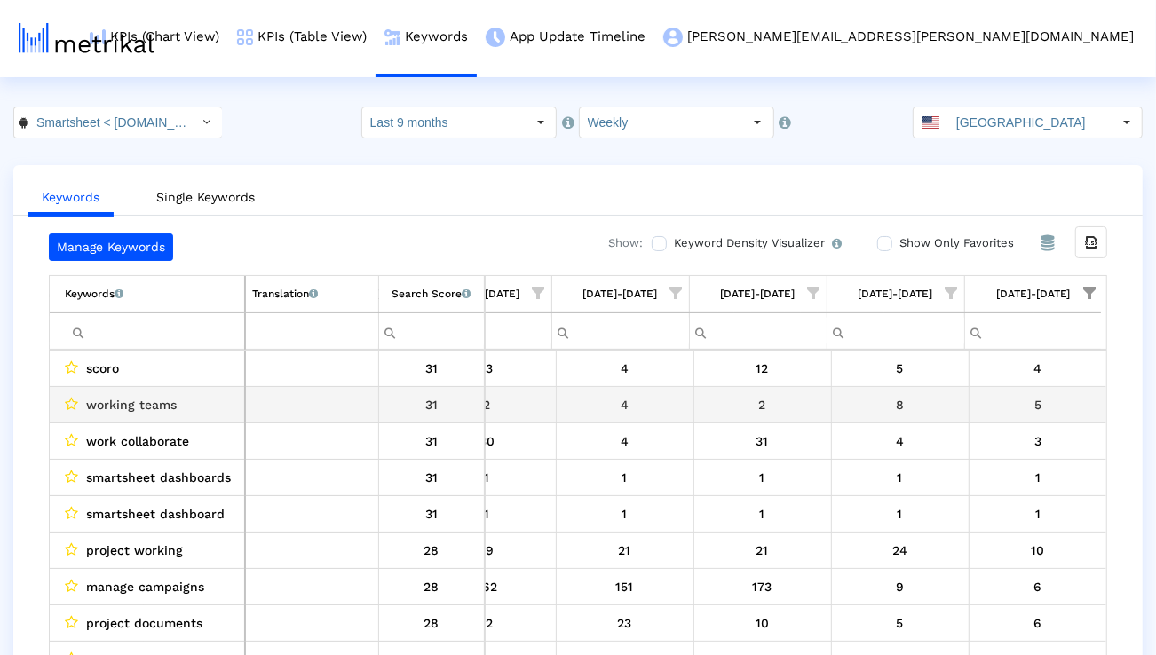
click at [166, 409] on span "working teams" at bounding box center [131, 404] width 91 height 23
click at [165, 409] on span "working teams" at bounding box center [131, 404] width 91 height 23
copy span "working teams"
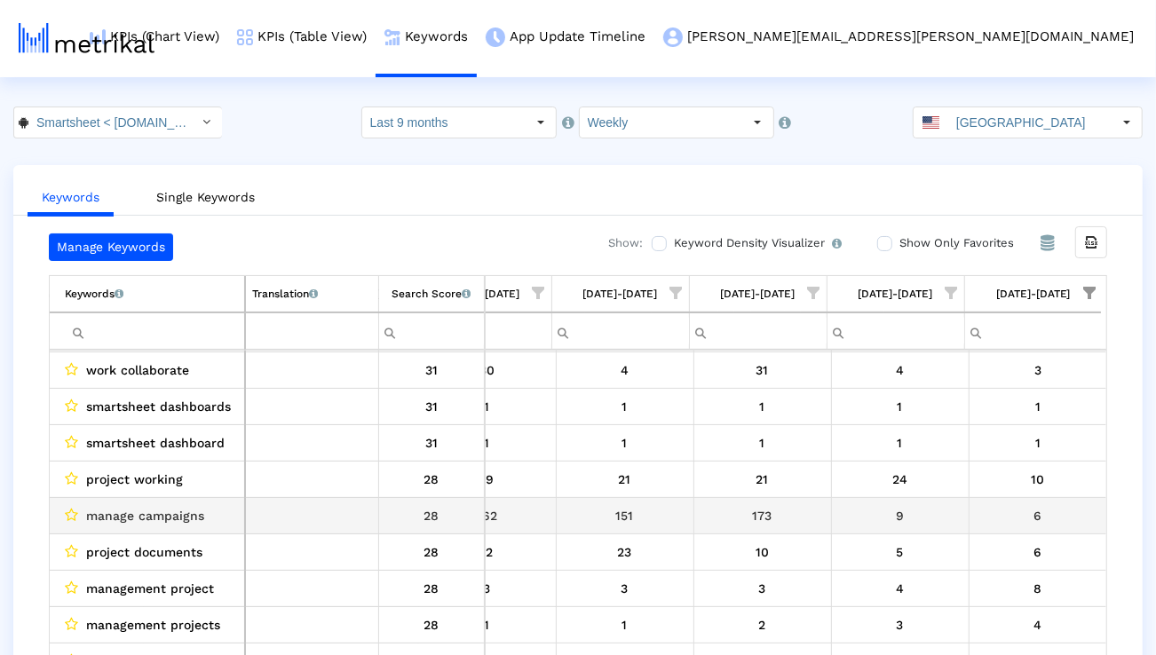
click at [169, 515] on span "manage campaigns" at bounding box center [145, 515] width 118 height 23
click at [169, 514] on span "manage campaigns" at bounding box center [145, 515] width 118 height 23
copy span "manage campaigns"
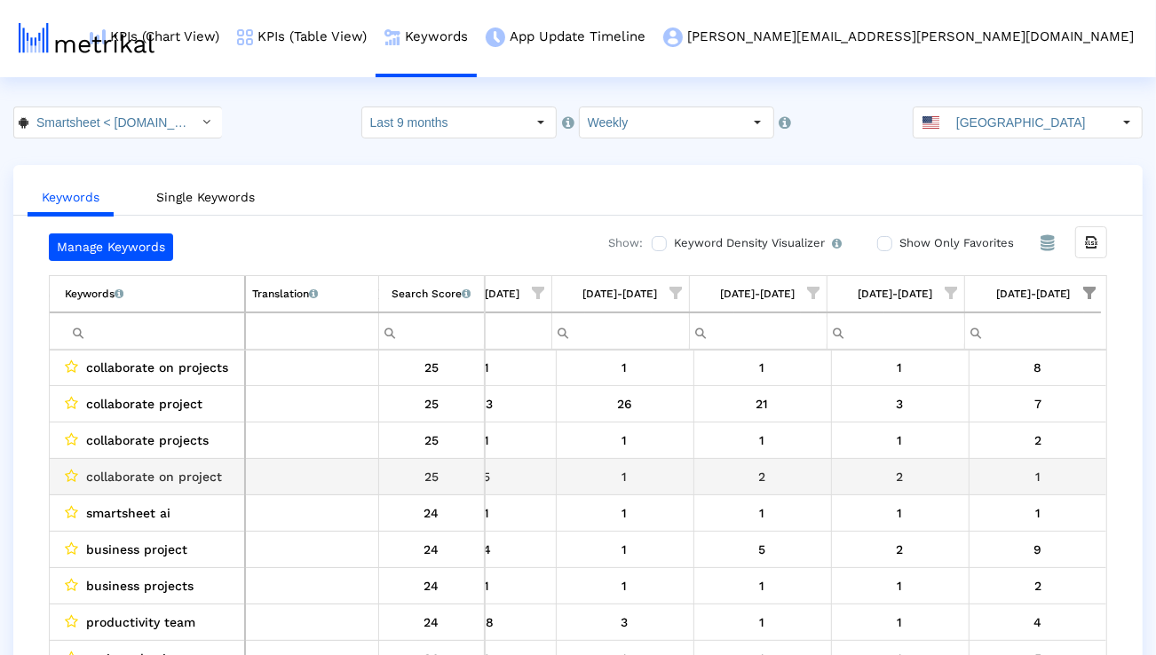
click at [169, 480] on span "collaborate on project" at bounding box center [154, 476] width 136 height 23
copy span "collaborate on project"
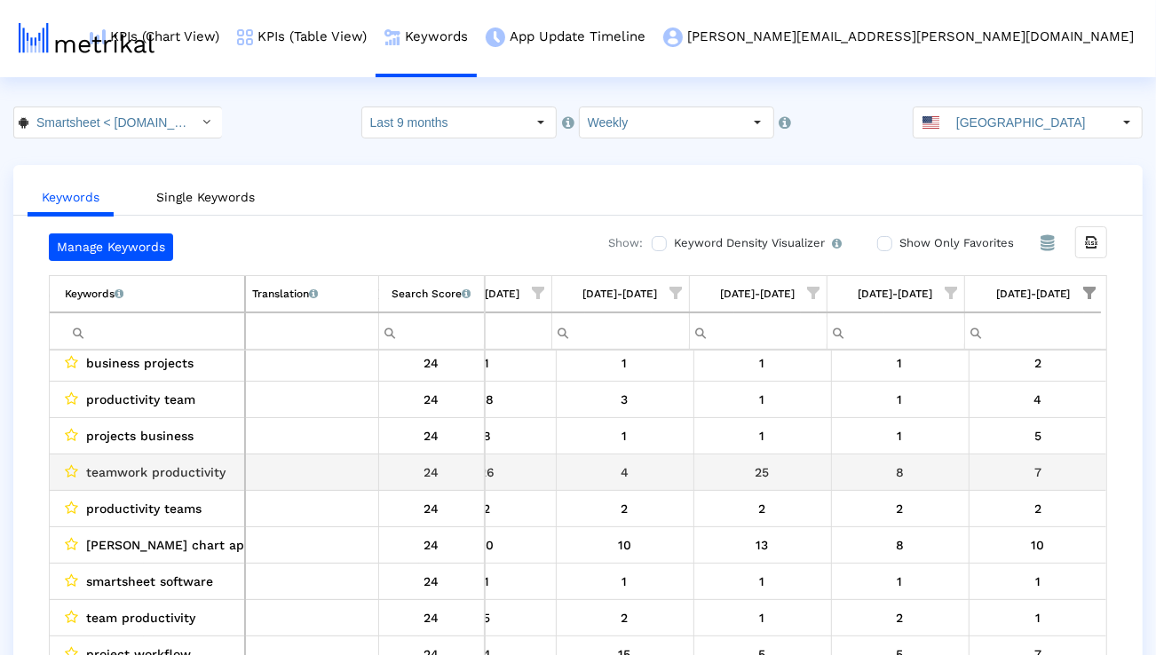
click at [172, 467] on span "teamwork productivity" at bounding box center [155, 472] width 139 height 23
copy span "teamwork productivity"
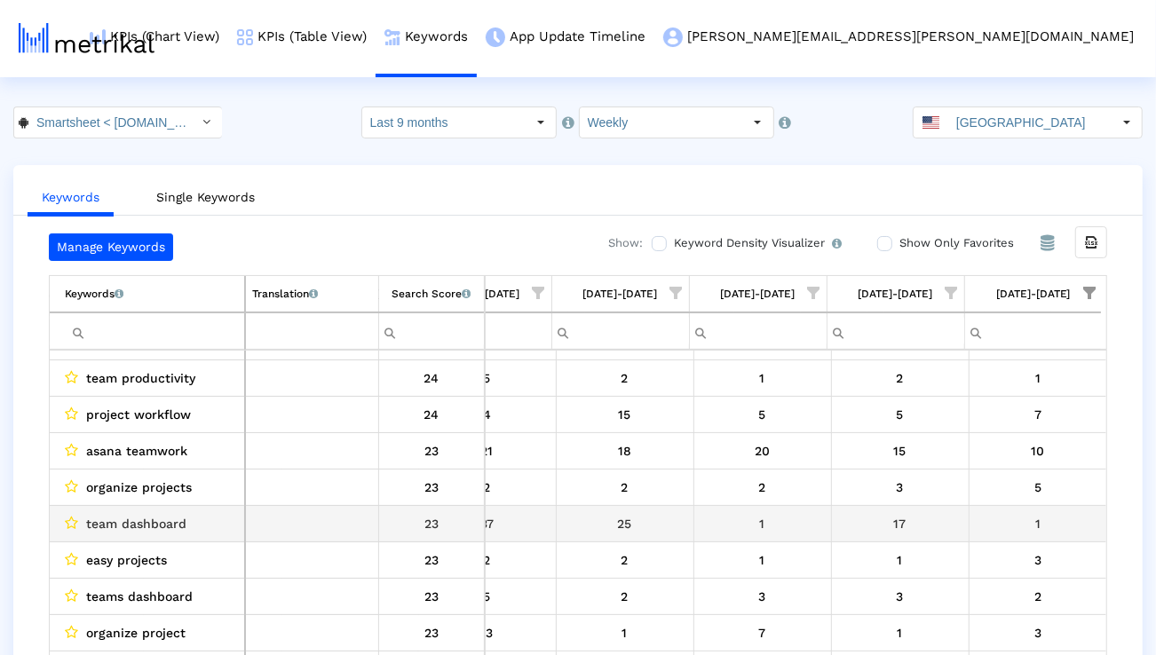
click at [157, 527] on span "team dashboard" at bounding box center [136, 523] width 100 height 23
copy span "team dashboard"
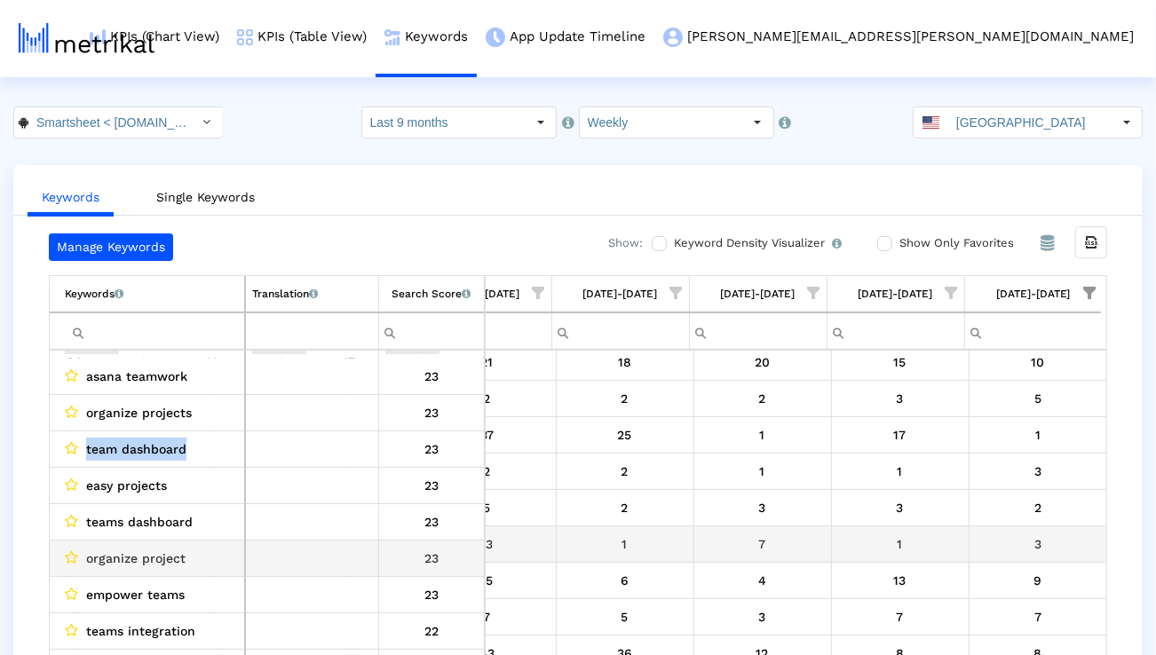
scroll to position [3574, 0]
